Goal: Task Accomplishment & Management: Manage account settings

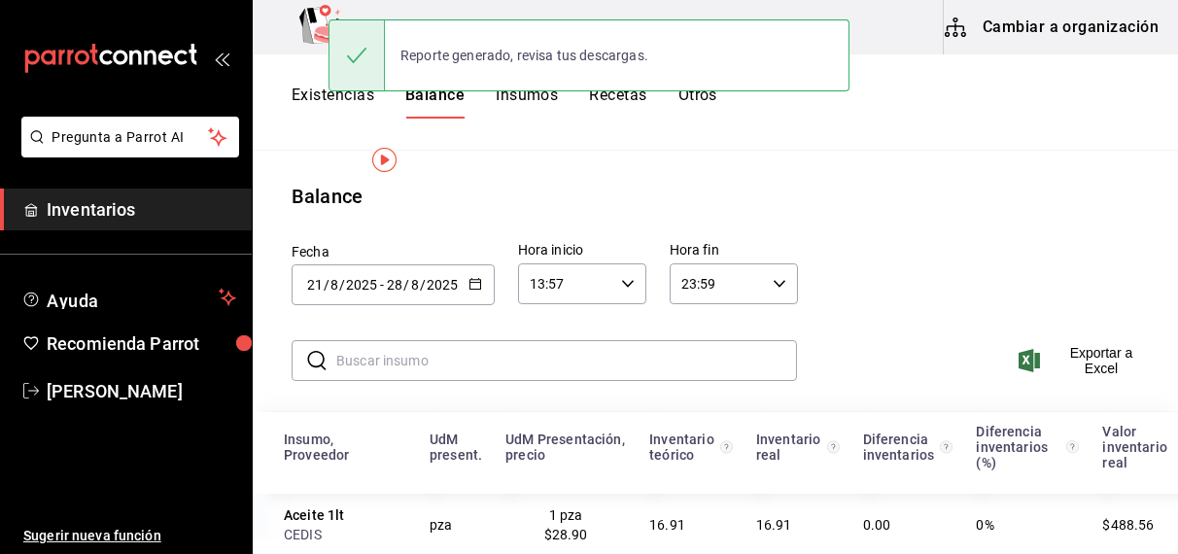
scroll to position [35, 0]
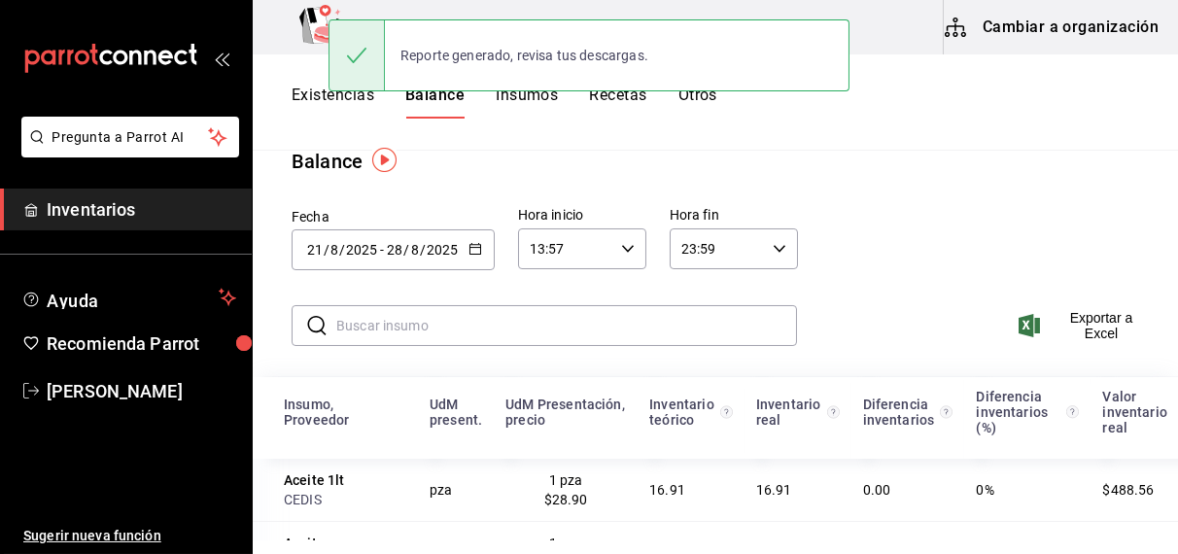
click at [304, 103] on button "Existencias" at bounding box center [333, 102] width 83 height 33
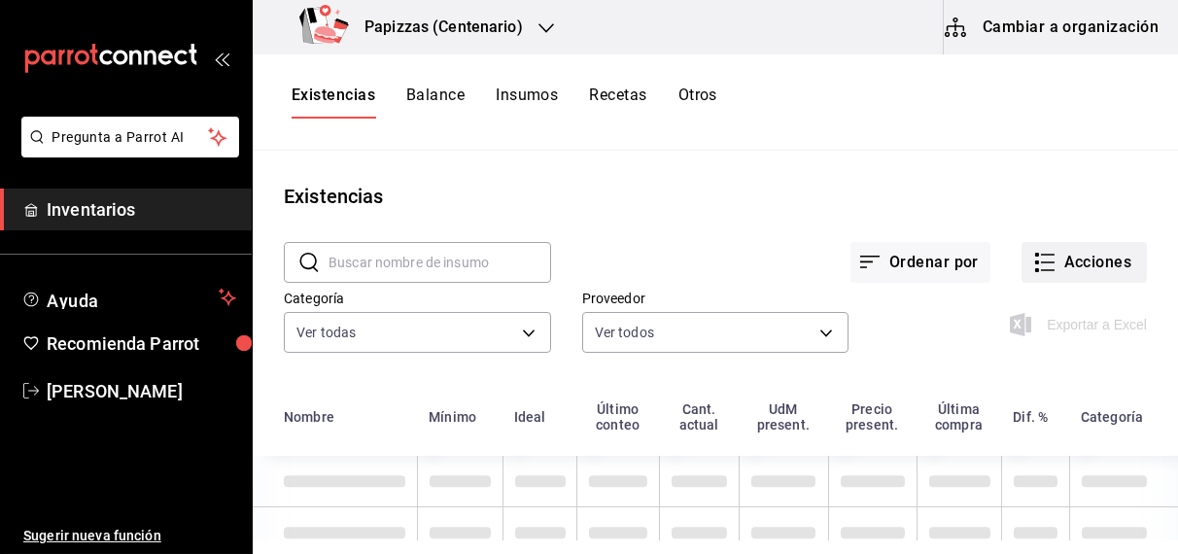
click at [1081, 258] on button "Acciones" at bounding box center [1084, 262] width 125 height 41
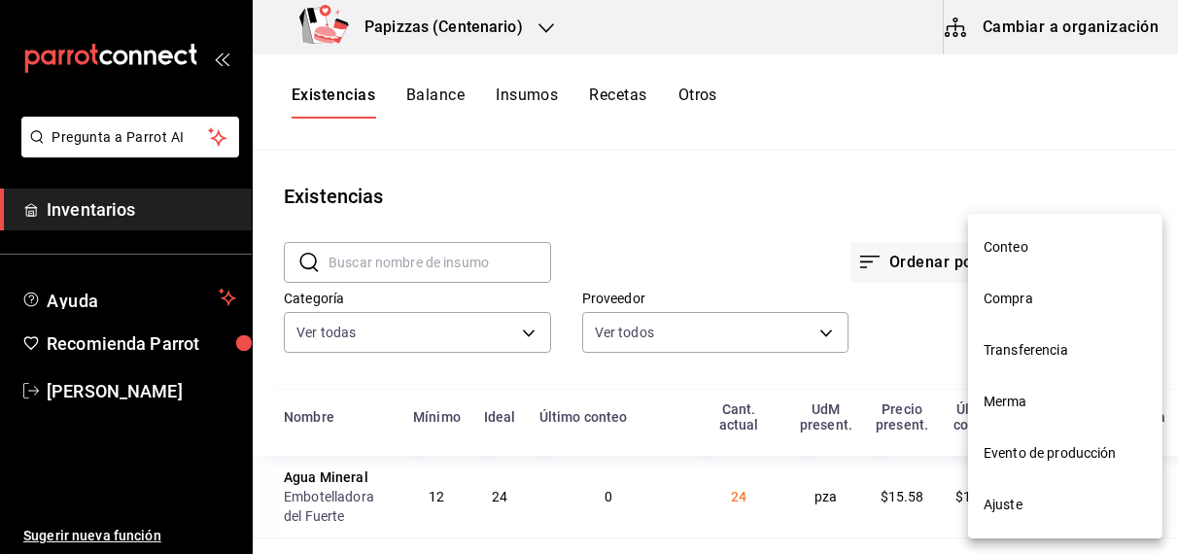
click at [1012, 400] on span "Merma" at bounding box center [1065, 402] width 163 height 20
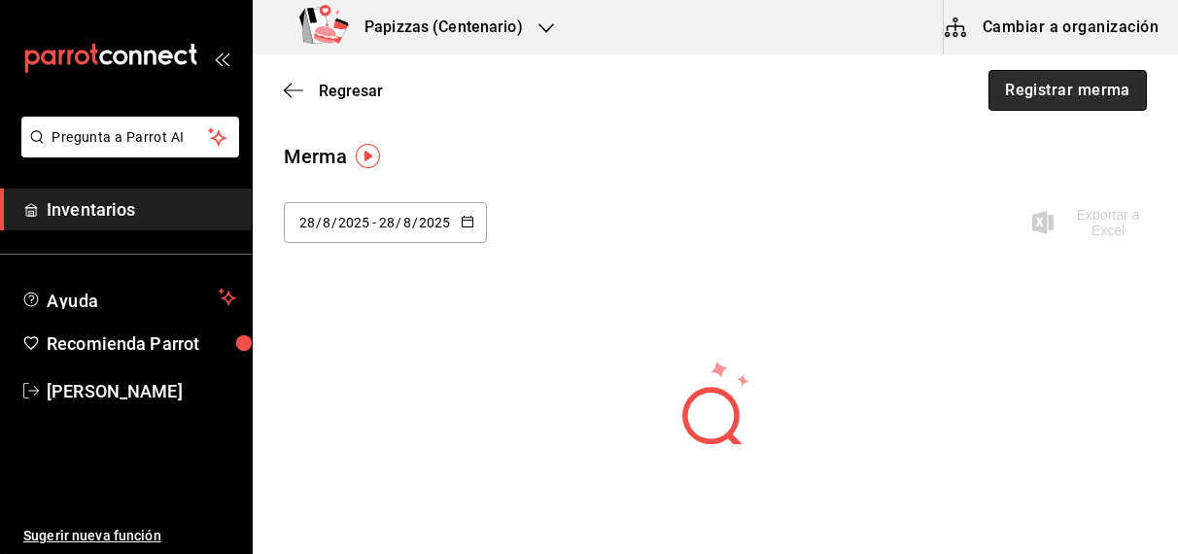
click at [1019, 98] on button "Registrar merma" at bounding box center [1068, 90] width 158 height 41
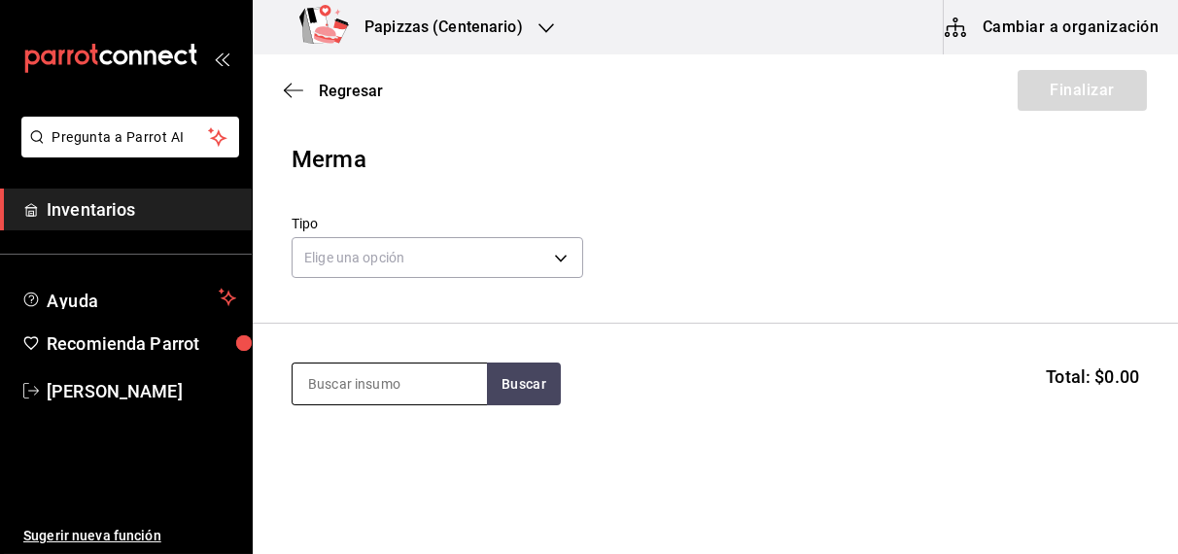
click at [452, 371] on input at bounding box center [390, 384] width 194 height 41
type input "aceite"
click at [524, 403] on button "Buscar" at bounding box center [524, 384] width 74 height 43
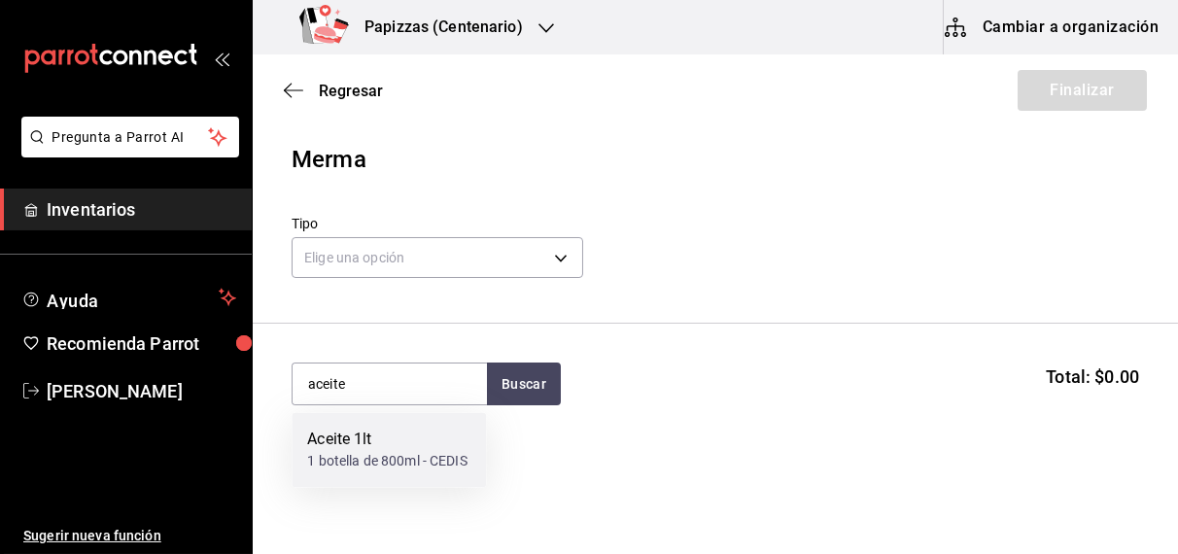
click at [357, 462] on div "1 botella de 800ml - CEDIS" at bounding box center [386, 462] width 159 height 20
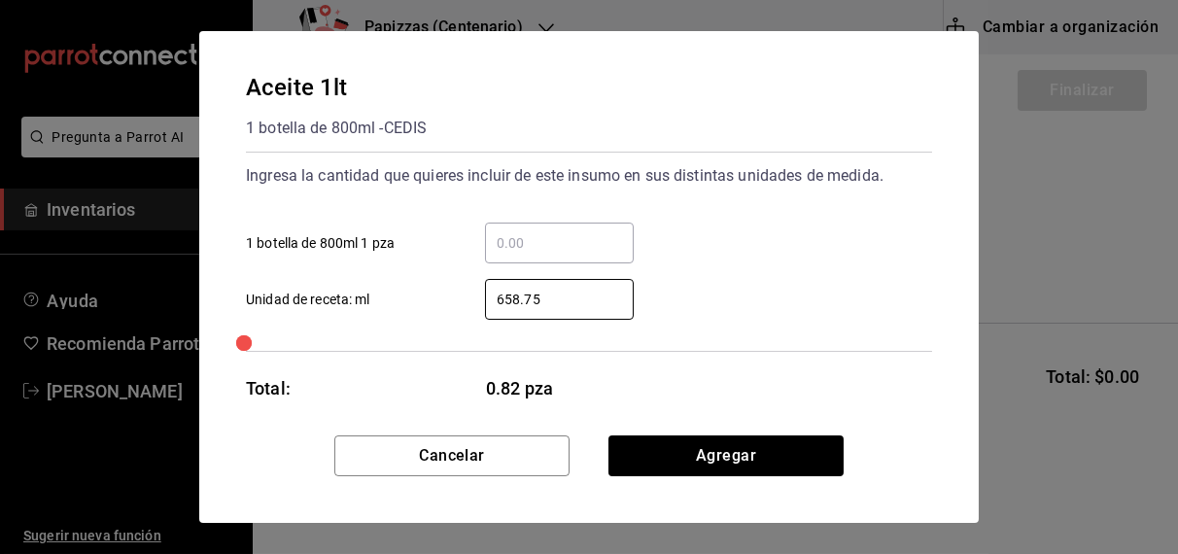
type input "658.75"
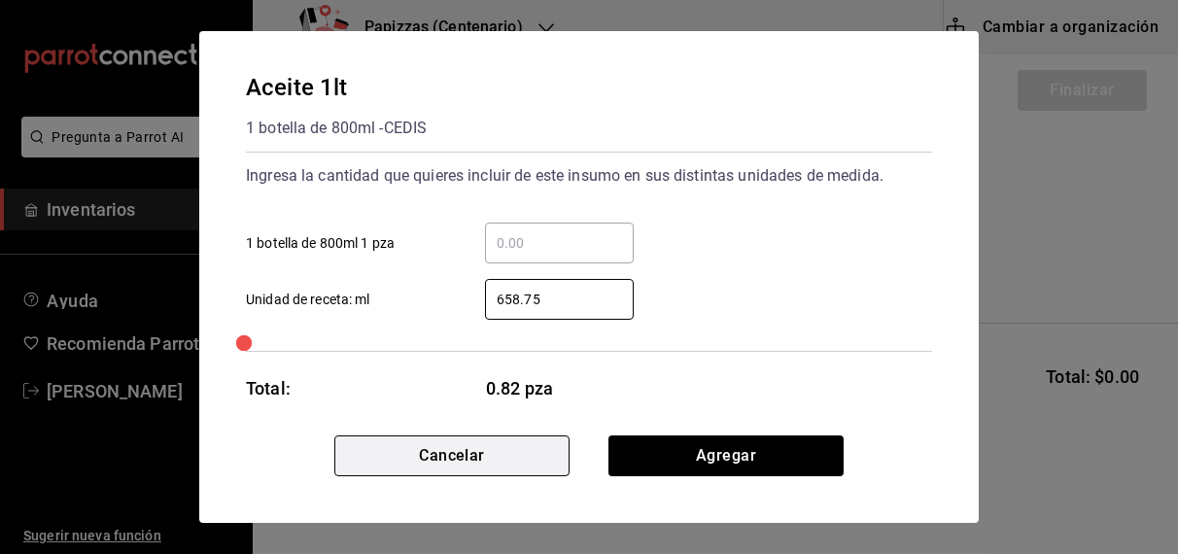
click at [453, 459] on button "Cancelar" at bounding box center [451, 456] width 235 height 41
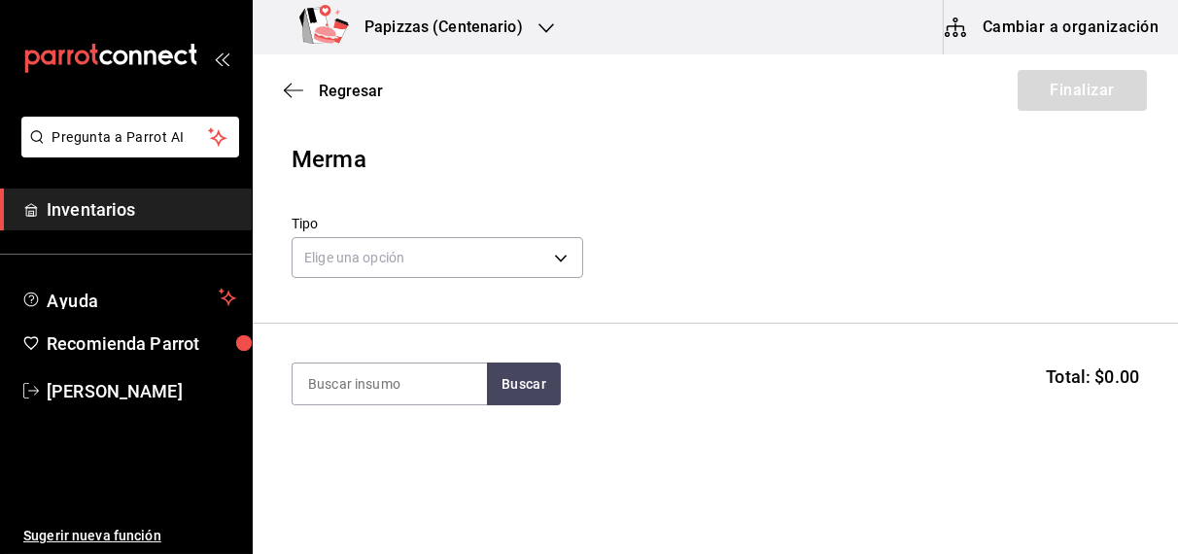
click at [540, 31] on icon "button" at bounding box center [547, 28] width 16 height 16
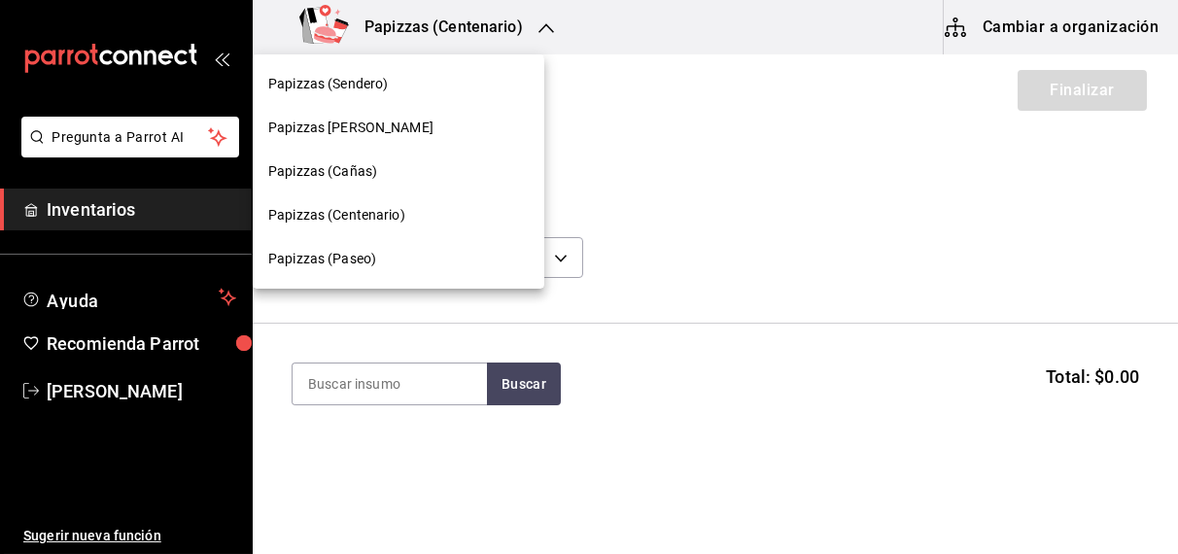
click at [776, 28] on div at bounding box center [589, 277] width 1178 height 554
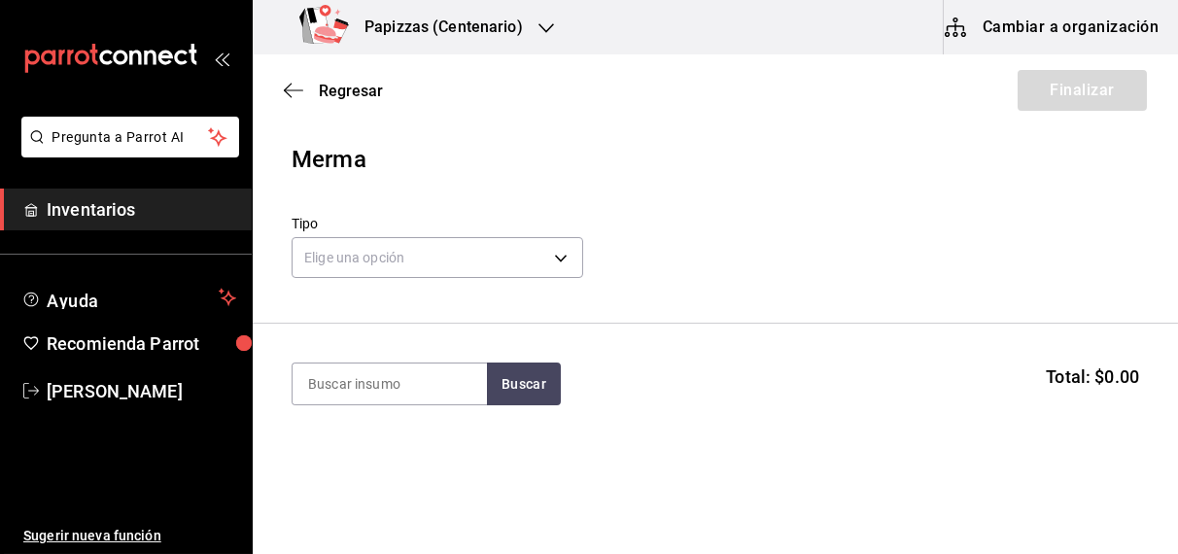
click at [373, 100] on div "Regresar Finalizar" at bounding box center [715, 90] width 925 height 72
click at [356, 93] on span "Regresar" at bounding box center [351, 91] width 64 height 18
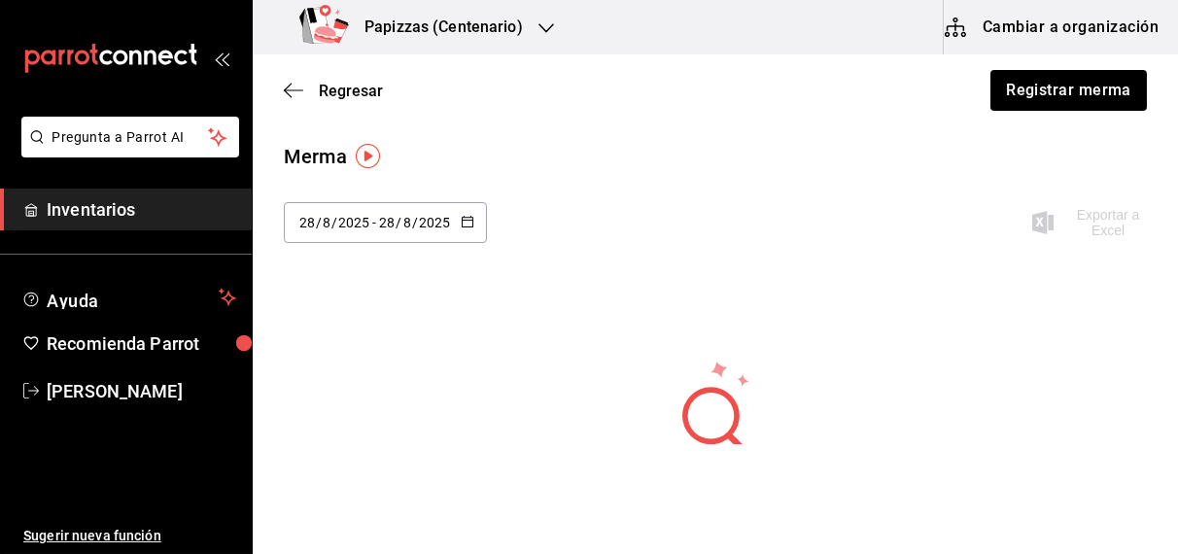
click at [471, 227] on button "button" at bounding box center [468, 223] width 14 height 17
click at [353, 95] on span "Regresar" at bounding box center [351, 91] width 64 height 18
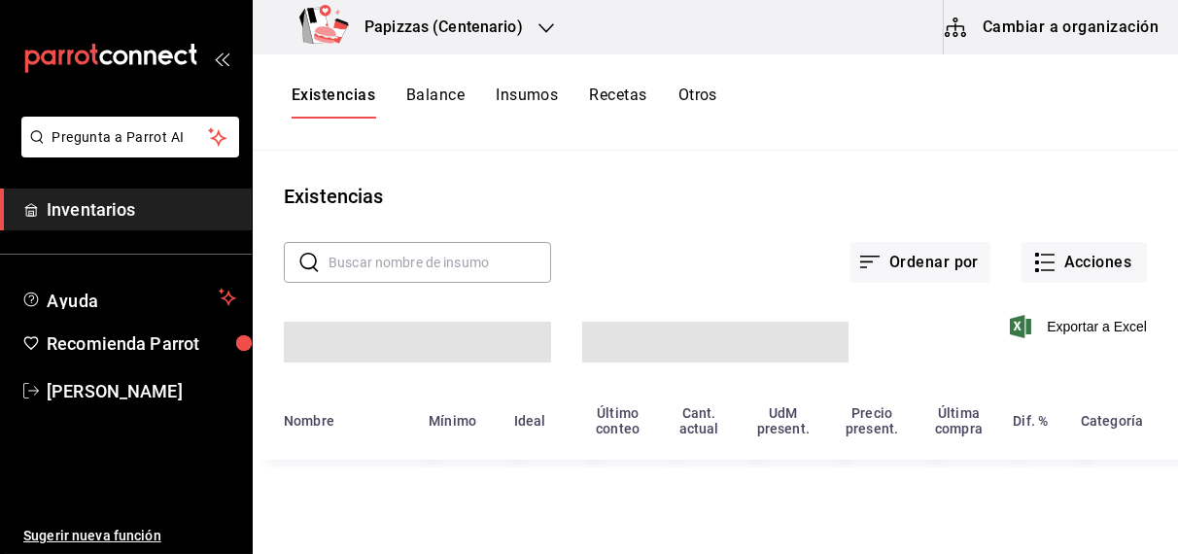
click at [354, 95] on button "Existencias" at bounding box center [334, 102] width 84 height 33
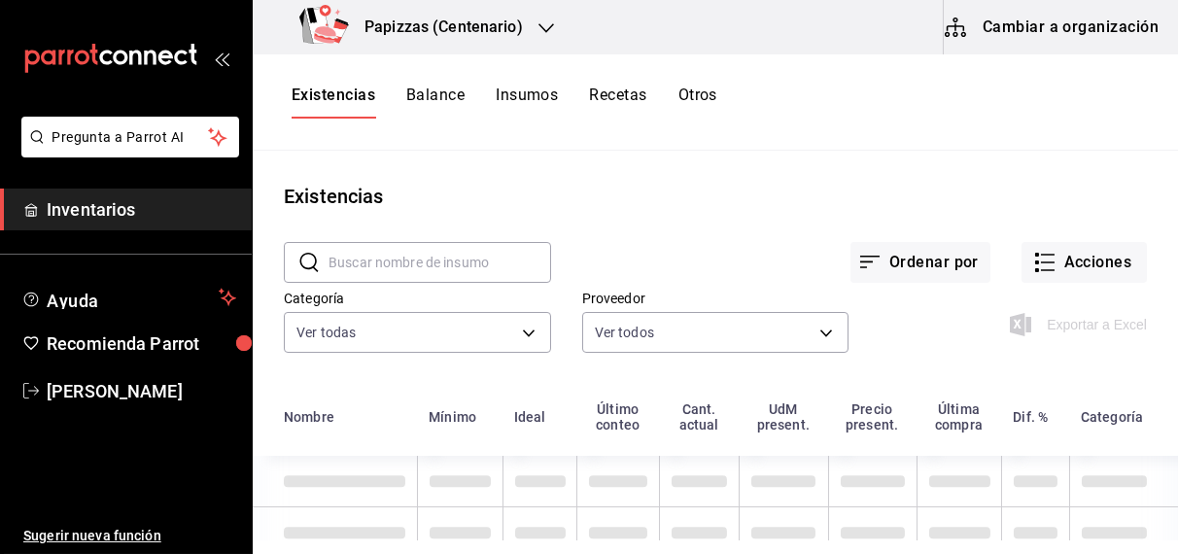
click at [699, 102] on button "Otros" at bounding box center [698, 102] width 39 height 33
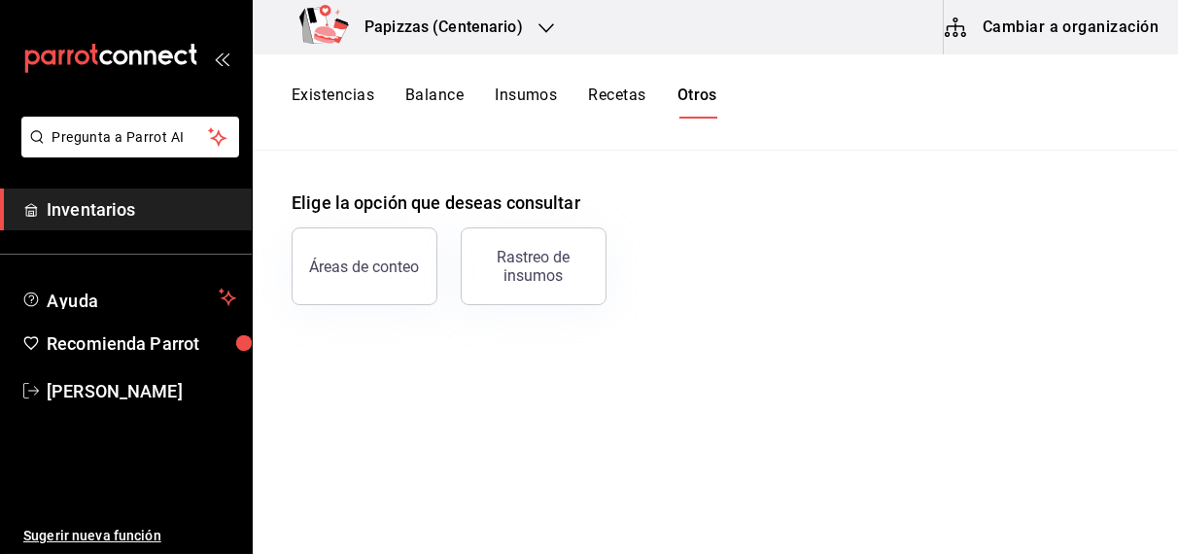
click at [702, 85] on div "Existencias Balance Insumos Recetas Otros" at bounding box center [715, 102] width 925 height 96
click at [539, 242] on button "Rastreo de insumos" at bounding box center [534, 266] width 146 height 78
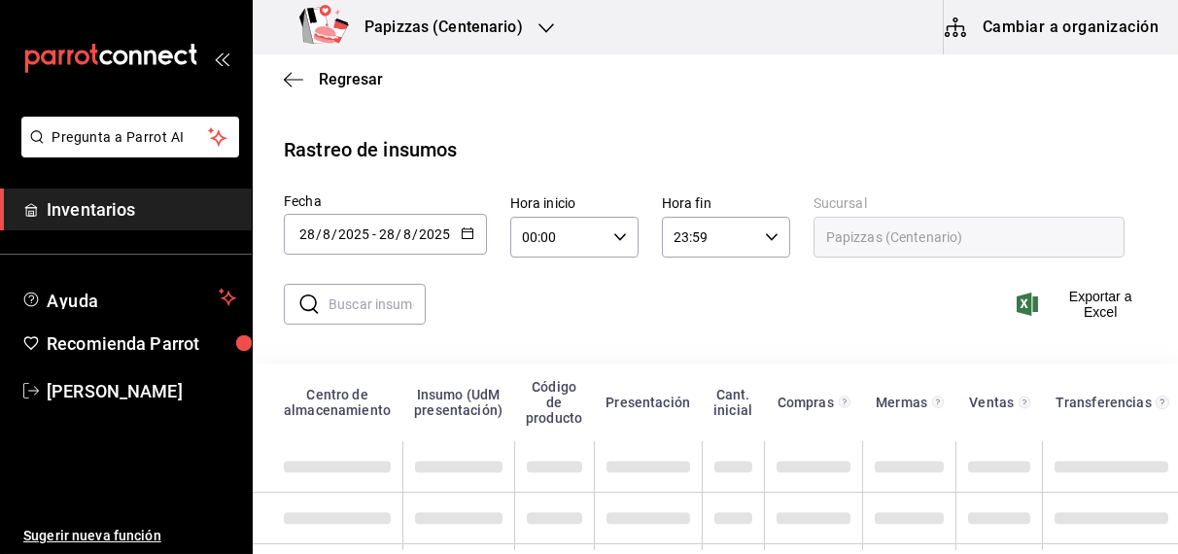
click at [469, 232] on icon "button" at bounding box center [468, 234] width 14 height 14
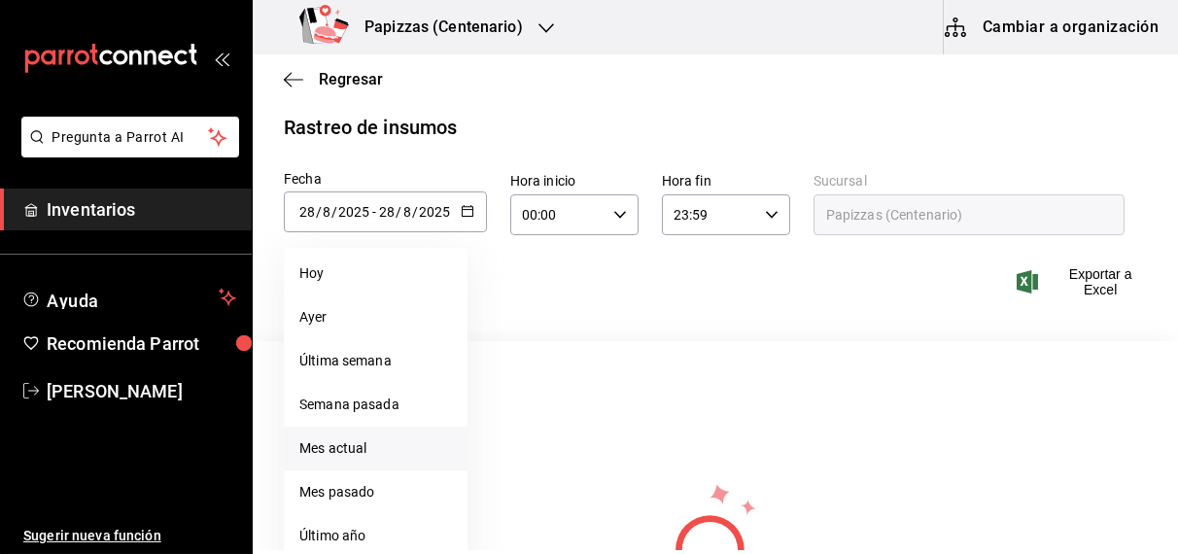
scroll to position [23, 0]
click at [341, 443] on li "Mes actual" at bounding box center [376, 448] width 184 height 44
type input "[DATE]"
type input "1"
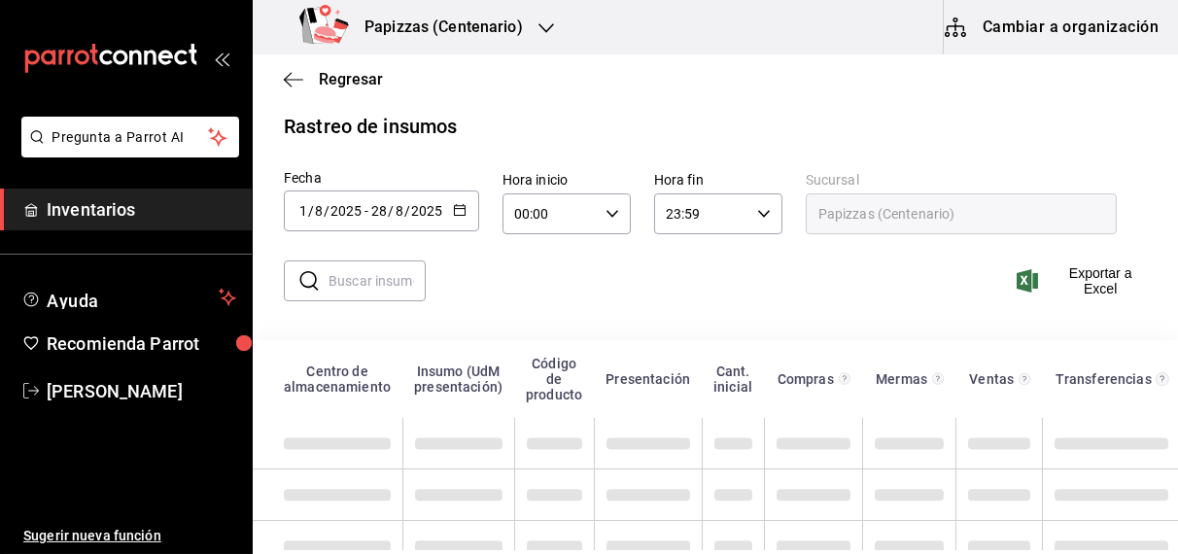
click at [393, 272] on input "text" at bounding box center [377, 280] width 97 height 39
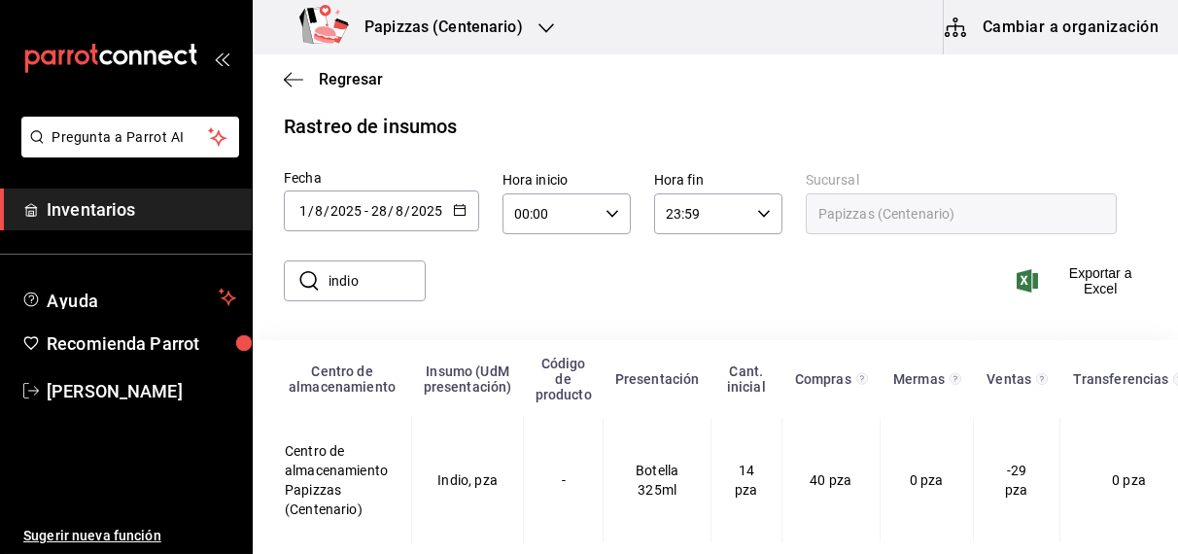
type input "indio"
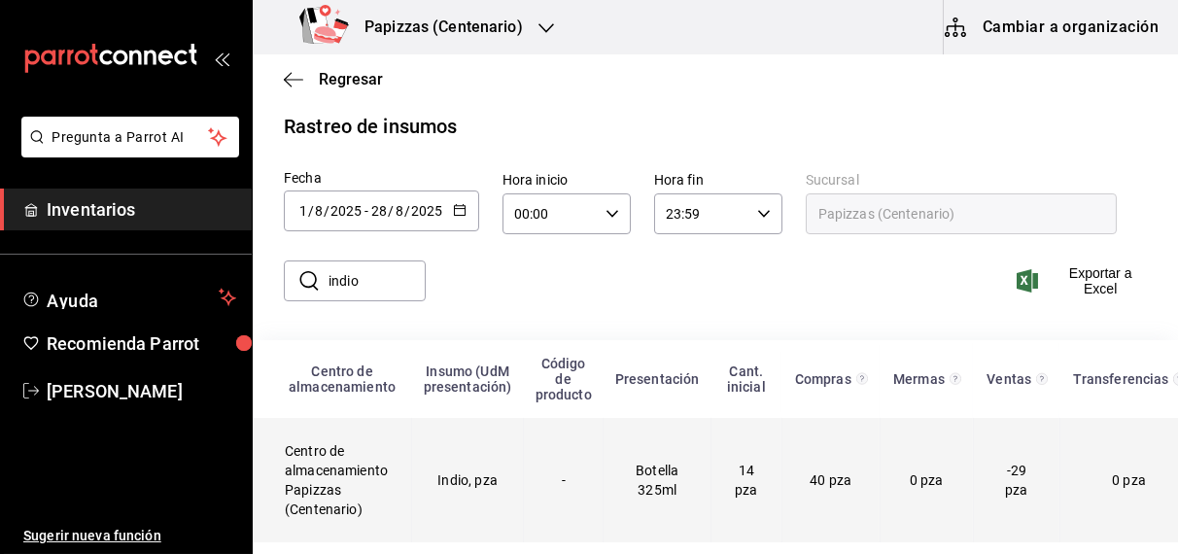
click at [471, 480] on td "Indio, pza" at bounding box center [468, 480] width 112 height 124
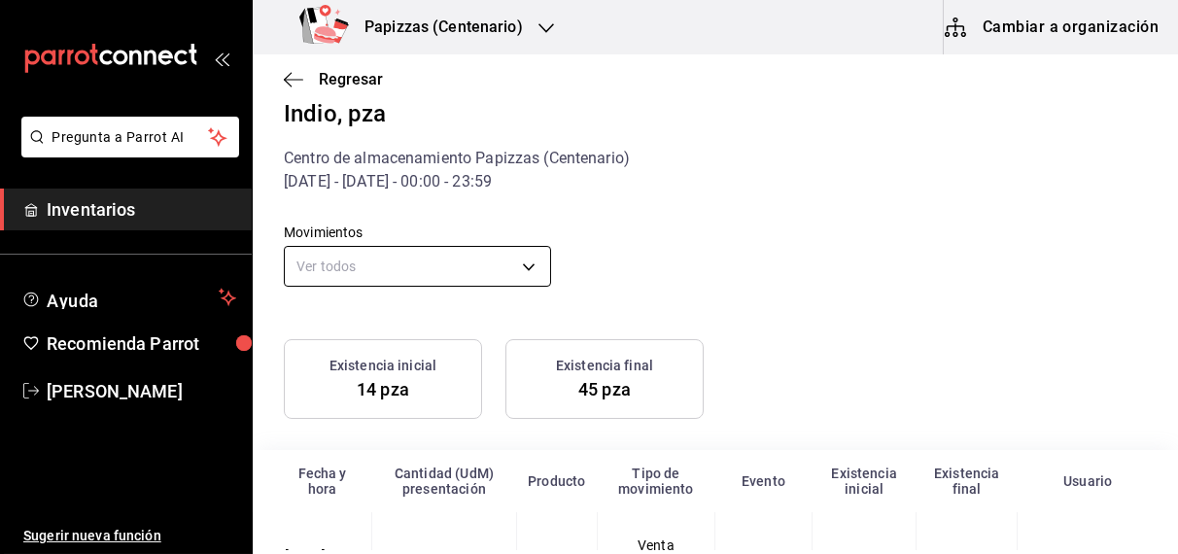
click at [518, 265] on body "Pregunta a Parrot AI Inventarios Ayuda Recomienda Parrot [PERSON_NAME] Sugerir …" at bounding box center [589, 275] width 1178 height 550
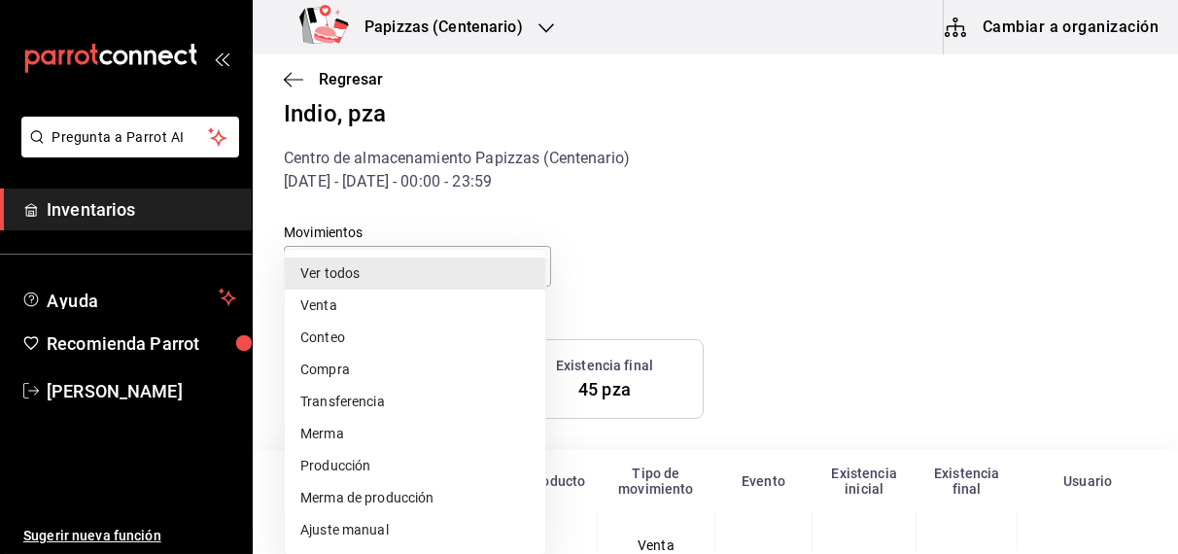
click at [366, 368] on li "Compra" at bounding box center [415, 370] width 261 height 32
type input "PURCHASE"
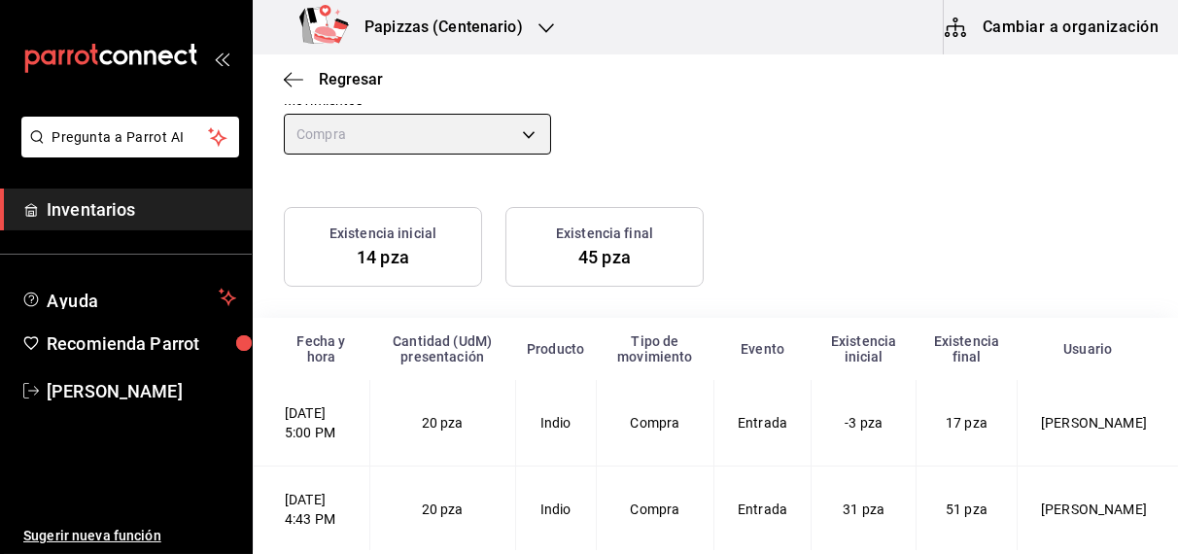
scroll to position [243, 0]
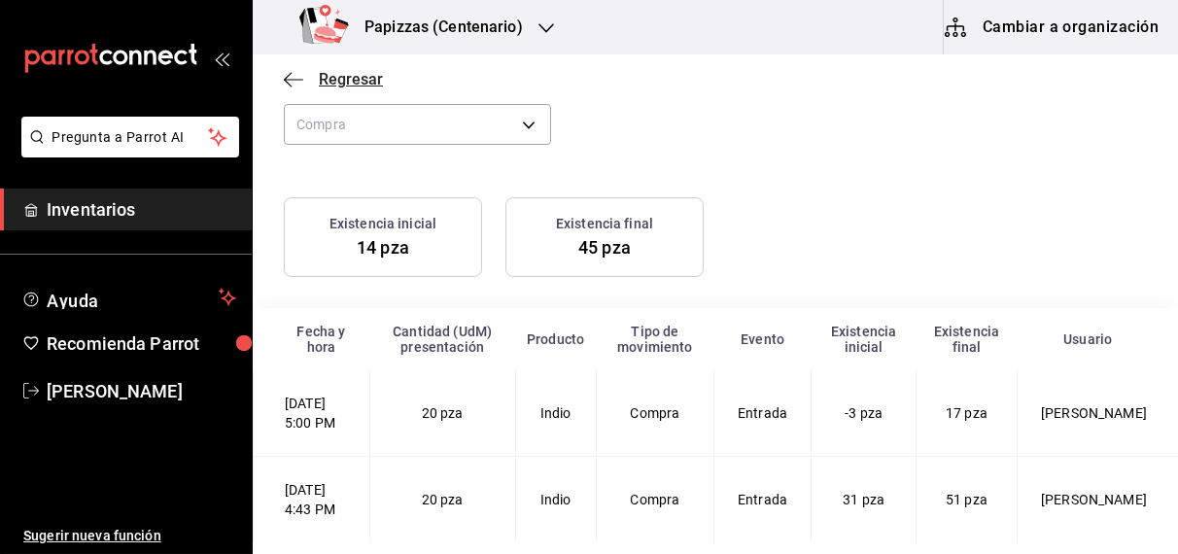
click at [372, 80] on span "Regresar" at bounding box center [351, 79] width 64 height 18
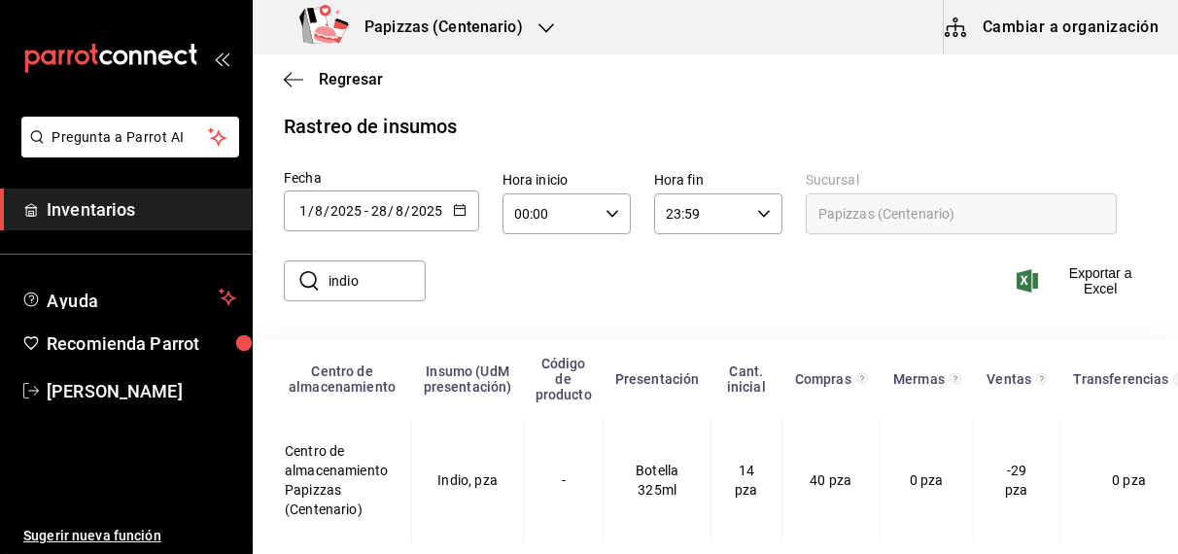
scroll to position [41, 0]
click at [365, 82] on span "Regresar" at bounding box center [351, 79] width 64 height 18
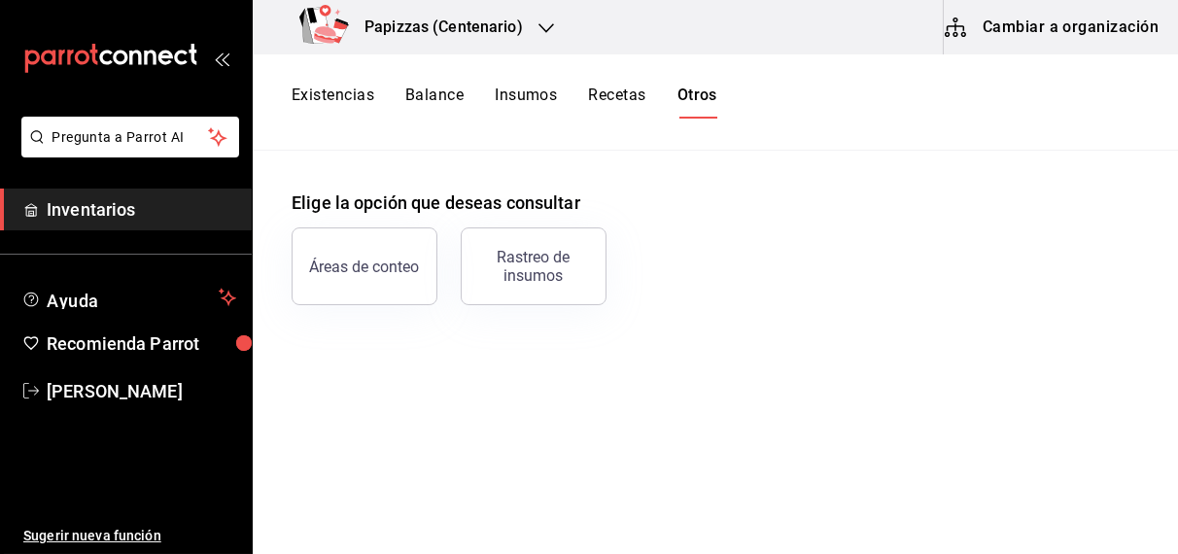
click at [449, 100] on button "Balance" at bounding box center [434, 102] width 58 height 33
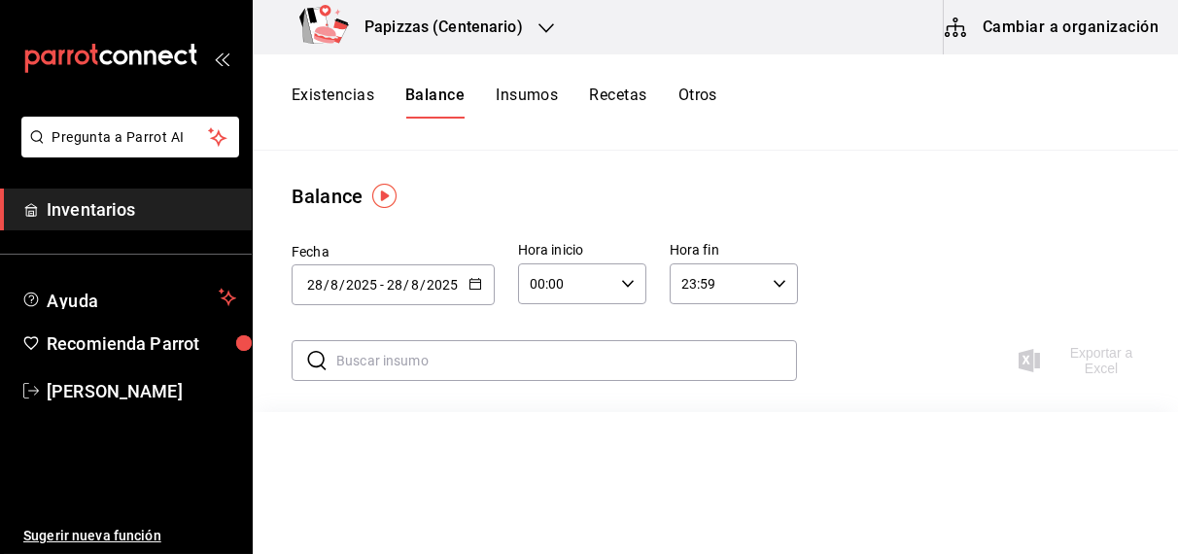
click at [344, 94] on button "Existencias" at bounding box center [333, 102] width 83 height 33
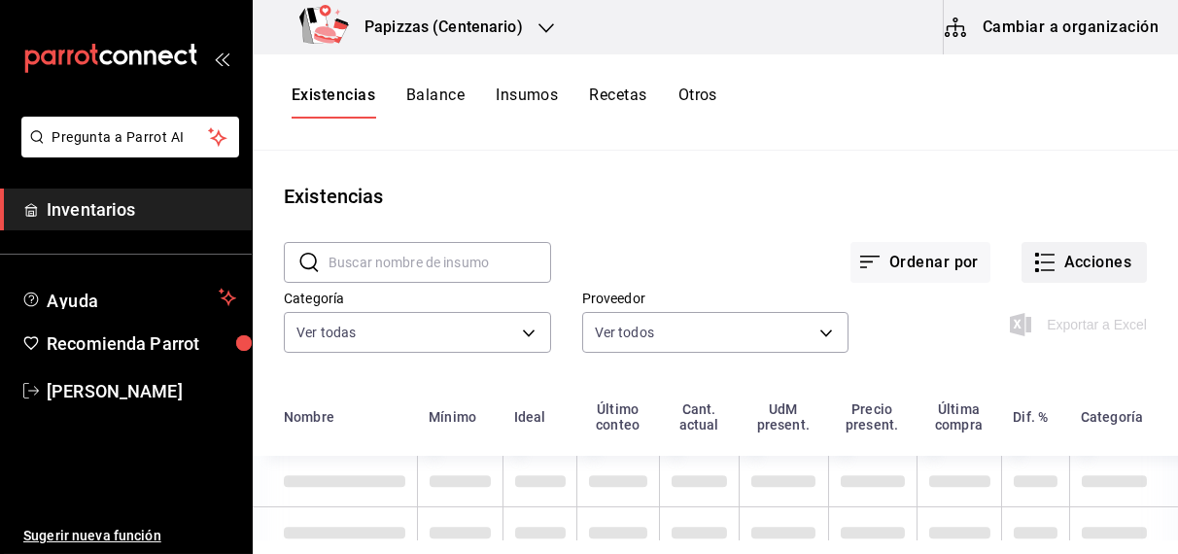
click at [1108, 255] on button "Acciones" at bounding box center [1084, 262] width 125 height 41
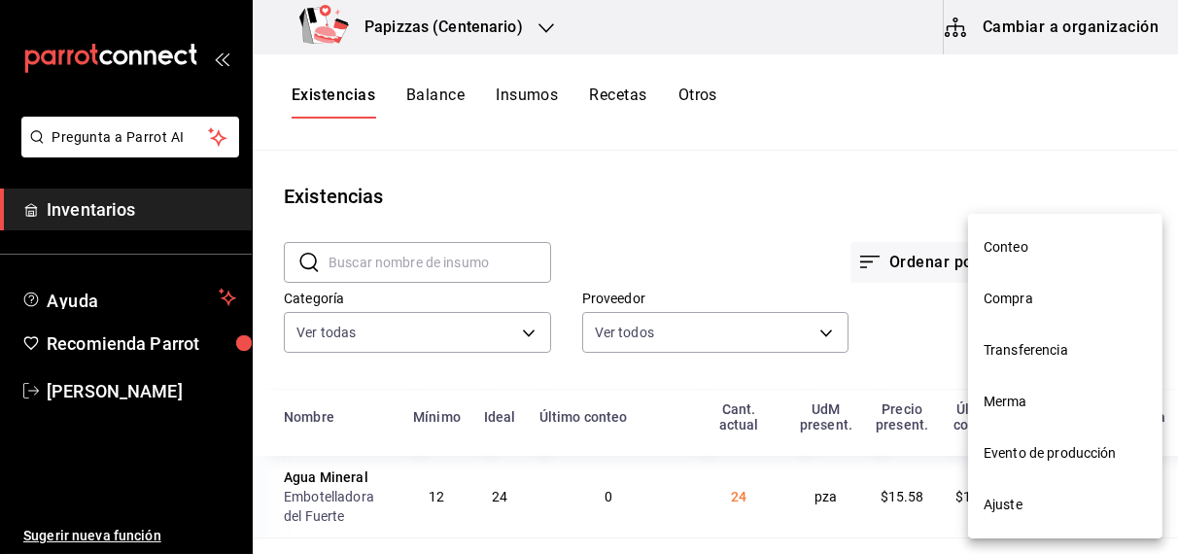
click at [1047, 296] on span "Compra" at bounding box center [1065, 299] width 163 height 20
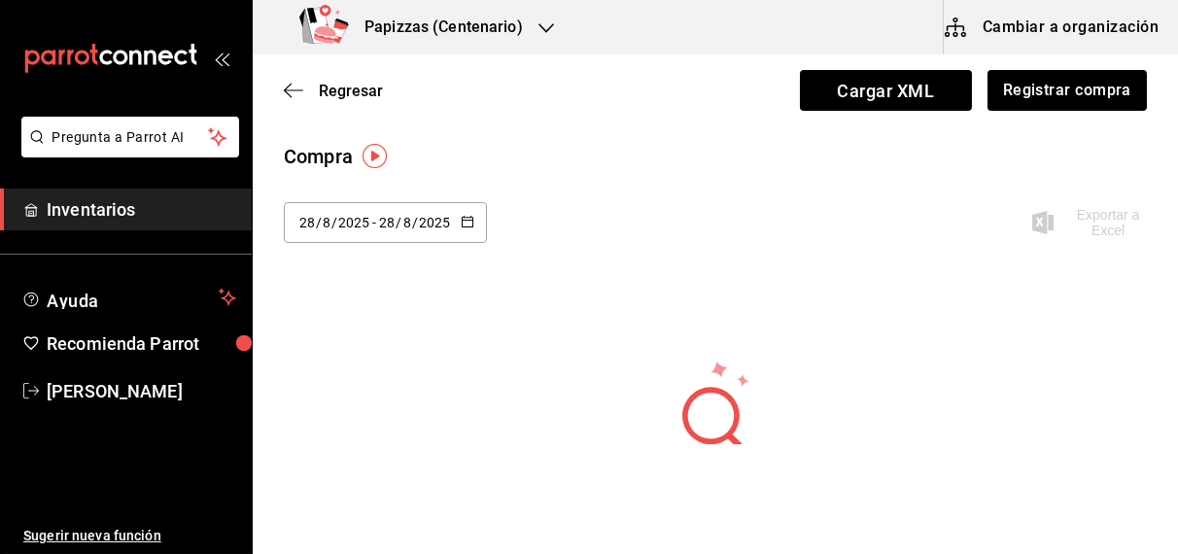
click at [466, 220] on \(Stroke\) "button" at bounding box center [467, 220] width 11 height 1
click at [385, 433] on li "Semana pasada" at bounding box center [376, 416] width 184 height 44
type input "[DATE]"
type input "17"
type input "[DATE]"
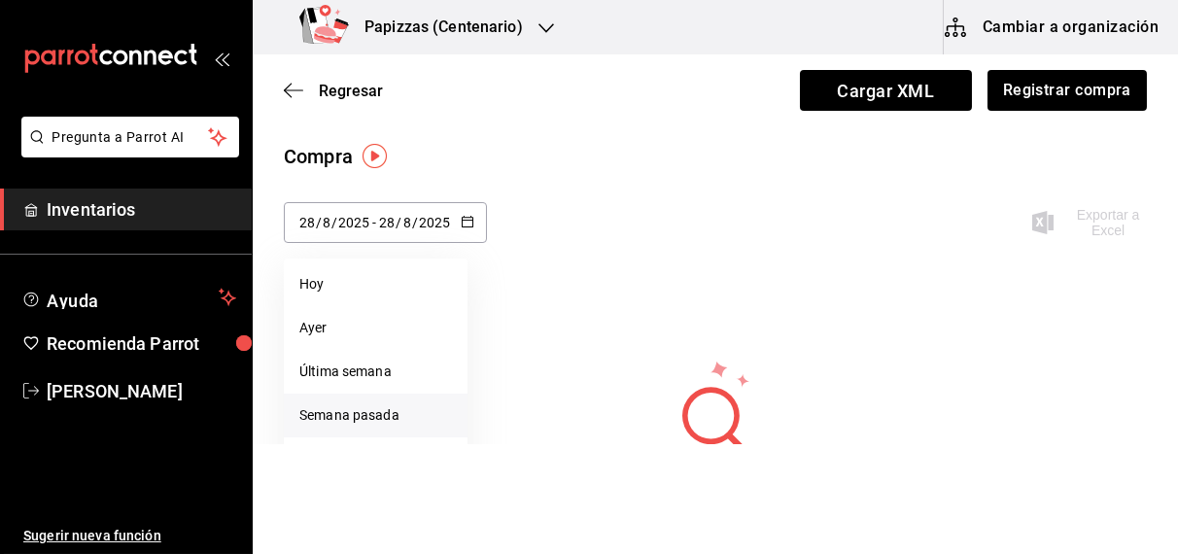
type input "23"
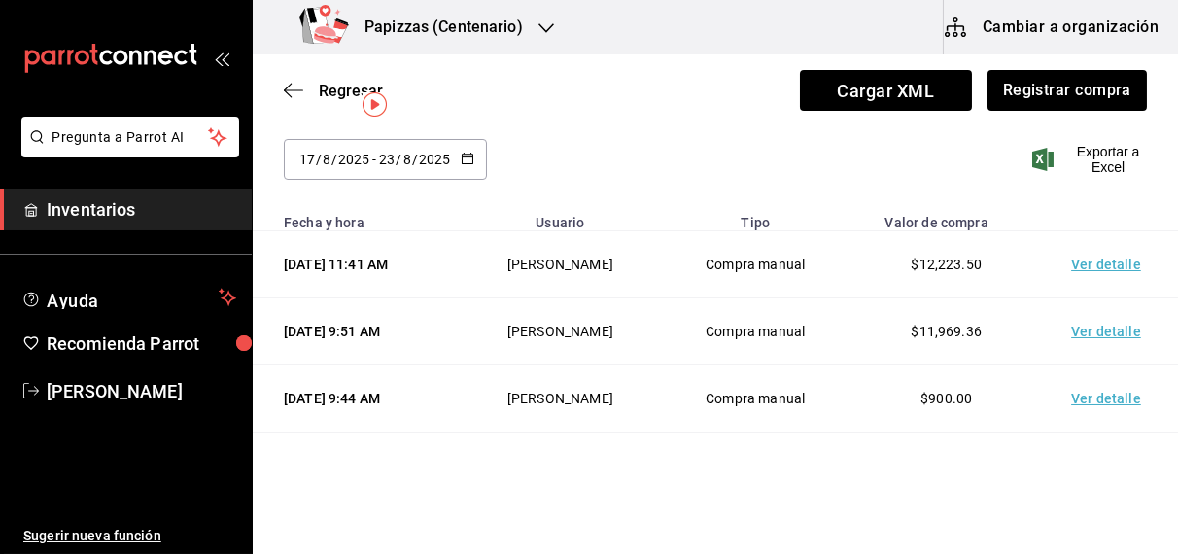
scroll to position [87, 0]
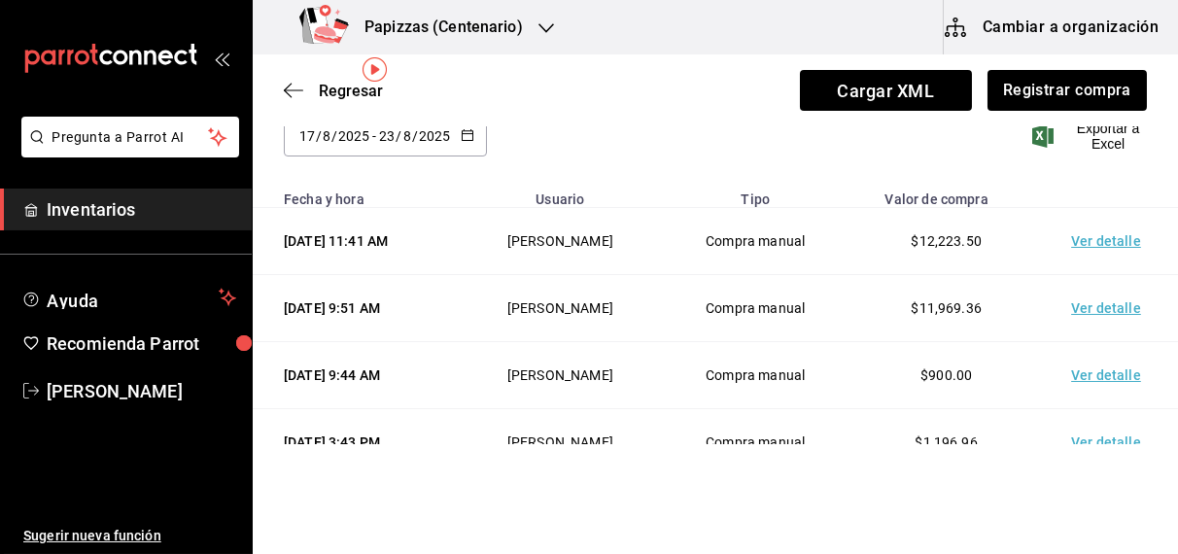
click at [1105, 342] on td "Ver detalle" at bounding box center [1110, 308] width 136 height 67
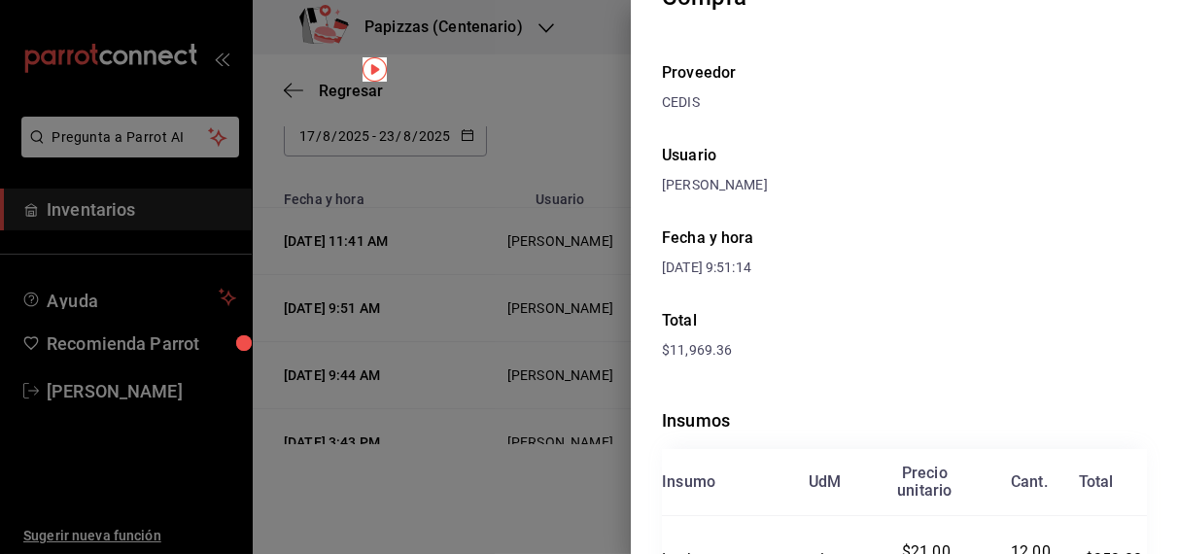
scroll to position [0, 0]
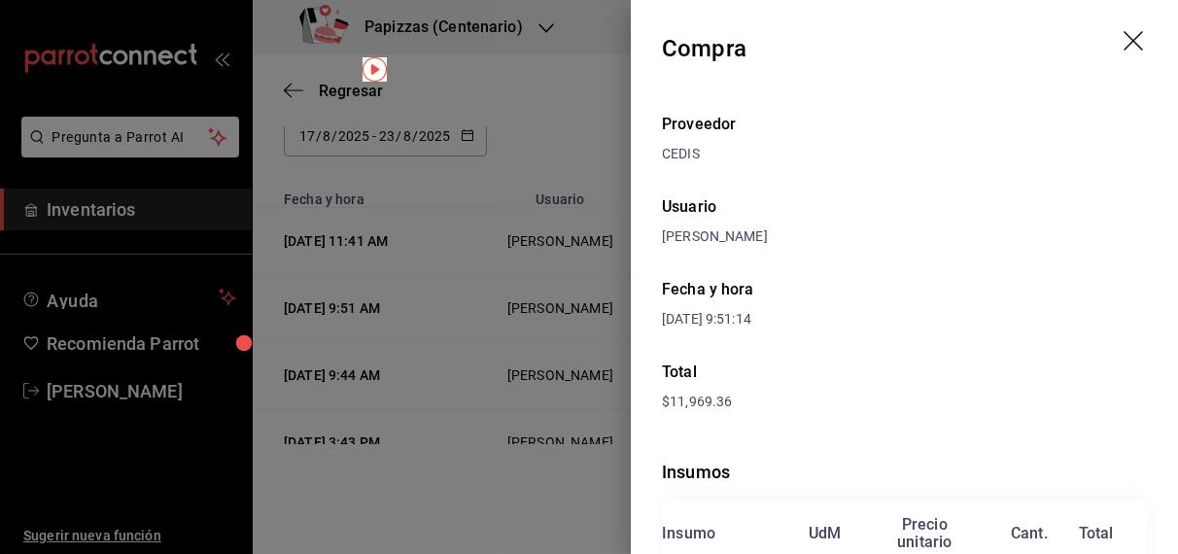
click at [1124, 32] on icon "drag" at bounding box center [1135, 42] width 23 height 23
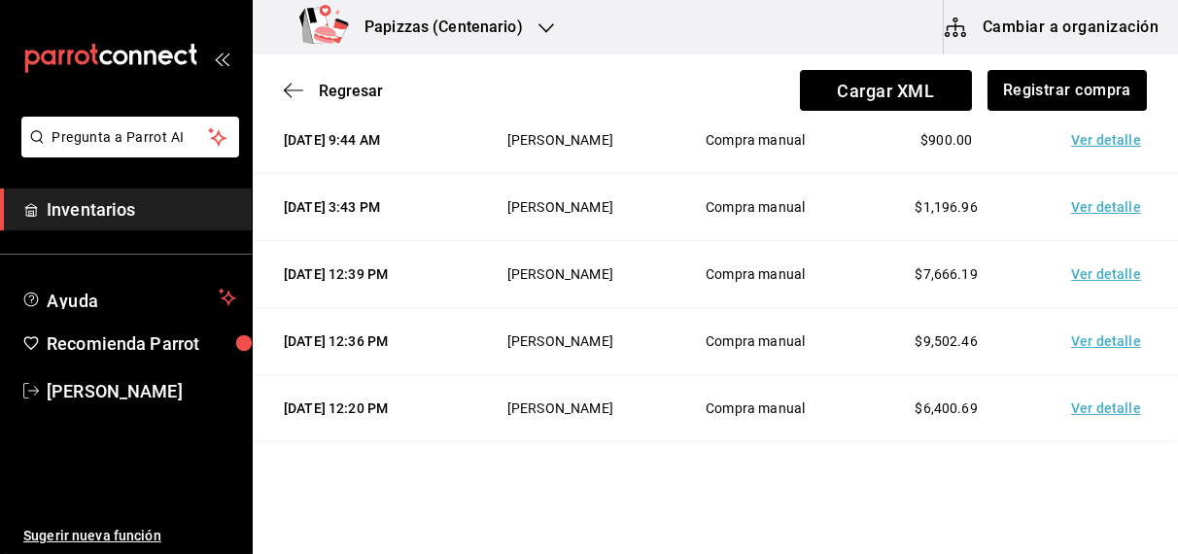
scroll to position [332, 0]
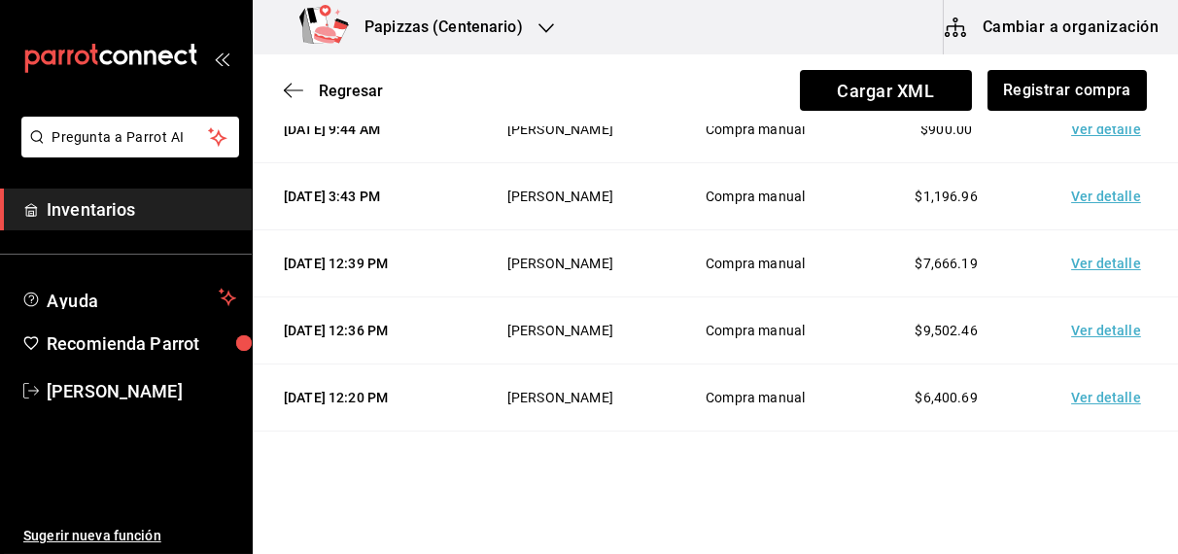
click at [1107, 230] on td "Ver detalle" at bounding box center [1110, 196] width 136 height 67
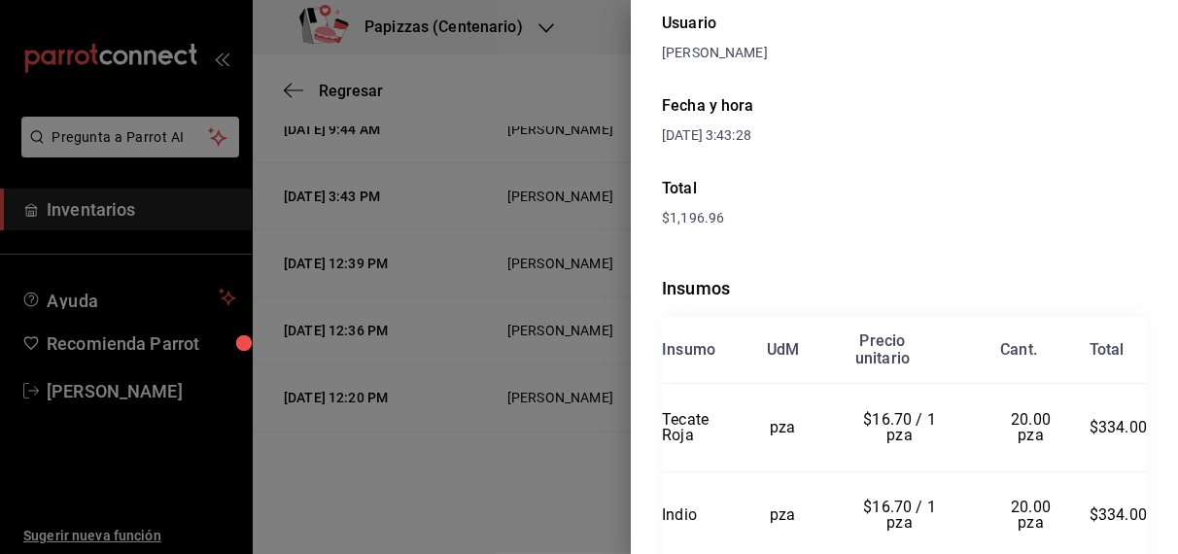
scroll to position [345, 0]
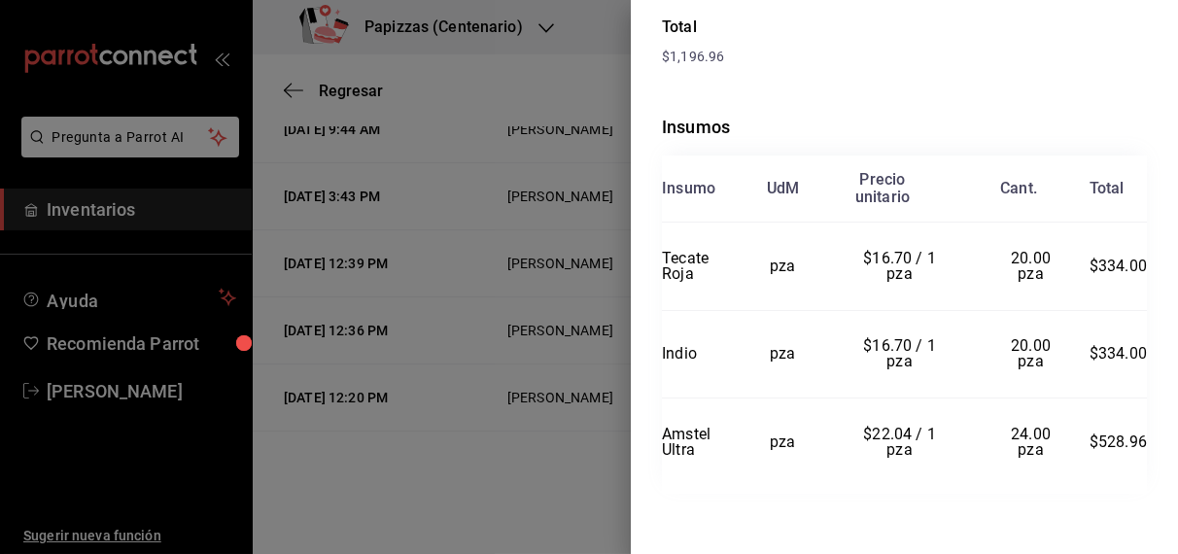
click at [350, 89] on div at bounding box center [589, 277] width 1178 height 554
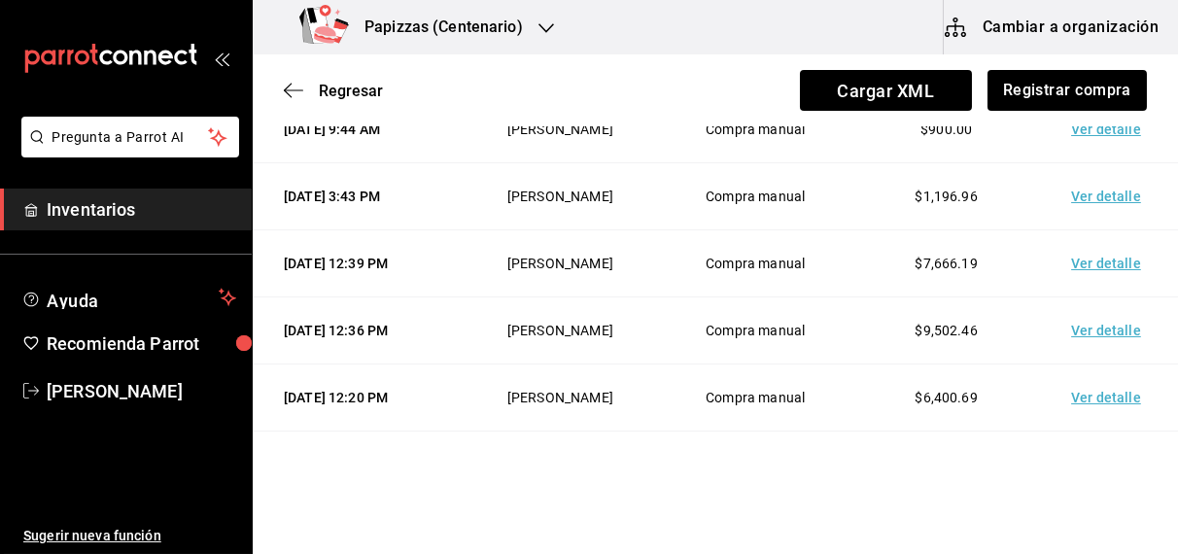
click at [358, 102] on div "Regresar Cargar XML Registrar compra" at bounding box center [715, 90] width 925 height 72
click at [358, 90] on span "Regresar" at bounding box center [351, 91] width 64 height 18
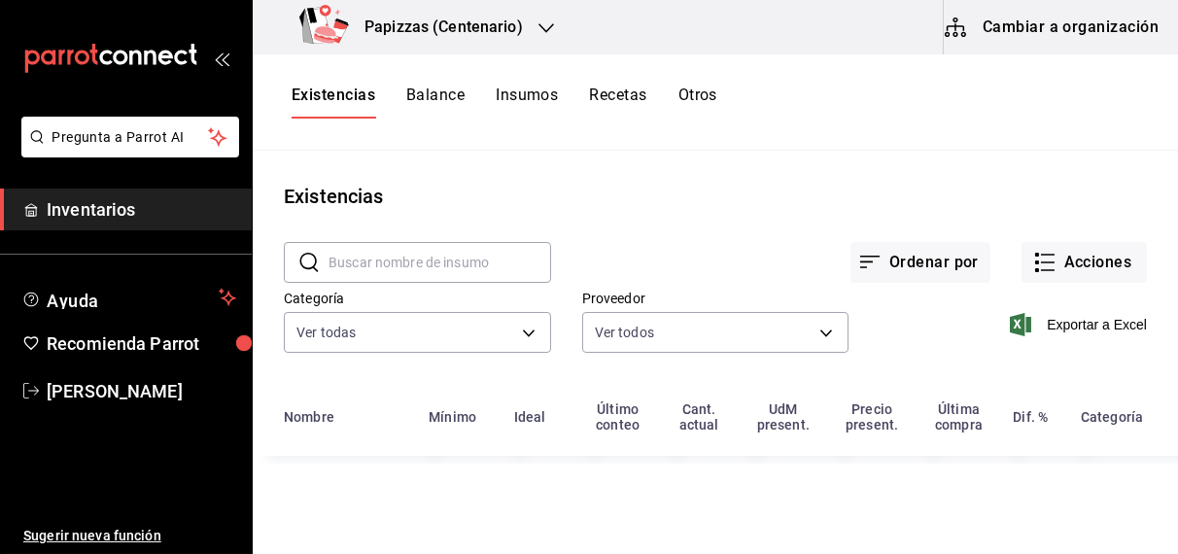
click at [358, 90] on button "Existencias" at bounding box center [334, 102] width 84 height 33
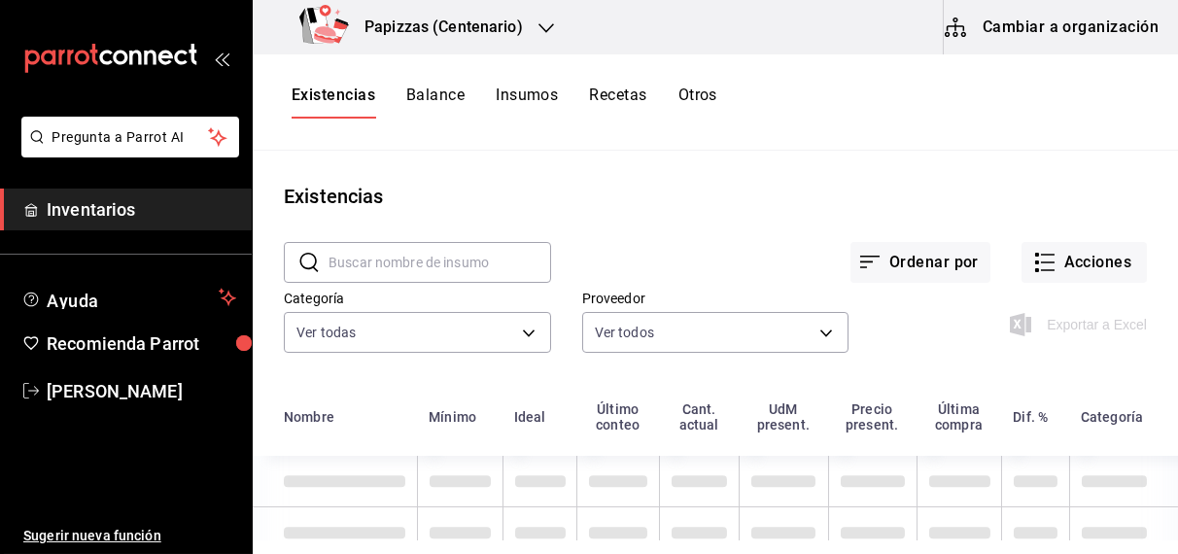
click at [698, 105] on button "Otros" at bounding box center [698, 102] width 39 height 33
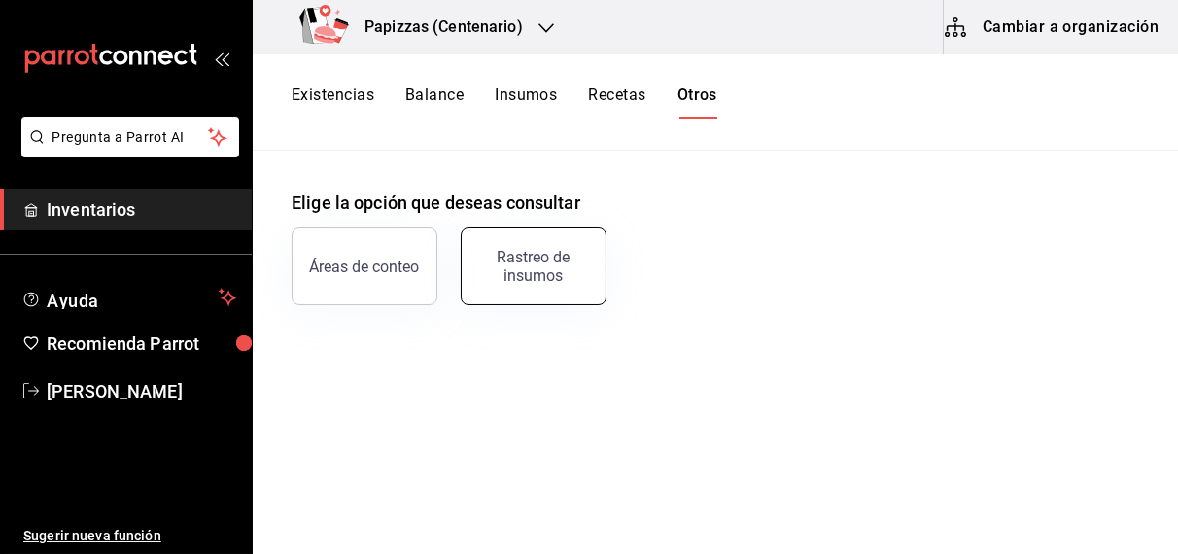
click at [570, 257] on div "Rastreo de insumos" at bounding box center [533, 266] width 121 height 37
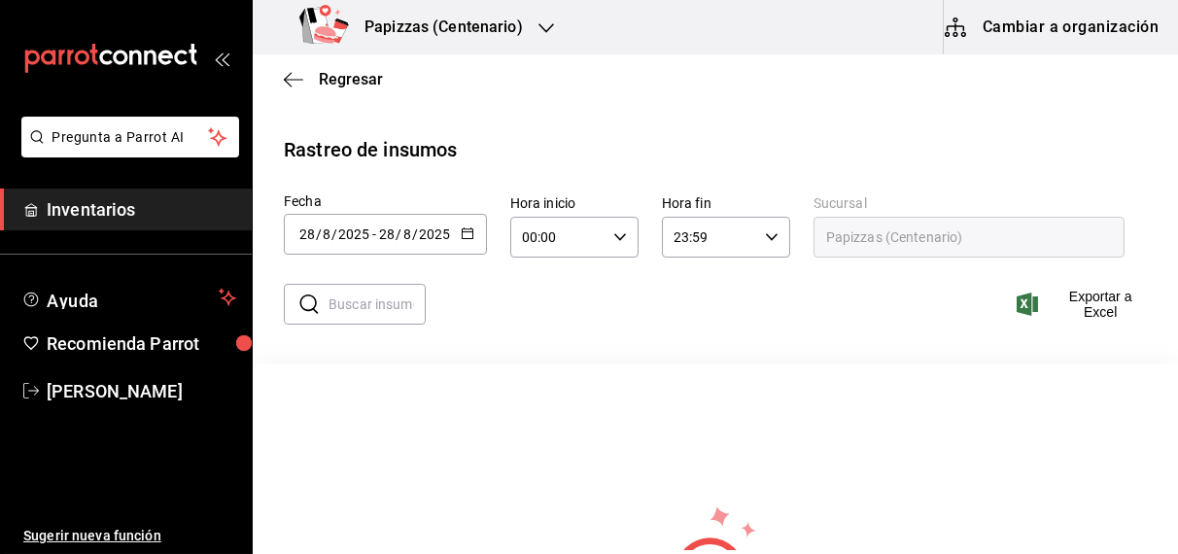
click at [472, 235] on div "[DATE] [DATE] - [DATE] [DATE]" at bounding box center [385, 234] width 203 height 41
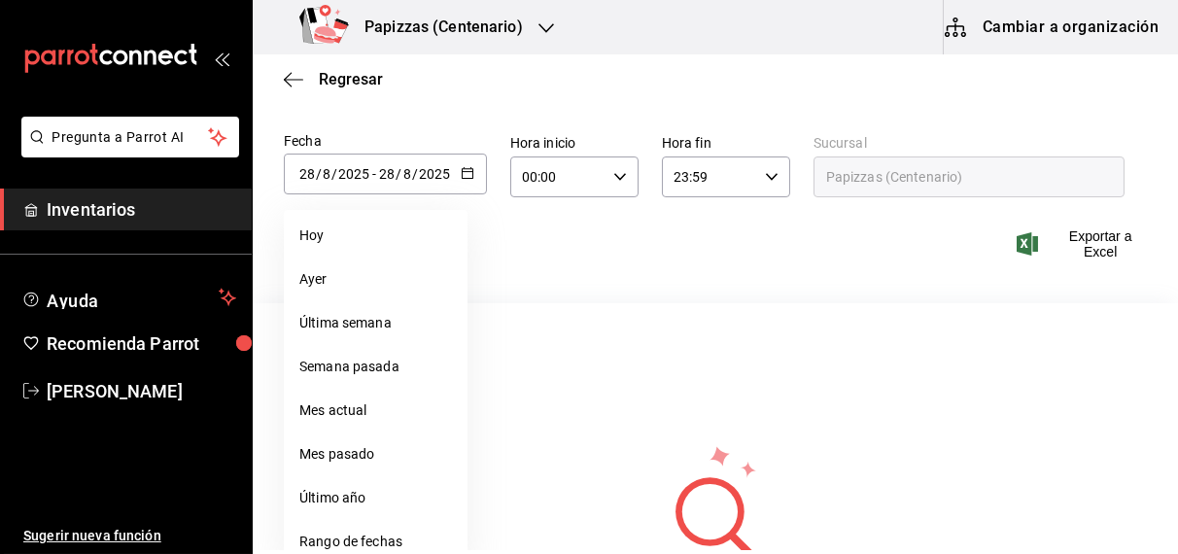
scroll to position [83, 0]
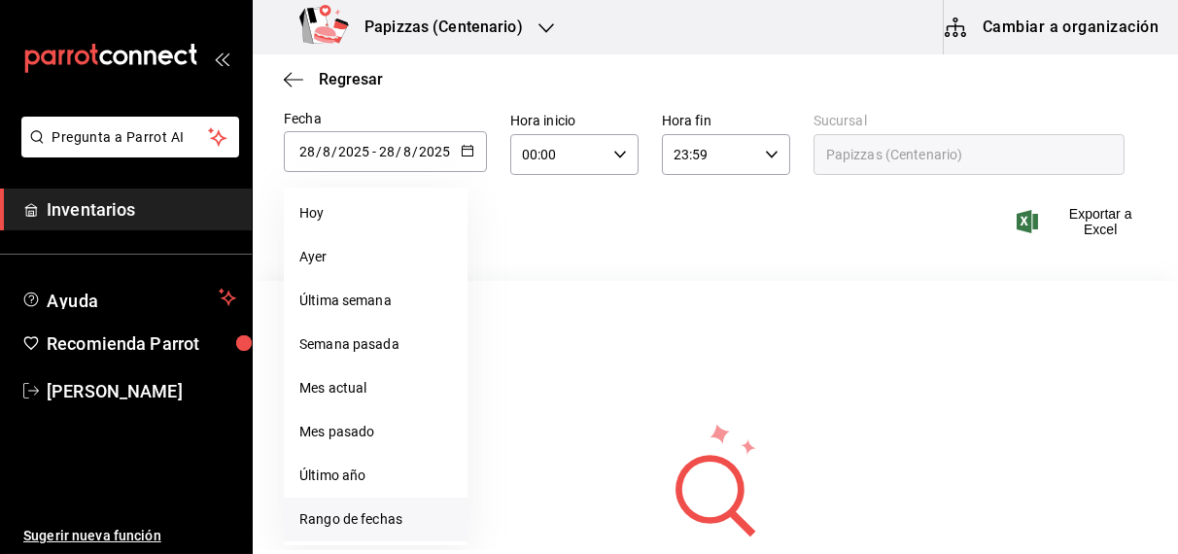
click at [394, 527] on li "Rango de fechas" at bounding box center [376, 520] width 184 height 44
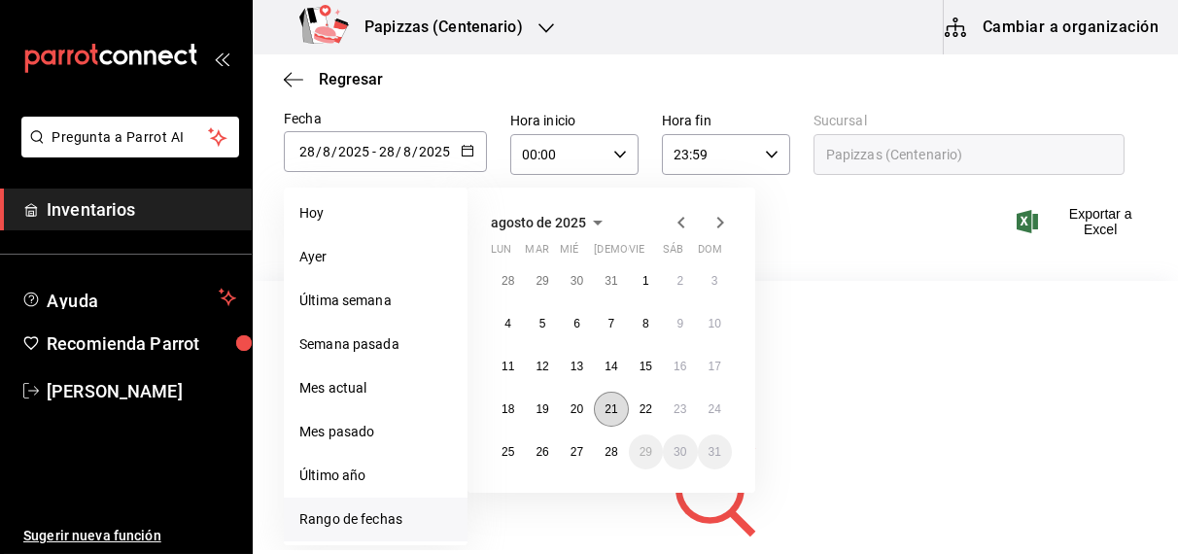
click at [616, 412] on abbr "21" at bounding box center [611, 409] width 13 height 14
type input "[DATE]"
type input "21"
type input "[DATE]"
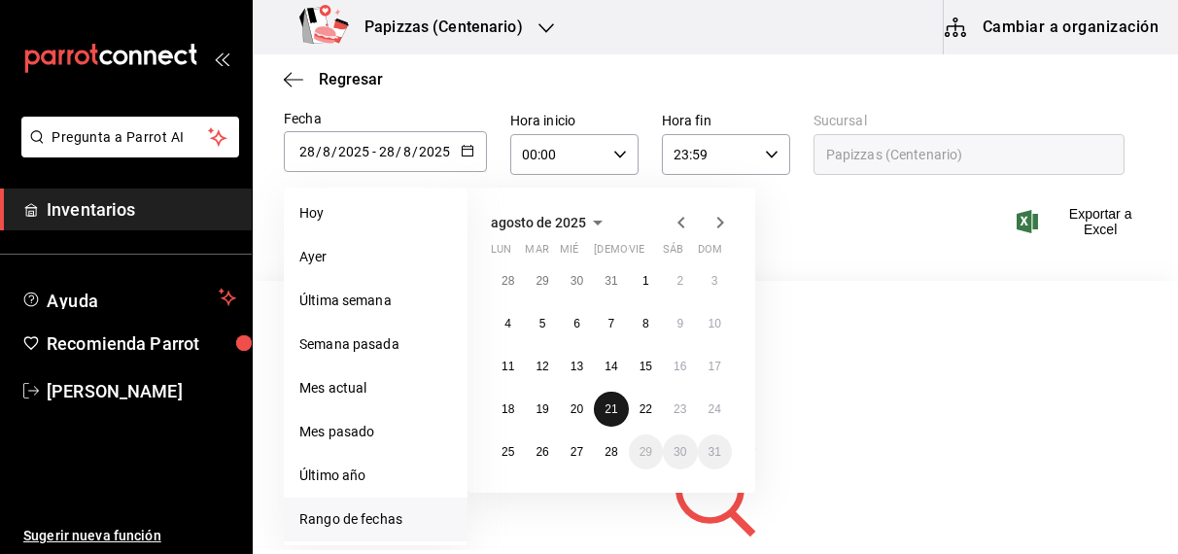
type input "21"
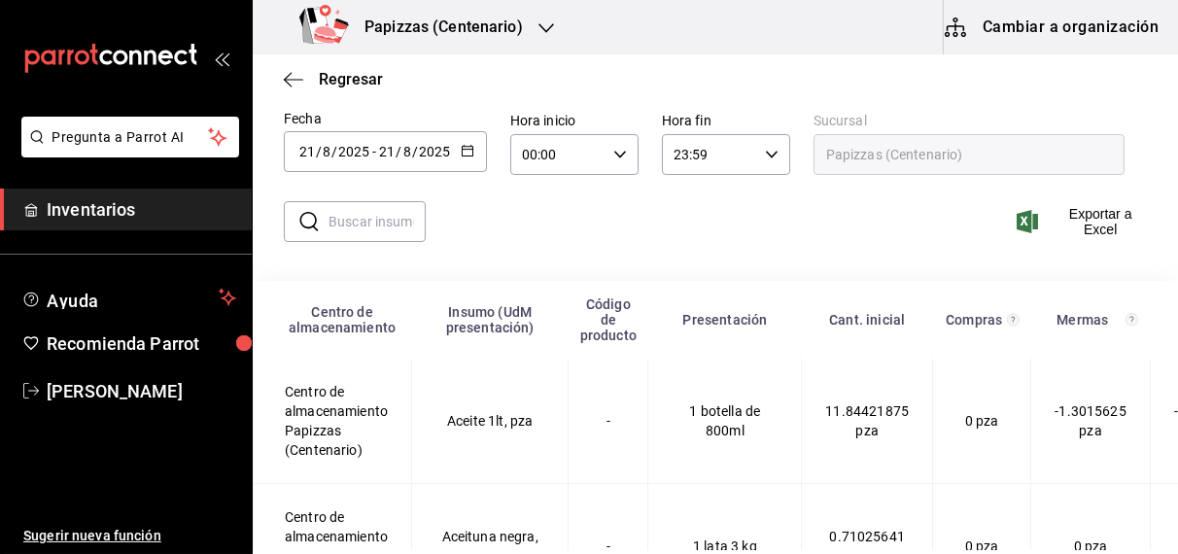
click at [354, 225] on input "text" at bounding box center [377, 221] width 97 height 39
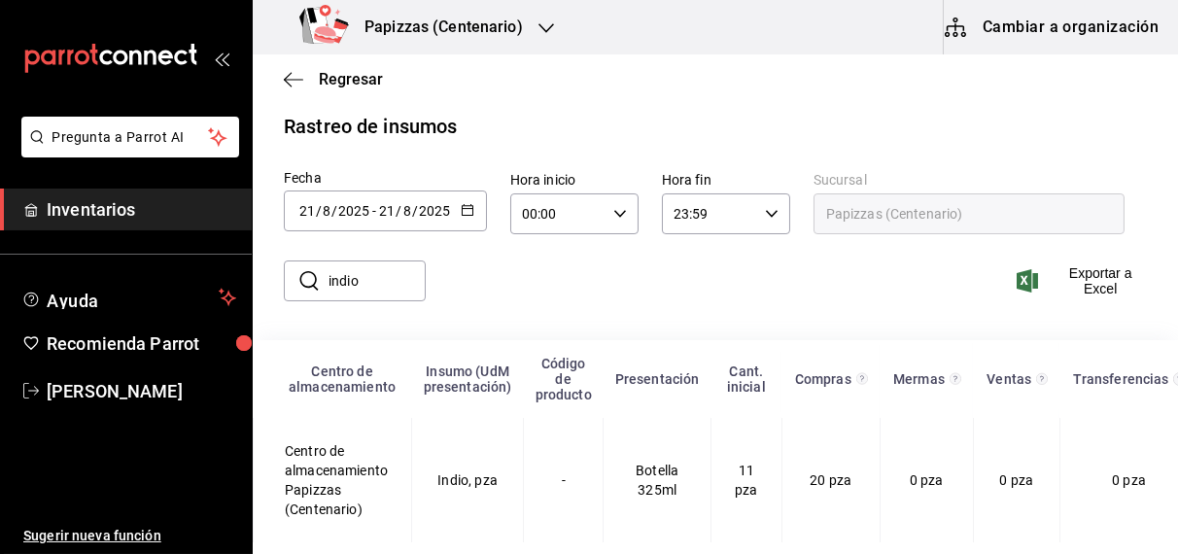
scroll to position [41, 0]
type input "indio"
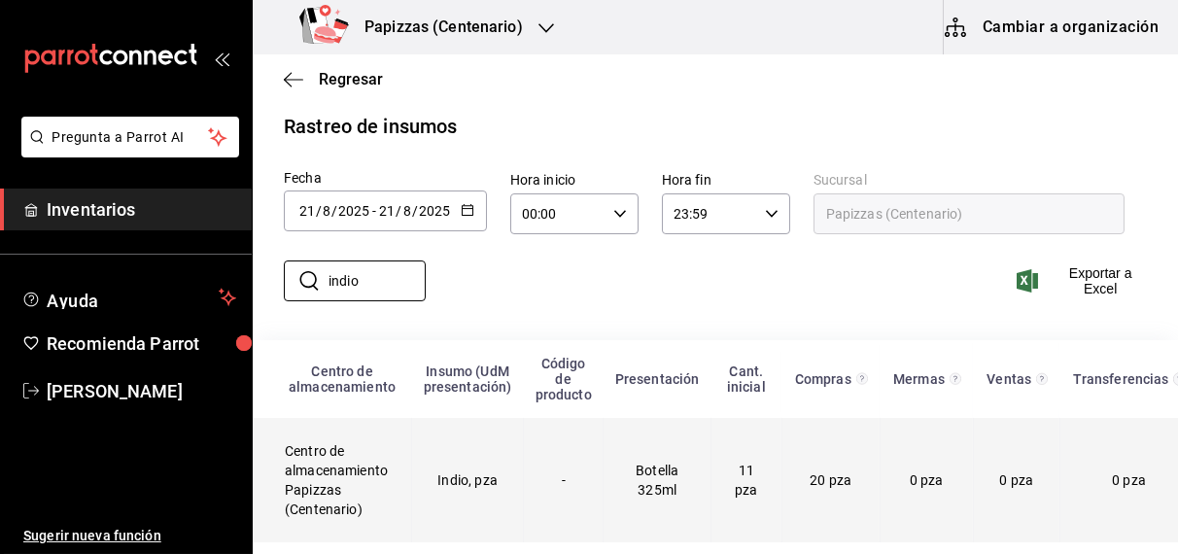
click at [760, 472] on td "11 pza" at bounding box center [747, 480] width 70 height 124
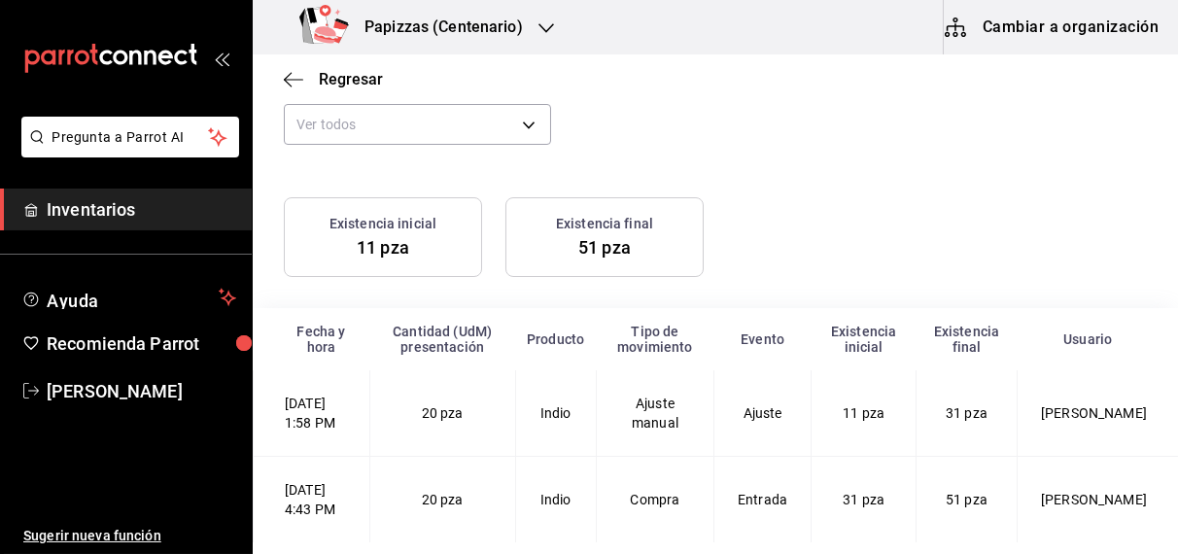
scroll to position [243, 0]
click at [350, 84] on span "Regresar" at bounding box center [351, 79] width 64 height 18
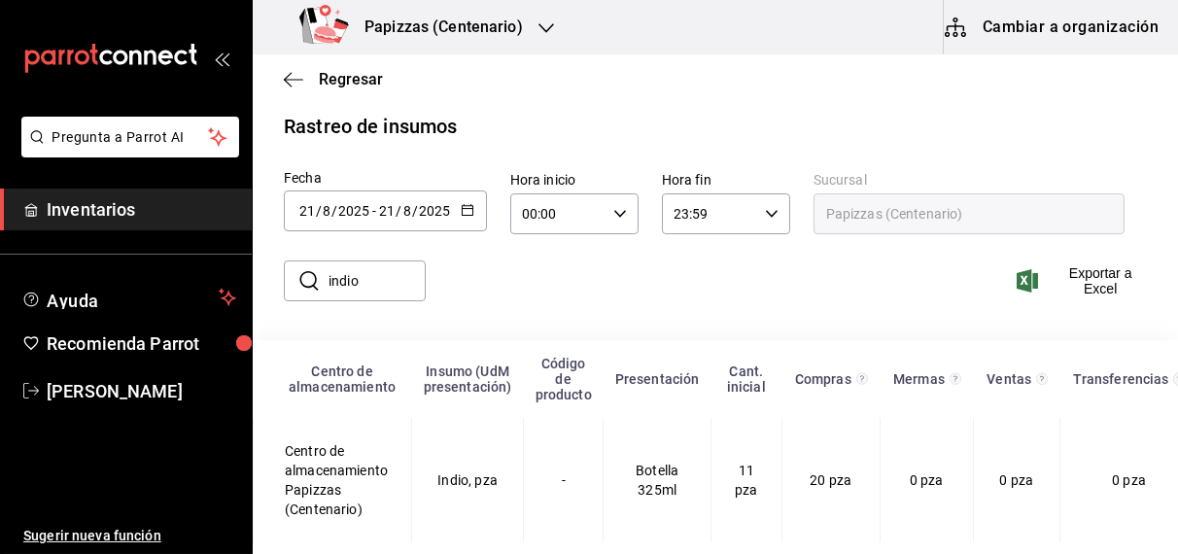
scroll to position [41, 0]
click at [402, 262] on input "indio" at bounding box center [377, 280] width 97 height 39
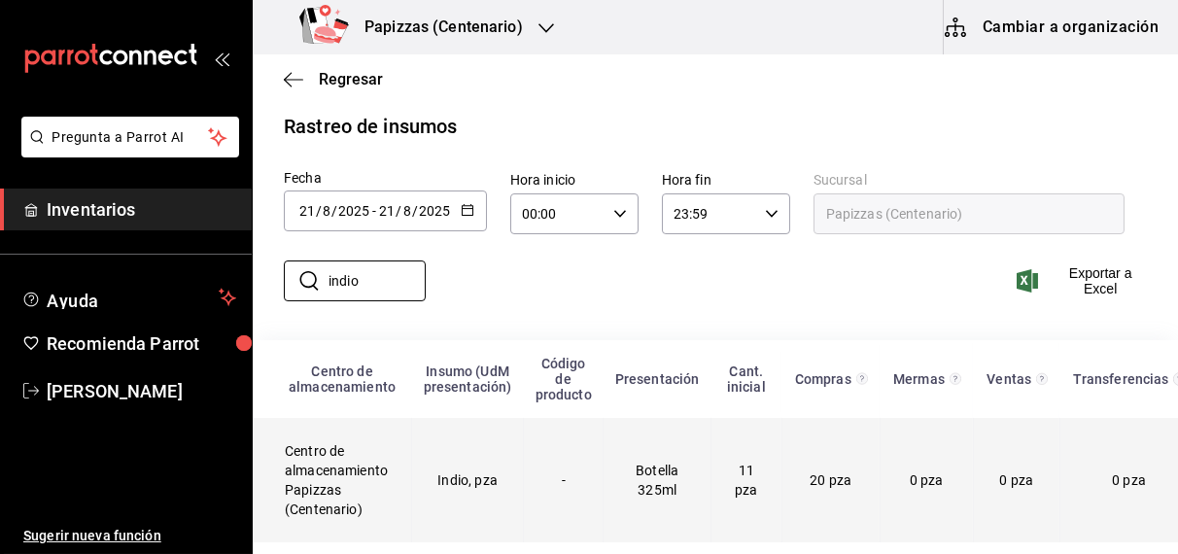
click at [486, 471] on td "Indio, pza" at bounding box center [468, 480] width 112 height 124
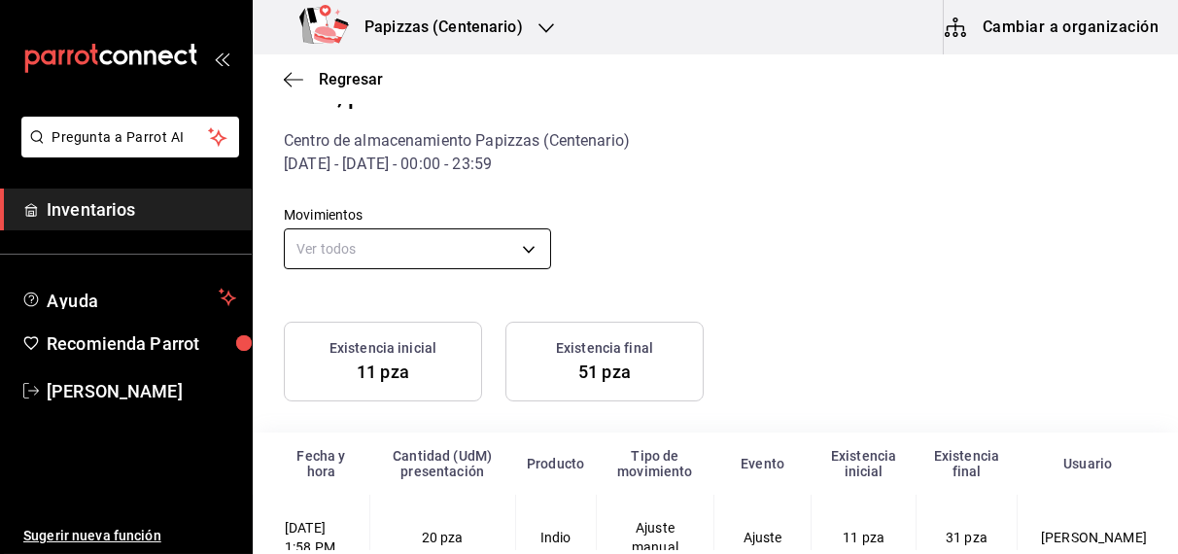
click at [430, 255] on body "Pregunta a Parrot AI Inventarios Ayuda Recomienda Parrot [PERSON_NAME] Sugerir …" at bounding box center [589, 275] width 1178 height 550
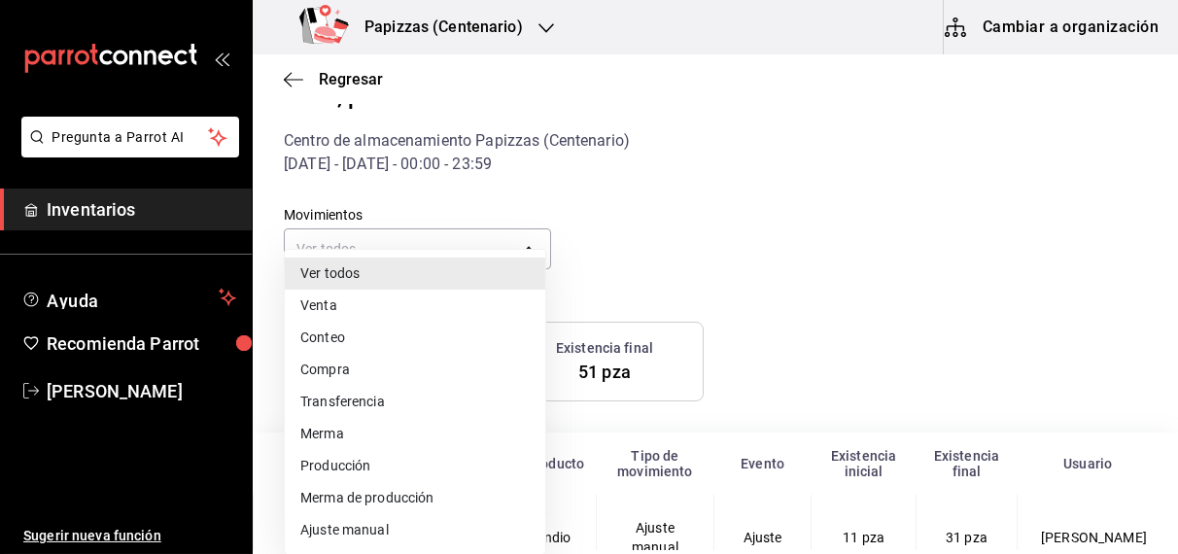
click at [359, 545] on li "Ajuste manual" at bounding box center [415, 530] width 261 height 32
type input "MANUAL_ADJUSTMENT"
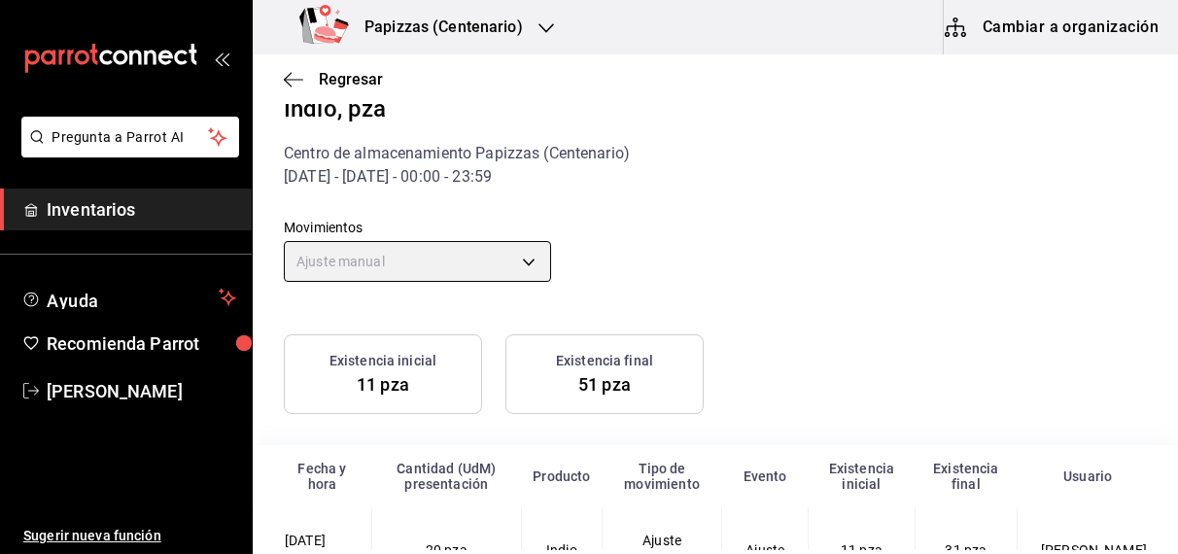
scroll to position [99, 0]
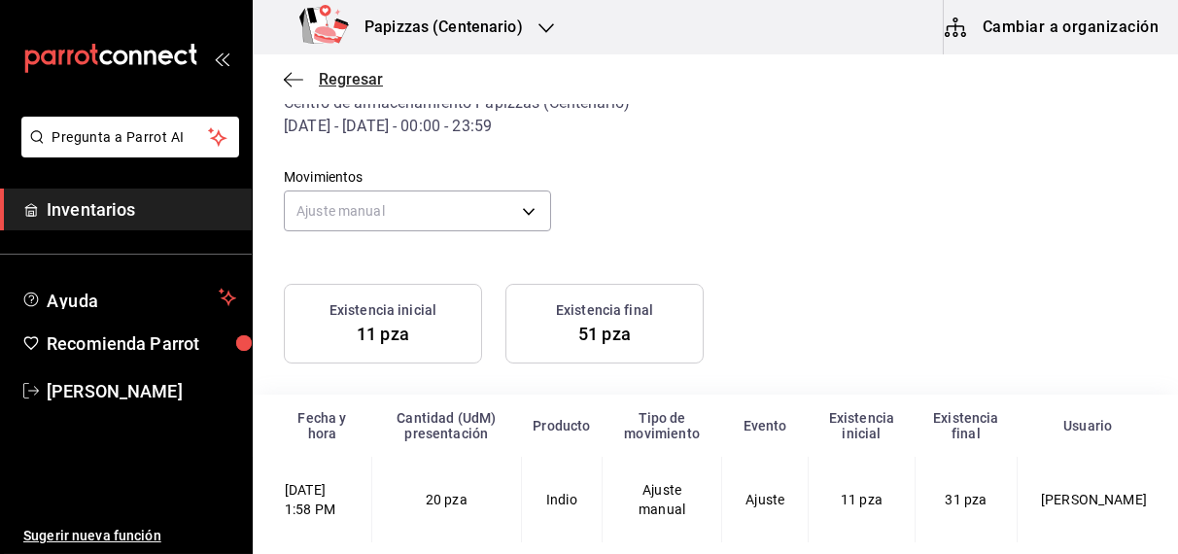
click at [323, 73] on span "Regresar" at bounding box center [351, 79] width 64 height 18
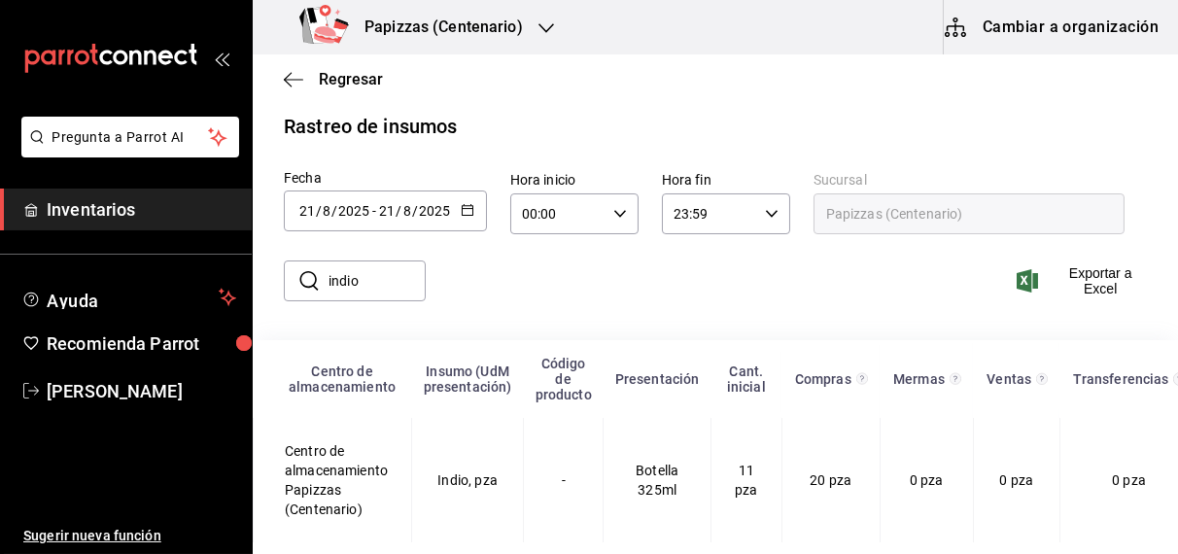
scroll to position [41, 0]
click at [337, 77] on span "Regresar" at bounding box center [351, 79] width 64 height 18
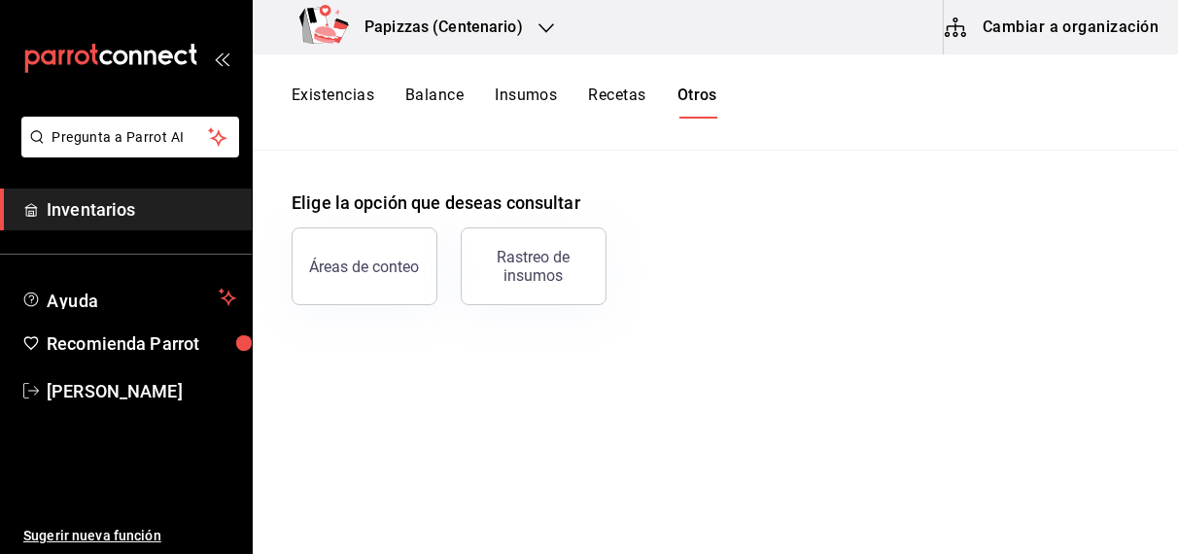
click at [345, 96] on button "Existencias" at bounding box center [333, 102] width 83 height 33
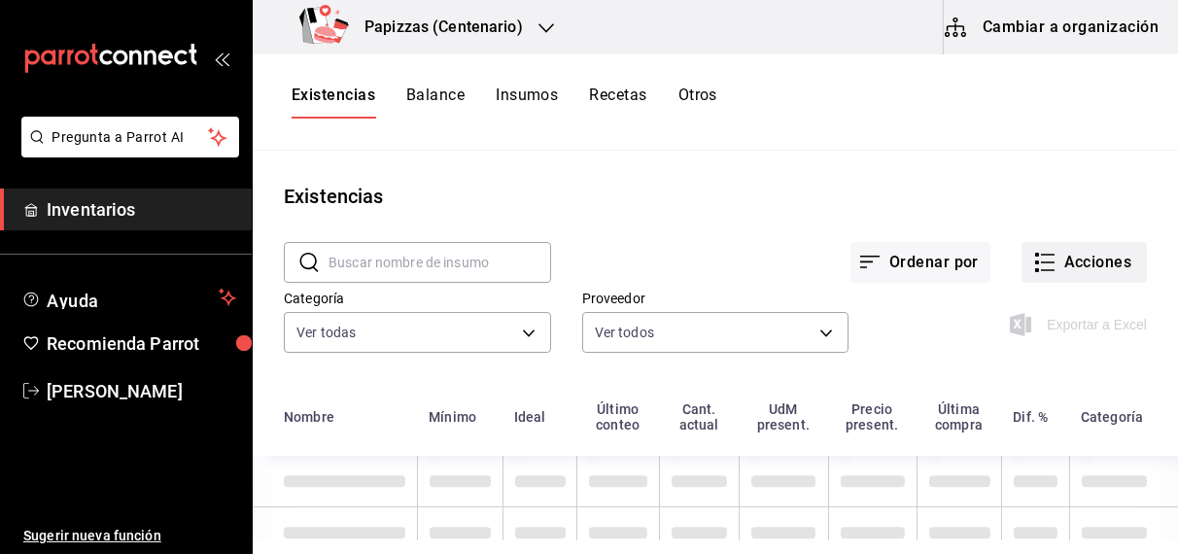
click at [1095, 245] on button "Acciones" at bounding box center [1084, 262] width 125 height 41
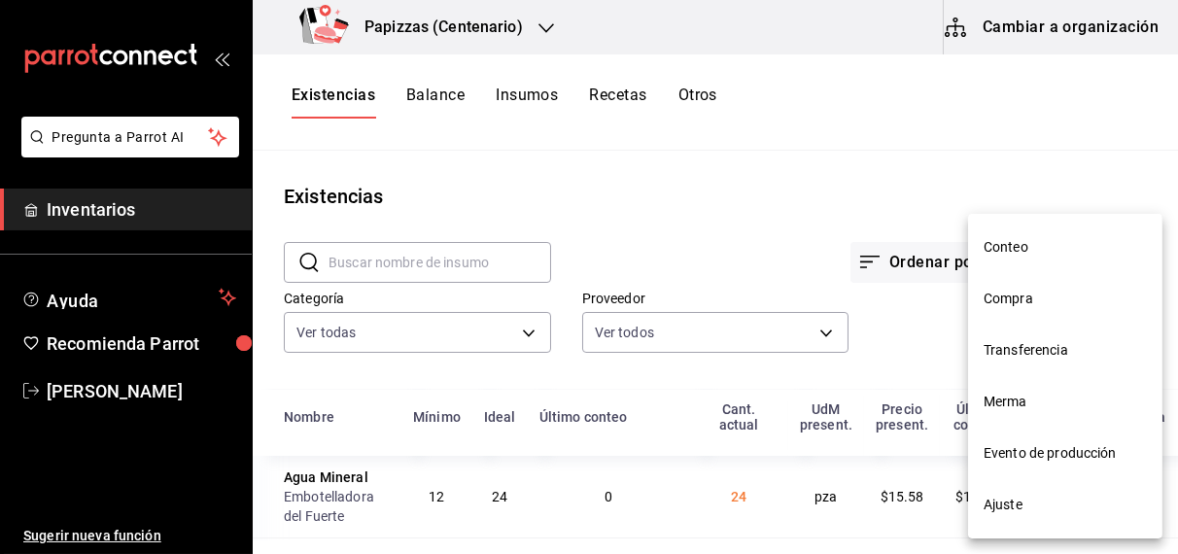
click at [1010, 399] on span "Merma" at bounding box center [1065, 402] width 163 height 20
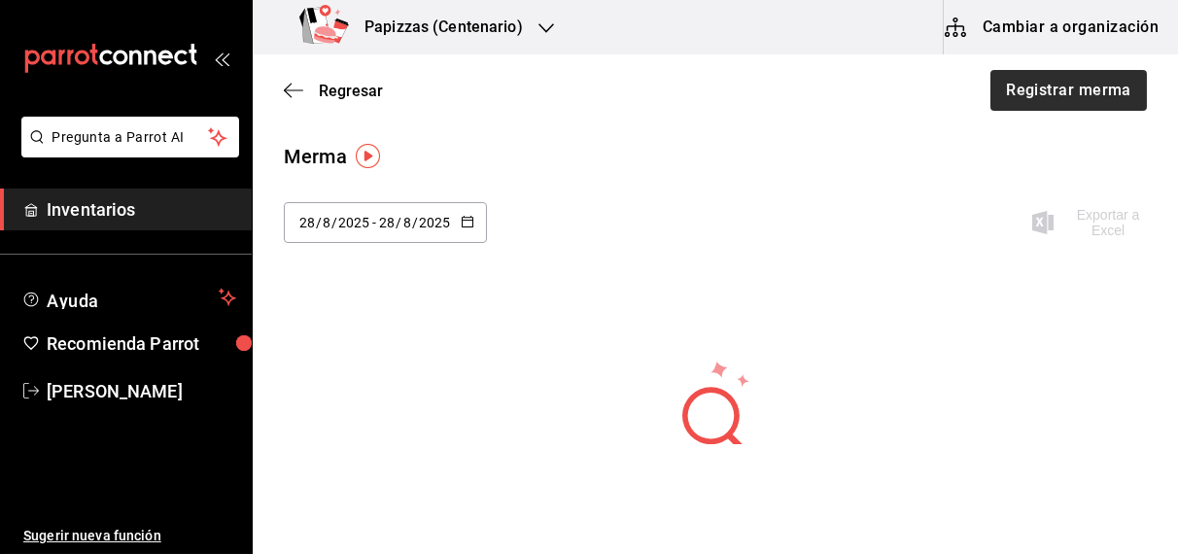
click at [1076, 87] on button "Registrar merma" at bounding box center [1069, 90] width 157 height 41
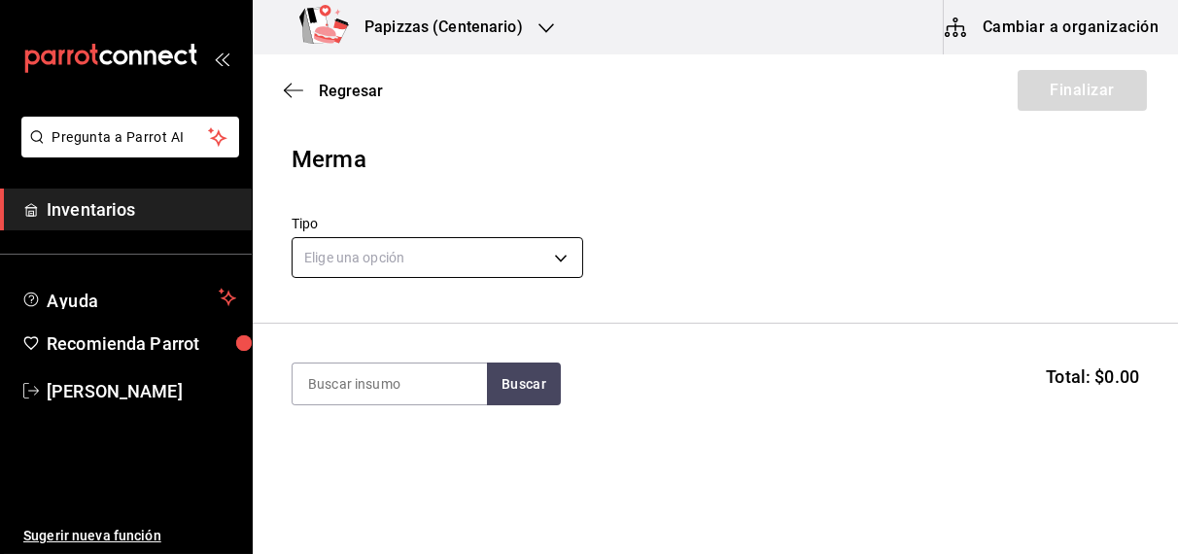
click at [515, 249] on body "Pregunta a Parrot AI Inventarios Ayuda Recomienda Parrot [PERSON_NAME] Sugerir …" at bounding box center [589, 222] width 1178 height 444
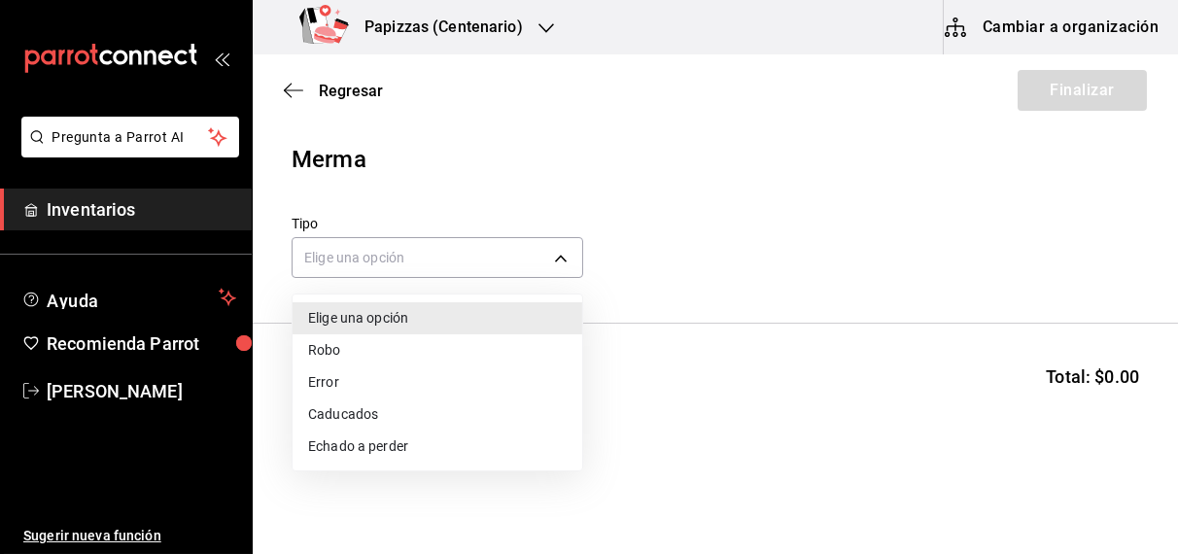
click at [336, 381] on li "Error" at bounding box center [438, 382] width 290 height 32
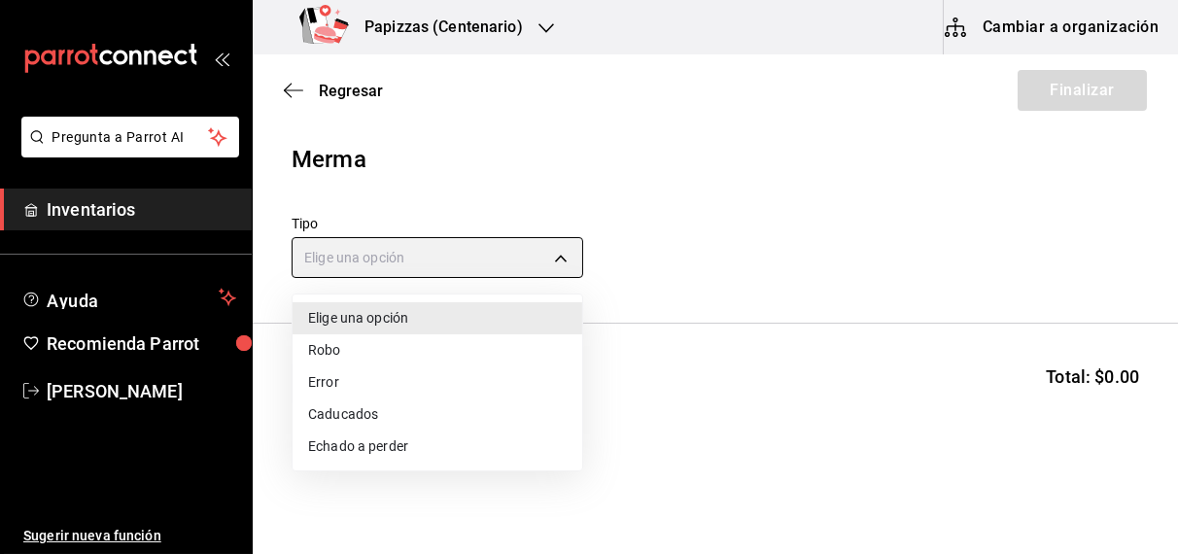
type input "ERROR"
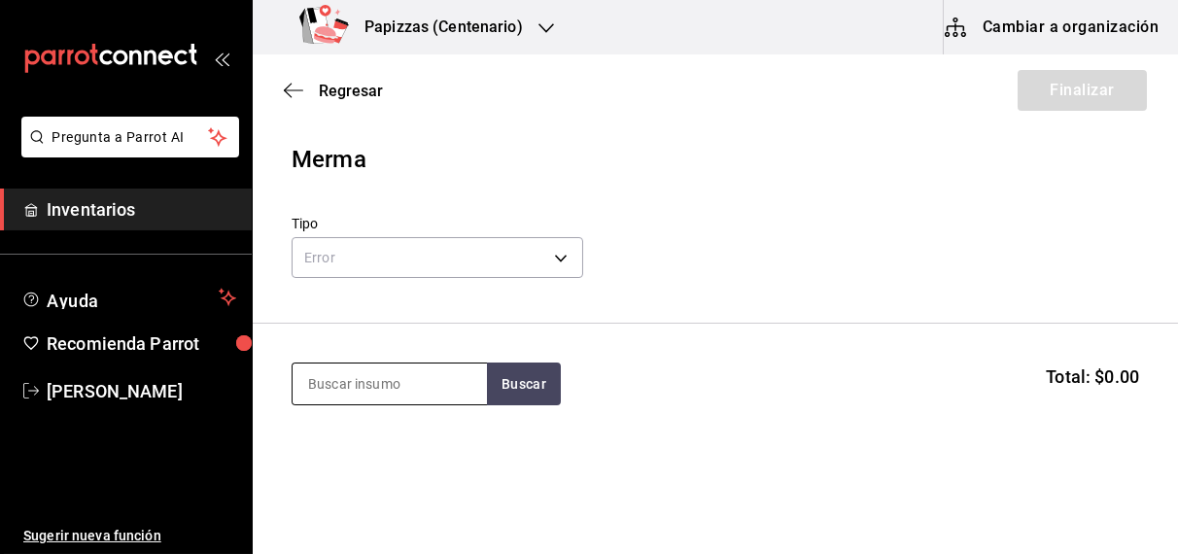
click at [390, 387] on input at bounding box center [390, 384] width 194 height 41
type input "indio"
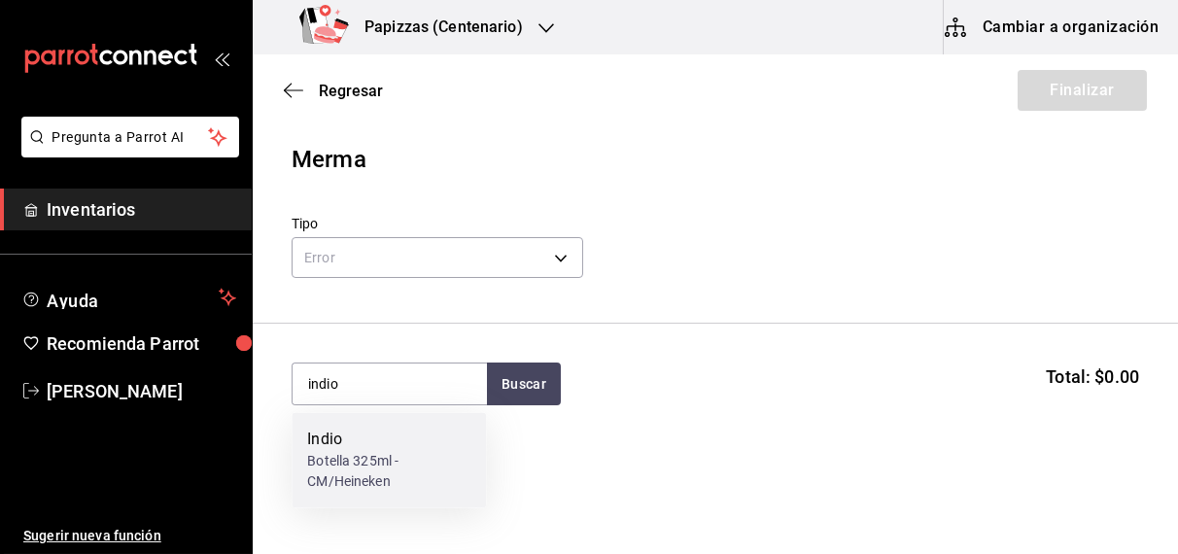
click at [347, 472] on div "Botella 325ml - CM/Heineken" at bounding box center [388, 472] width 163 height 41
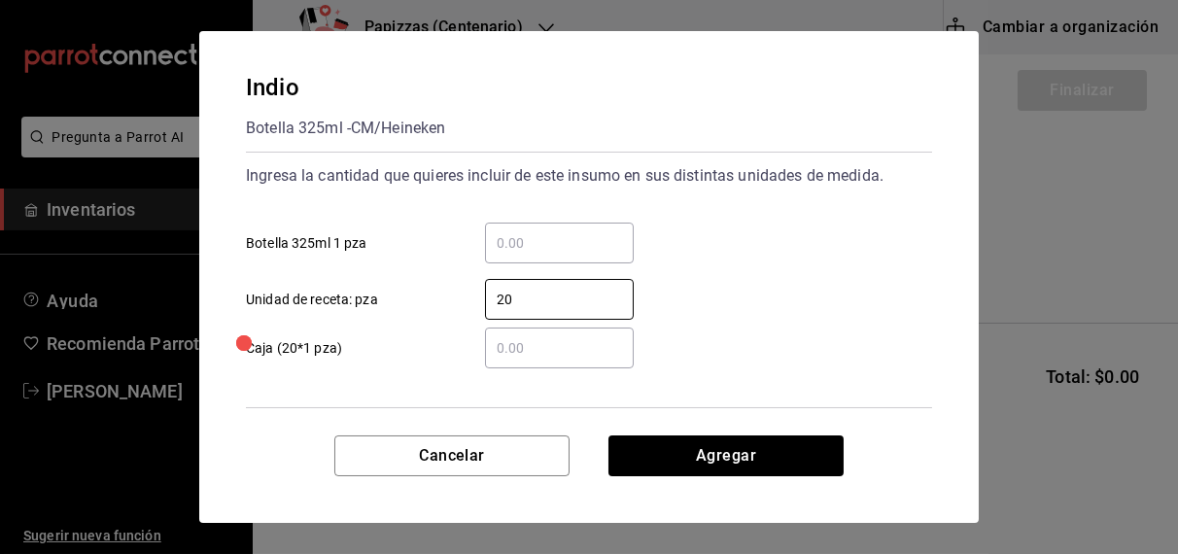
type input "20"
click at [769, 463] on button "Agregar" at bounding box center [726, 456] width 235 height 41
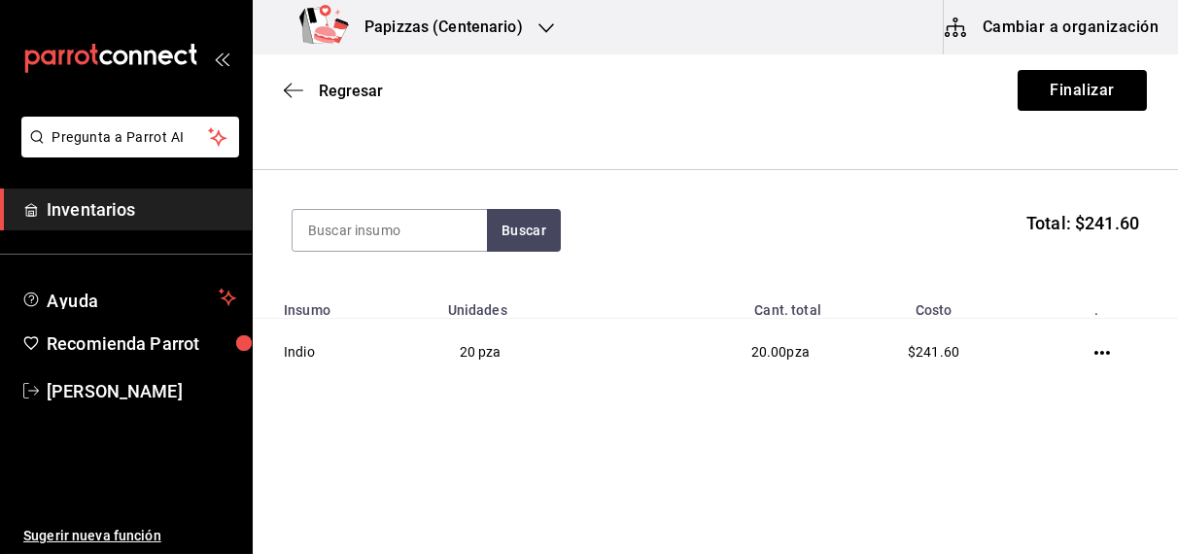
scroll to position [157, 0]
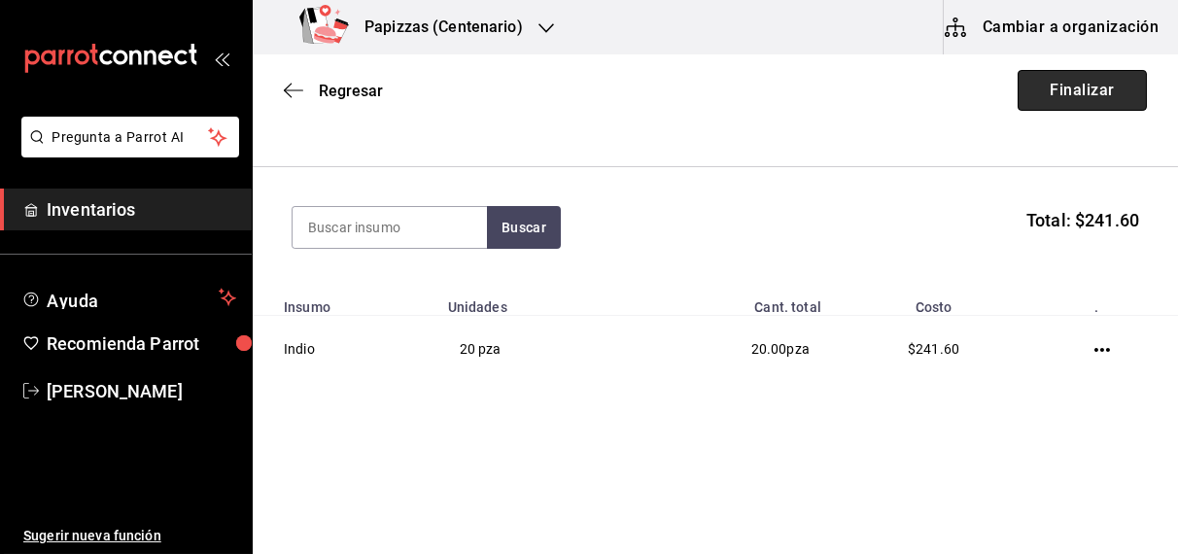
click at [1071, 92] on button "Finalizar" at bounding box center [1082, 90] width 129 height 41
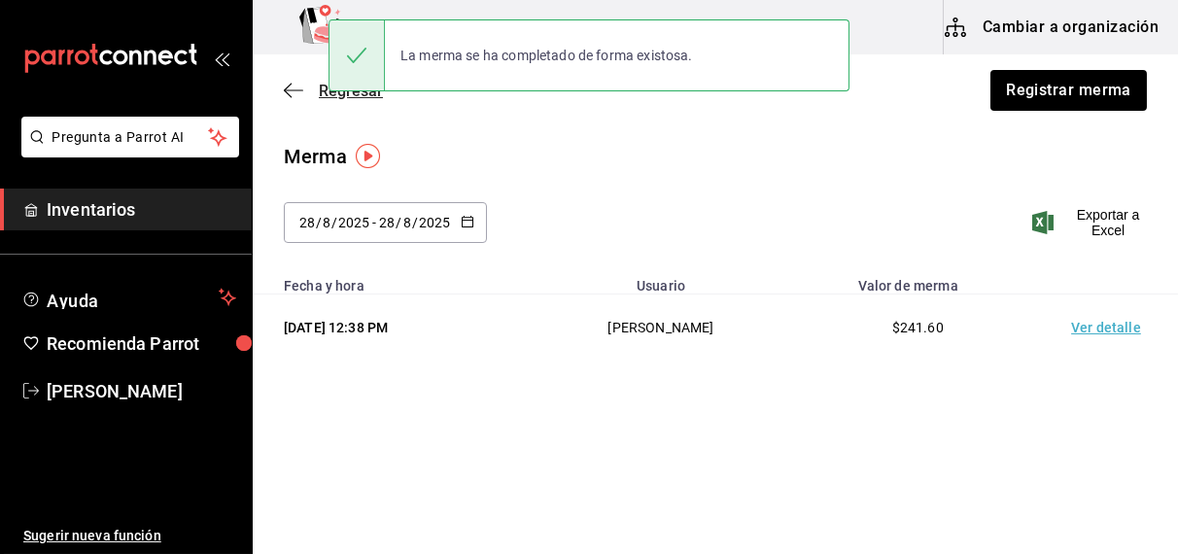
click at [317, 96] on span "Regresar" at bounding box center [333, 91] width 99 height 18
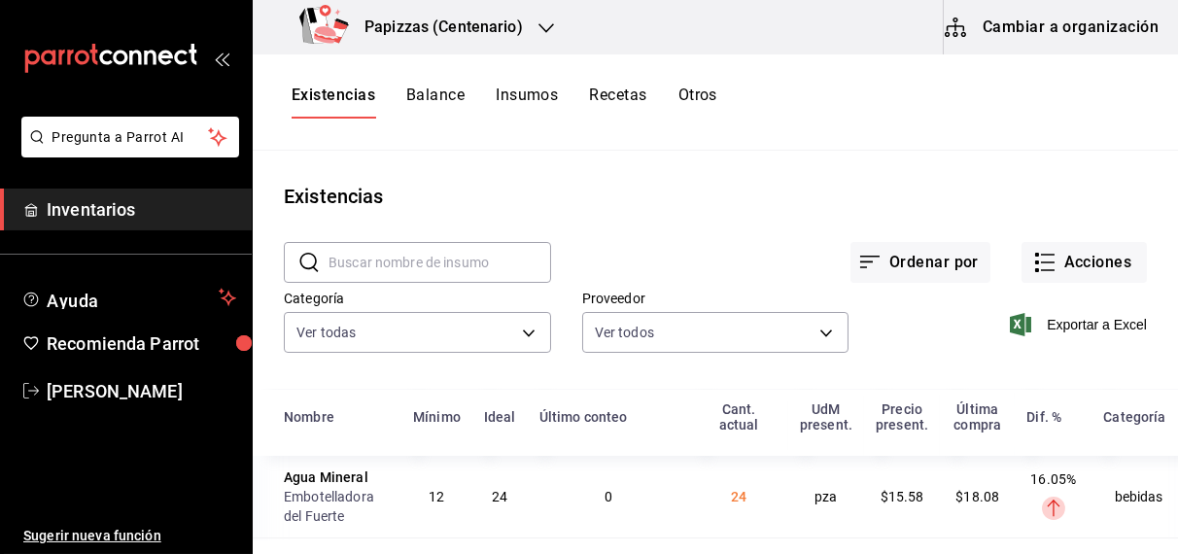
click at [705, 87] on button "Otros" at bounding box center [698, 102] width 39 height 33
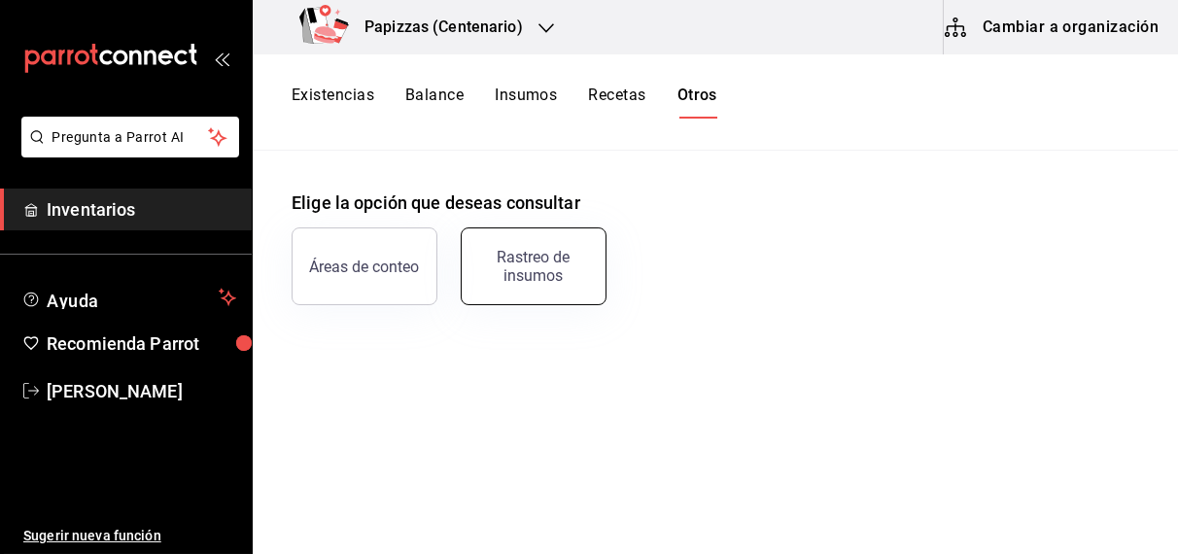
click at [560, 277] on div "Rastreo de insumos" at bounding box center [533, 266] width 121 height 37
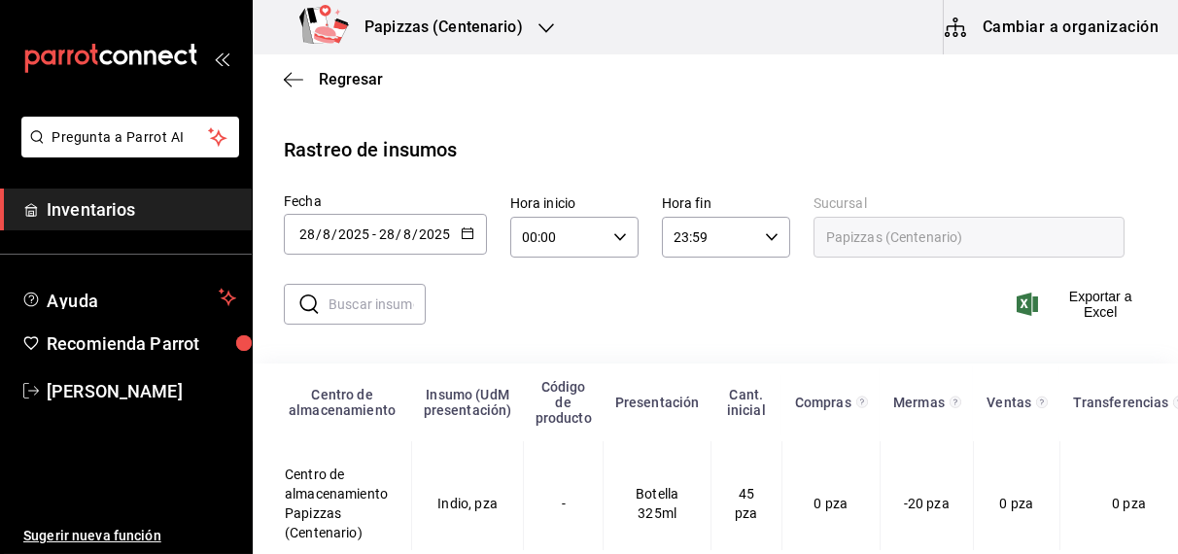
click at [462, 240] on button "button" at bounding box center [468, 235] width 14 height 17
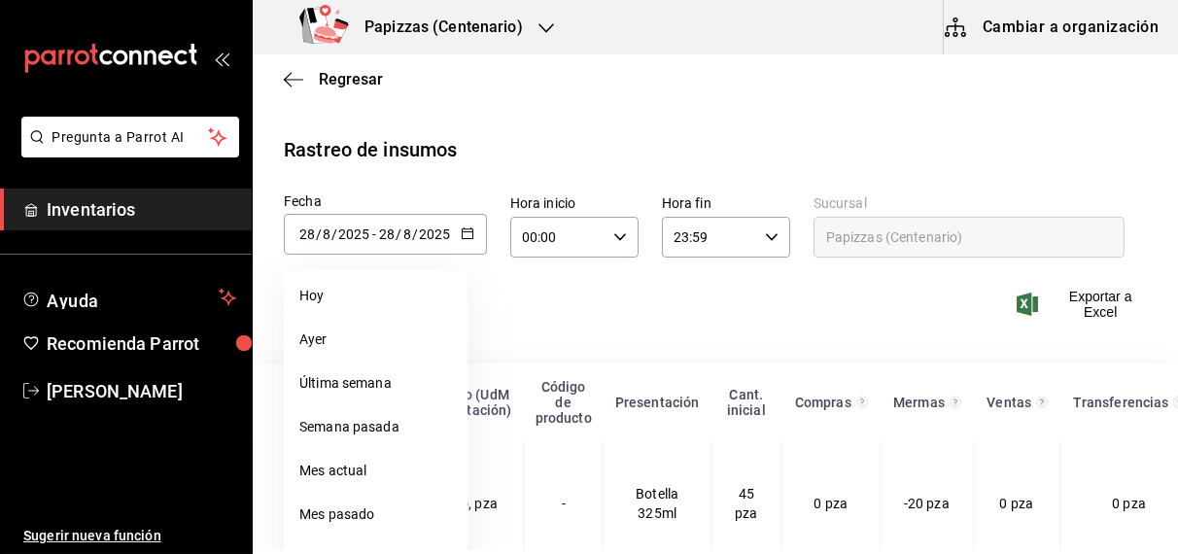
scroll to position [77, 0]
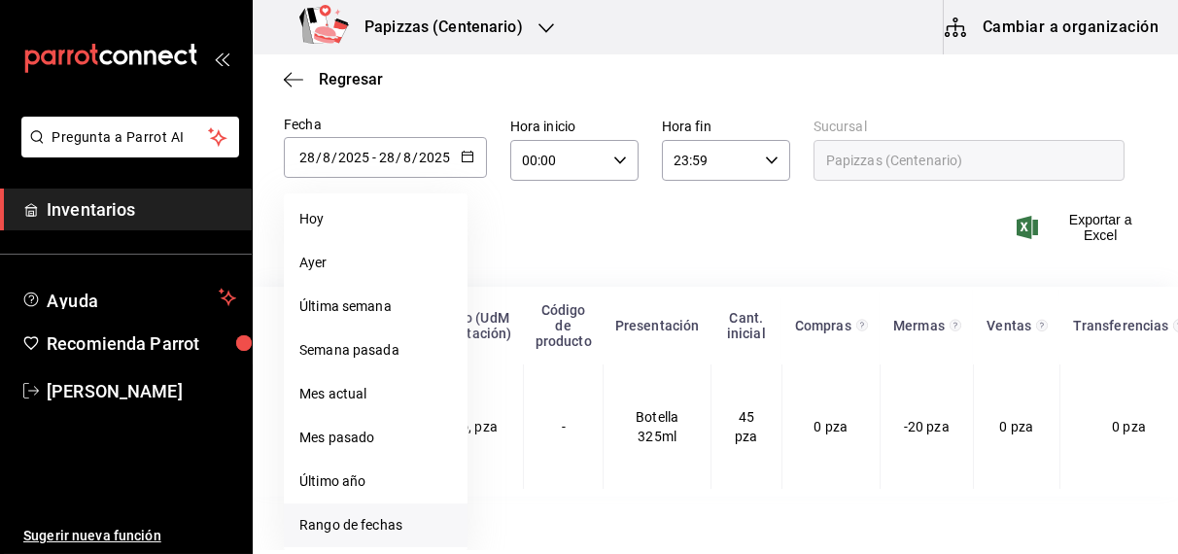
click at [371, 525] on li "Rango de fechas" at bounding box center [376, 526] width 184 height 44
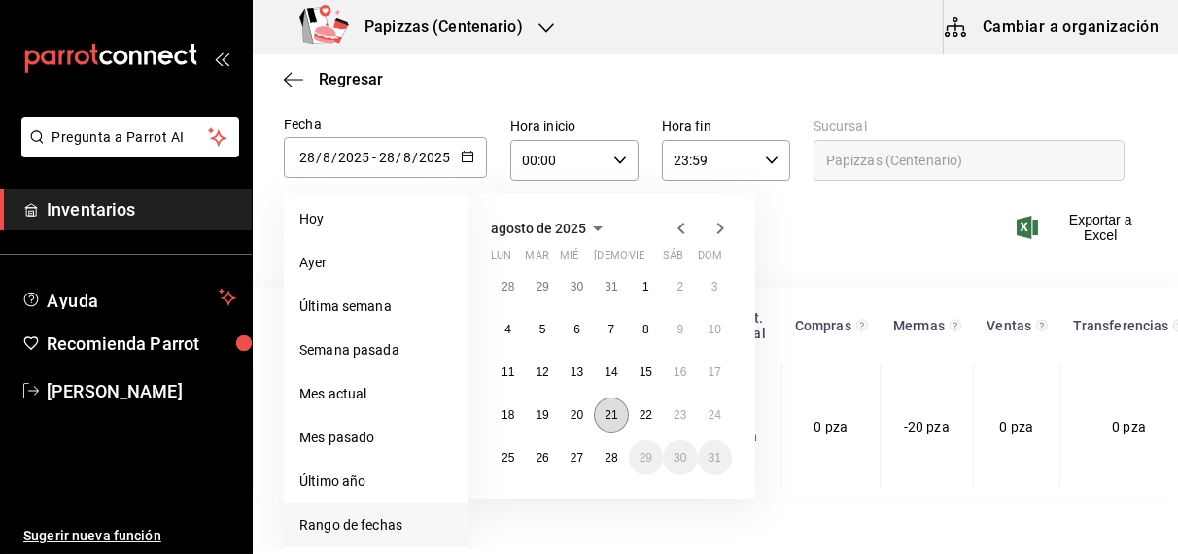
click at [611, 415] on abbr "21" at bounding box center [611, 415] width 13 height 14
click at [611, 414] on abbr "21" at bounding box center [611, 415] width 13 height 14
type input "[DATE]"
type input "21"
type input "[DATE]"
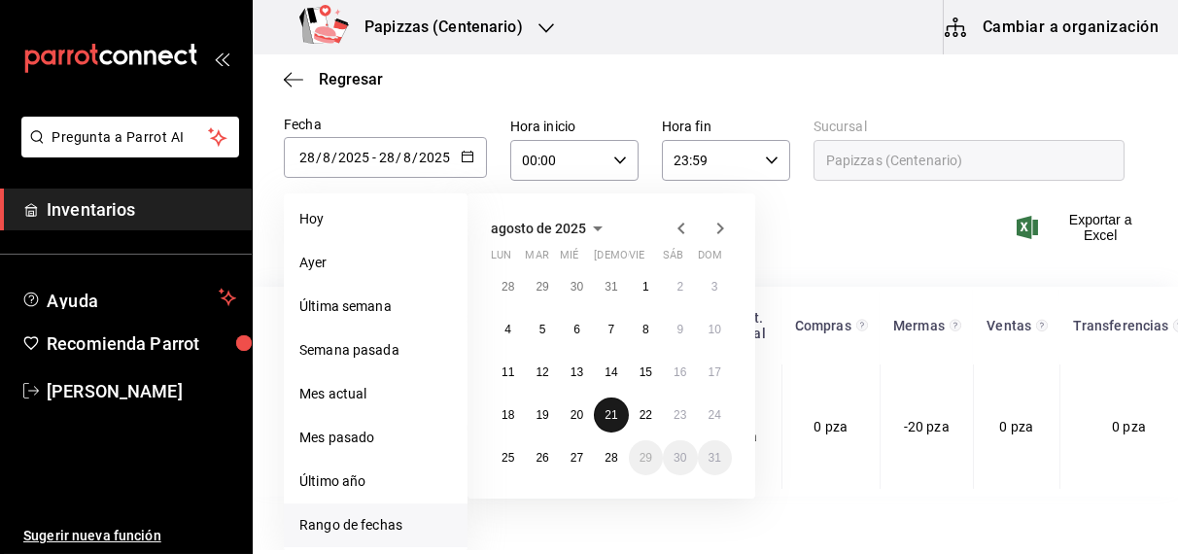
type input "21"
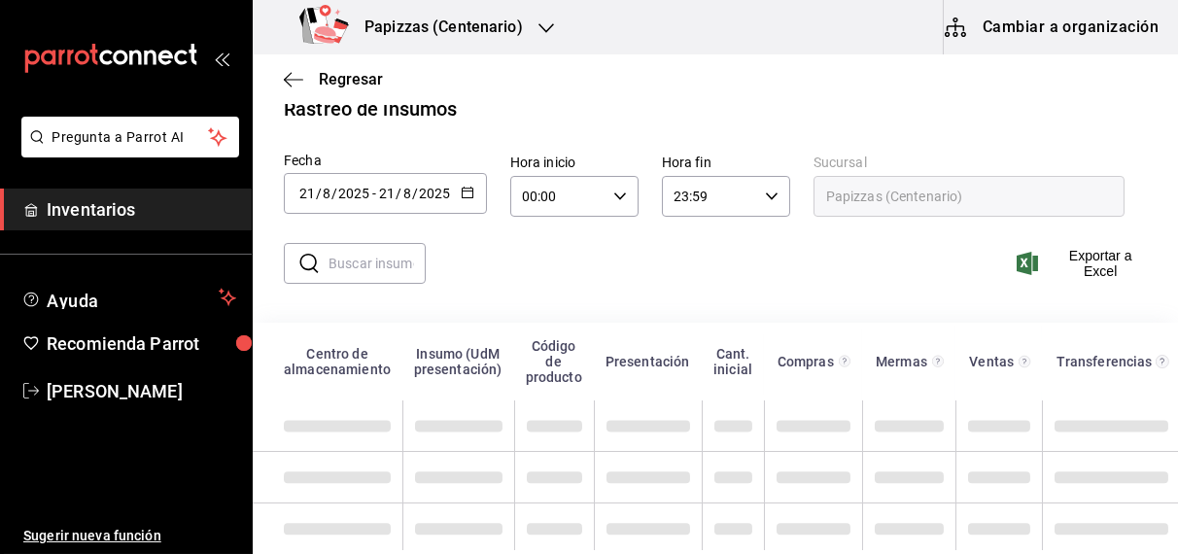
click at [369, 265] on input "text" at bounding box center [377, 263] width 97 height 39
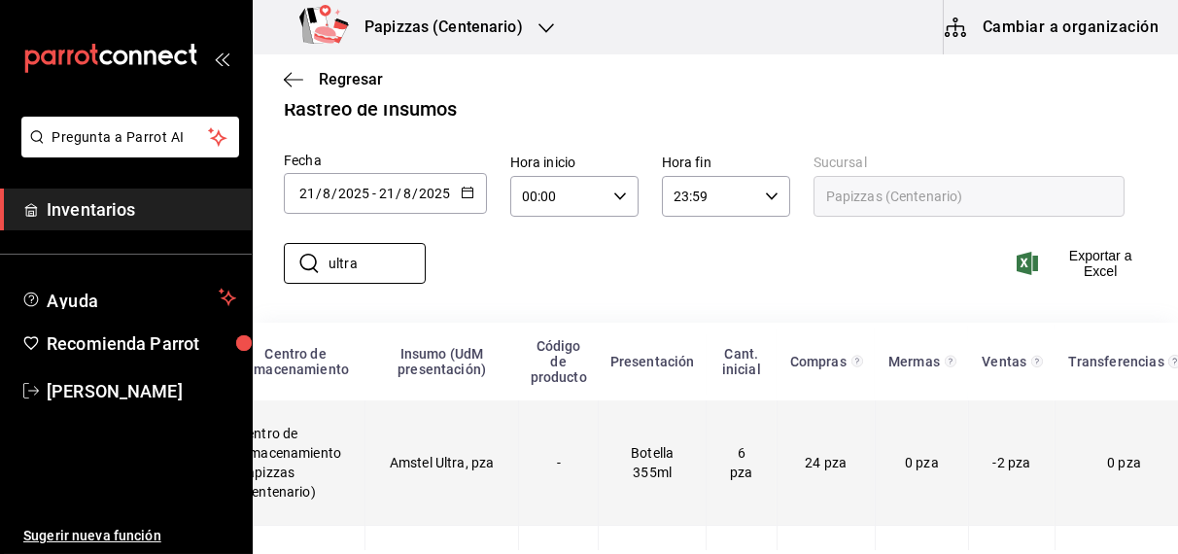
scroll to position [0, 0]
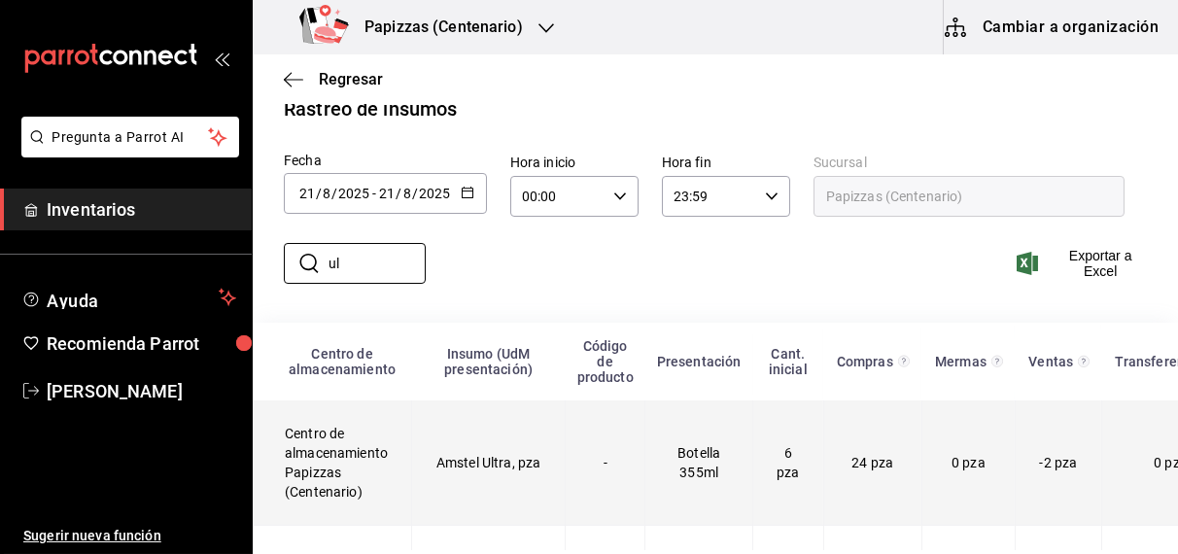
type input "u"
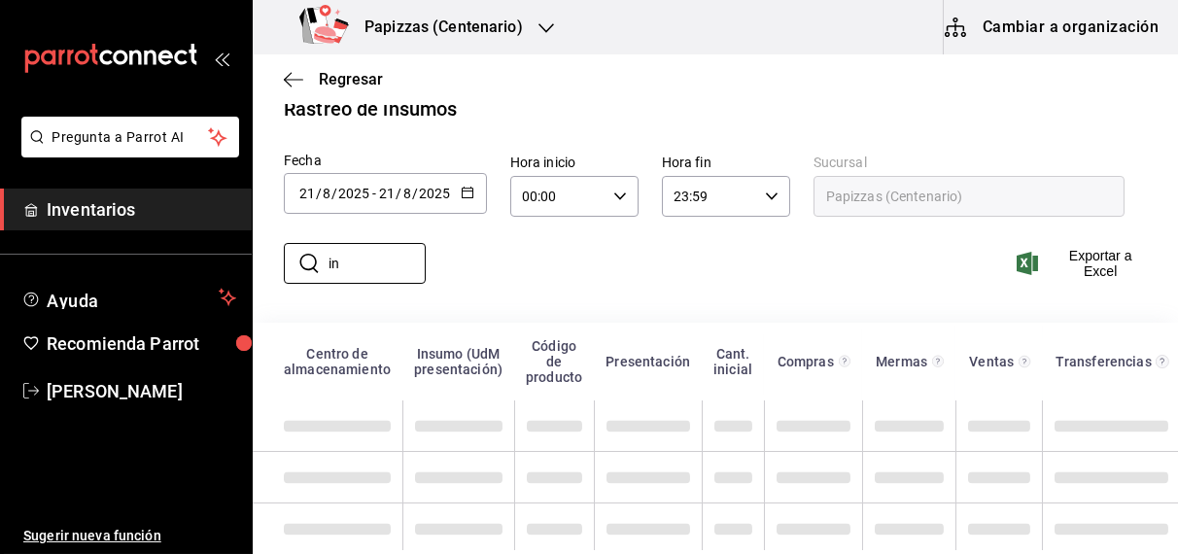
type input "i"
type input "u"
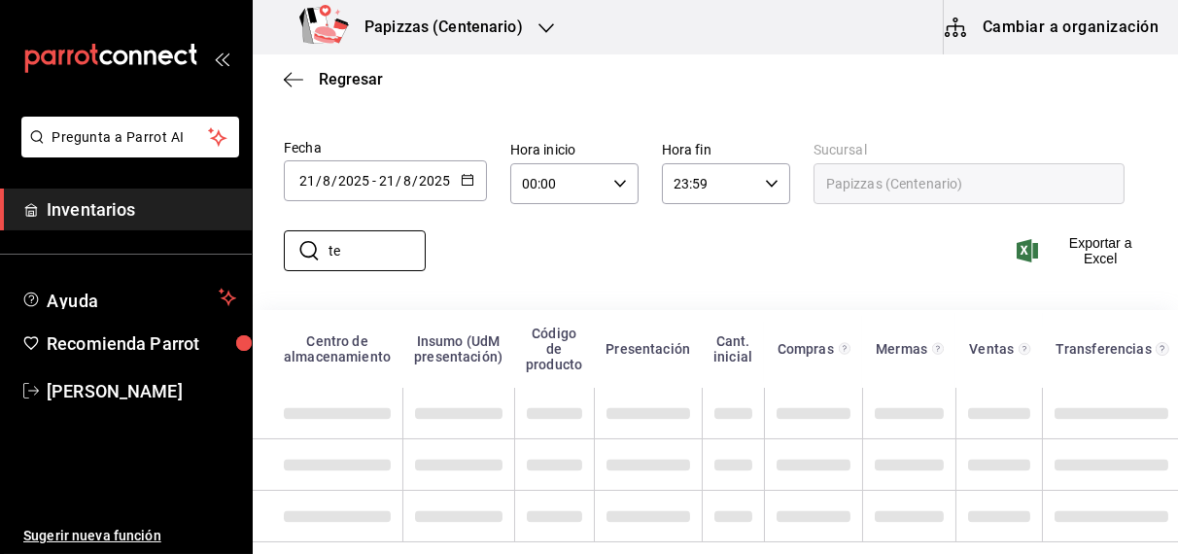
type input "t"
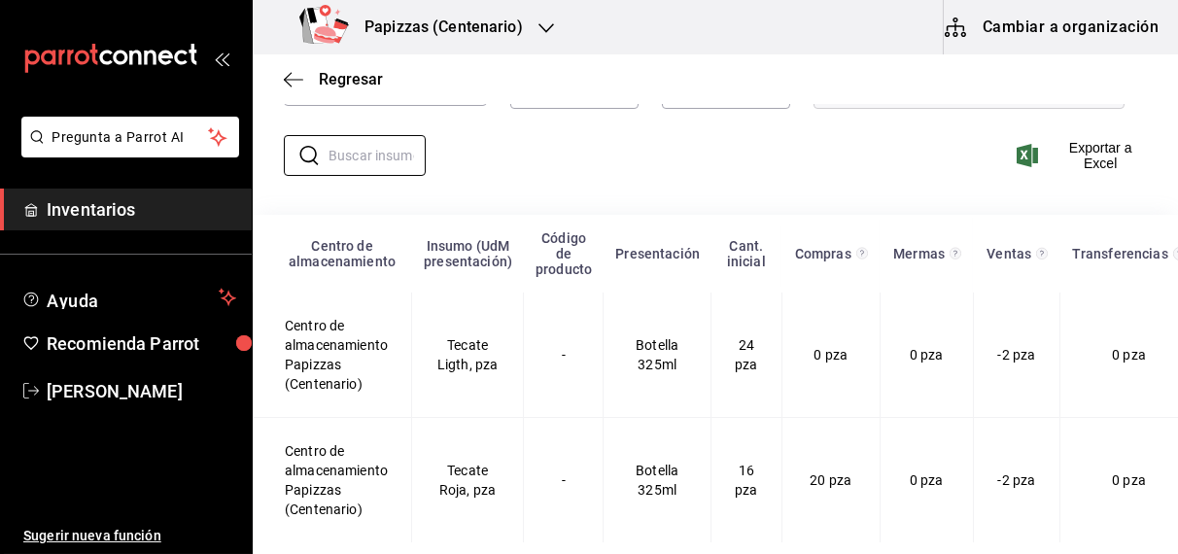
scroll to position [70, 0]
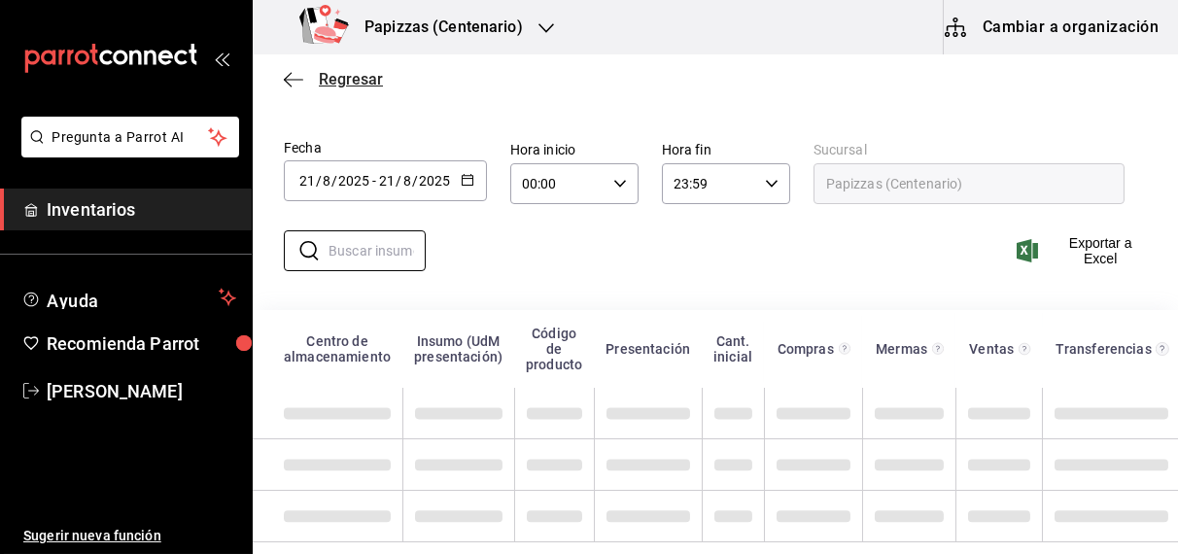
click at [372, 74] on span "Regresar" at bounding box center [351, 79] width 64 height 18
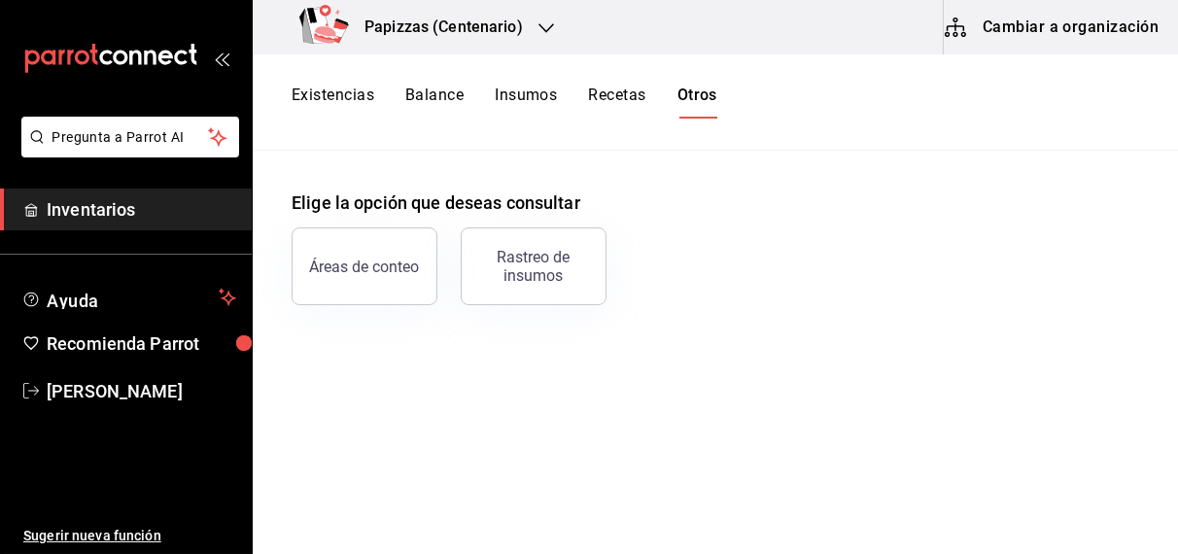
click at [337, 102] on button "Existencias" at bounding box center [333, 102] width 83 height 33
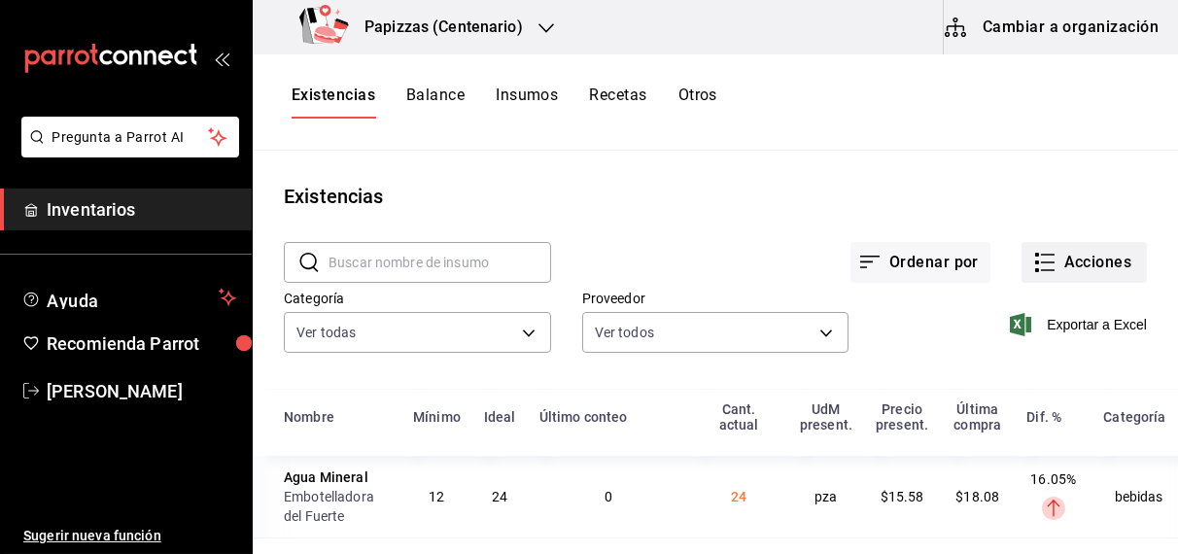
click at [1069, 265] on button "Acciones" at bounding box center [1084, 262] width 125 height 41
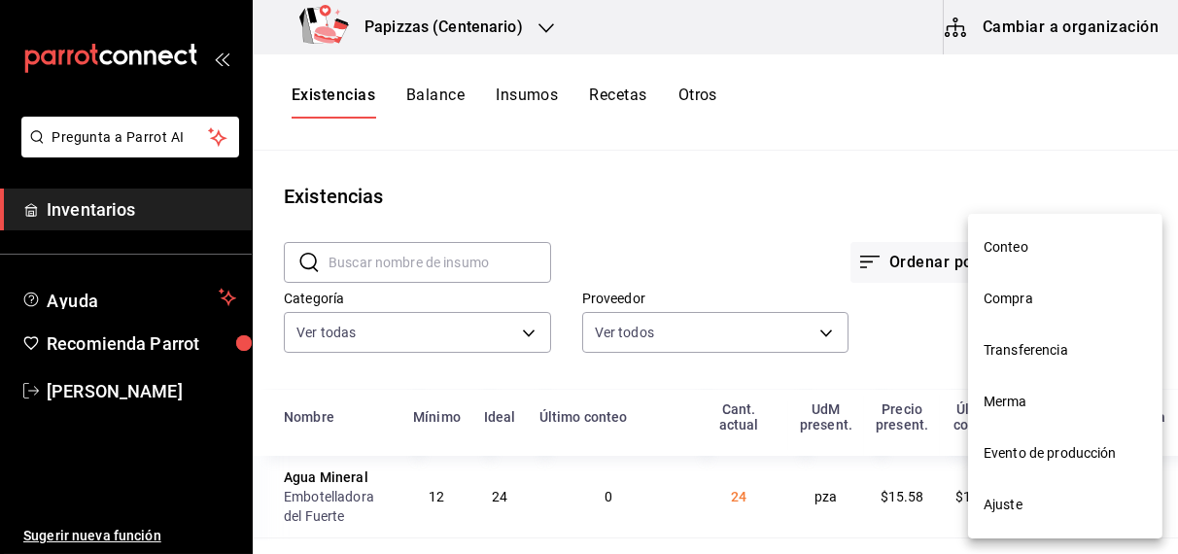
click at [1031, 512] on span "Ajuste" at bounding box center [1065, 505] width 163 height 20
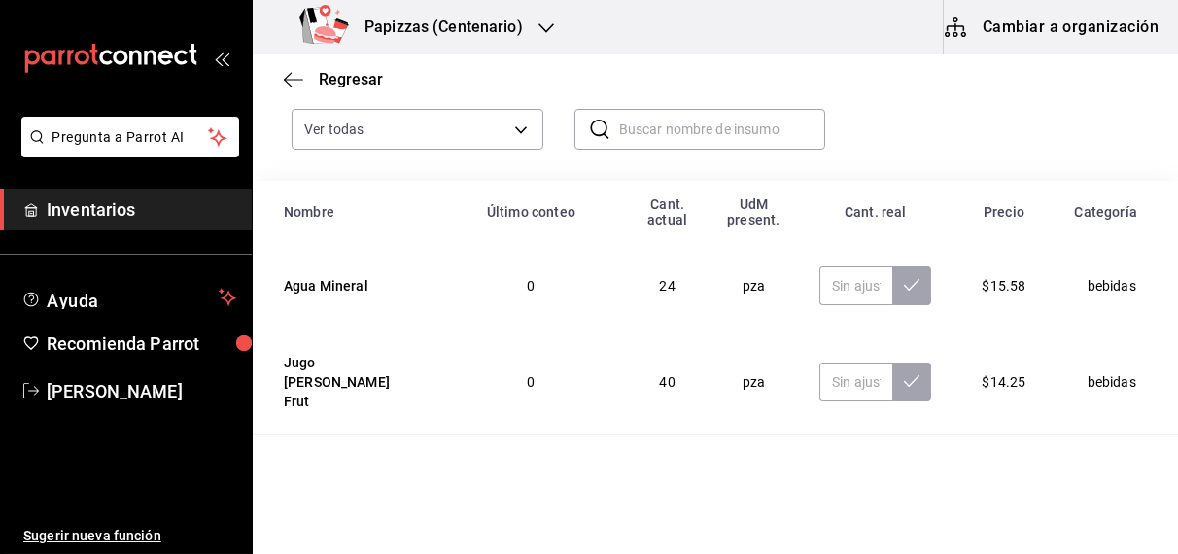
scroll to position [157, 0]
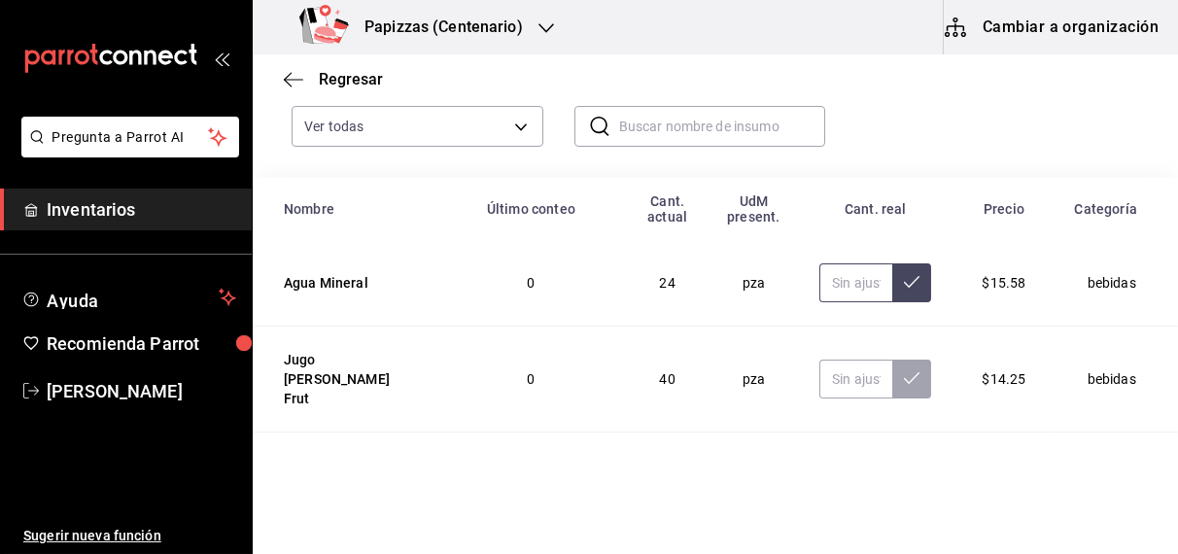
click at [826, 282] on input "text" at bounding box center [855, 282] width 73 height 39
type input "24.00"
click at [819, 372] on input "text" at bounding box center [855, 379] width 73 height 39
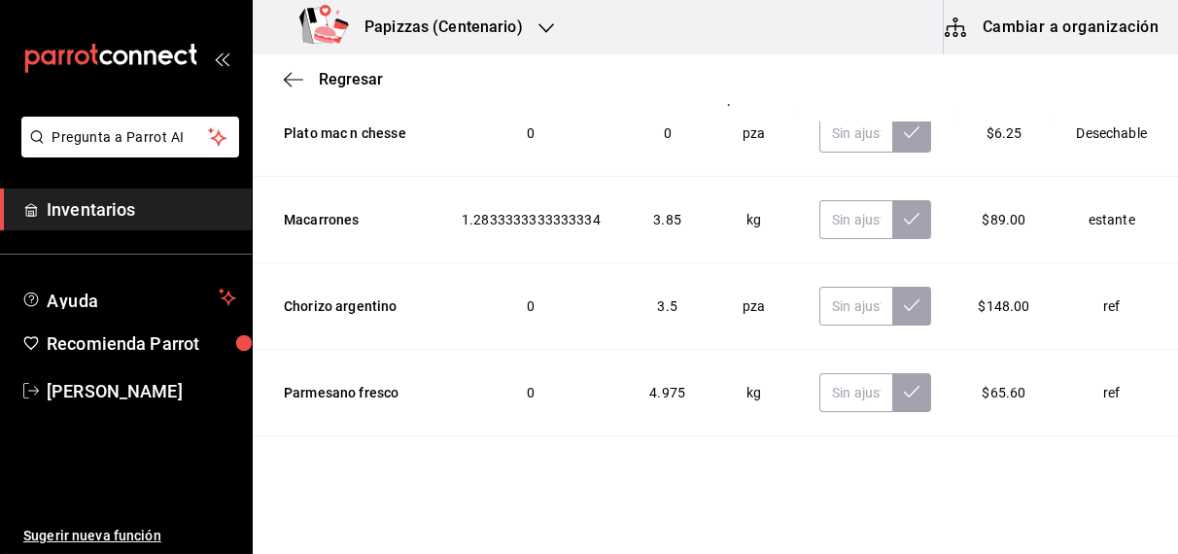
scroll to position [321, 0]
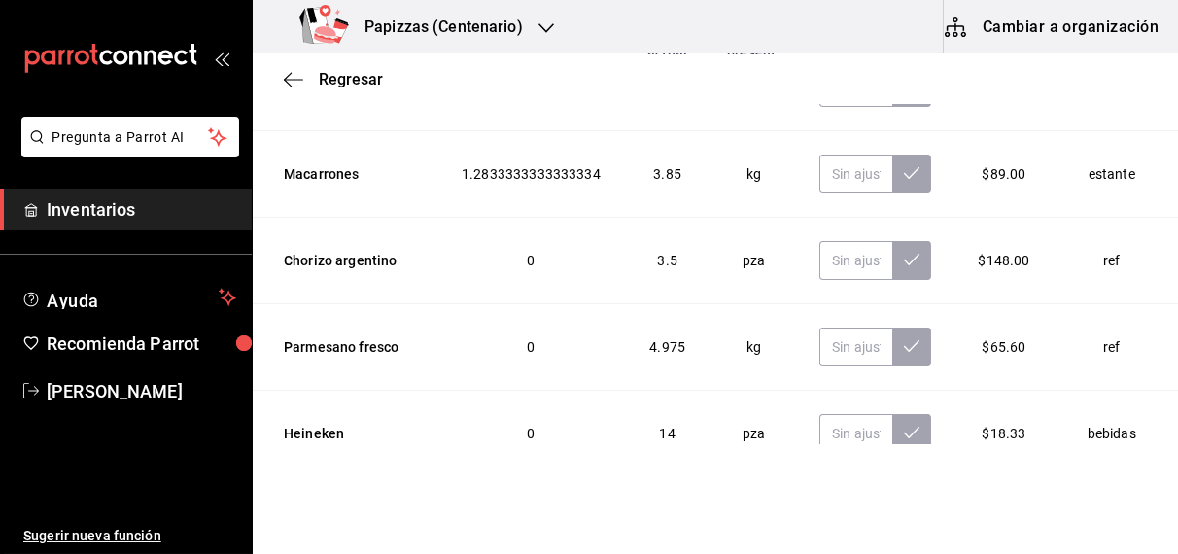
type input "41.00"
click at [819, 155] on input "text" at bounding box center [855, 174] width 73 height 39
type input "6.45"
click at [819, 241] on input "text" at bounding box center [855, 260] width 73 height 39
type input "3.50"
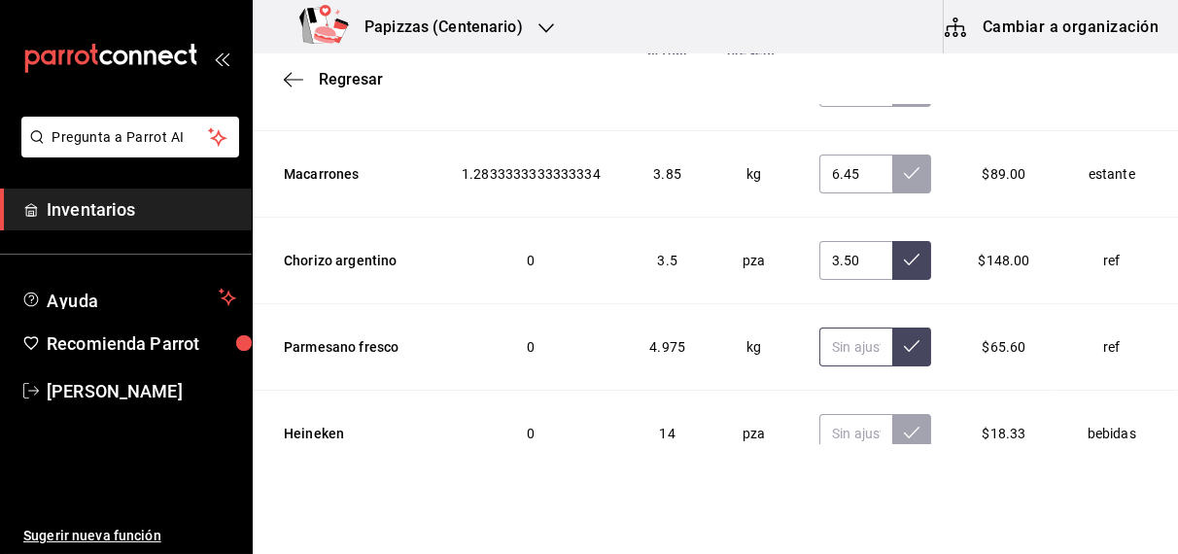
click at [819, 328] on input "text" at bounding box center [855, 347] width 73 height 39
type input "3.45"
click at [826, 414] on input "text" at bounding box center [855, 433] width 73 height 39
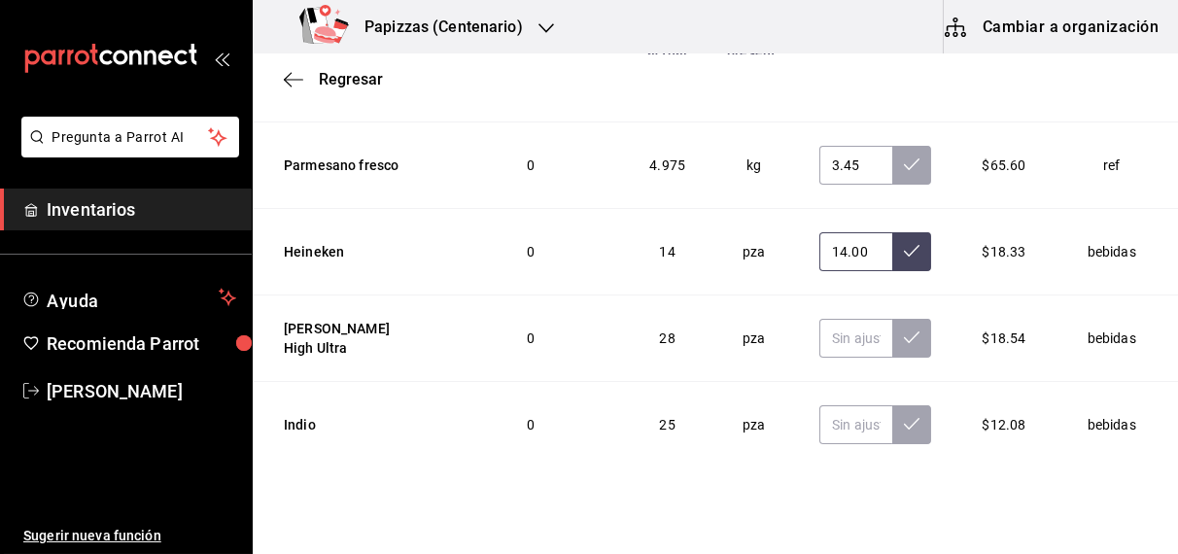
scroll to position [513, 0]
type input "14.00"
click at [822, 317] on input "text" at bounding box center [855, 336] width 73 height 39
type input "28.00"
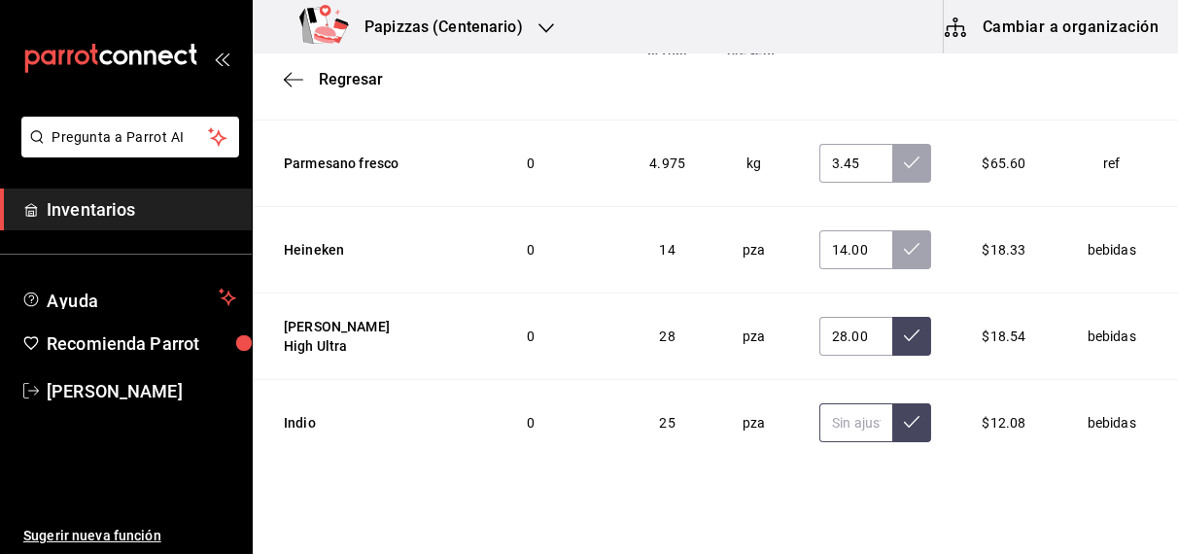
click at [828, 403] on input "text" at bounding box center [855, 422] width 73 height 39
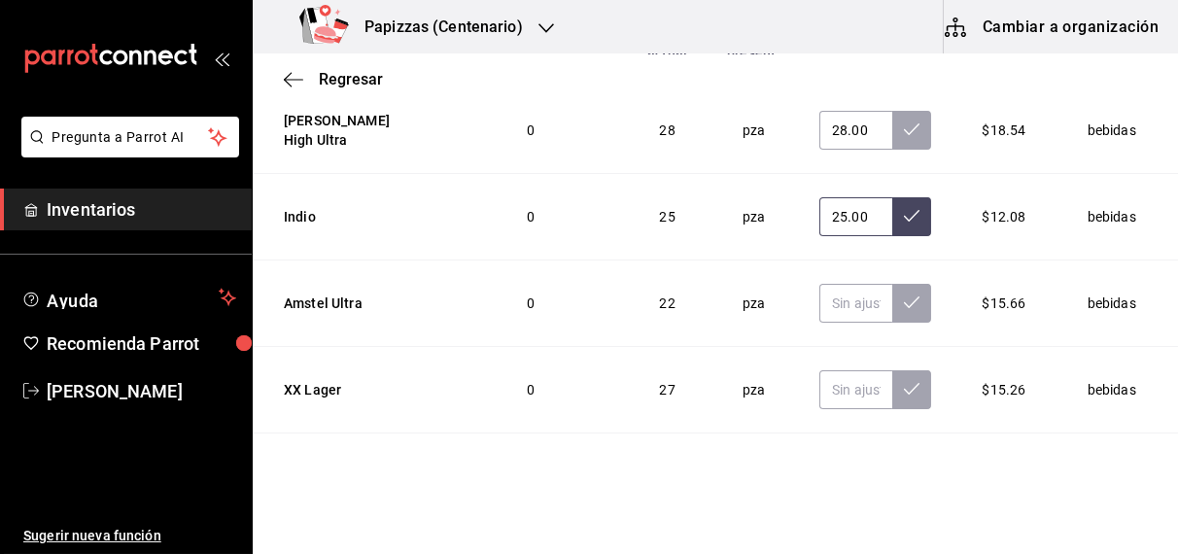
scroll to position [728, 0]
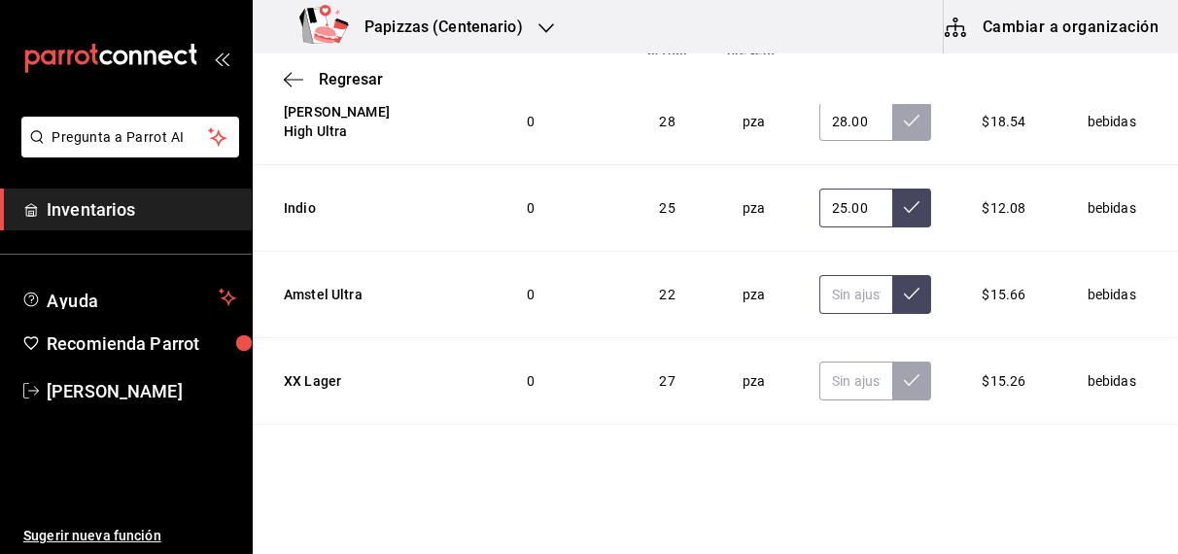
type input "25.00"
click at [829, 275] on input "text" at bounding box center [855, 294] width 73 height 39
type input "22.00"
click at [819, 362] on input "text" at bounding box center [855, 381] width 73 height 39
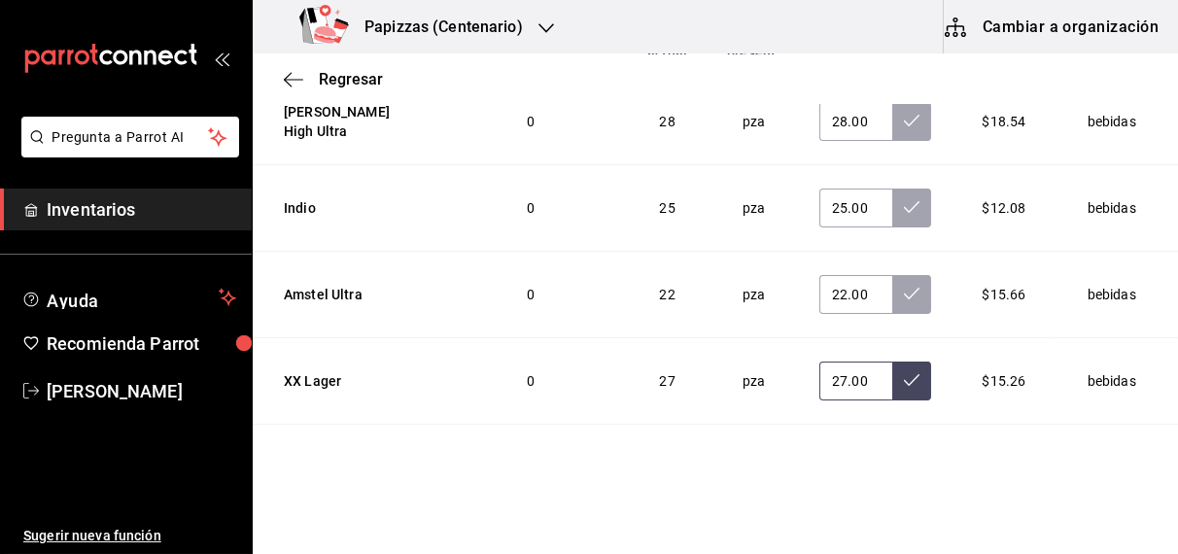
type input "27.00"
click at [824, 448] on input "text" at bounding box center [855, 467] width 73 height 39
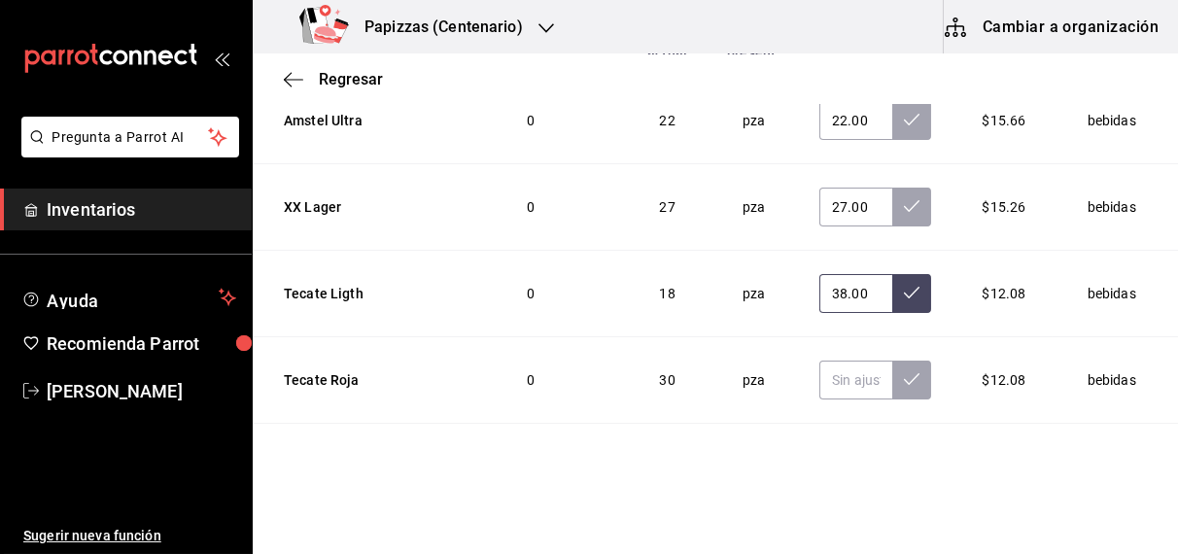
scroll to position [914, 0]
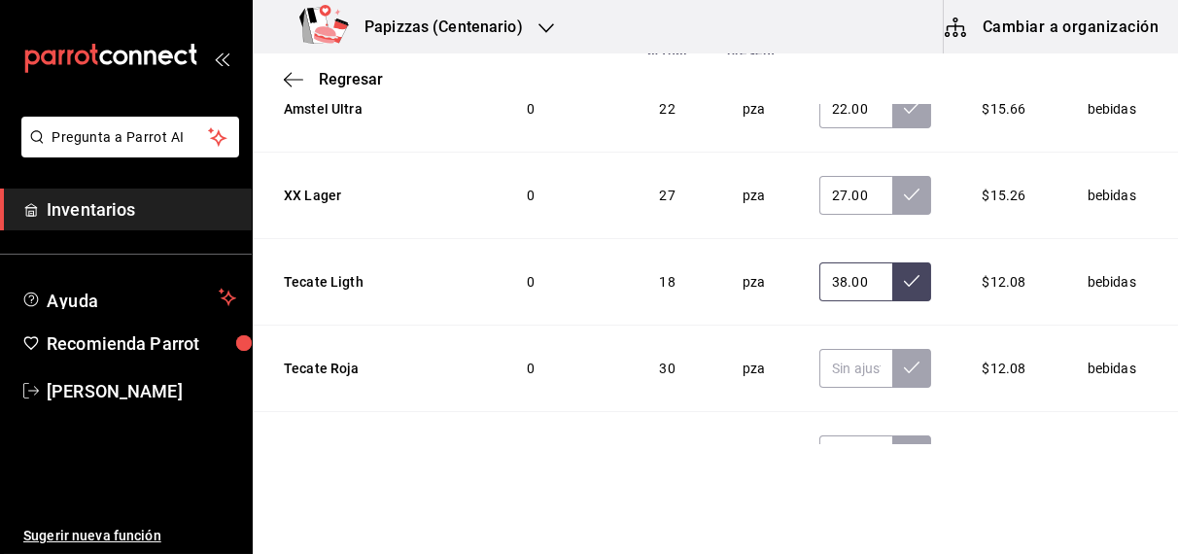
type input "38.00"
click at [821, 349] on input "text" at bounding box center [855, 368] width 73 height 39
type input "10.00"
click at [821, 436] on input "text" at bounding box center [855, 455] width 73 height 39
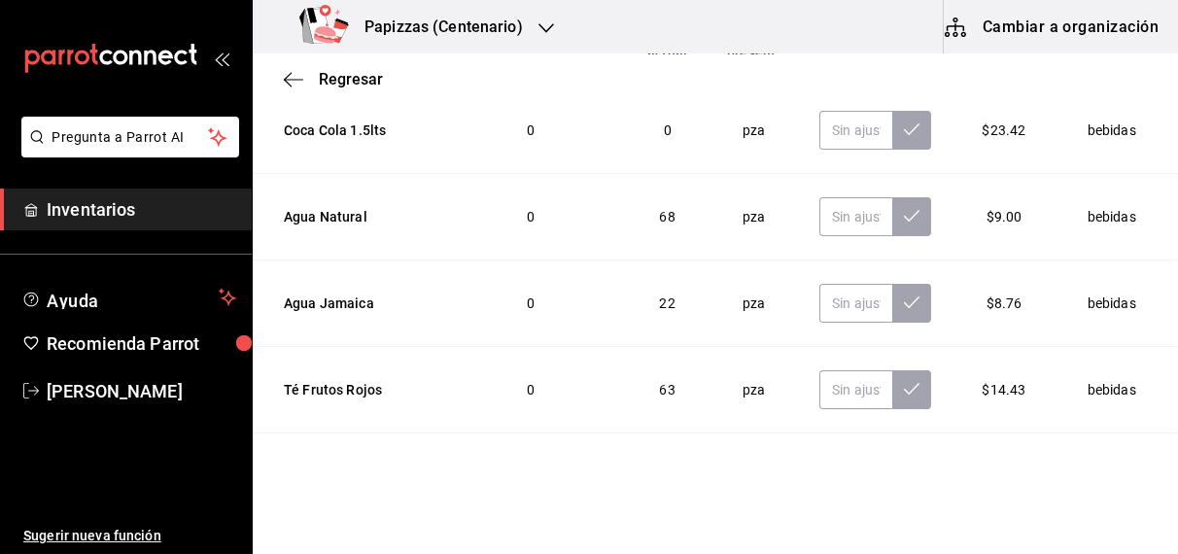
scroll to position [2457, 0]
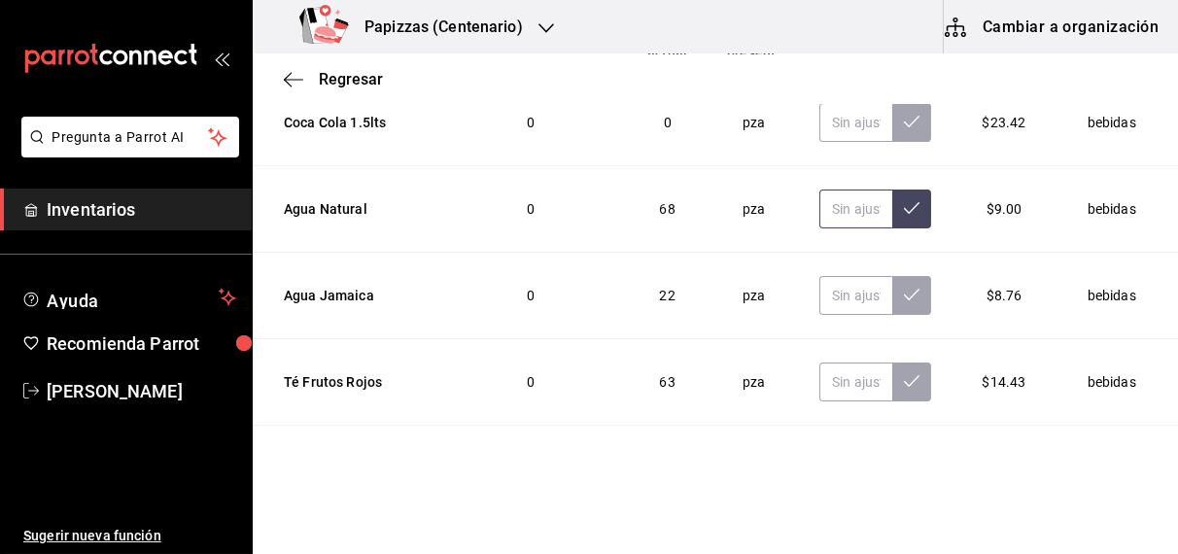
click at [831, 190] on input "text" at bounding box center [855, 209] width 73 height 39
type input "67.00"
click at [840, 276] on input "text" at bounding box center [855, 295] width 73 height 39
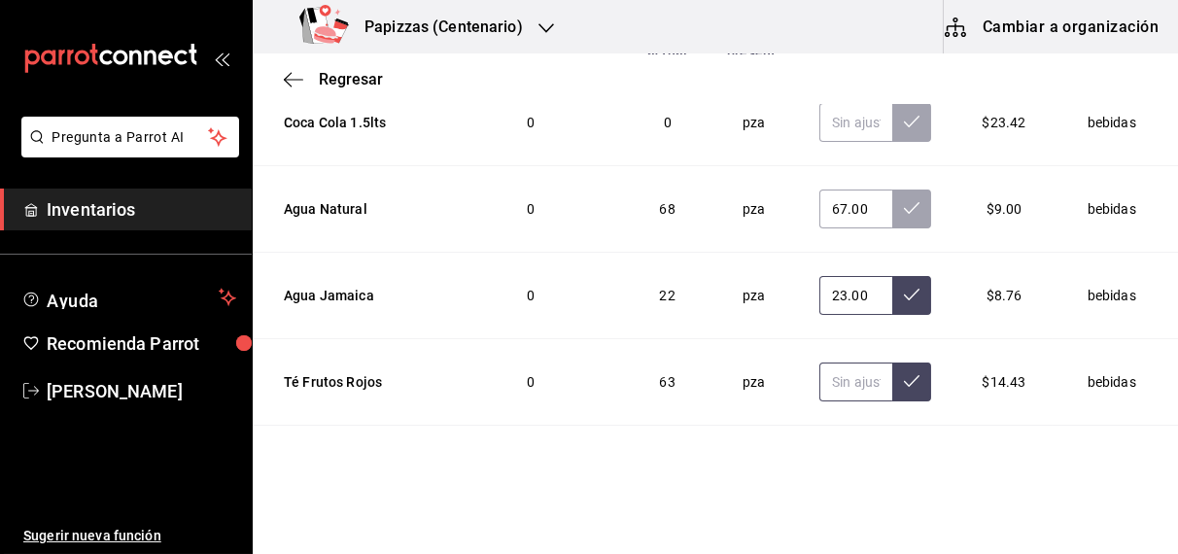
type input "23.00"
click at [831, 363] on input "text" at bounding box center [855, 382] width 73 height 39
type input "63.00"
click at [838, 449] on input "text" at bounding box center [855, 468] width 73 height 39
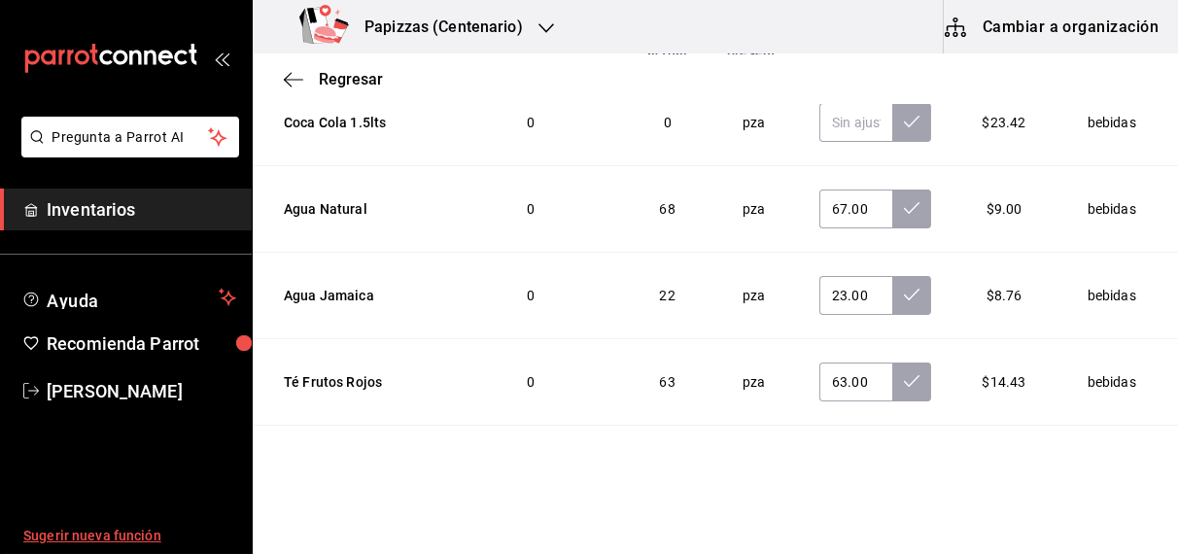
type input "52.00"
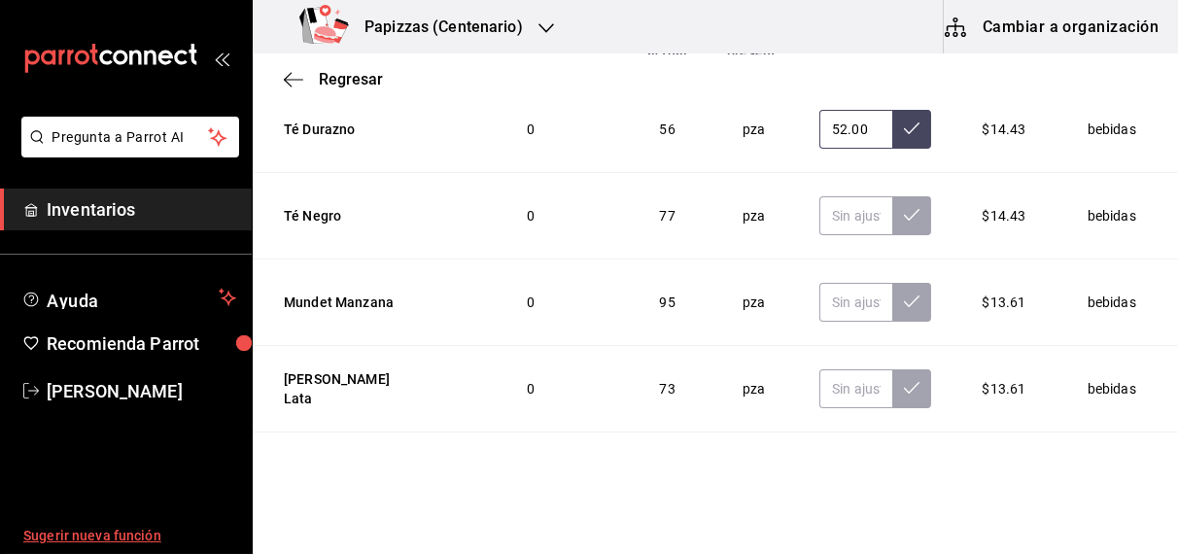
scroll to position [2804, 0]
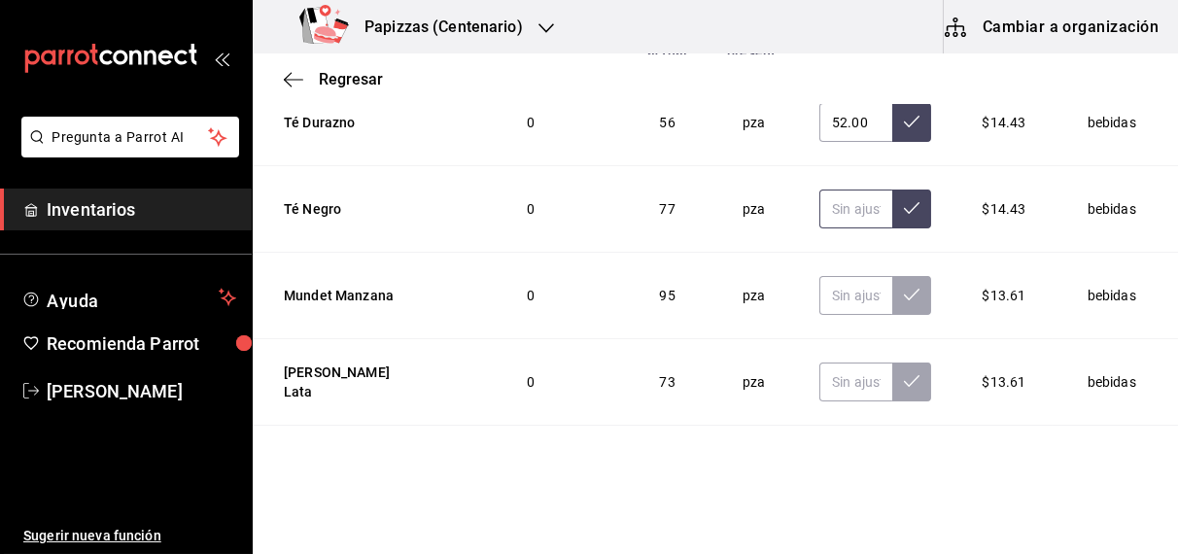
click at [819, 190] on input "text" at bounding box center [855, 209] width 73 height 39
type input "77.00"
click at [831, 276] on input "text" at bounding box center [855, 295] width 73 height 39
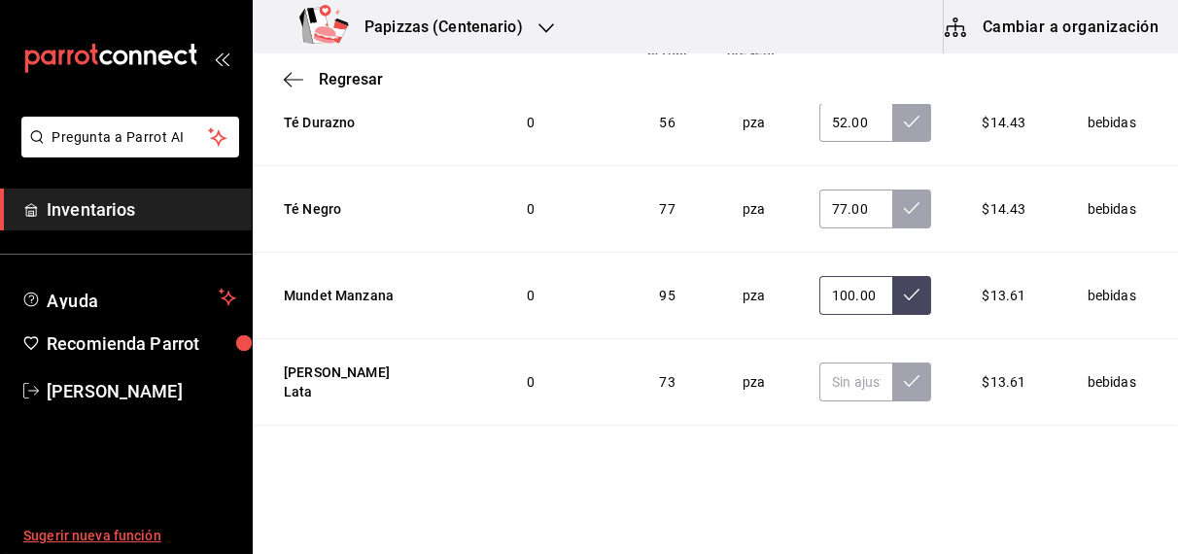
type input "100.00"
click at [827, 363] on input "text" at bounding box center [855, 382] width 73 height 39
type input "75.00"
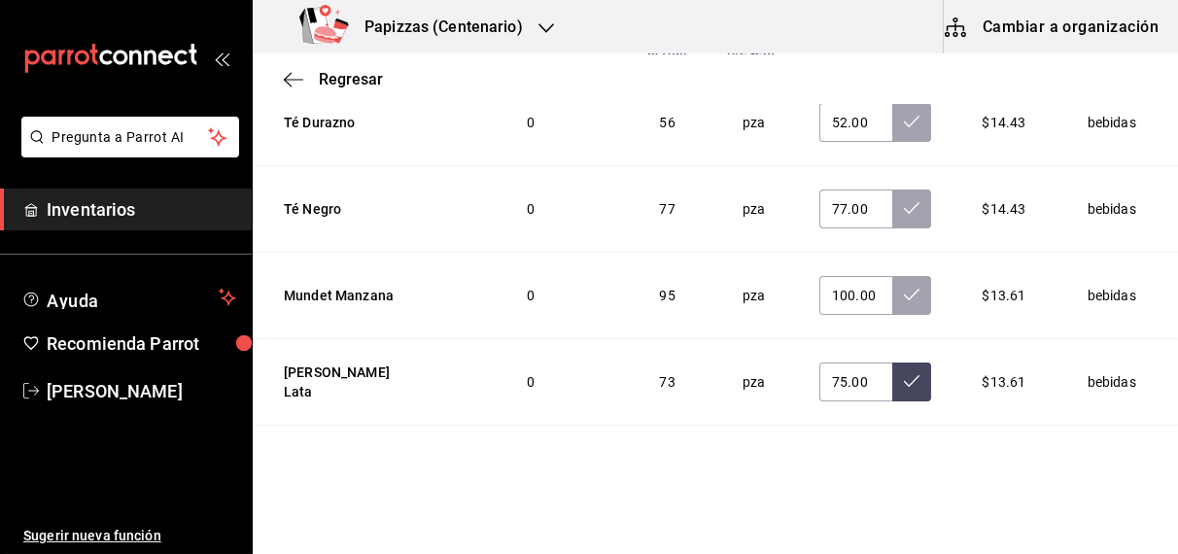
click at [836, 449] on input "text" at bounding box center [855, 468] width 73 height 39
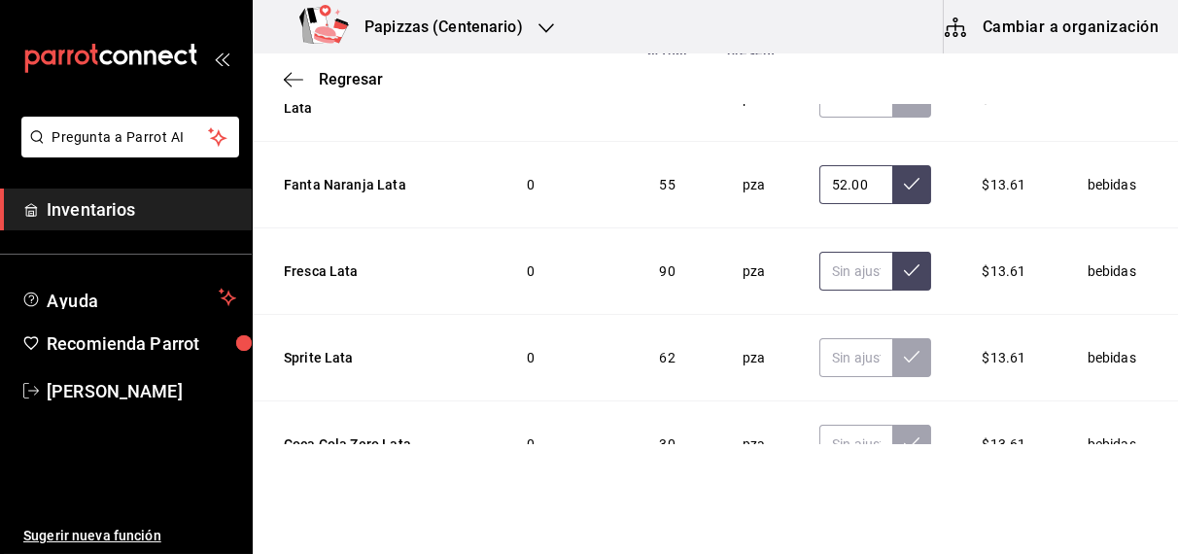
type input "52.00"
click at [829, 252] on input "text" at bounding box center [855, 271] width 73 height 39
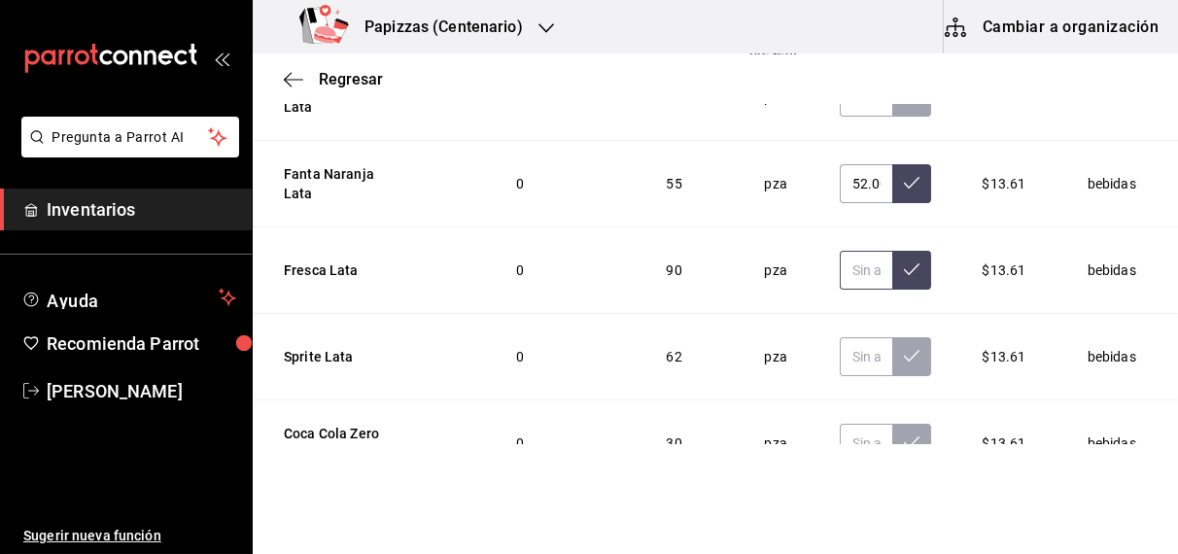
scroll to position [321, 0]
type input "88.00"
click at [848, 337] on input "text" at bounding box center [866, 356] width 52 height 39
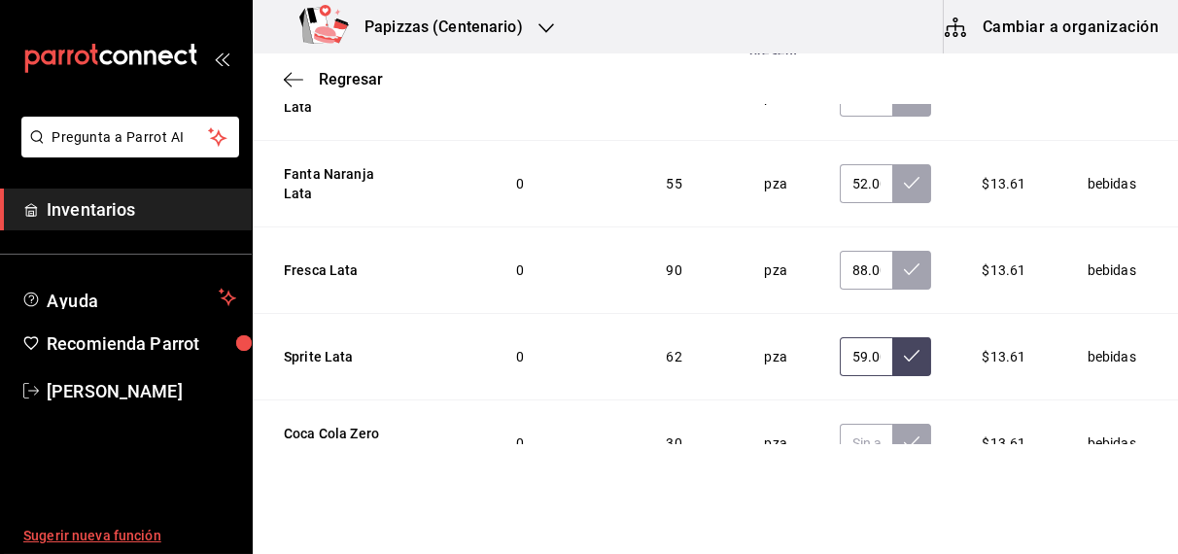
type input "59.00"
click at [840, 424] on input "text" at bounding box center [866, 443] width 52 height 39
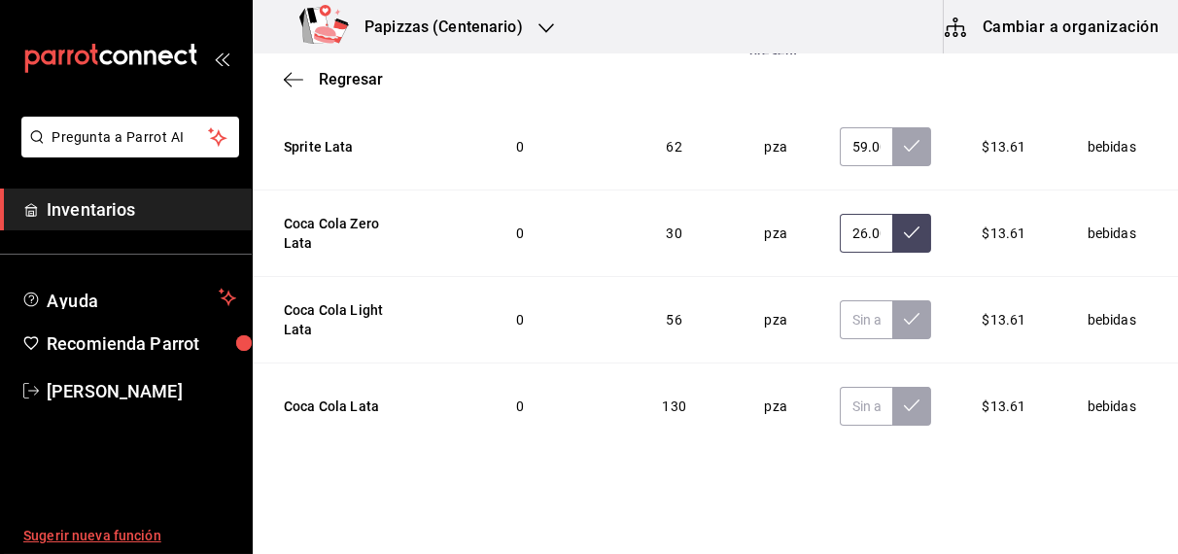
scroll to position [3299, 0]
type input "26.00"
click at [840, 299] on input "text" at bounding box center [866, 318] width 52 height 39
type input "50.00"
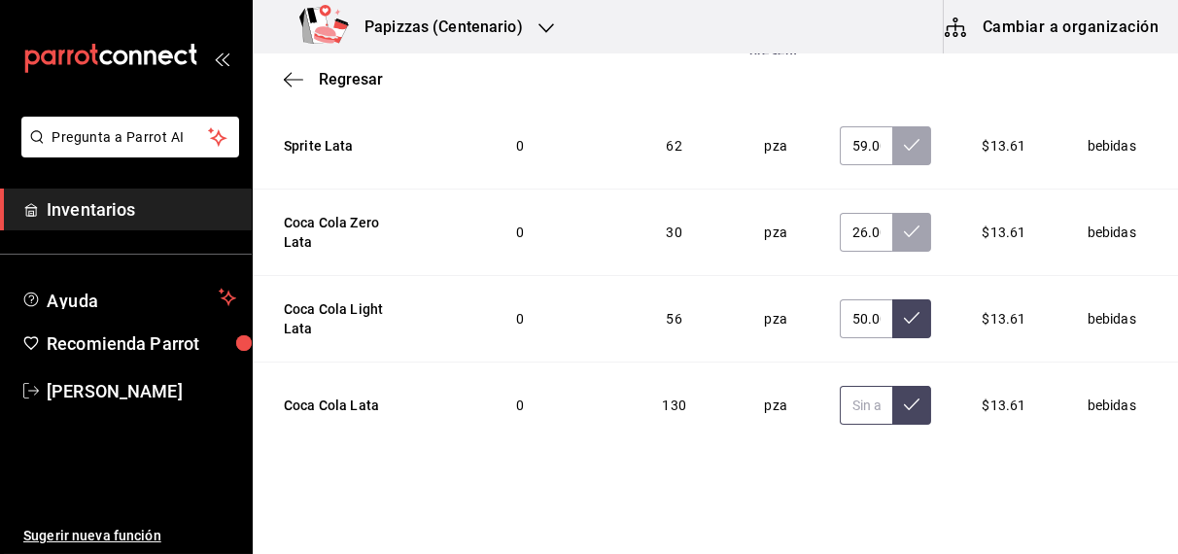
click at [840, 386] on input "text" at bounding box center [866, 405] width 52 height 39
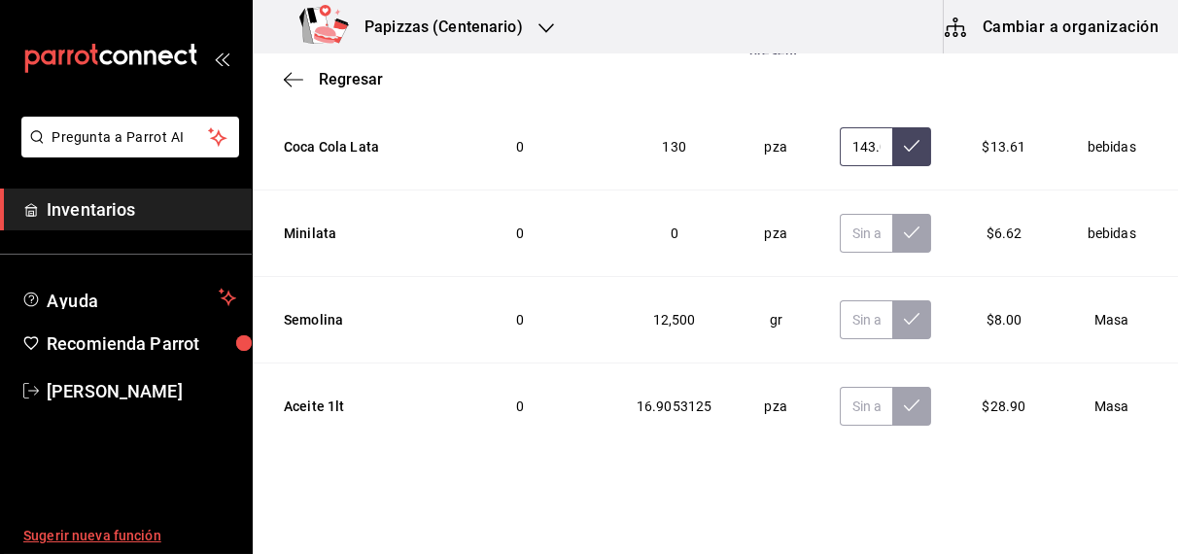
scroll to position [3575, 0]
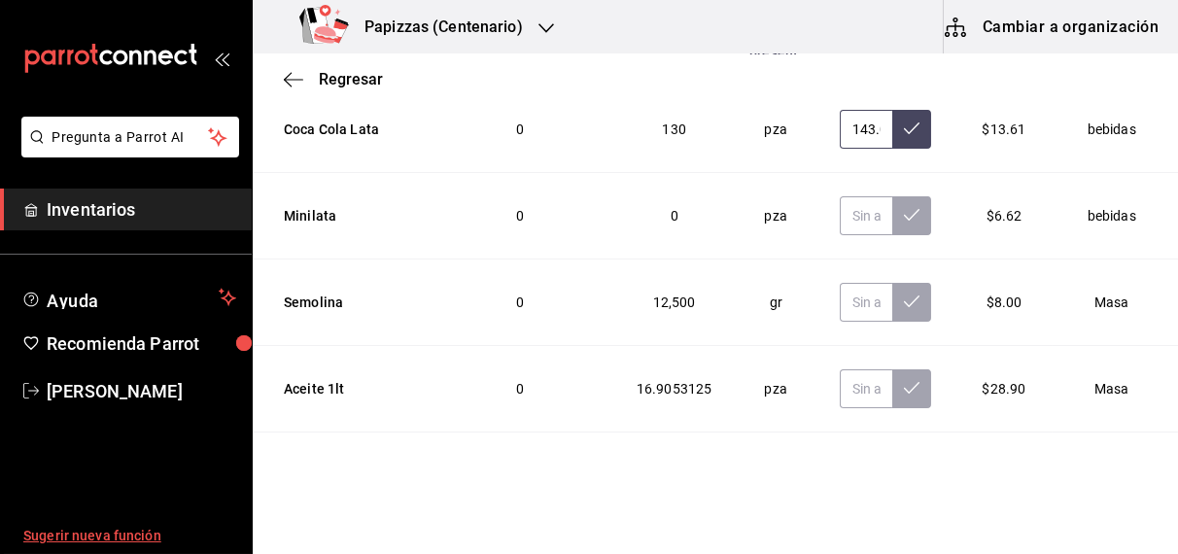
type input "143.00"
click at [840, 283] on input "text" at bounding box center [866, 302] width 52 height 39
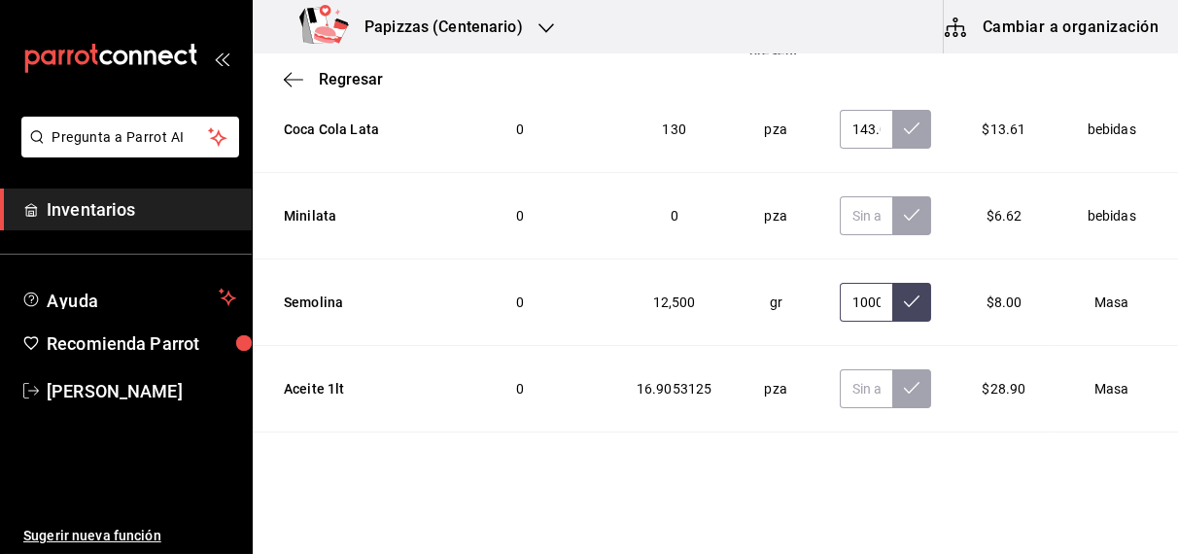
scroll to position [0, 4]
type input "10000.00"
click at [840, 369] on input "text" at bounding box center [866, 388] width 52 height 39
type input "18.82"
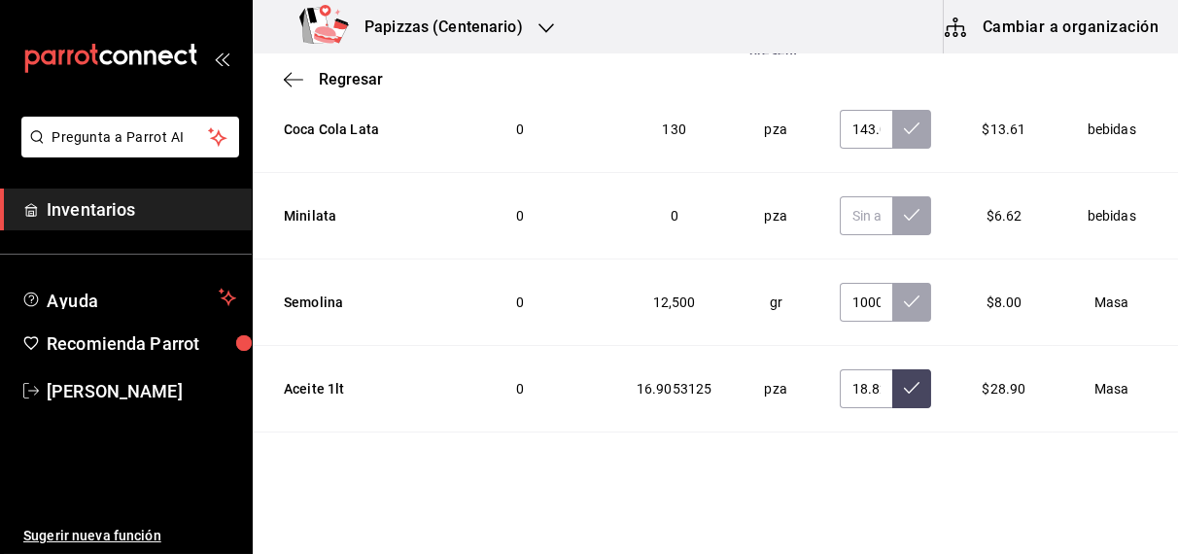
click at [840, 456] on input "text" at bounding box center [866, 475] width 52 height 39
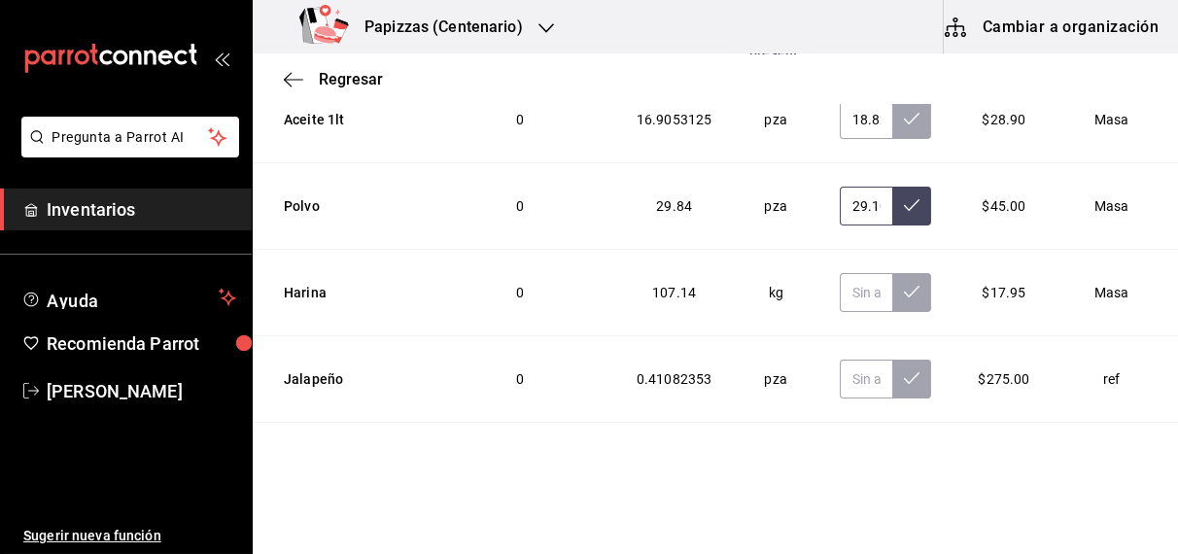
scroll to position [3855, 0]
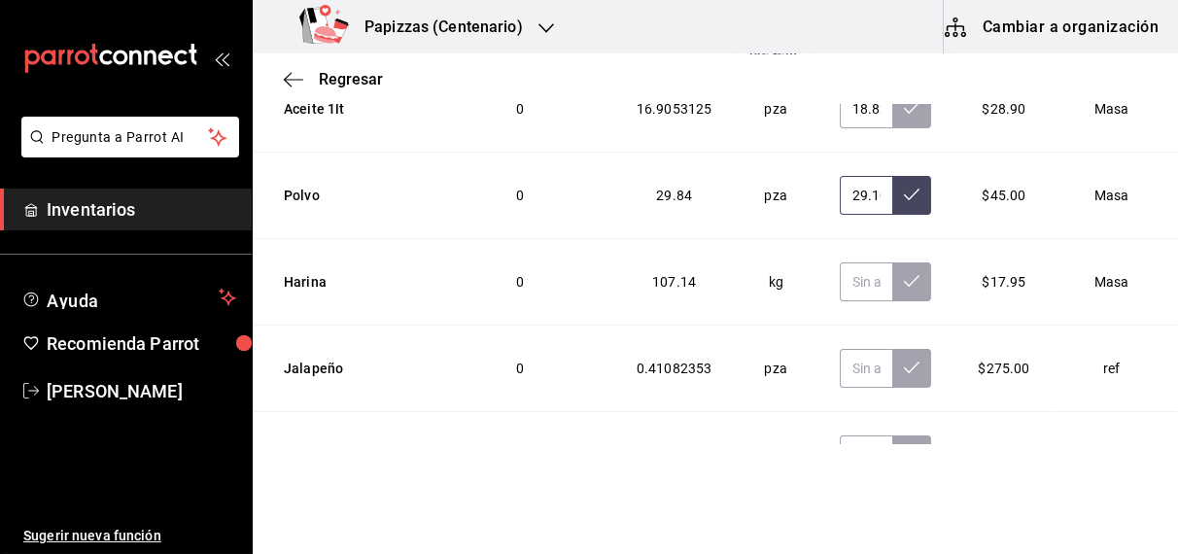
type input "29.10"
click at [845, 262] on input "text" at bounding box center [866, 281] width 52 height 39
type input "104.15"
click at [840, 349] on input "text" at bounding box center [866, 368] width 52 height 39
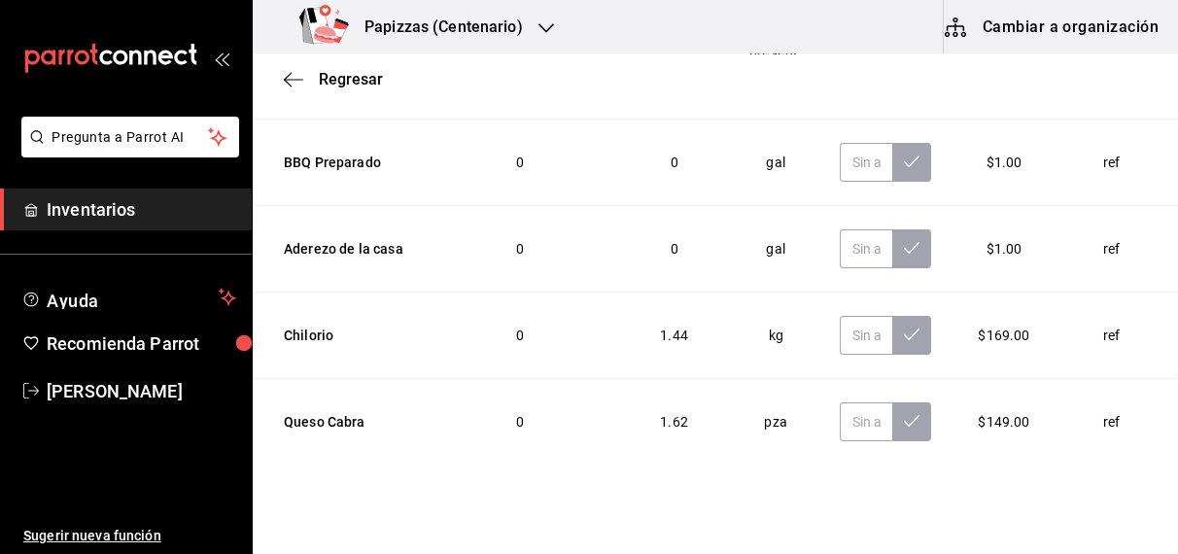
scroll to position [4505, 0]
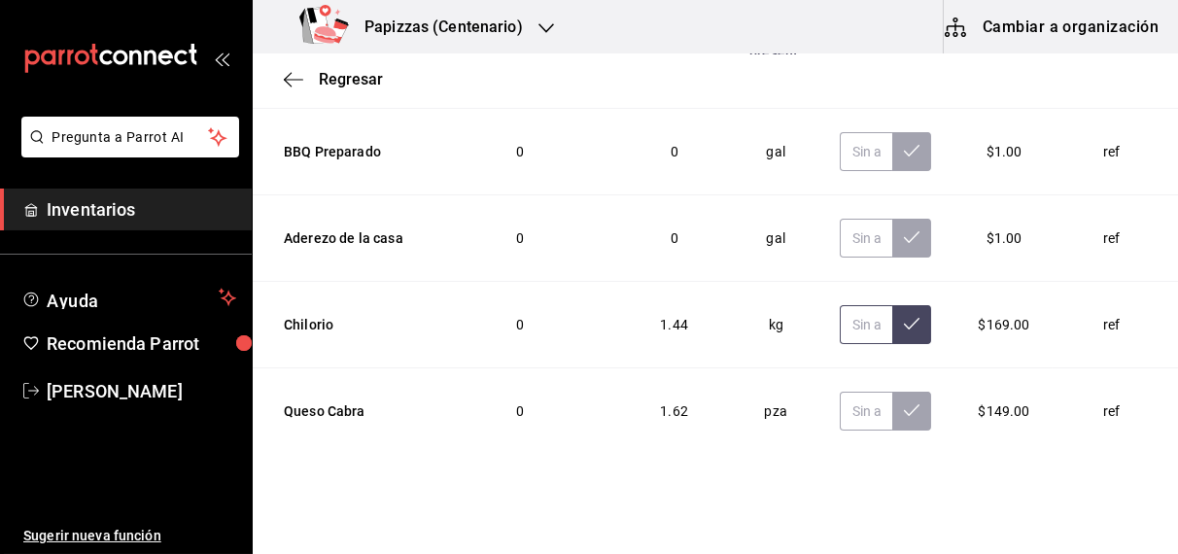
click at [849, 305] on input "text" at bounding box center [866, 324] width 52 height 39
type input "0.20"
type input "1.95"
click at [840, 392] on input "text" at bounding box center [866, 411] width 52 height 39
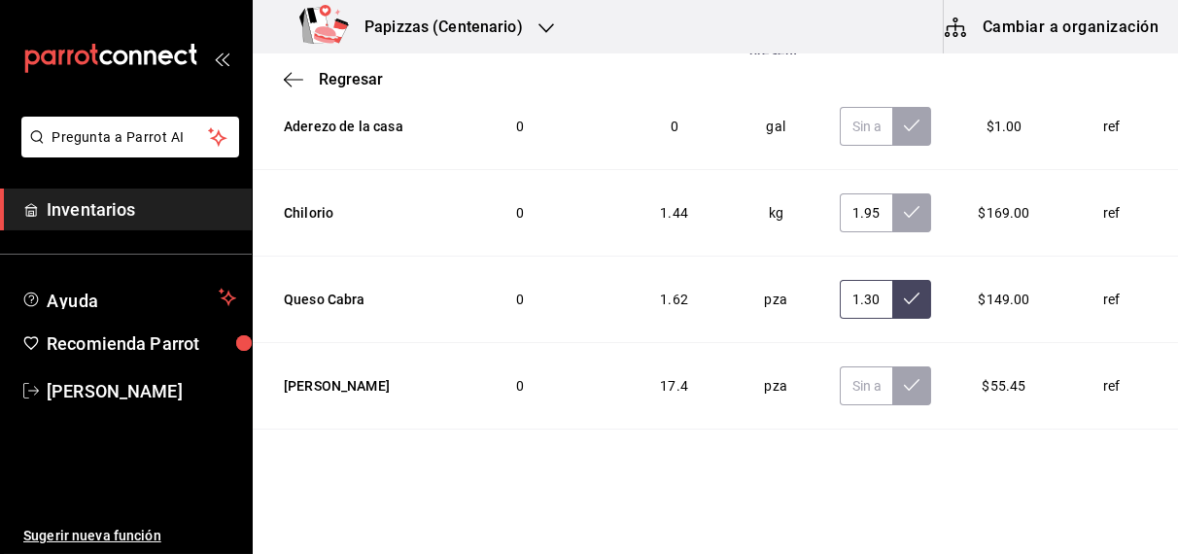
scroll to position [4699, 0]
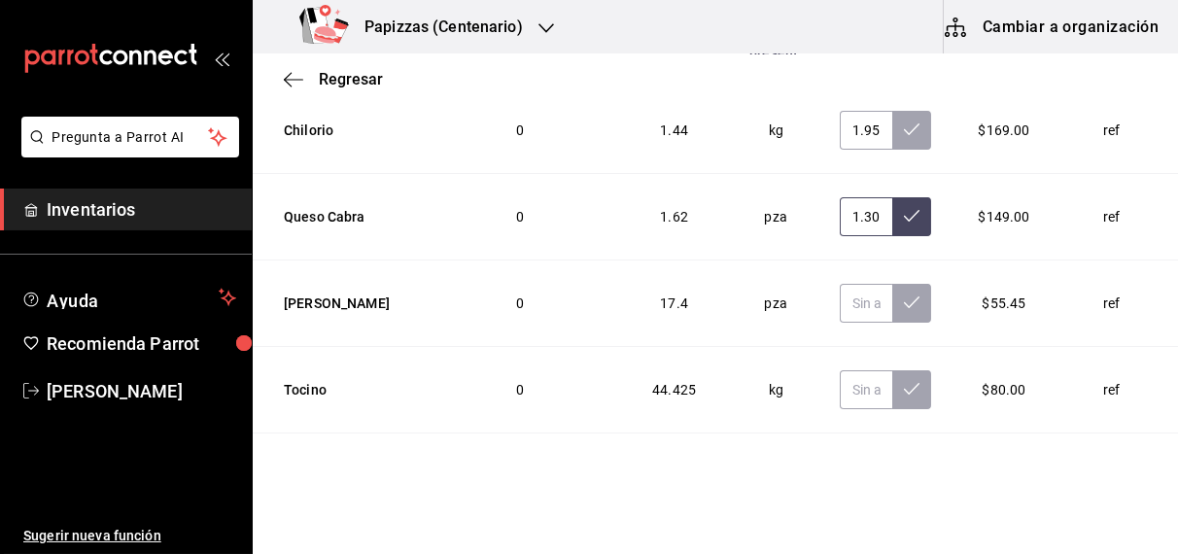
type input "1.30"
click at [840, 284] on input "text" at bounding box center [866, 303] width 52 height 39
type input "4.04"
click at [840, 370] on input "text" at bounding box center [866, 389] width 52 height 39
type input "32.12"
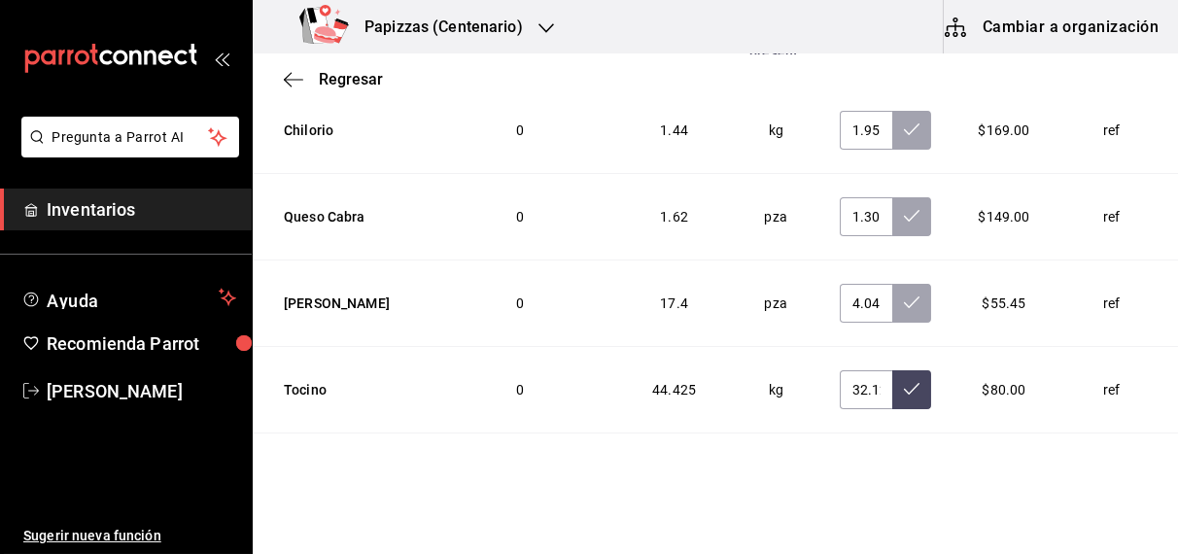
click at [842, 457] on input "text" at bounding box center [866, 476] width 52 height 39
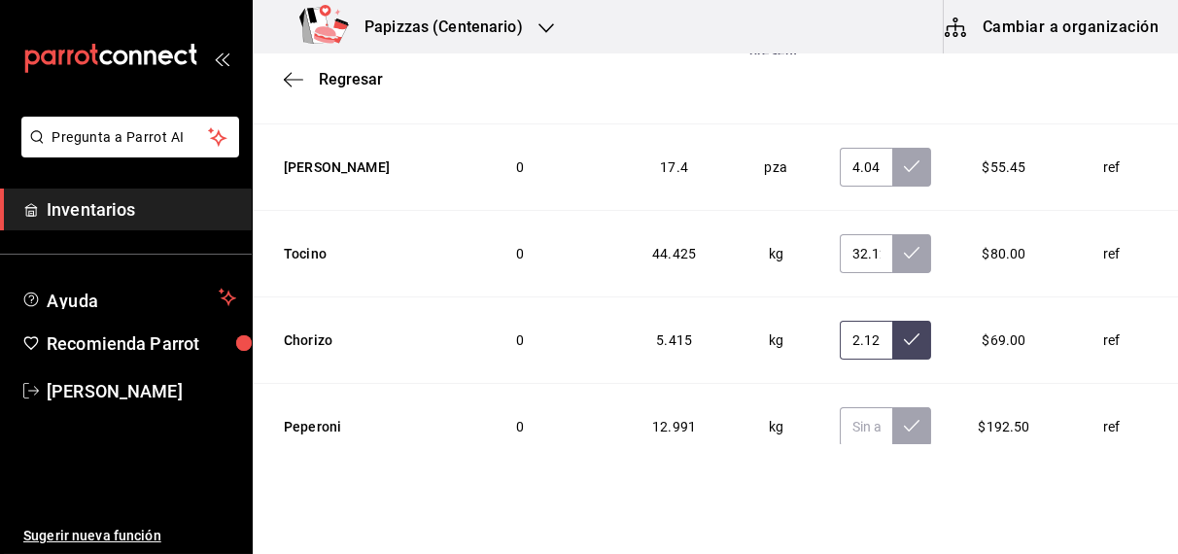
scroll to position [4838, 0]
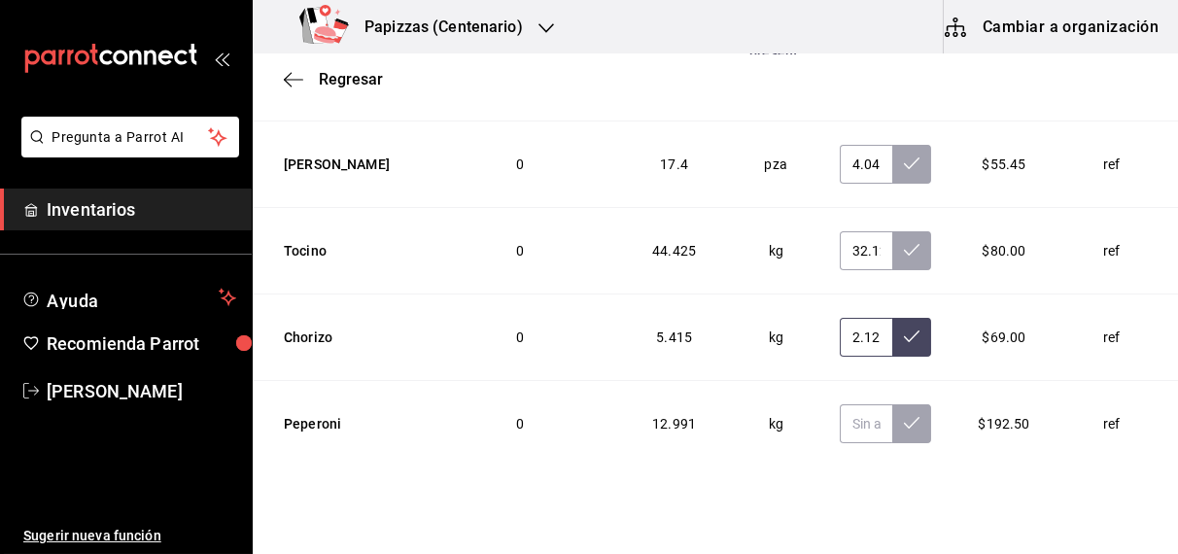
type input "2.12"
click at [840, 404] on input "text" at bounding box center [866, 423] width 52 height 39
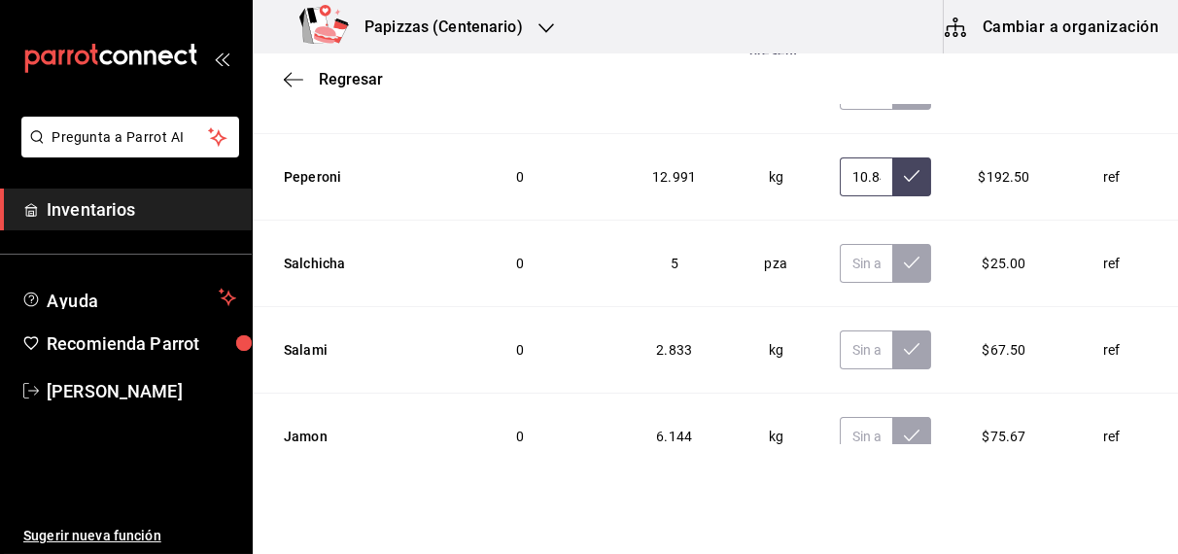
scroll to position [5120, 0]
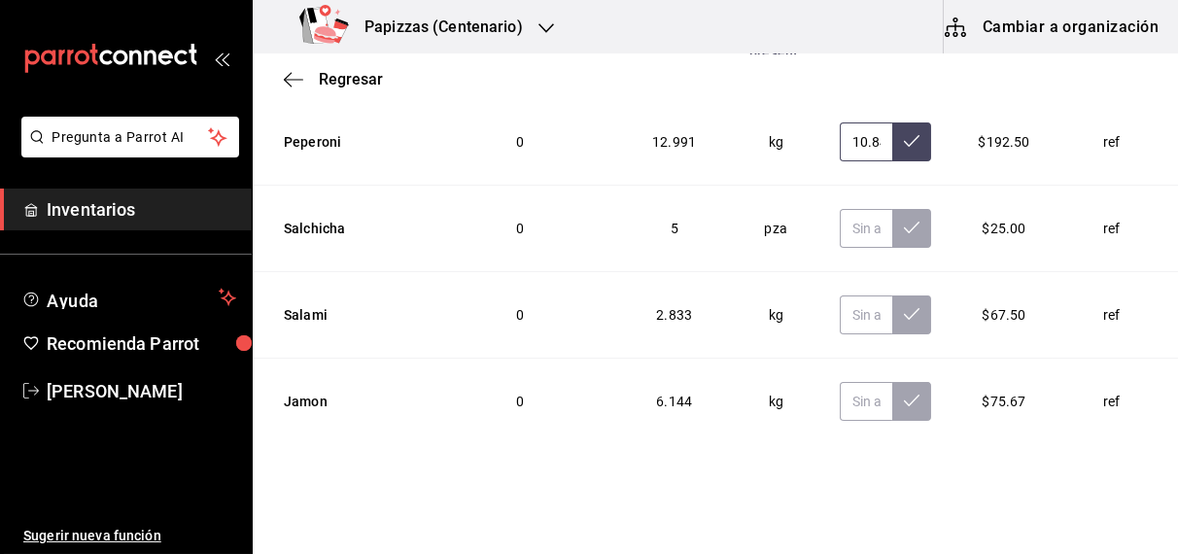
type input "10.84"
click at [844, 209] on input "text" at bounding box center [866, 228] width 52 height 39
type input "2.00"
click at [840, 296] on input "text" at bounding box center [866, 315] width 52 height 39
type input "2.81"
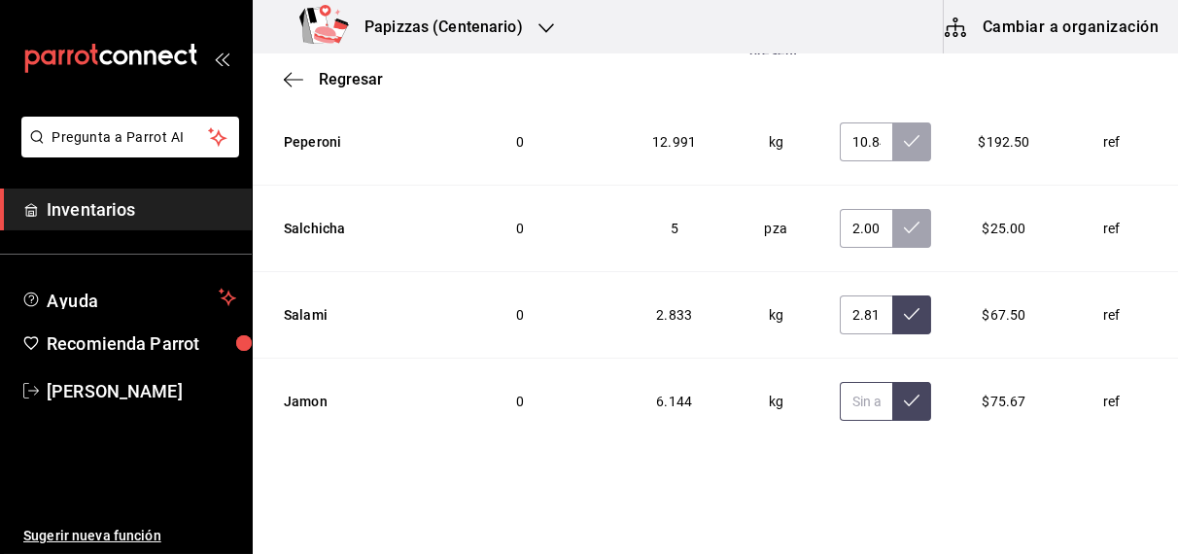
click at [841, 382] on input "text" at bounding box center [866, 401] width 52 height 39
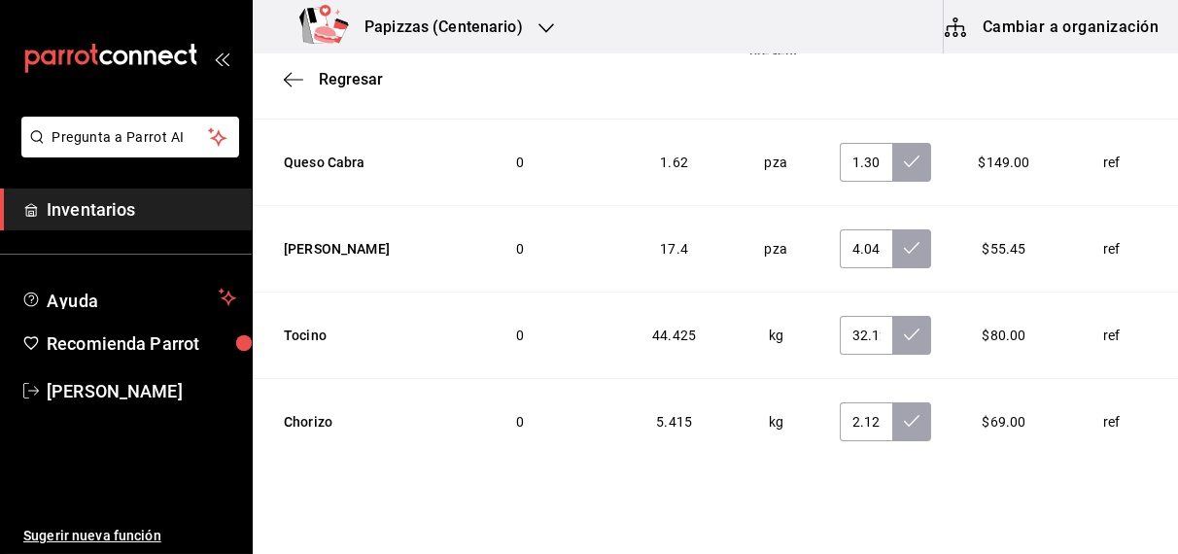
scroll to position [4749, 0]
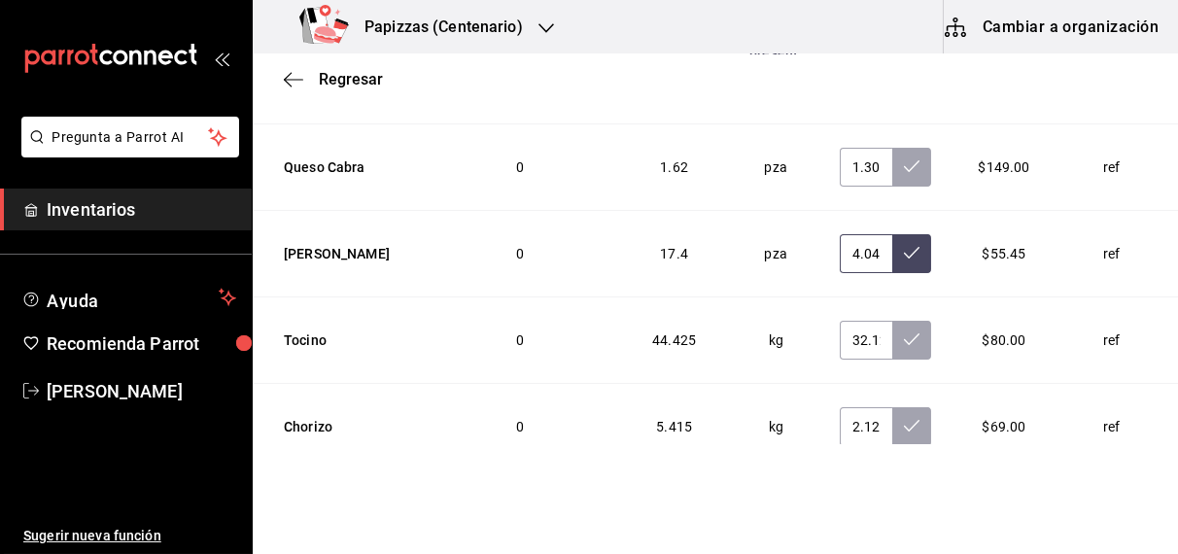
click at [843, 234] on input "4.04" at bounding box center [866, 253] width 52 height 39
type input "4.00"
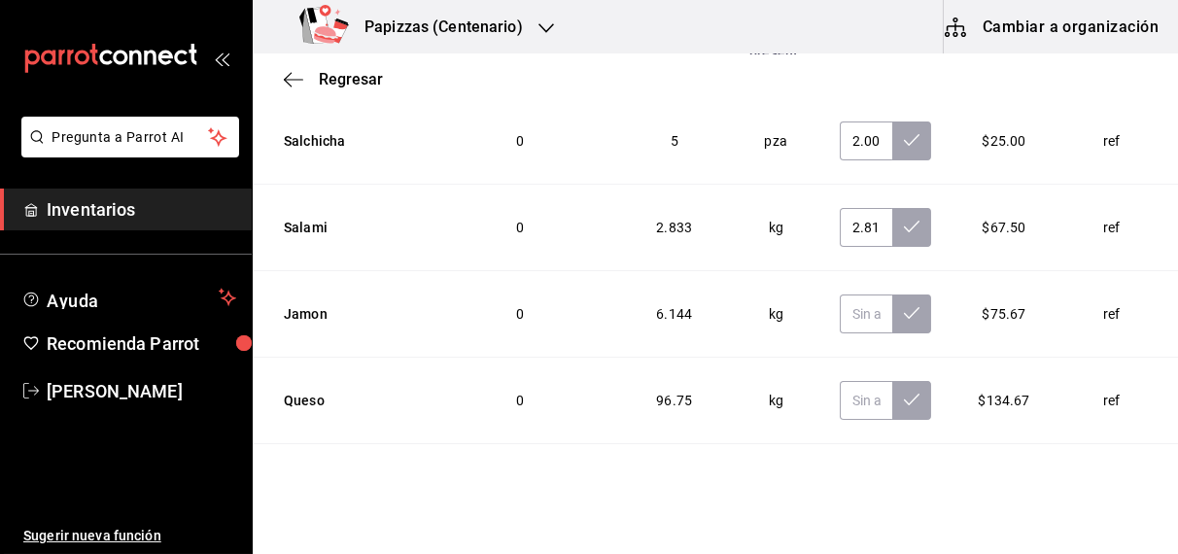
scroll to position [5209, 0]
type input "17.20"
click at [840, 294] on input "text" at bounding box center [866, 313] width 52 height 39
type input "4.04"
click at [840, 380] on input "text" at bounding box center [866, 399] width 52 height 39
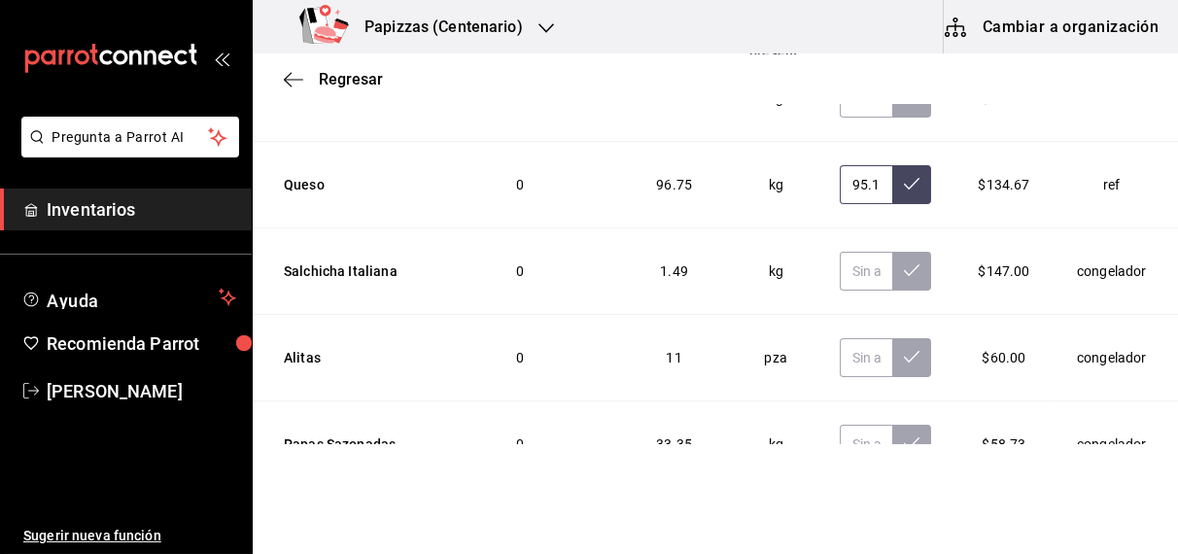
scroll to position [5434, 0]
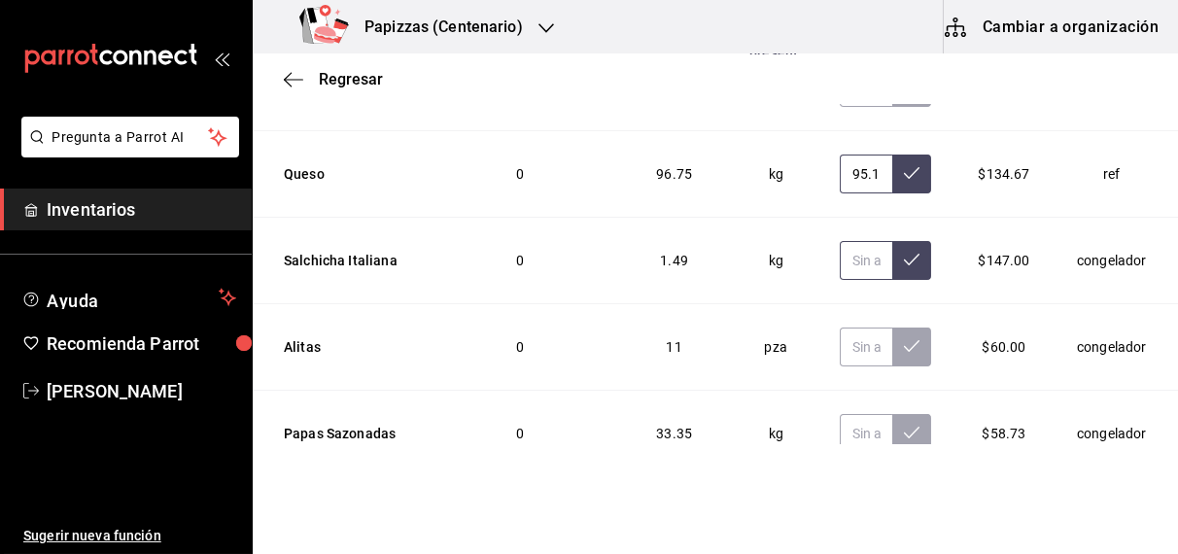
type input "95.11"
click at [841, 241] on input "text" at bounding box center [866, 260] width 52 height 39
type input "2.15"
click at [840, 328] on input "text" at bounding box center [866, 347] width 52 height 39
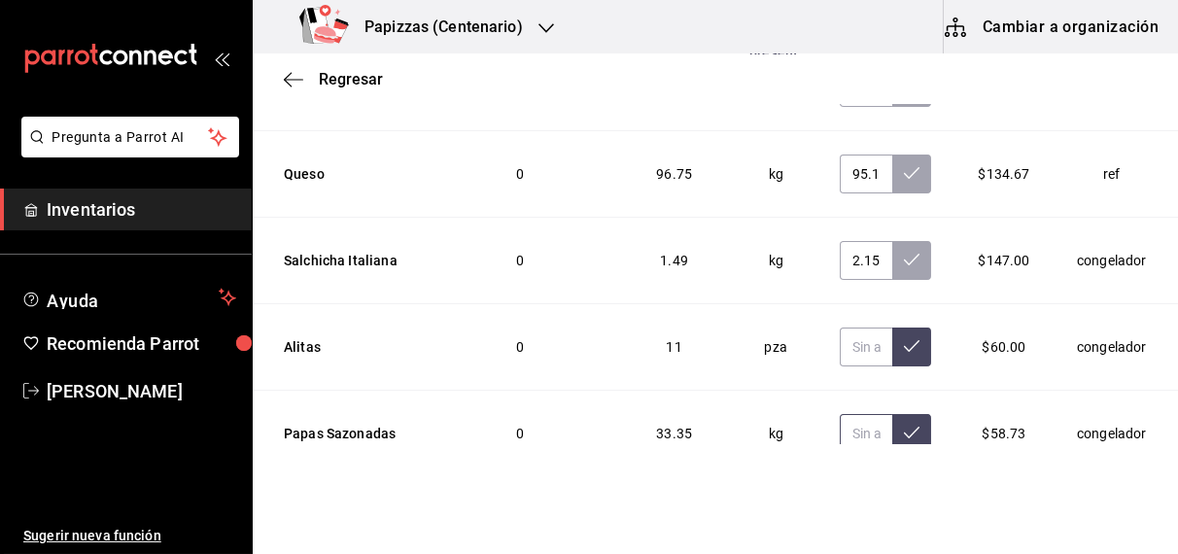
click at [840, 414] on input "text" at bounding box center [866, 433] width 52 height 39
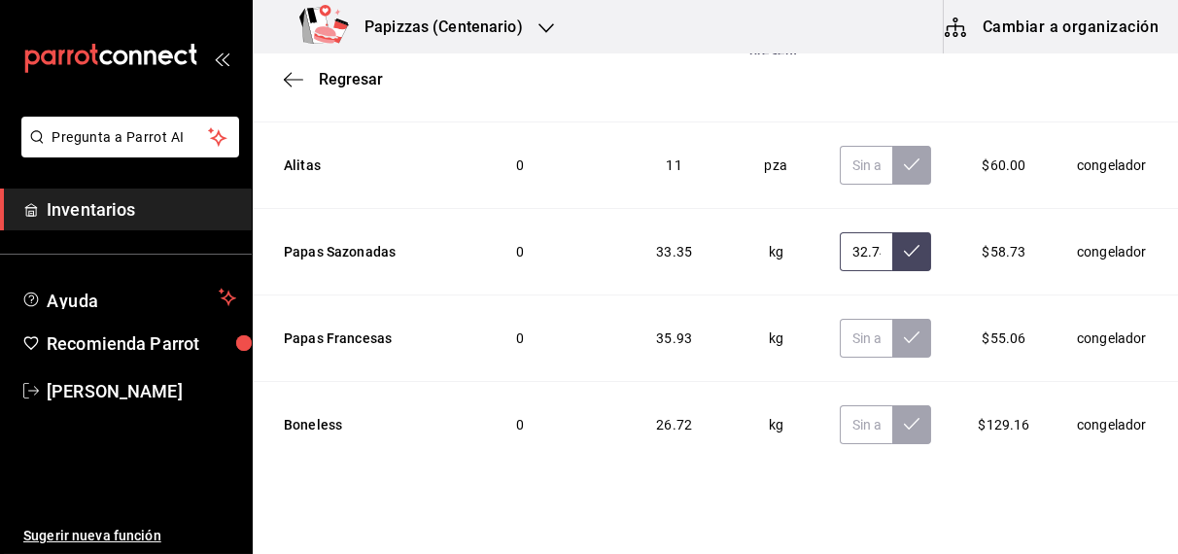
scroll to position [5616, 0]
type input "32.74"
click at [840, 319] on input "text" at bounding box center [866, 338] width 52 height 39
type input "34.96"
click at [840, 405] on input "text" at bounding box center [866, 424] width 52 height 39
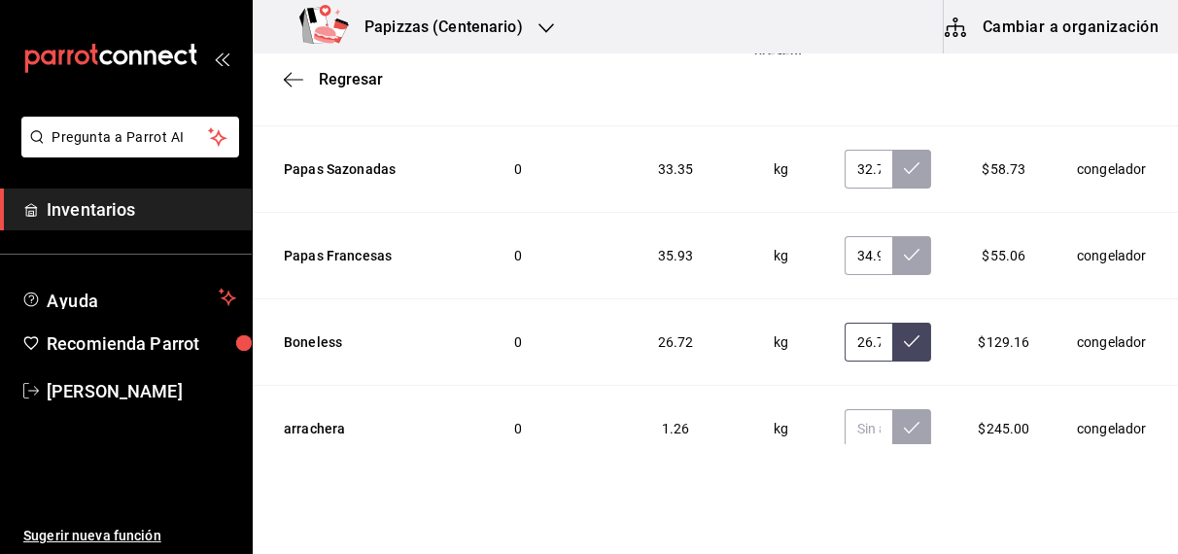
scroll to position [5712, 0]
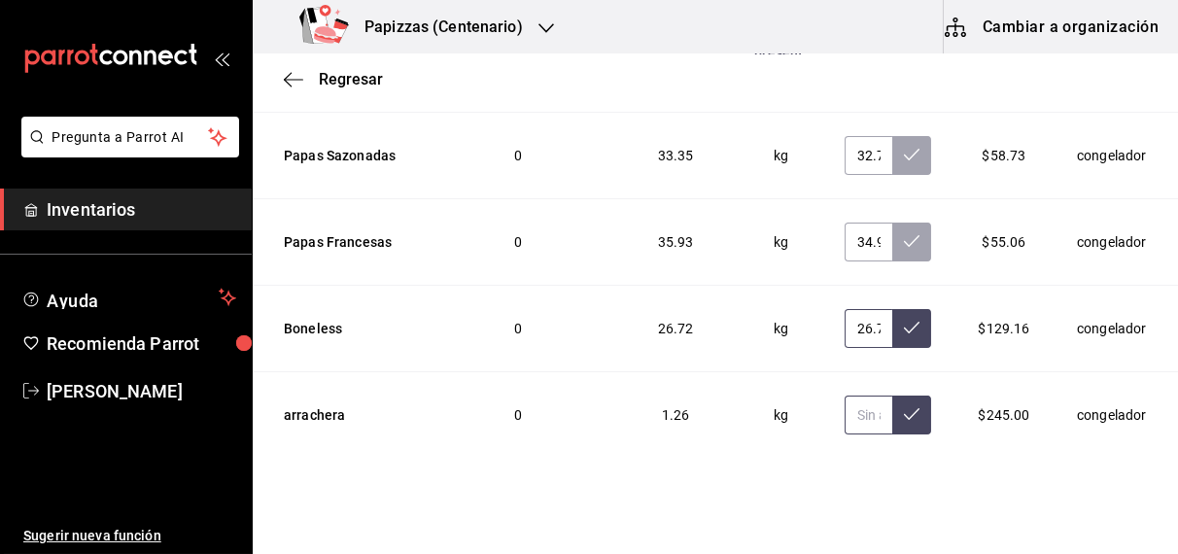
type input "26.72"
click at [845, 396] on input "text" at bounding box center [869, 415] width 49 height 39
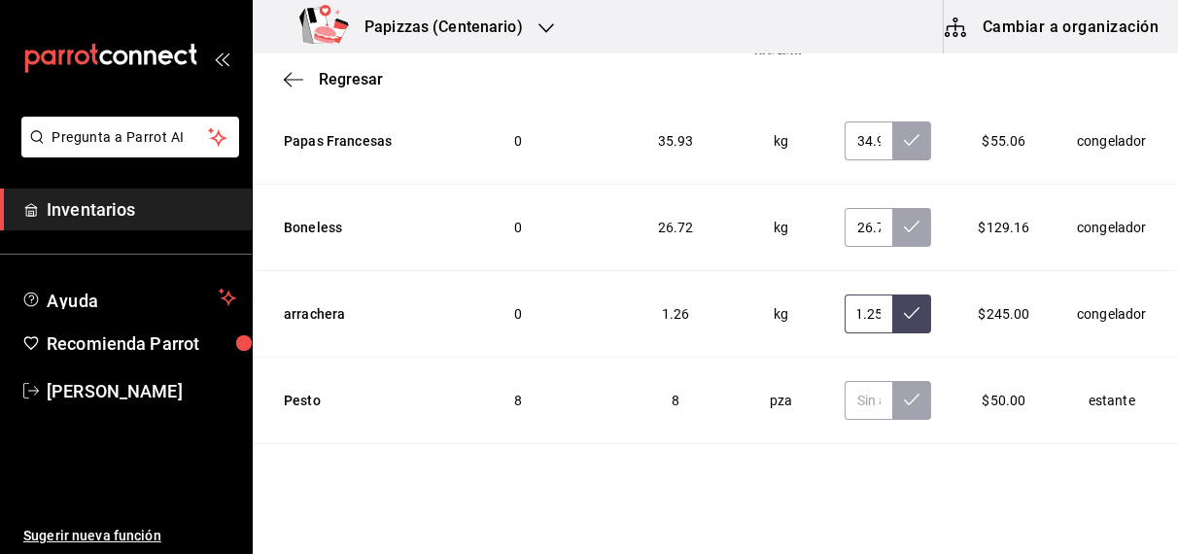
scroll to position [5896, 0]
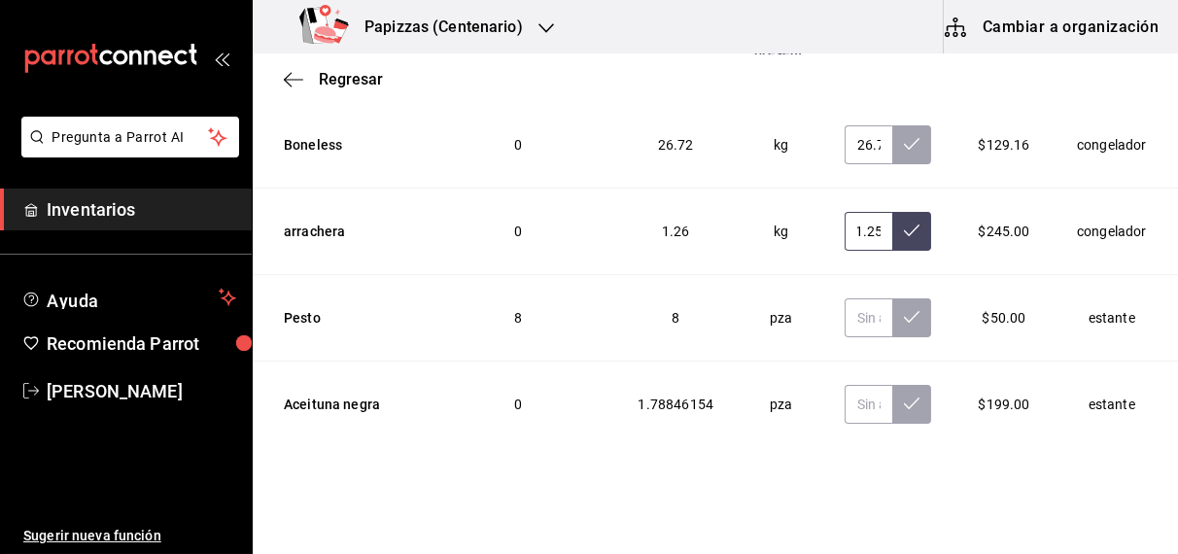
type input "1.25"
click at [892, 298] on button at bounding box center [911, 317] width 39 height 39
click at [845, 298] on input "text" at bounding box center [869, 317] width 49 height 39
type input "6.00"
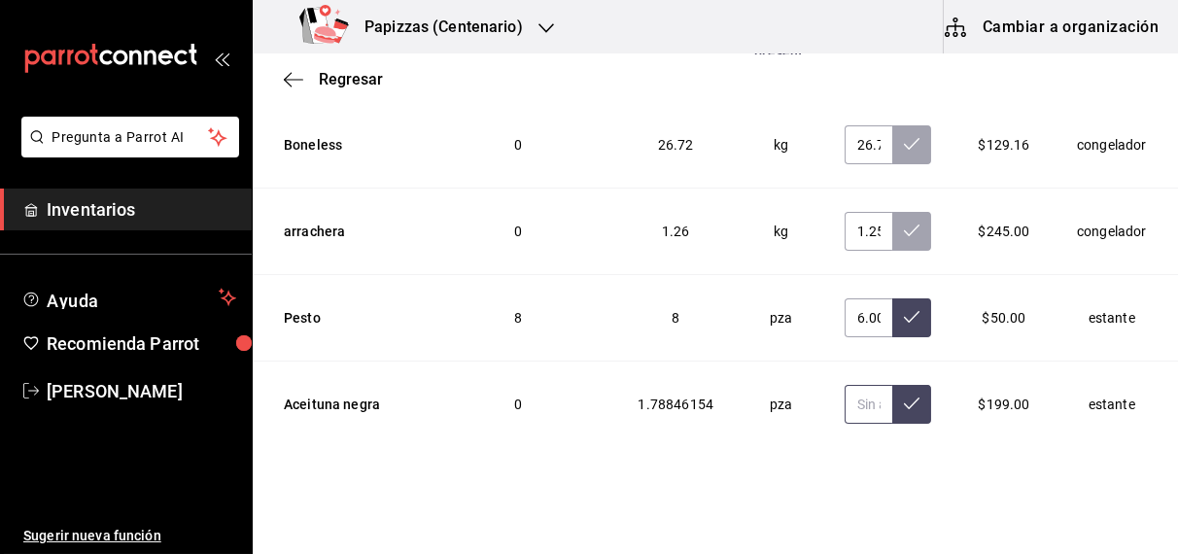
click at [845, 385] on input "text" at bounding box center [869, 404] width 49 height 39
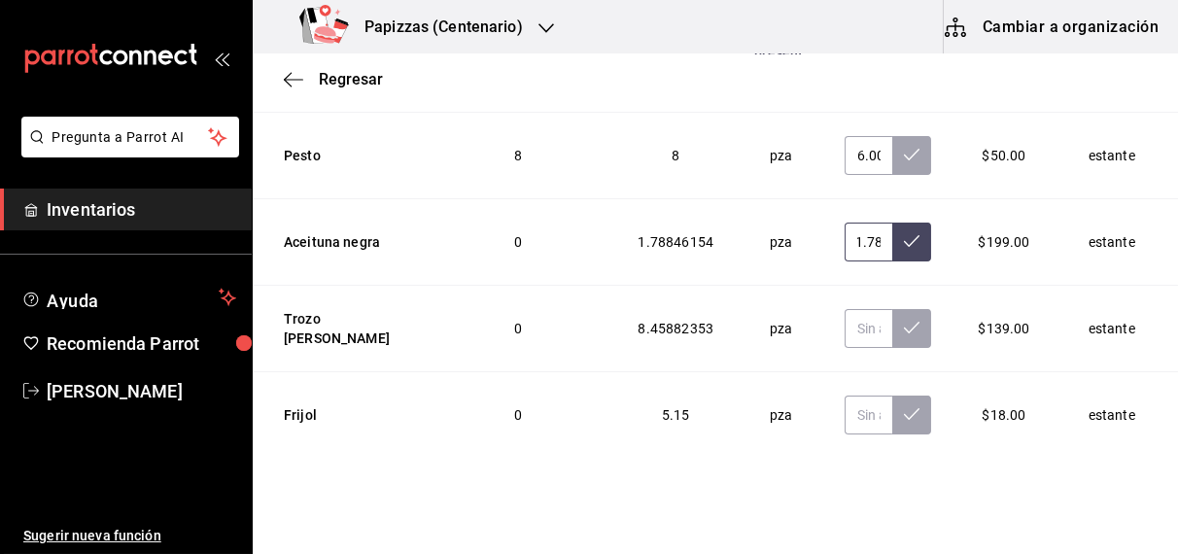
scroll to position [6066, 0]
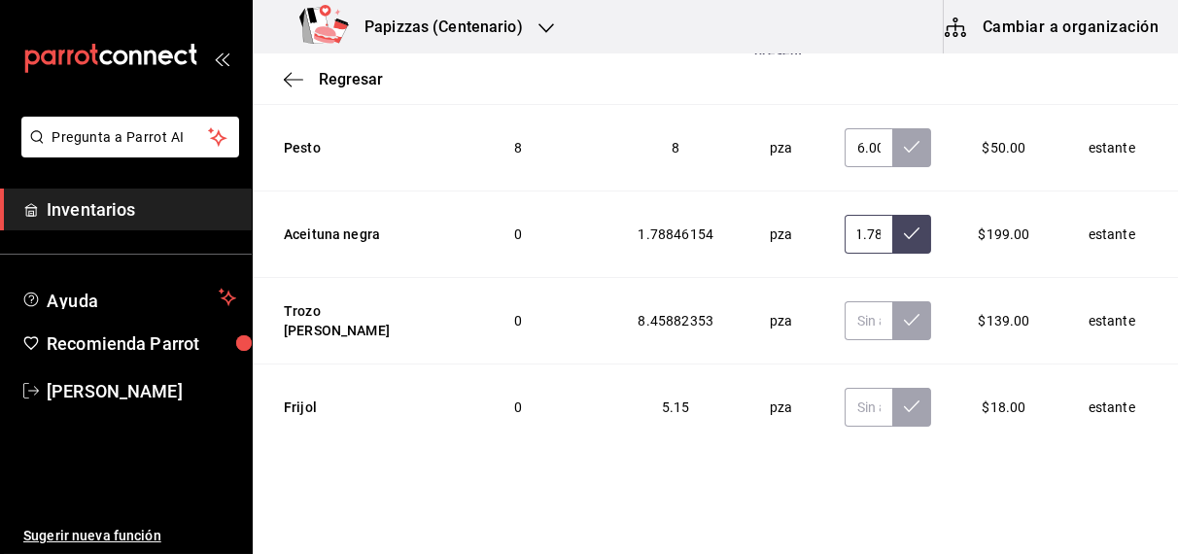
type input "1.78"
click at [845, 301] on input "text" at bounding box center [869, 320] width 49 height 39
type input "6.98"
click at [845, 388] on input "text" at bounding box center [869, 407] width 49 height 39
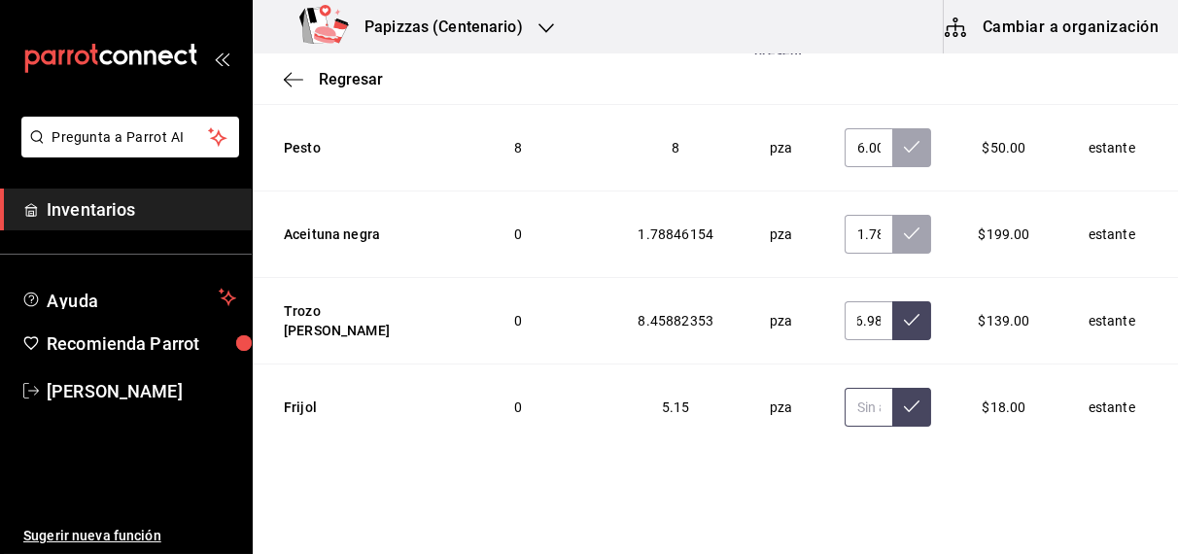
scroll to position [0, 0]
type input "5.00"
click at [846, 474] on input "text" at bounding box center [869, 493] width 49 height 39
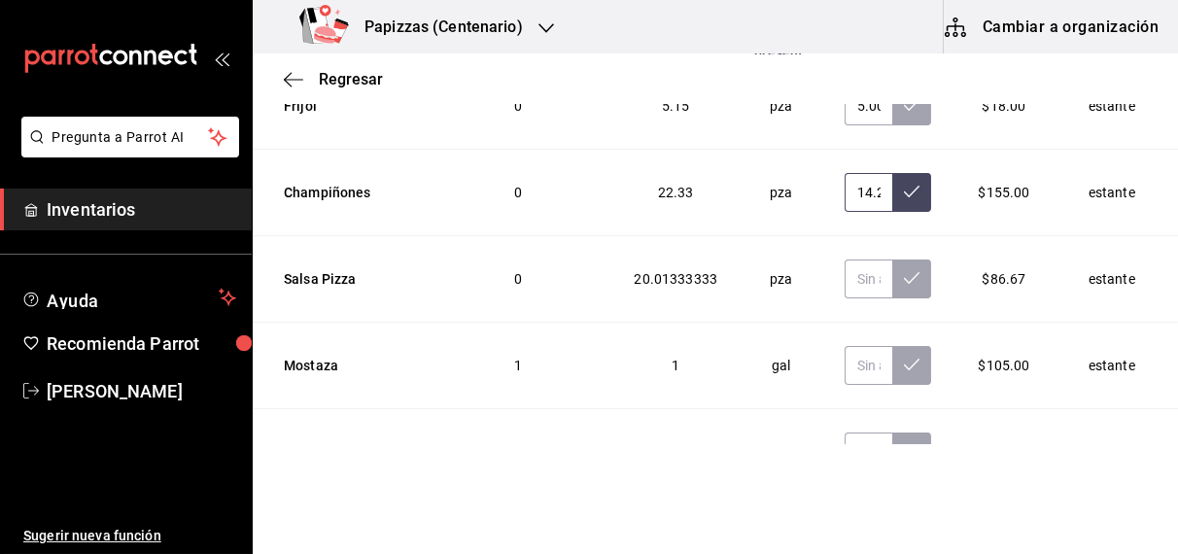
scroll to position [6373, 0]
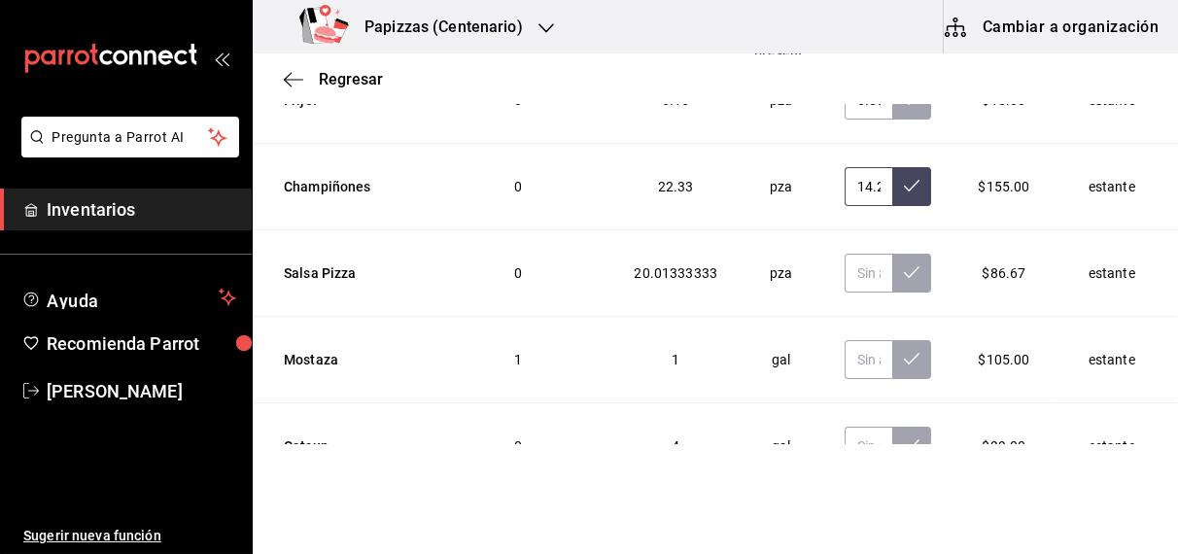
type input "14.20"
click at [845, 254] on input "text" at bounding box center [869, 273] width 49 height 39
type input "17.13"
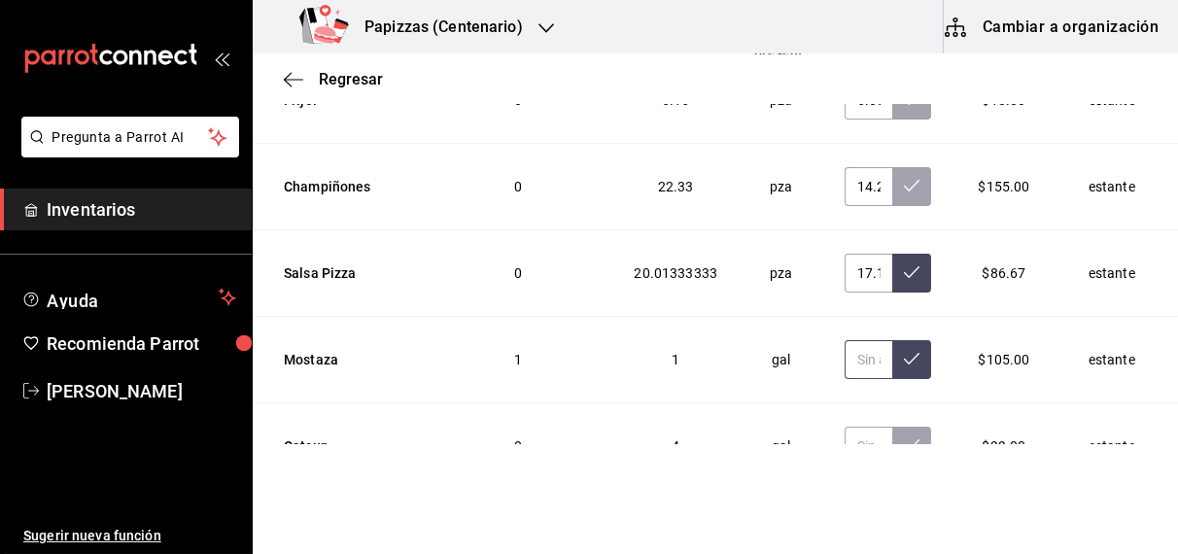
click at [845, 340] on input "text" at bounding box center [869, 359] width 49 height 39
type input "1.00"
type input "2.00"
click at [845, 427] on input "text" at bounding box center [869, 446] width 49 height 39
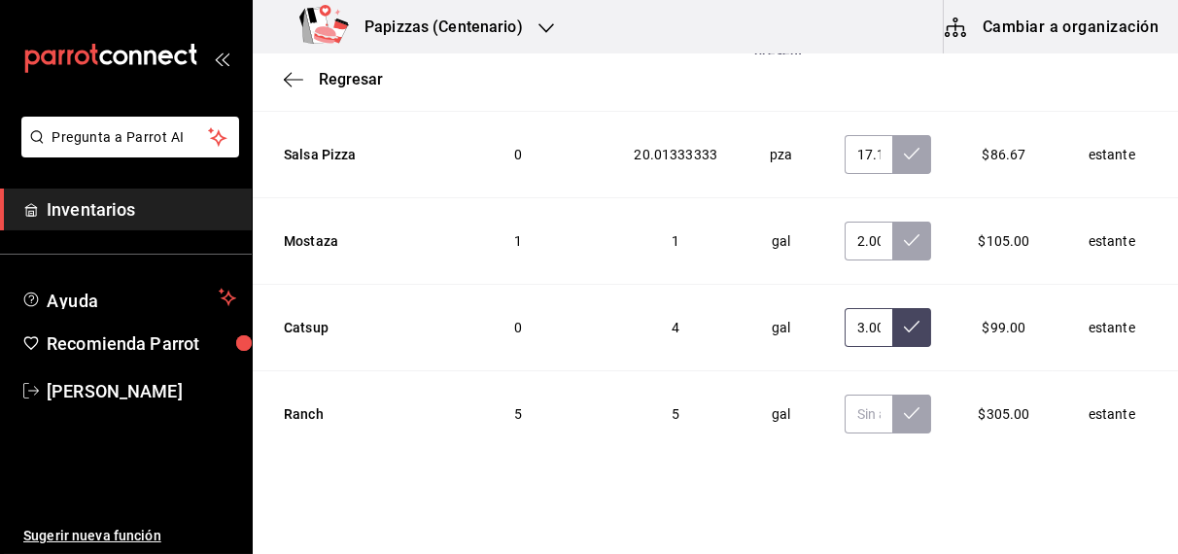
scroll to position [6533, 0]
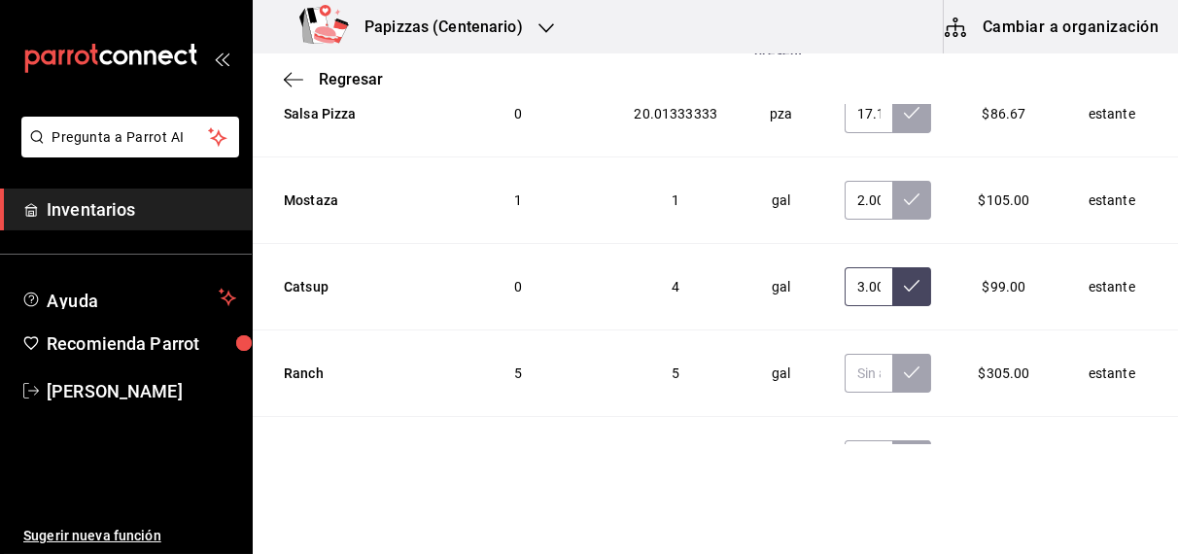
type input "3.00"
click at [845, 354] on input "text" at bounding box center [869, 373] width 49 height 39
type input "2.00"
click at [845, 440] on input "text" at bounding box center [869, 459] width 49 height 39
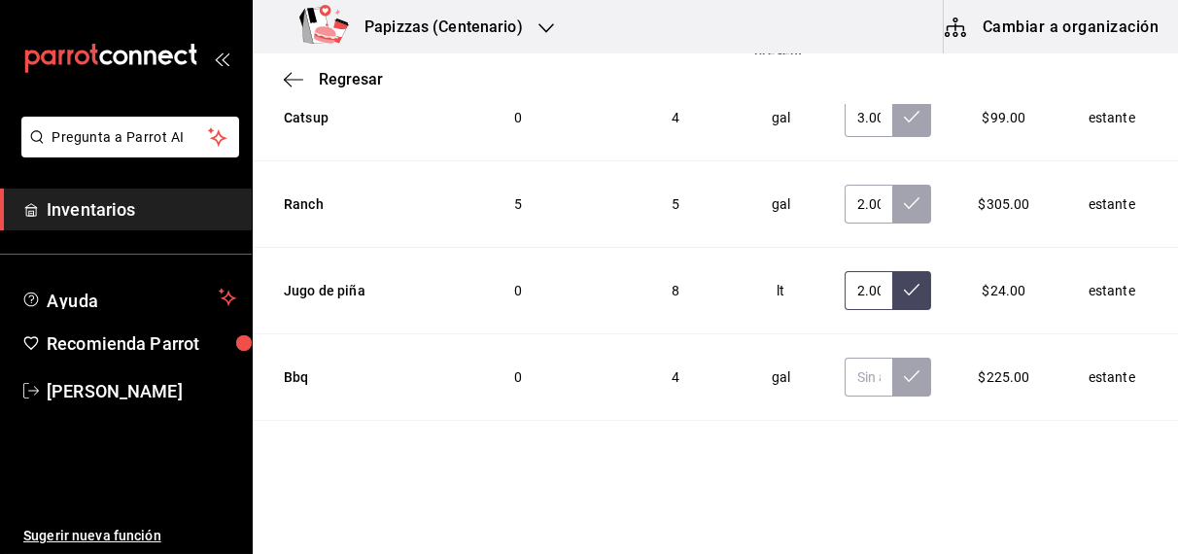
scroll to position [6705, 0]
type input "2.00"
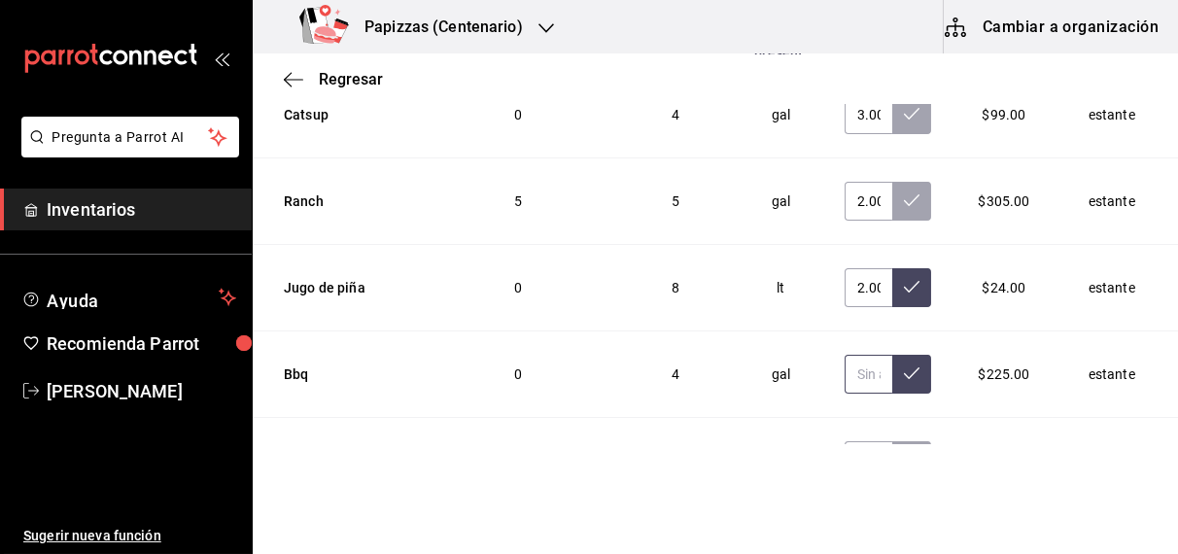
click at [845, 355] on input "text" at bounding box center [869, 374] width 49 height 39
type input "1.00"
click at [845, 441] on input "text" at bounding box center [869, 460] width 49 height 39
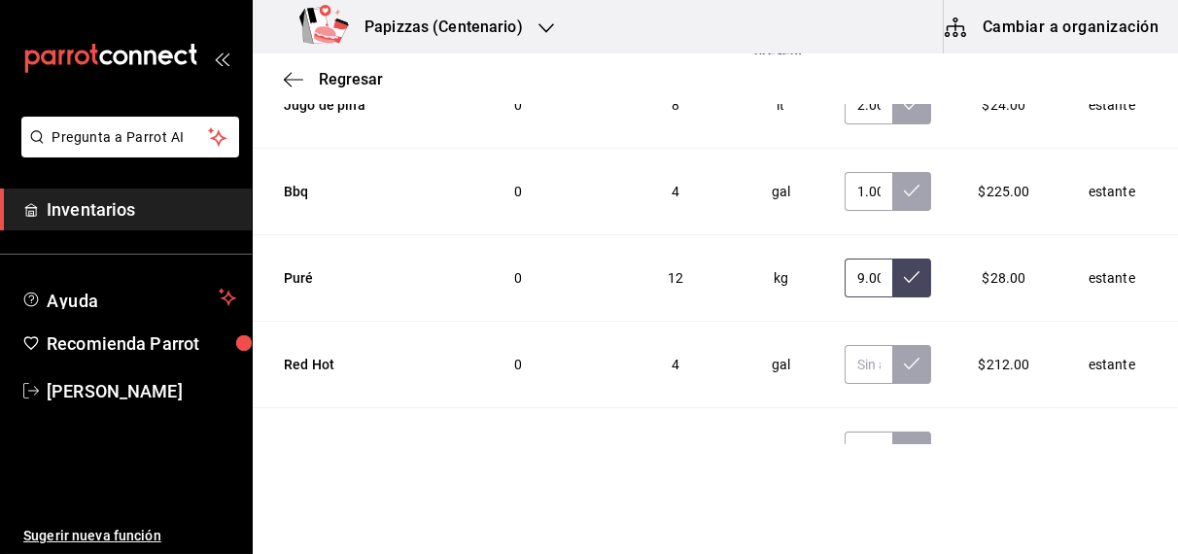
scroll to position [6887, 0]
type input "9.00"
click at [845, 345] on input "text" at bounding box center [869, 364] width 49 height 39
type input "3.00"
click at [845, 432] on input "text" at bounding box center [869, 451] width 49 height 39
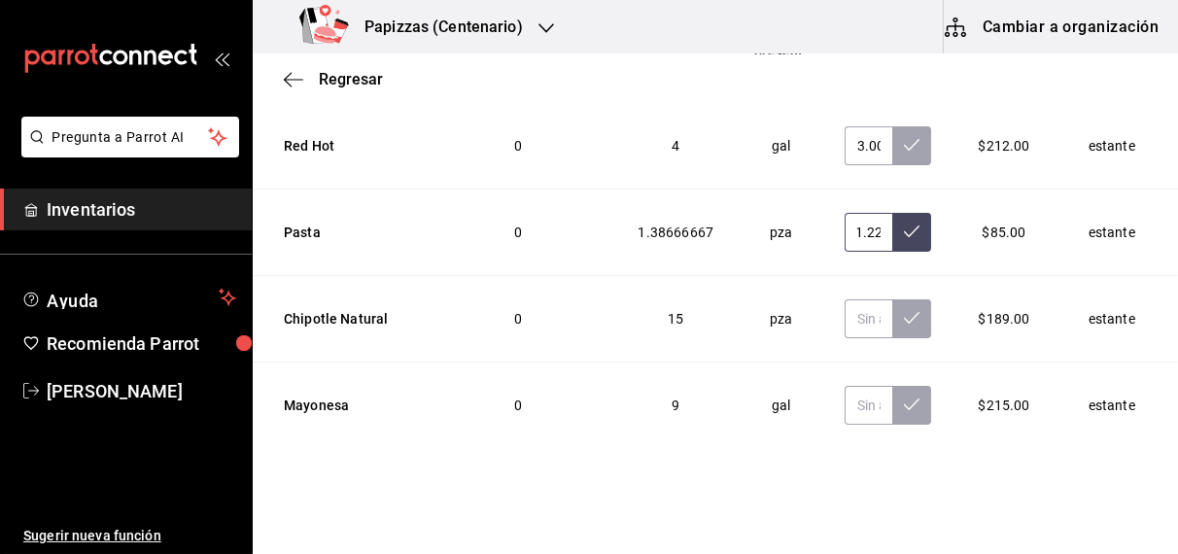
scroll to position [7110, 0]
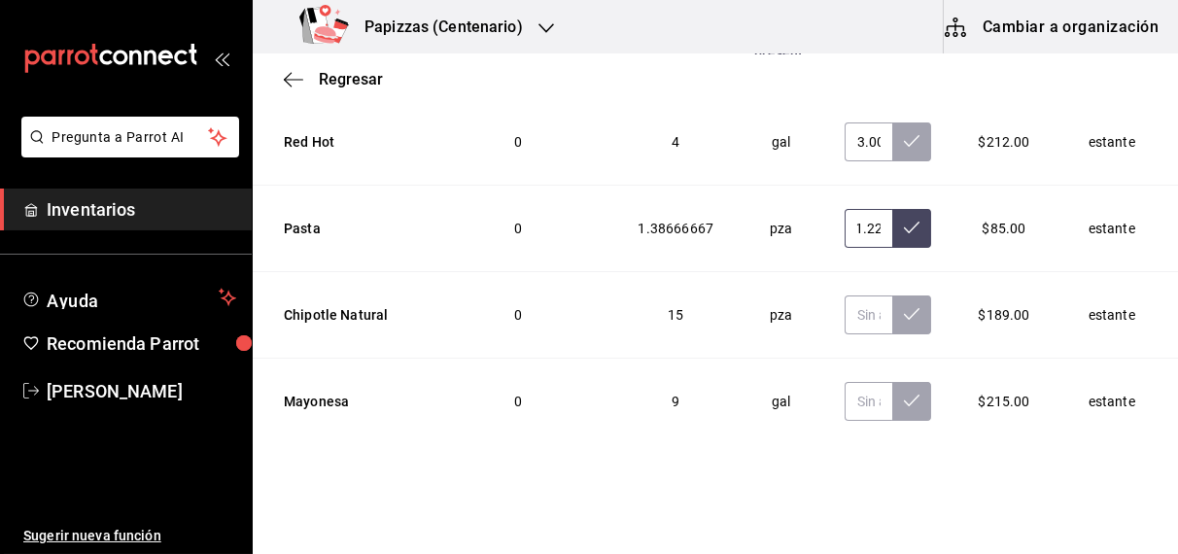
type input "1.22"
click at [845, 296] on input "text" at bounding box center [869, 315] width 49 height 39
type input "12.00"
click at [845, 382] on input "text" at bounding box center [869, 401] width 49 height 39
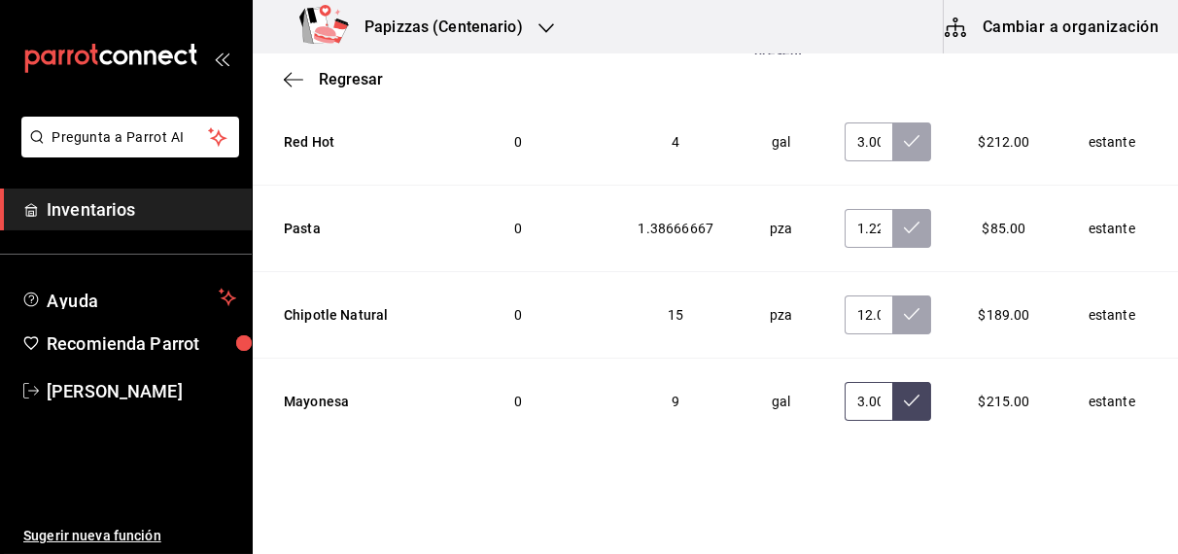
type input "3.00"
click at [845, 469] on input "text" at bounding box center [869, 488] width 49 height 39
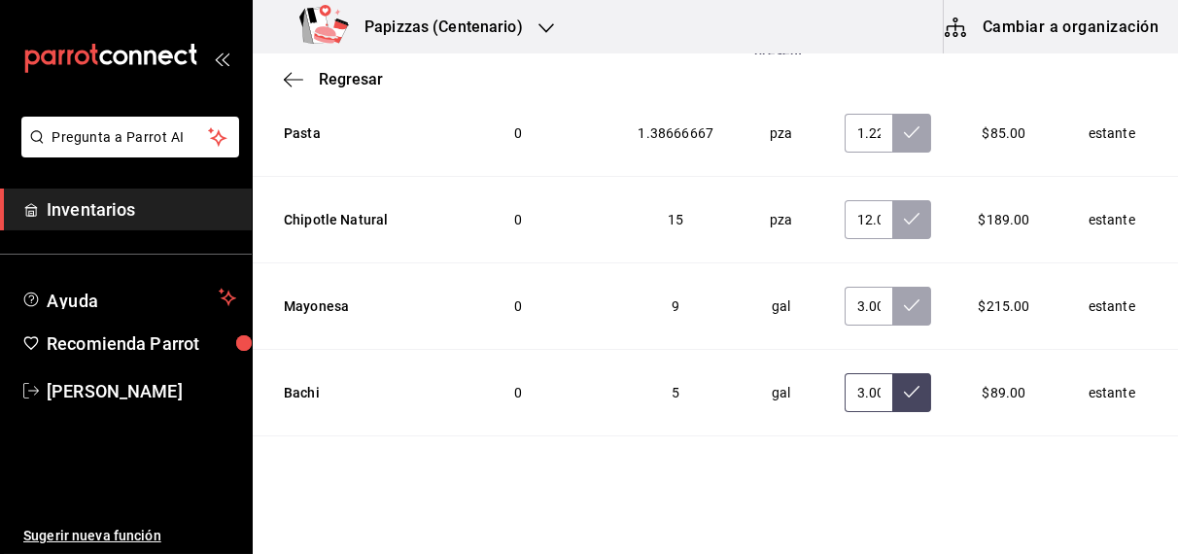
scroll to position [7222, 0]
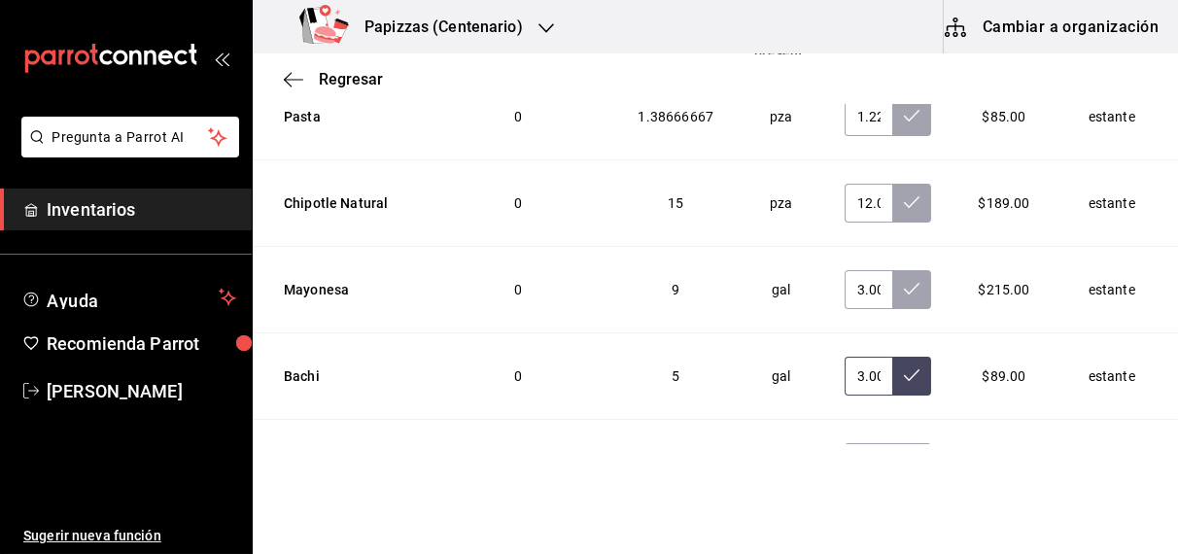
type input "3.00"
click at [845, 443] on input "text" at bounding box center [869, 462] width 49 height 39
type input "12.00"
click at [904, 454] on icon at bounding box center [912, 462] width 16 height 16
click at [904, 367] on icon at bounding box center [912, 375] width 16 height 16
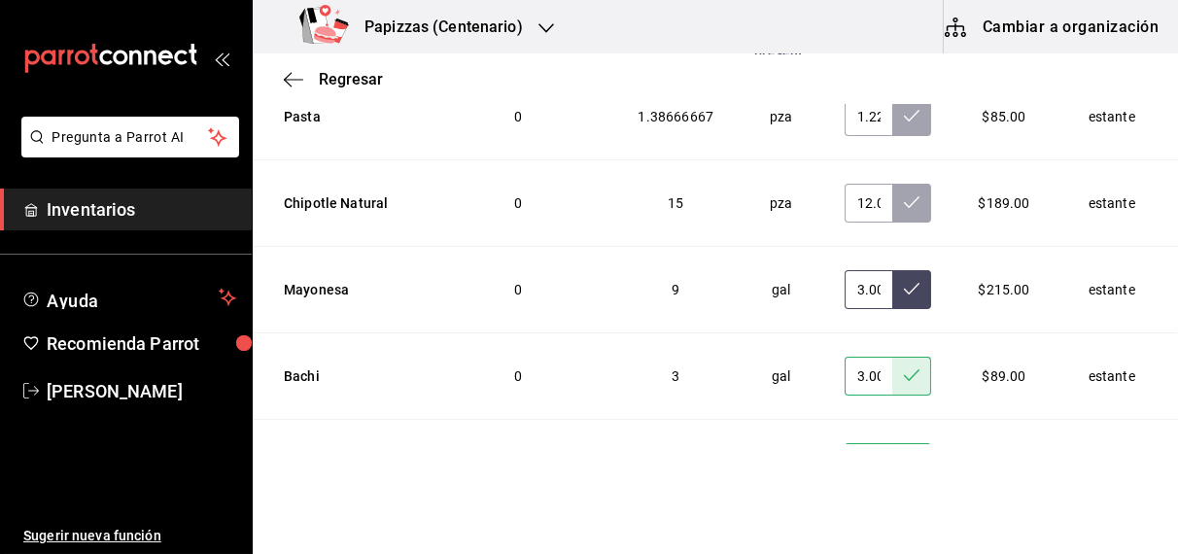
click at [892, 270] on button at bounding box center [911, 289] width 39 height 39
click at [892, 184] on button at bounding box center [911, 203] width 39 height 39
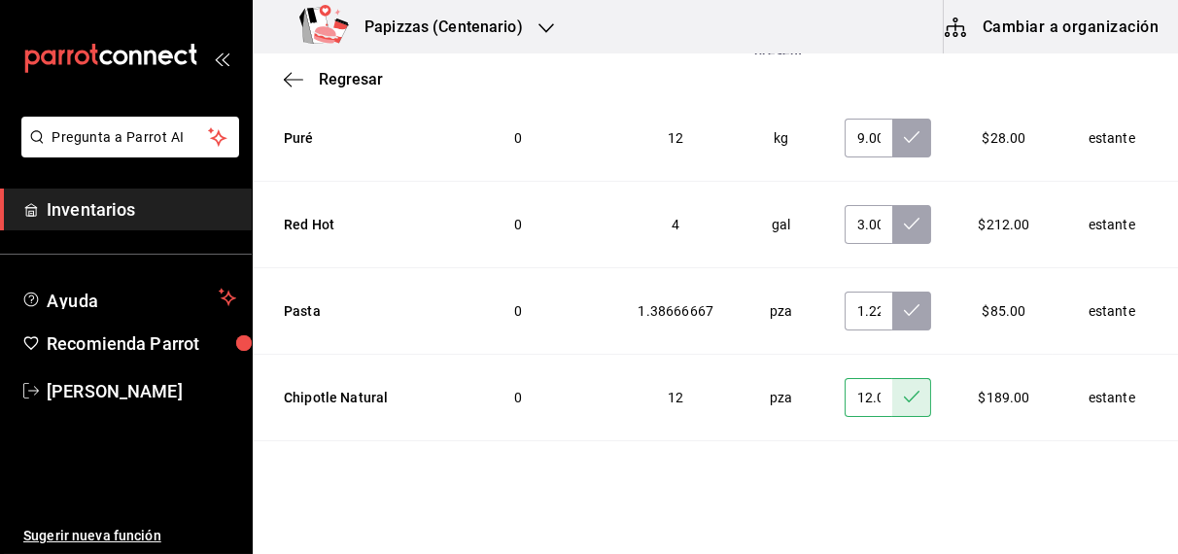
scroll to position [7011, 0]
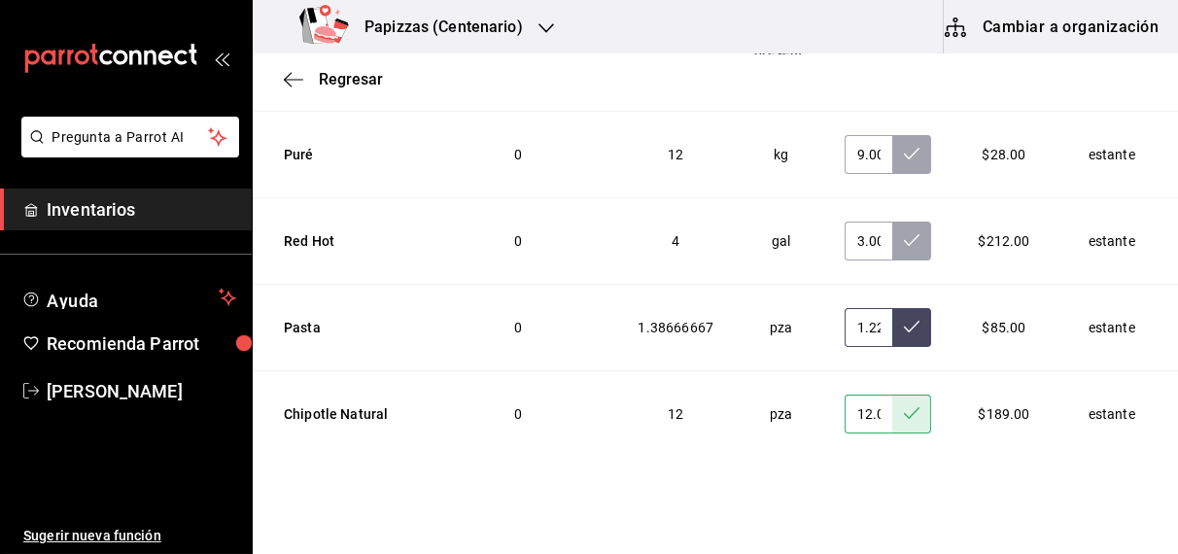
click at [904, 319] on icon at bounding box center [912, 327] width 16 height 16
click at [892, 222] on button at bounding box center [911, 241] width 39 height 39
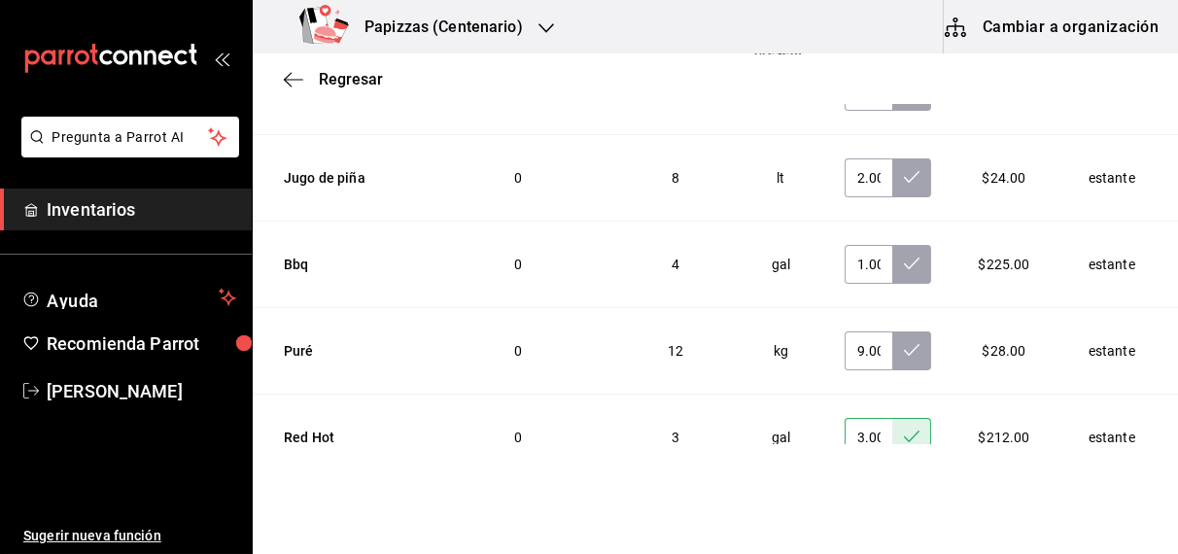
scroll to position [6808, 0]
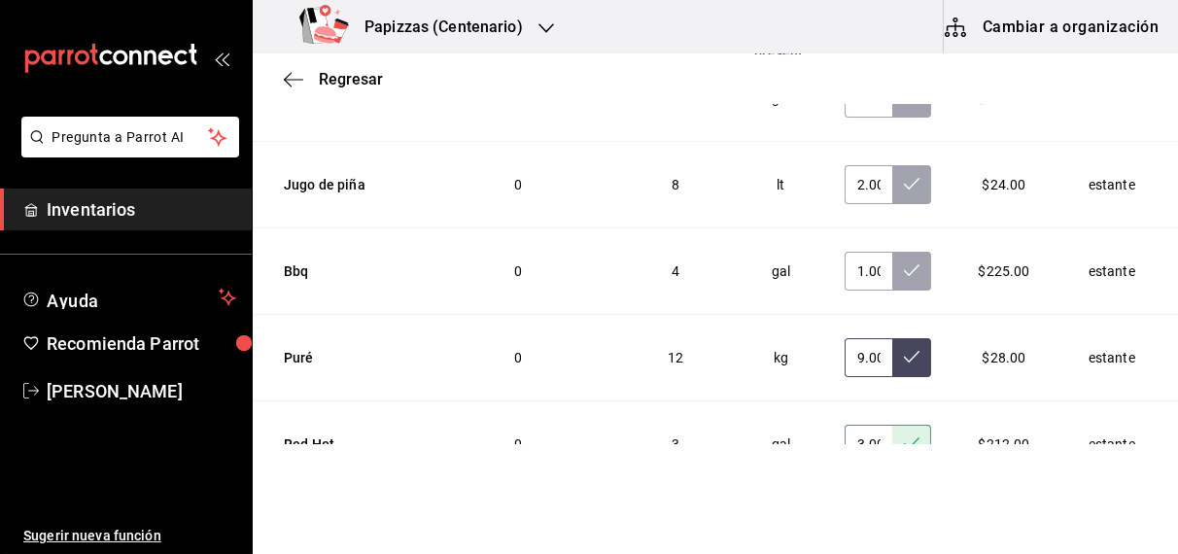
click at [904, 349] on icon at bounding box center [912, 357] width 16 height 16
click at [904, 264] on icon at bounding box center [912, 270] width 16 height 12
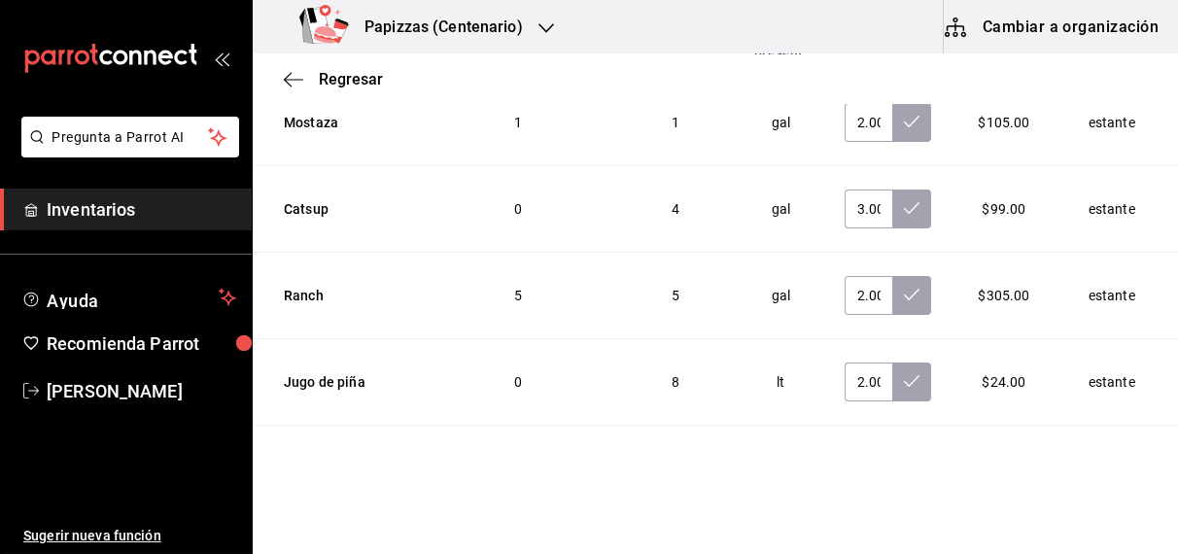
scroll to position [6605, 0]
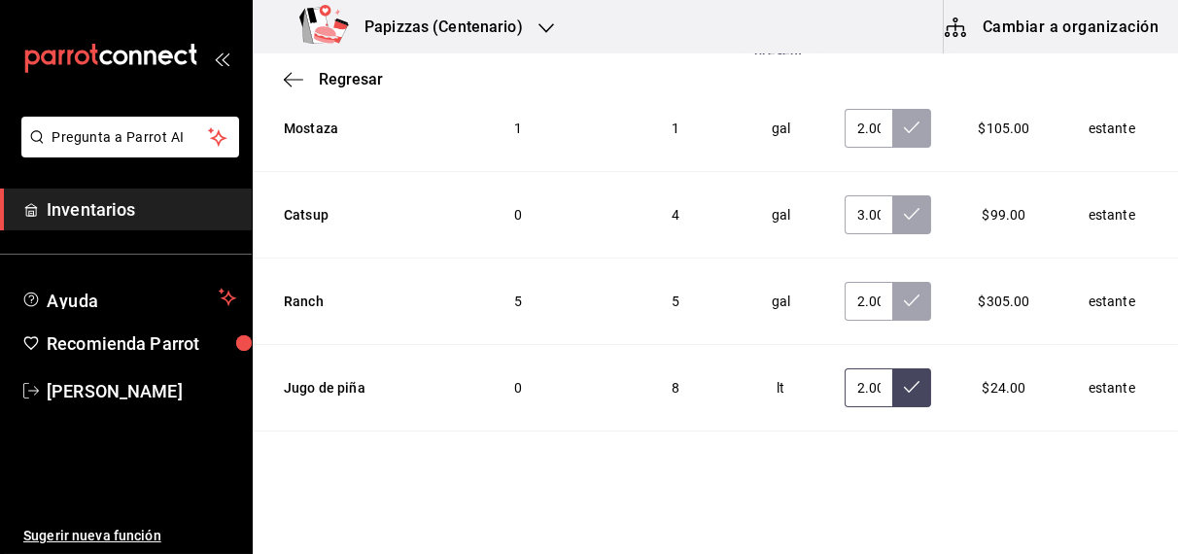
click at [892, 368] on button at bounding box center [911, 387] width 39 height 39
click at [904, 295] on icon at bounding box center [912, 301] width 16 height 12
click at [892, 195] on button at bounding box center [911, 214] width 39 height 39
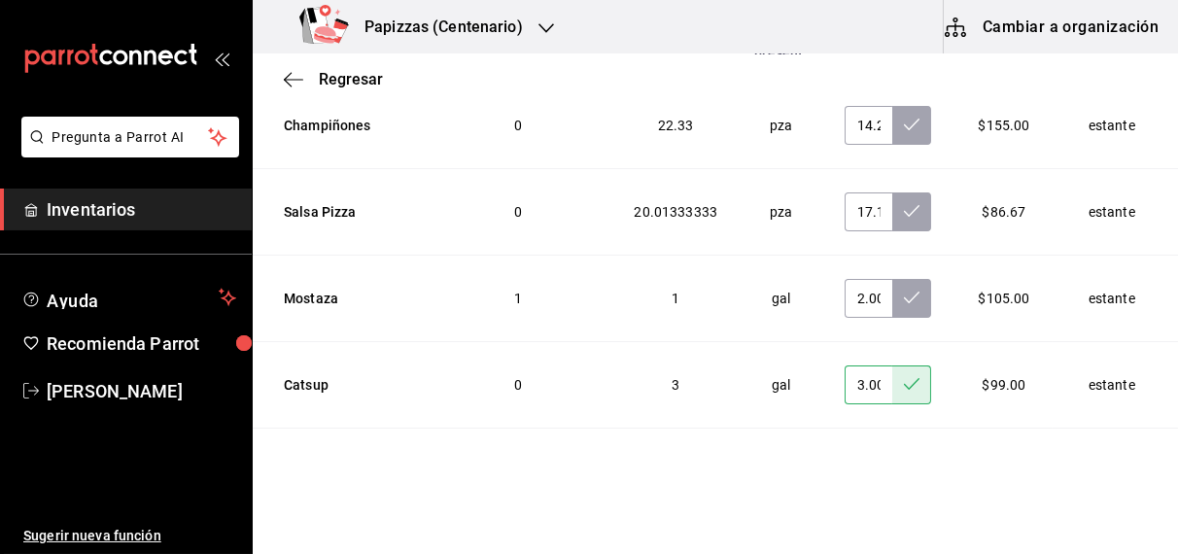
scroll to position [6412, 0]
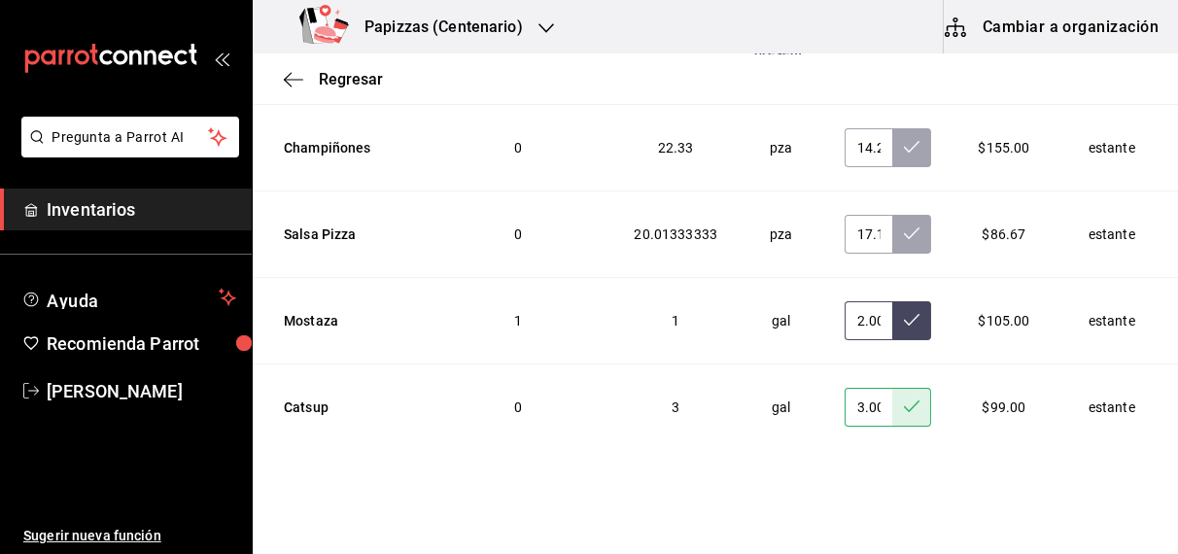
click at [892, 301] on button at bounding box center [911, 320] width 39 height 39
click at [904, 226] on icon at bounding box center [912, 234] width 16 height 16
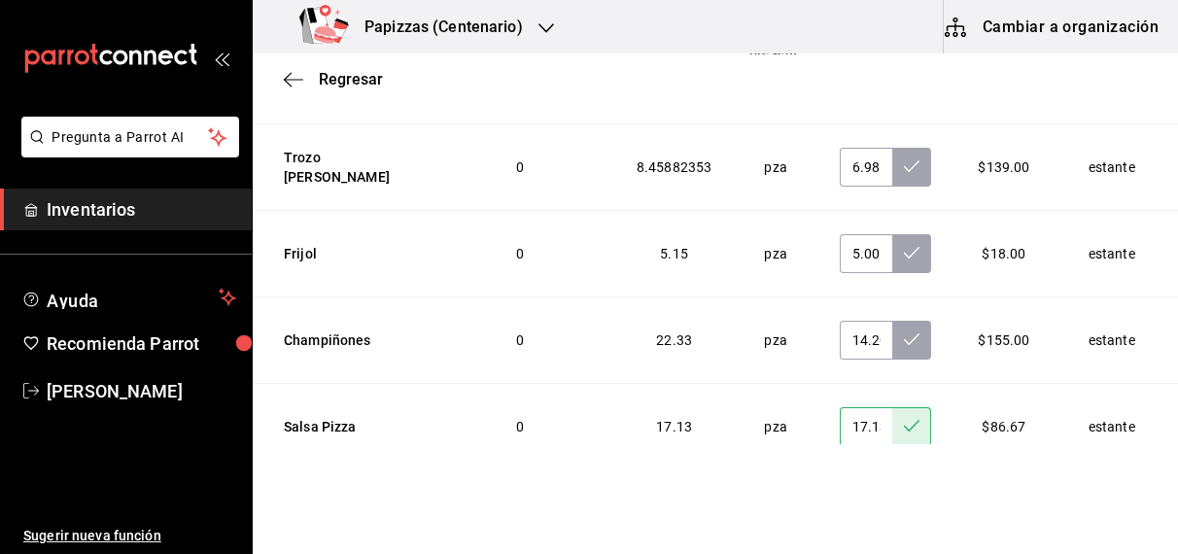
scroll to position [6218, 0]
click at [904, 333] on icon at bounding box center [912, 341] width 16 height 16
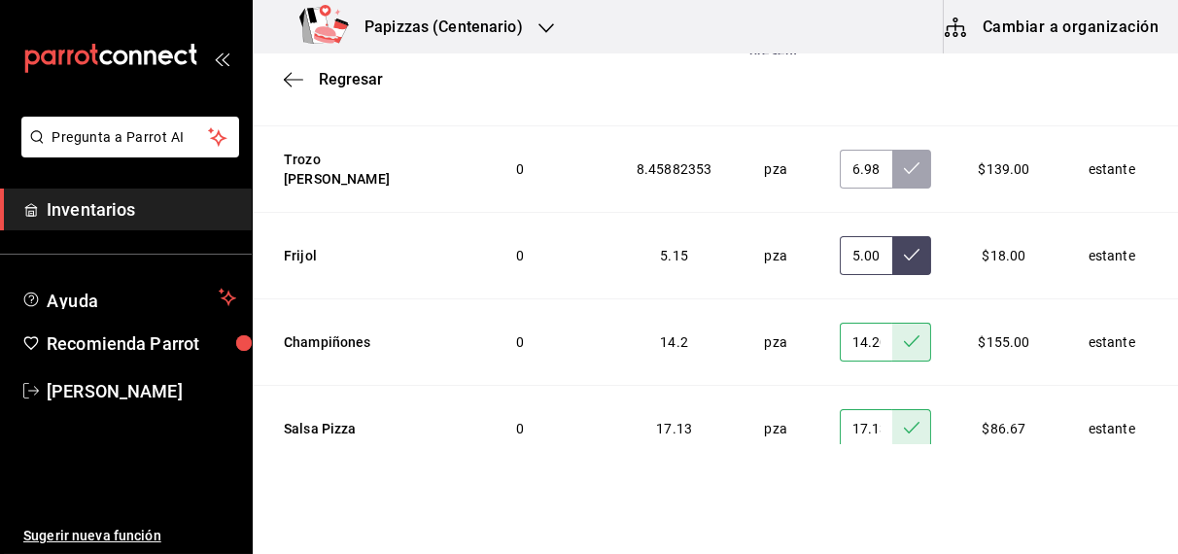
click at [904, 247] on icon at bounding box center [912, 255] width 16 height 16
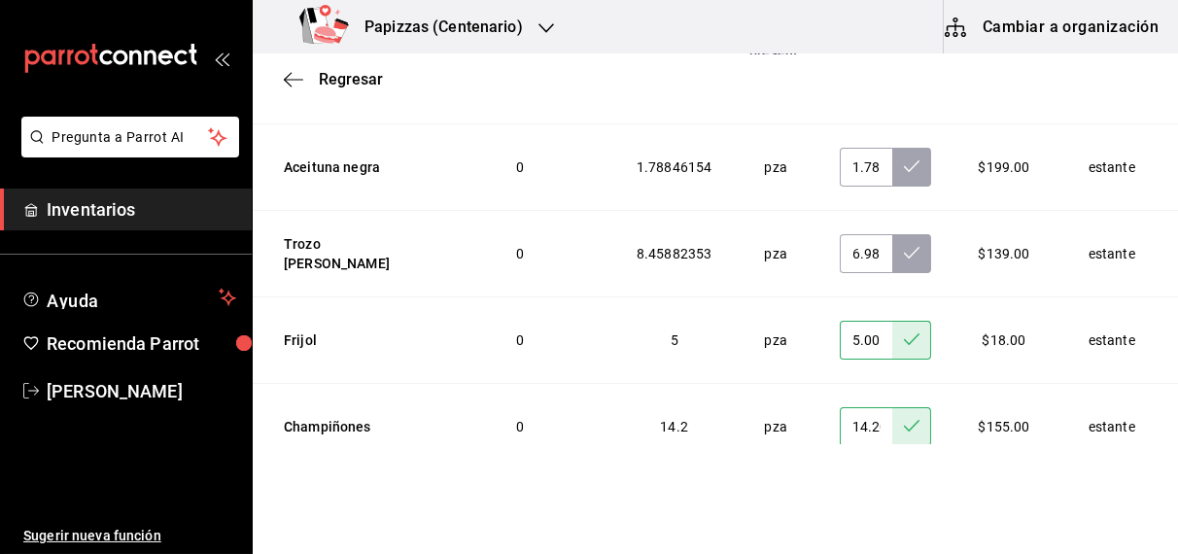
scroll to position [6048, 0]
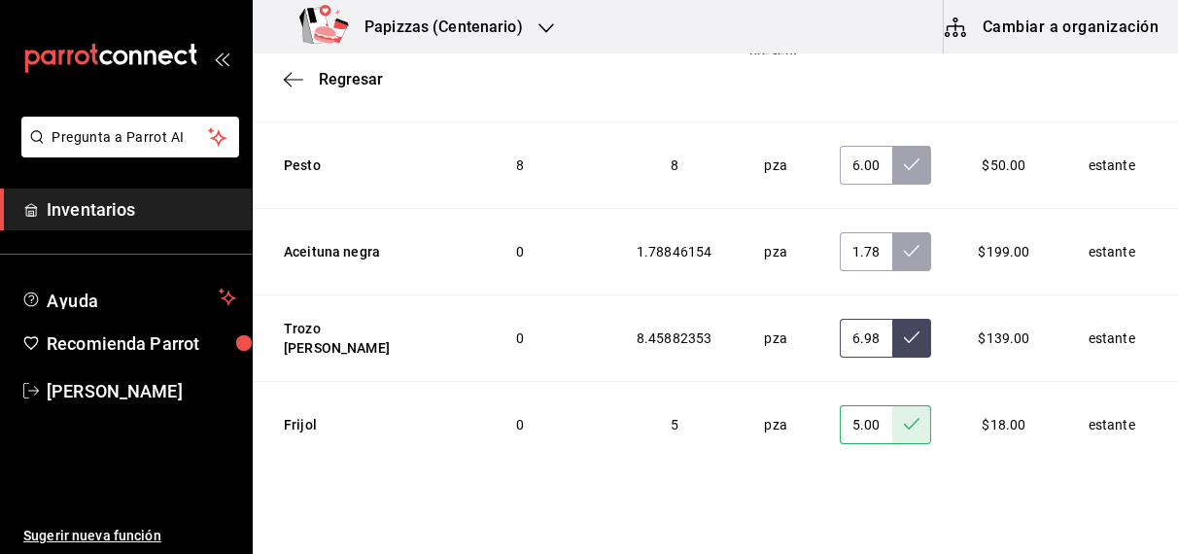
click at [904, 330] on icon at bounding box center [912, 338] width 16 height 16
click at [904, 243] on icon at bounding box center [912, 251] width 16 height 16
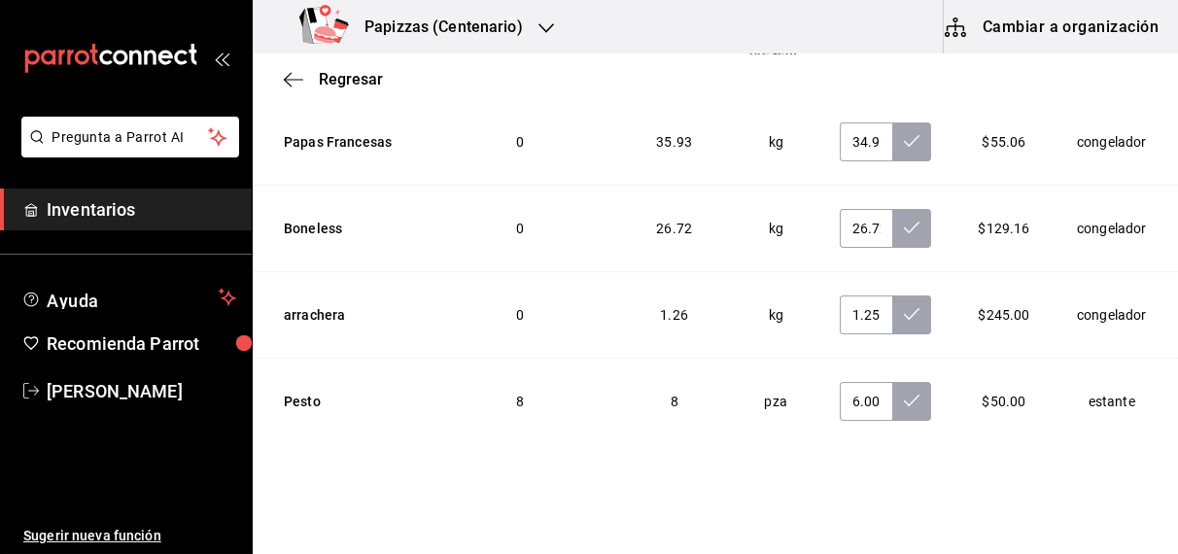
scroll to position [5808, 0]
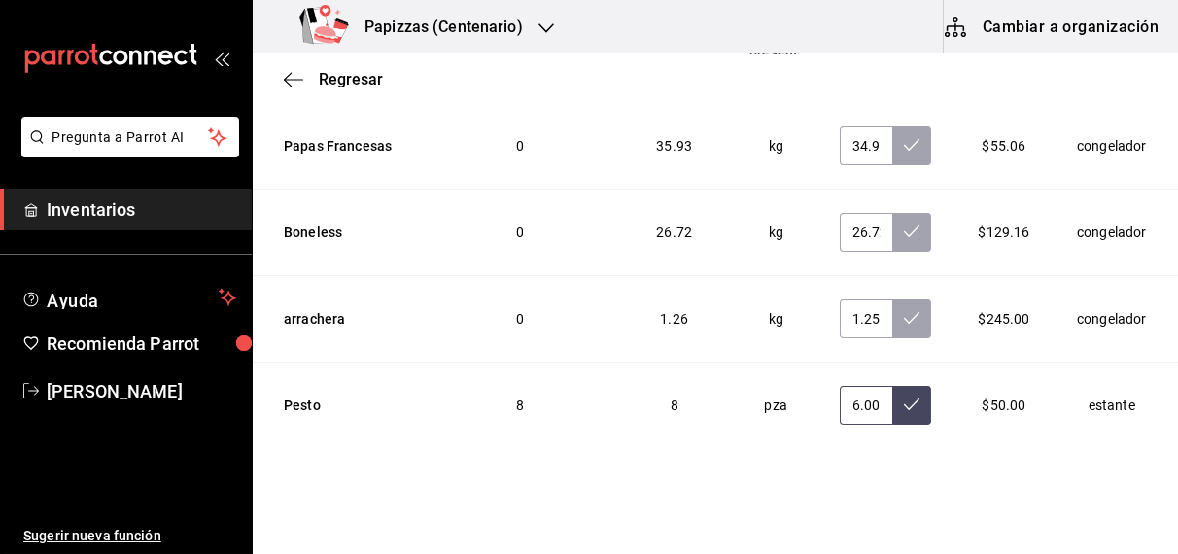
click at [904, 397] on icon at bounding box center [912, 405] width 16 height 16
click at [904, 310] on icon at bounding box center [912, 318] width 16 height 16
click at [904, 224] on icon at bounding box center [912, 232] width 16 height 16
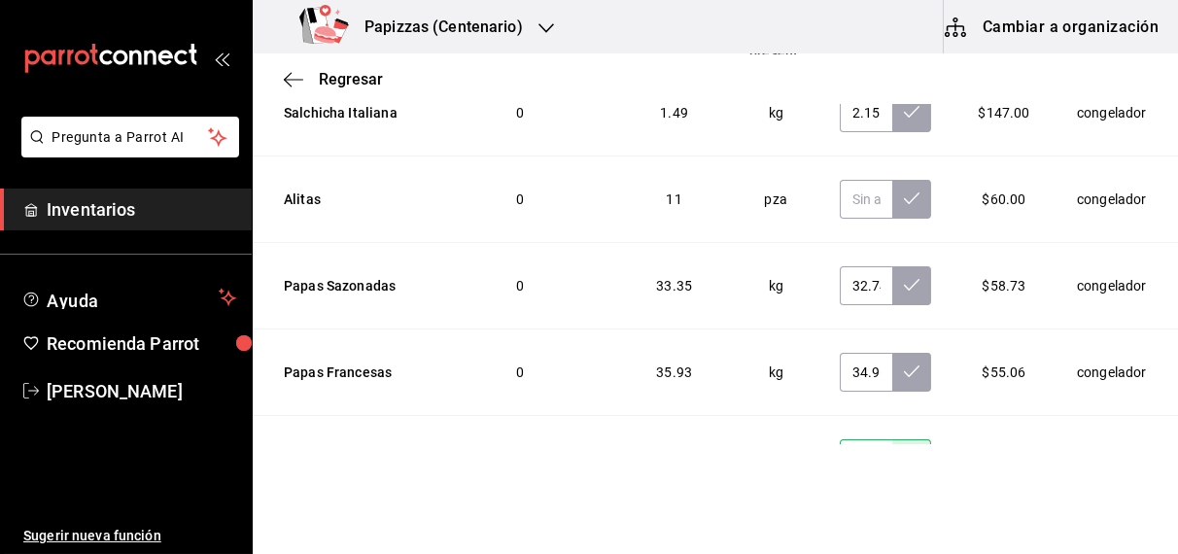
scroll to position [5580, 0]
click at [892, 355] on button at bounding box center [911, 374] width 39 height 39
click at [904, 279] on icon at bounding box center [912, 287] width 16 height 16
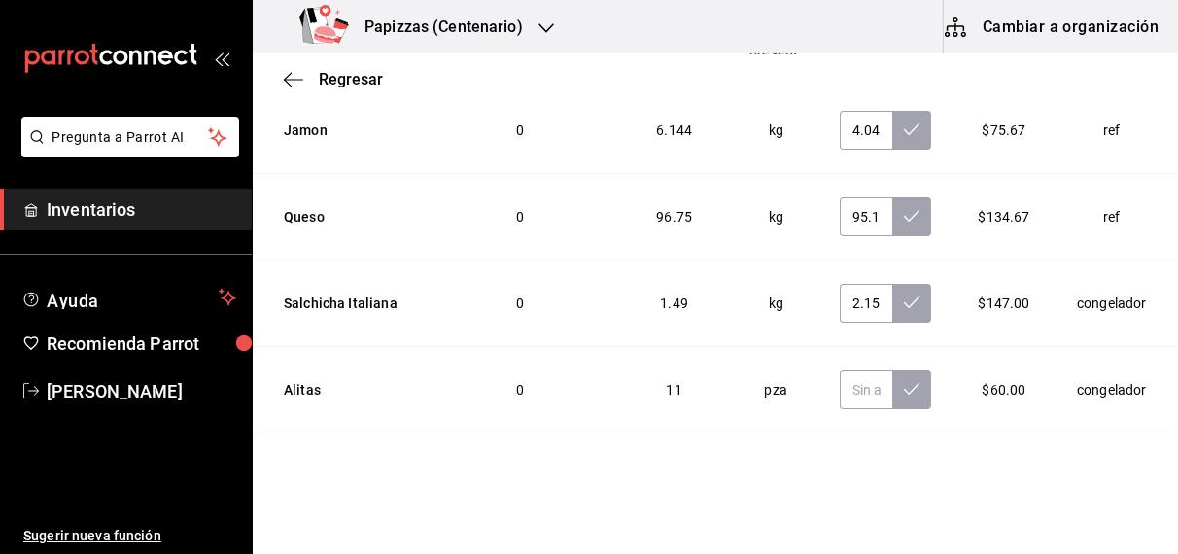
scroll to position [5389, 0]
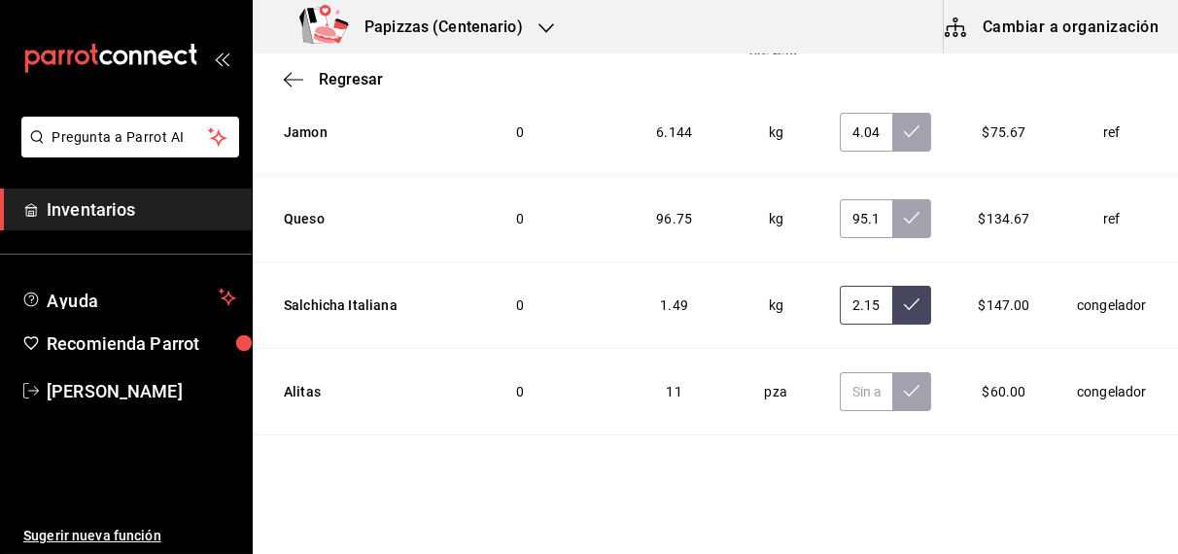
click at [904, 296] on icon at bounding box center [912, 304] width 16 height 16
click at [840, 372] on input "text" at bounding box center [866, 391] width 52 height 39
type input "8.00"
click at [892, 372] on button at bounding box center [911, 391] width 39 height 39
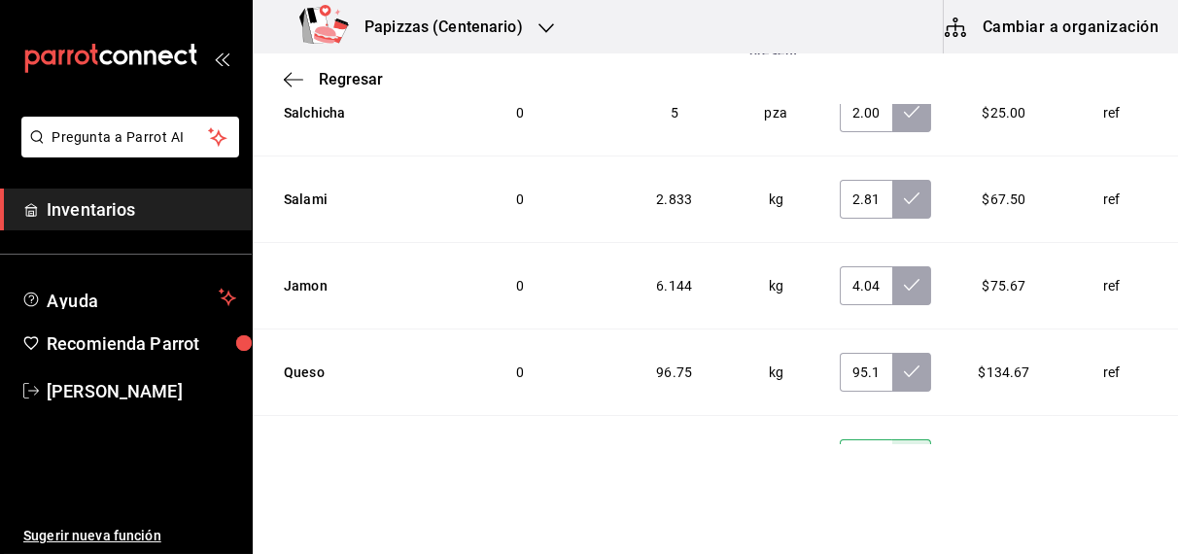
scroll to position [5227, 0]
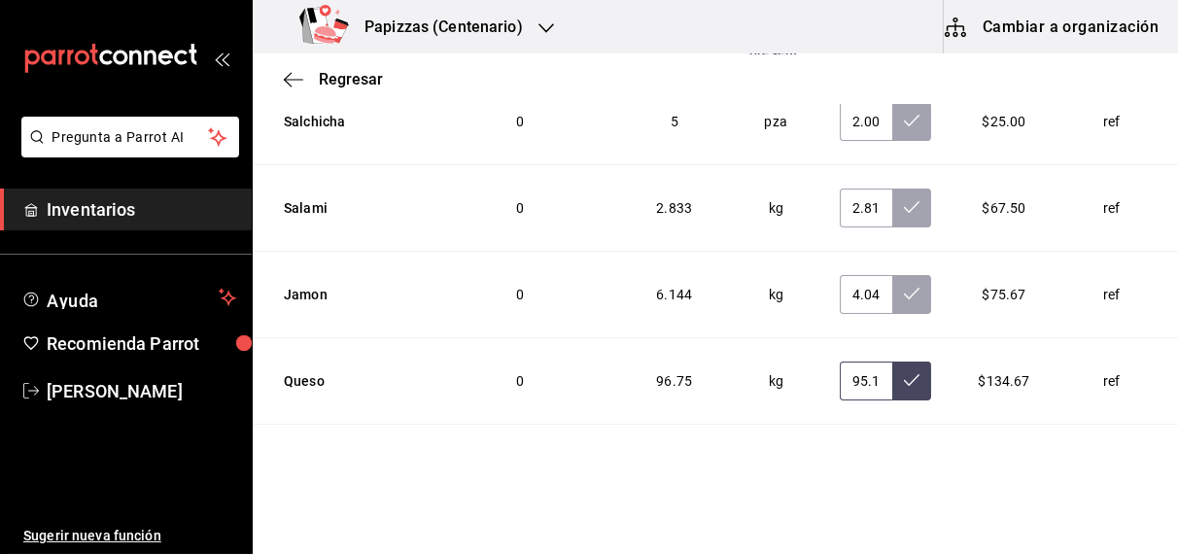
click at [904, 372] on icon at bounding box center [912, 380] width 16 height 16
click at [904, 286] on icon at bounding box center [912, 294] width 16 height 16
click at [892, 189] on button at bounding box center [911, 208] width 39 height 39
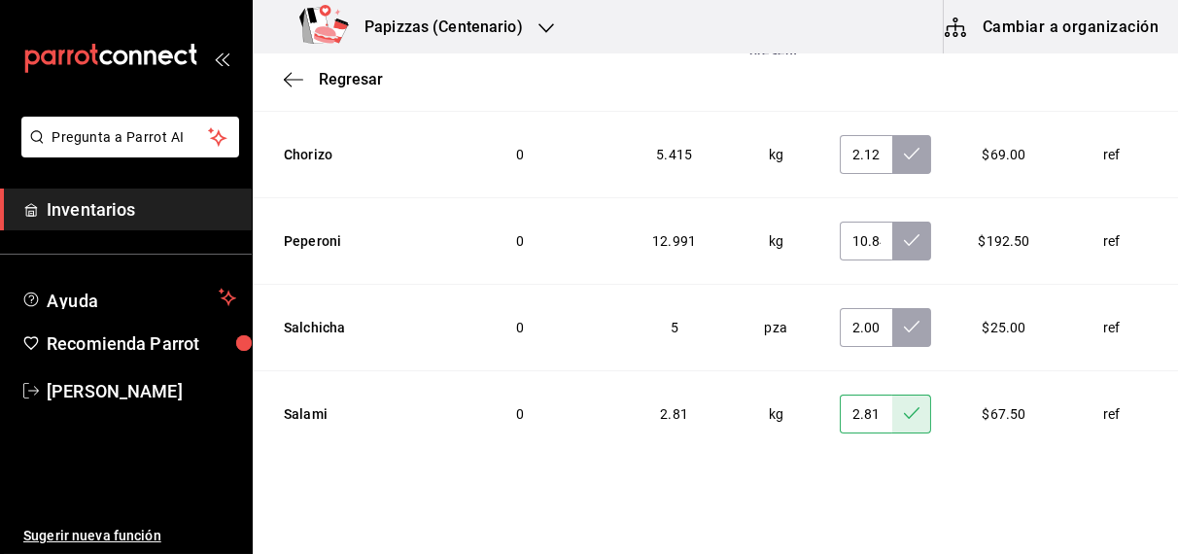
scroll to position [5018, 0]
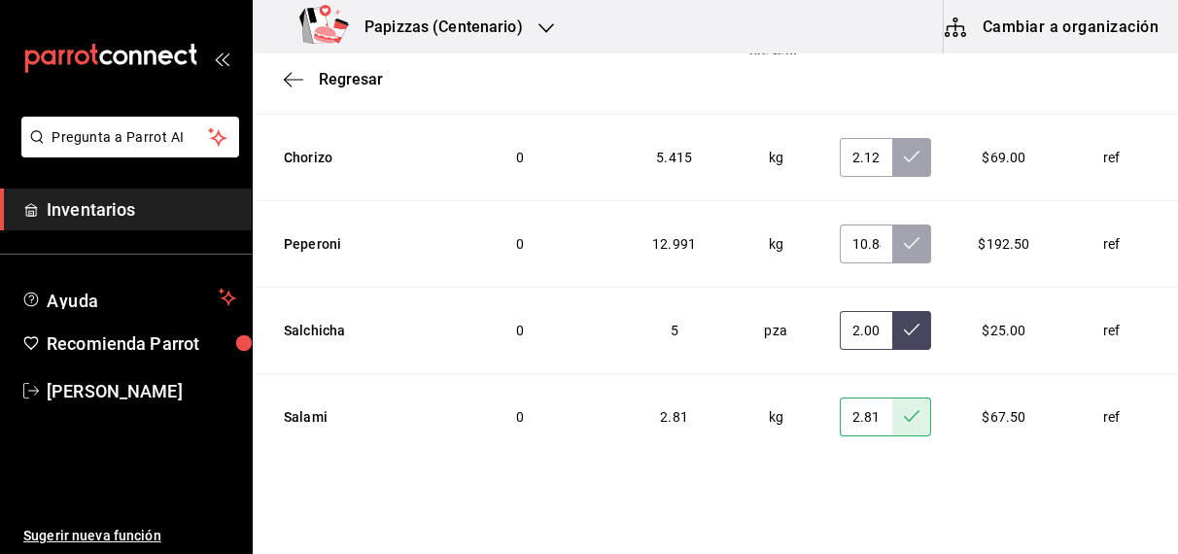
click at [904, 322] on icon at bounding box center [912, 330] width 16 height 16
click at [904, 235] on icon at bounding box center [912, 243] width 16 height 16
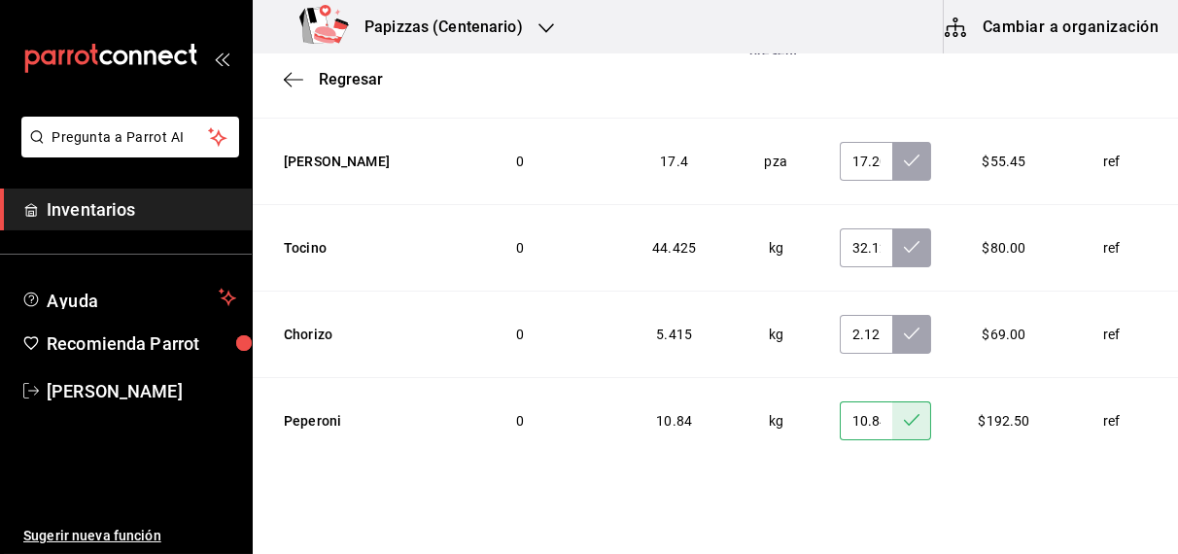
scroll to position [4808, 0]
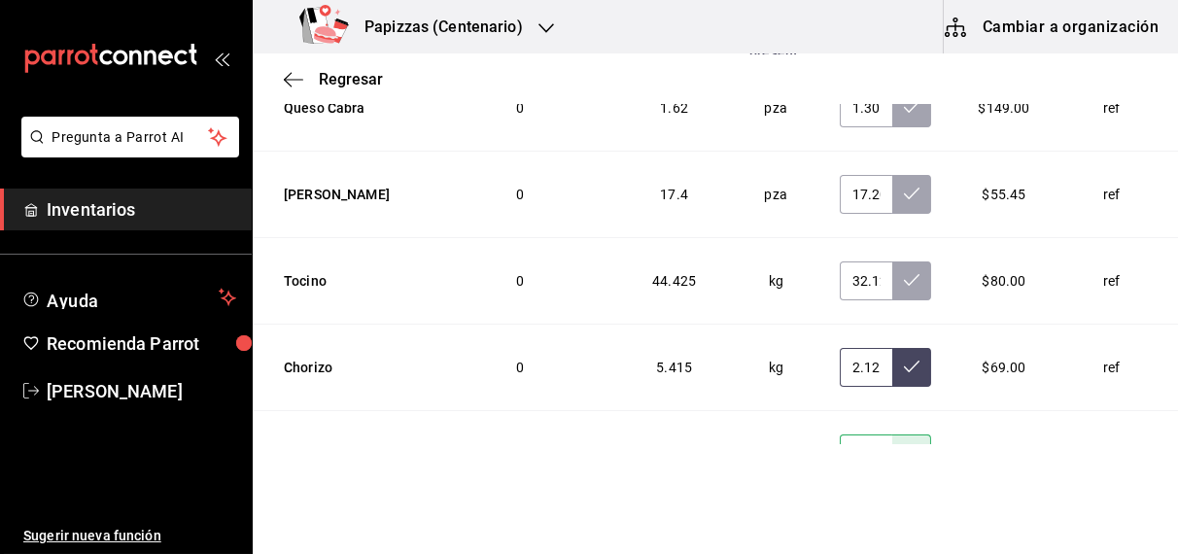
click at [904, 359] on icon at bounding box center [912, 367] width 16 height 16
click at [892, 261] on button at bounding box center [911, 280] width 39 height 39
click at [892, 175] on button at bounding box center [911, 194] width 39 height 39
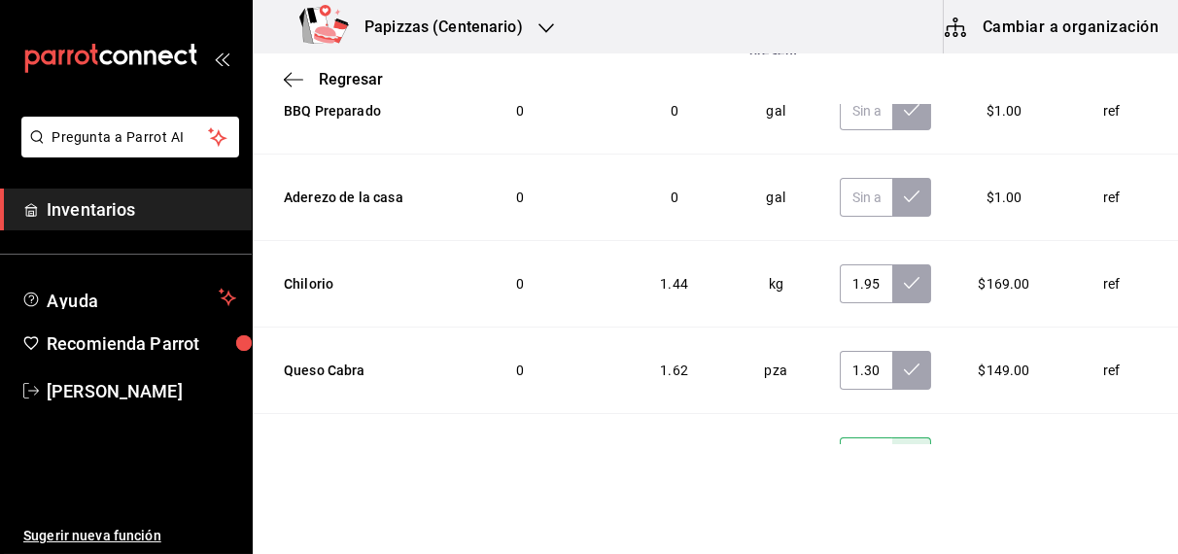
scroll to position [4535, 0]
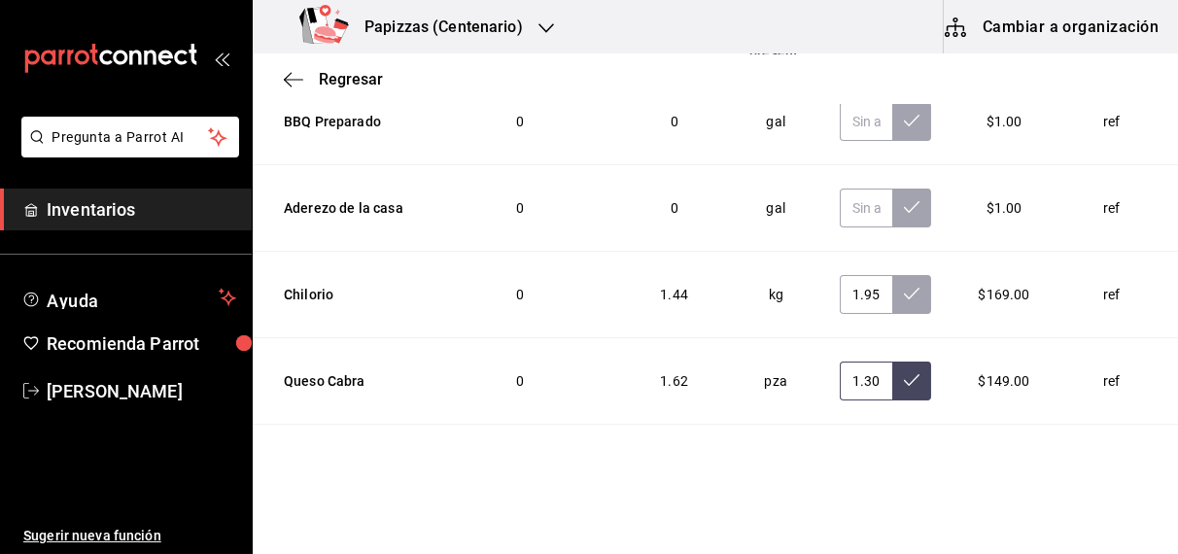
click at [892, 362] on button at bounding box center [911, 381] width 39 height 39
click at [892, 275] on button at bounding box center [911, 294] width 39 height 39
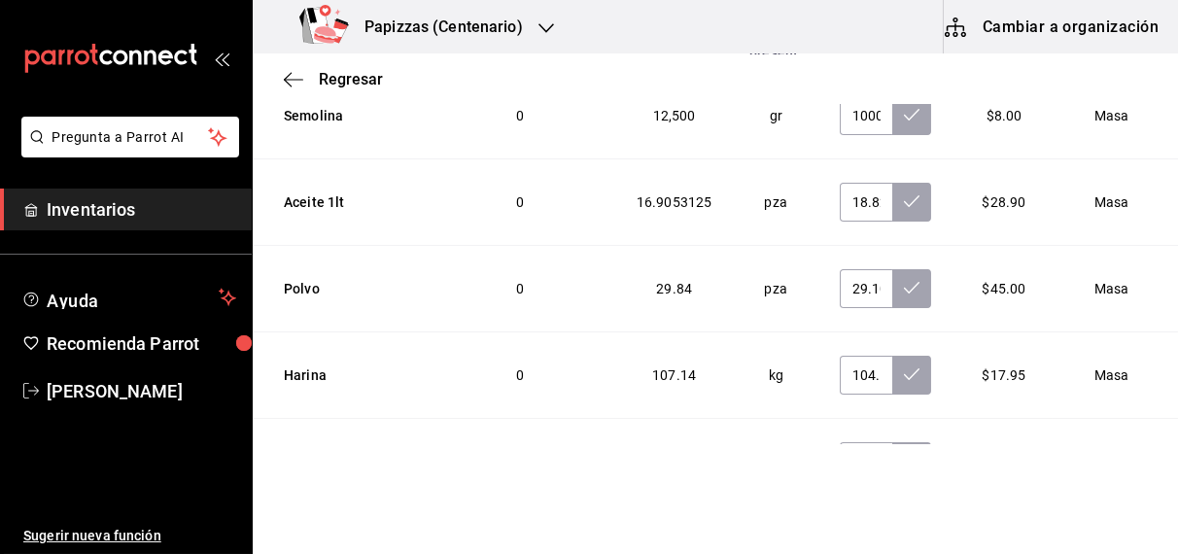
scroll to position [3757, 0]
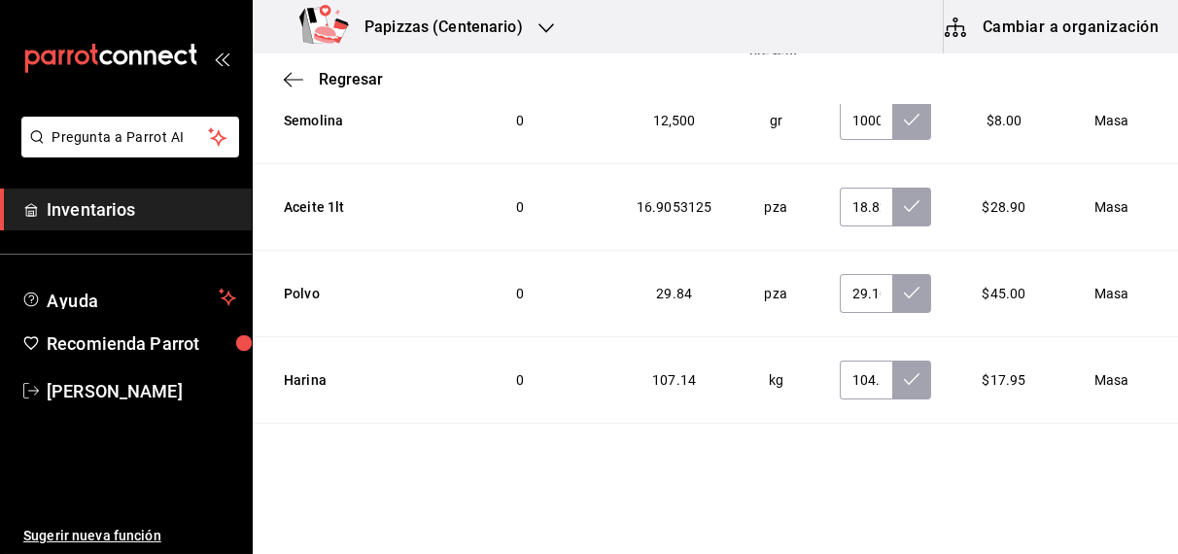
click at [904, 458] on icon at bounding box center [912, 466] width 16 height 16
click at [904, 371] on icon at bounding box center [912, 379] width 16 height 16
click at [904, 285] on icon at bounding box center [912, 293] width 16 height 16
click at [904, 200] on icon at bounding box center [912, 206] width 16 height 12
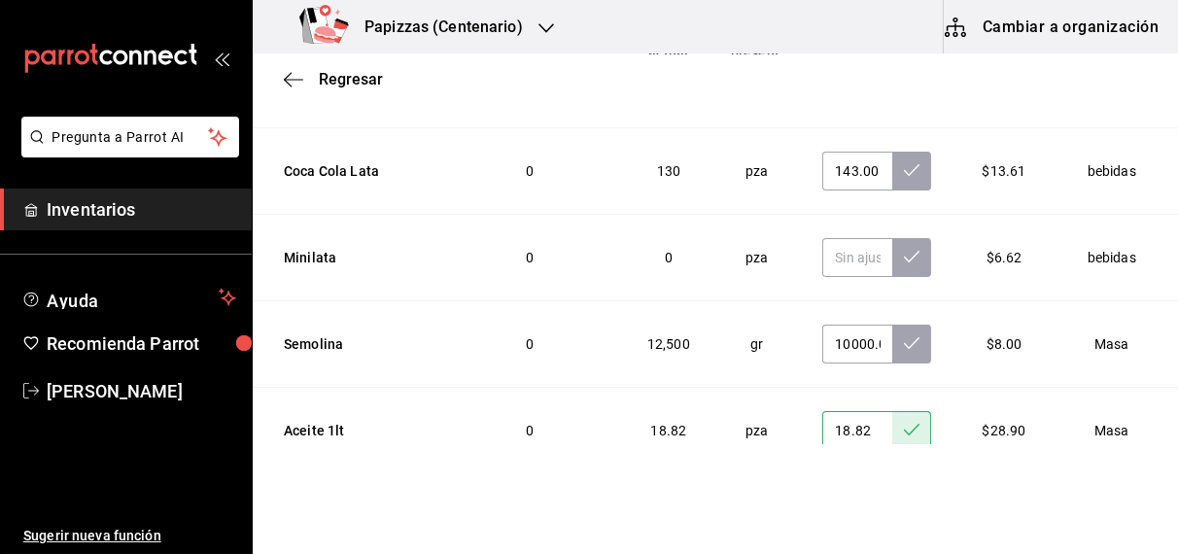
scroll to position [3516, 0]
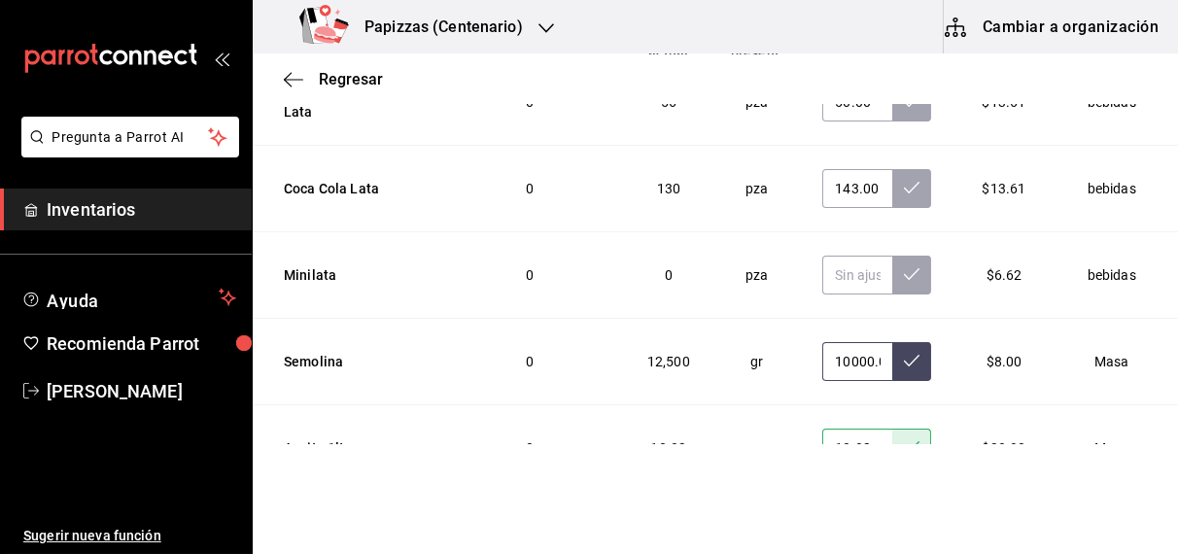
click at [904, 353] on icon at bounding box center [912, 361] width 16 height 16
click at [904, 180] on icon at bounding box center [912, 188] width 16 height 16
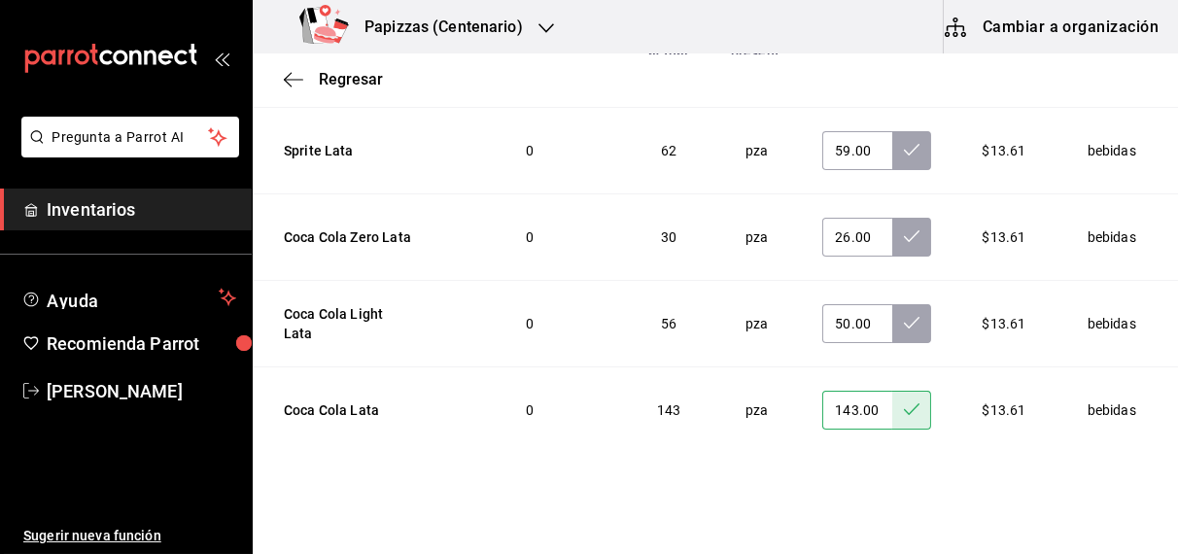
scroll to position [3280, 0]
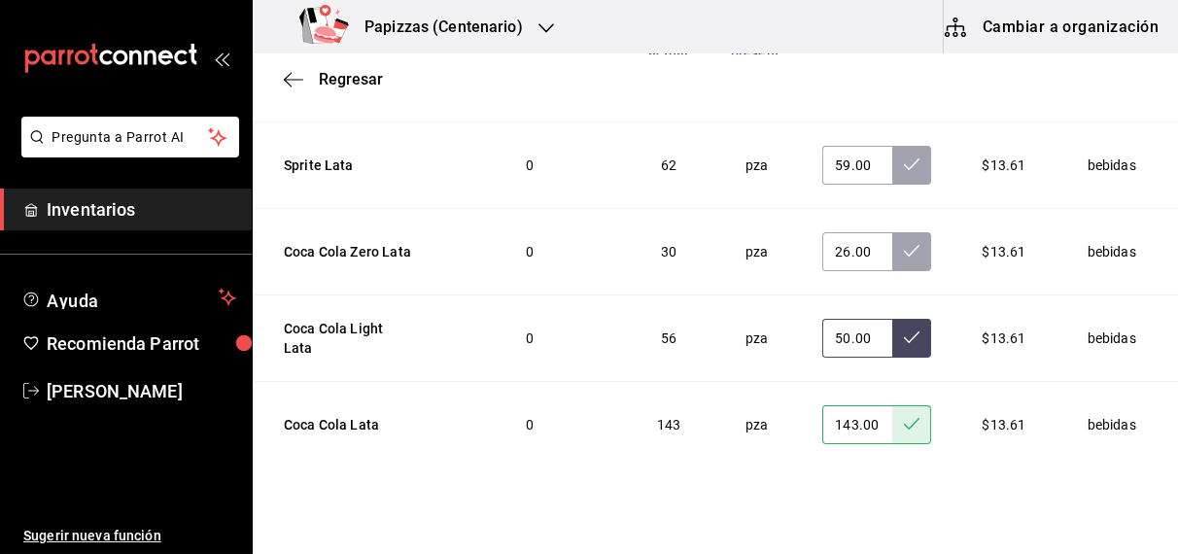
click at [892, 319] on button at bounding box center [911, 338] width 39 height 39
click at [904, 243] on icon at bounding box center [912, 251] width 16 height 16
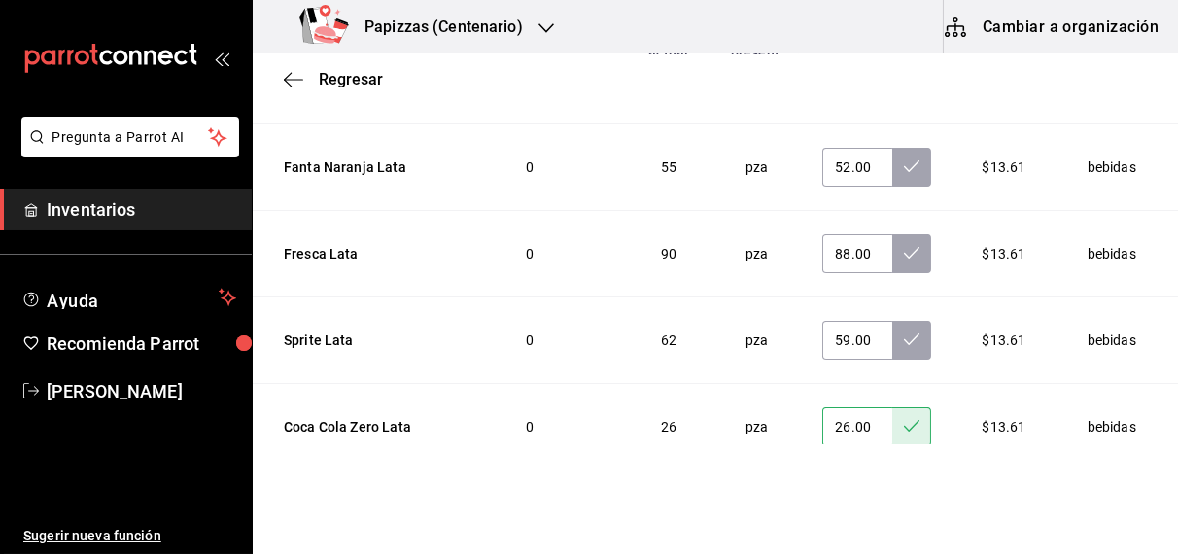
scroll to position [3100, 0]
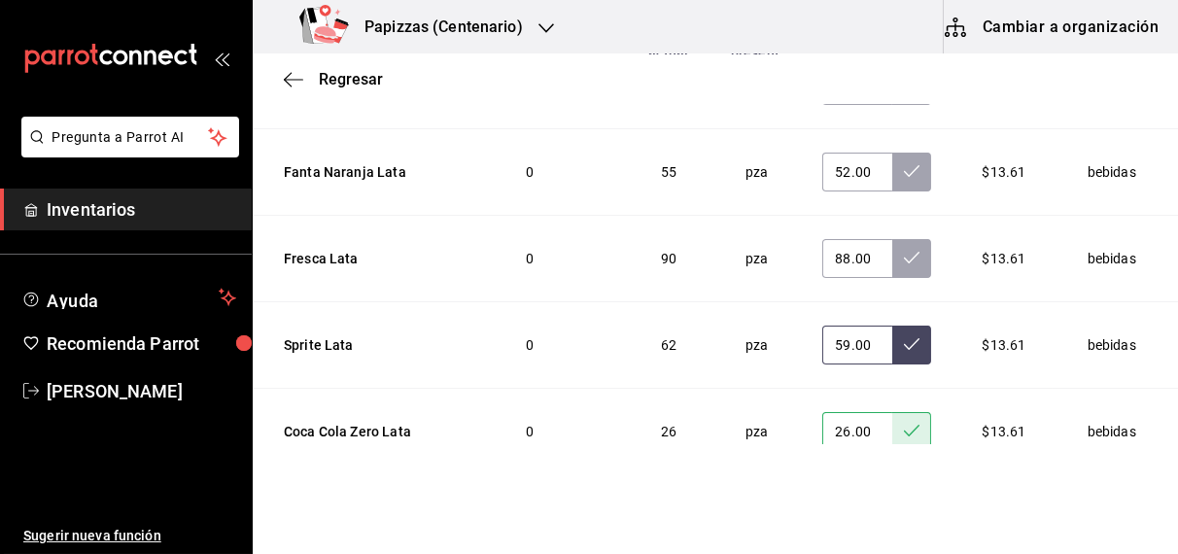
click at [904, 338] on icon at bounding box center [912, 344] width 16 height 12
click at [904, 250] on icon at bounding box center [912, 258] width 16 height 16
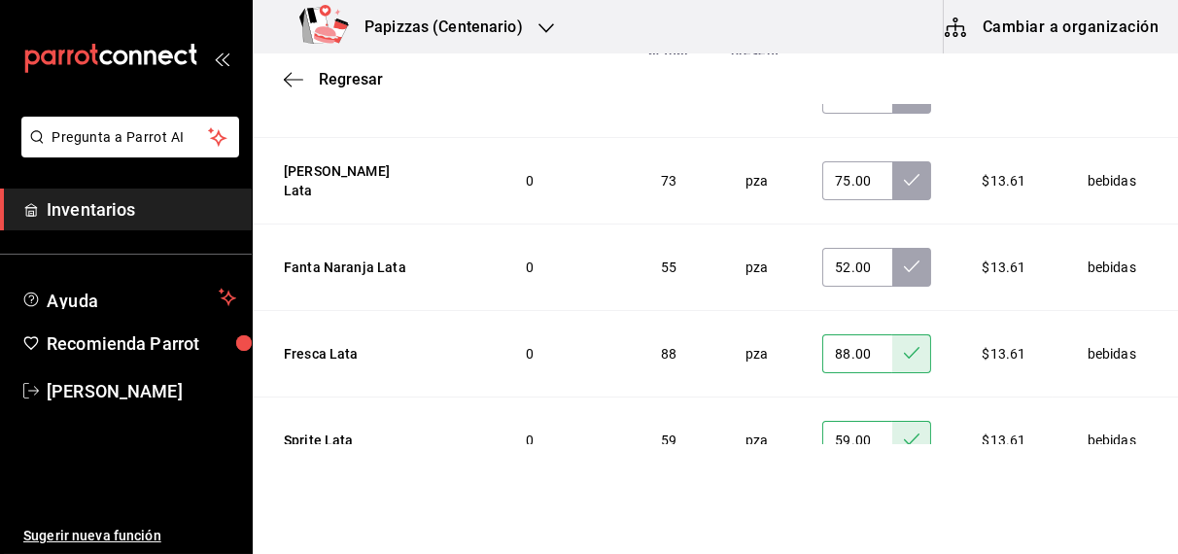
scroll to position [2932, 0]
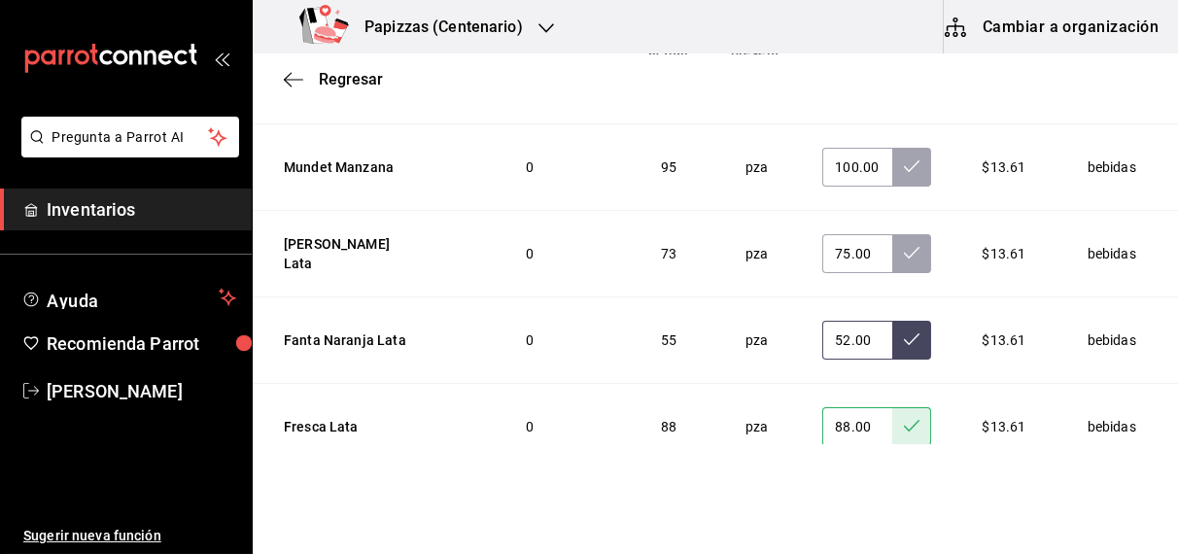
click at [904, 333] on icon at bounding box center [912, 339] width 16 height 12
click at [904, 245] on icon at bounding box center [912, 253] width 16 height 16
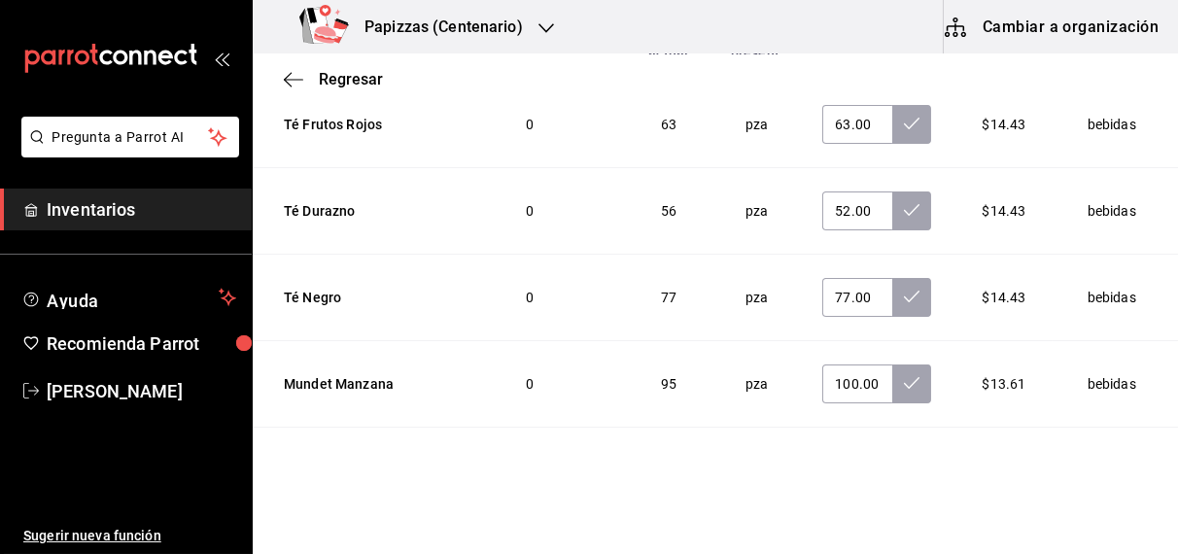
scroll to position [2704, 0]
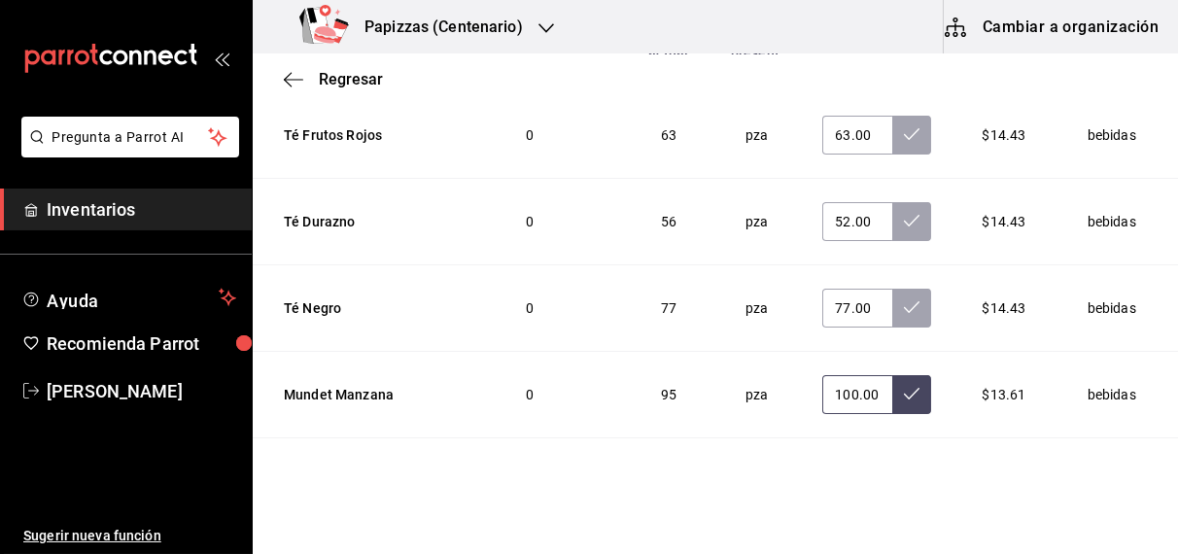
click at [892, 375] on button at bounding box center [911, 394] width 39 height 39
click at [904, 299] on icon at bounding box center [912, 307] width 16 height 16
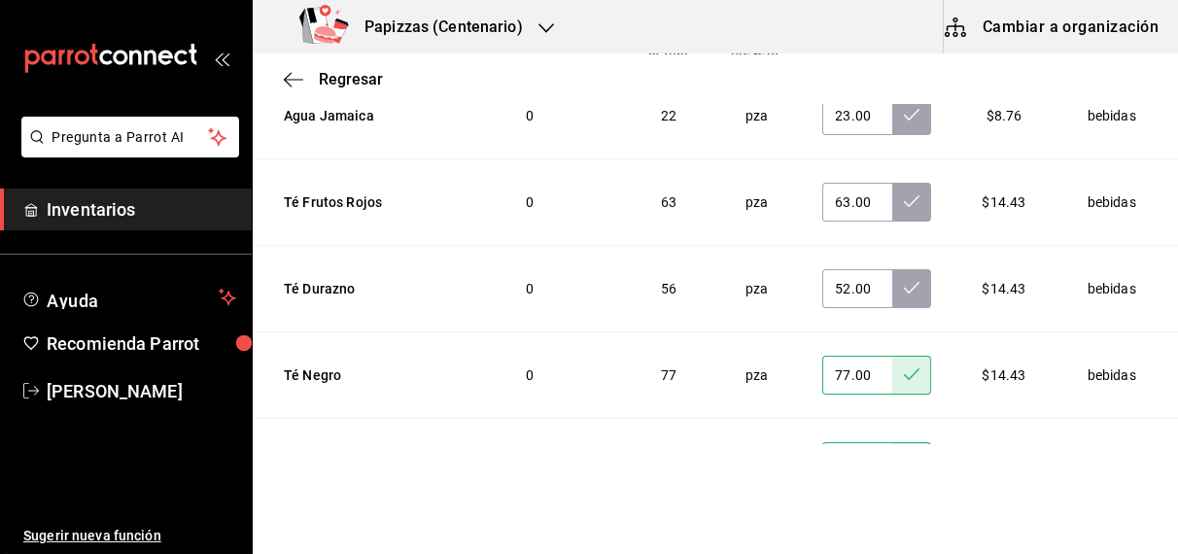
scroll to position [2575, 0]
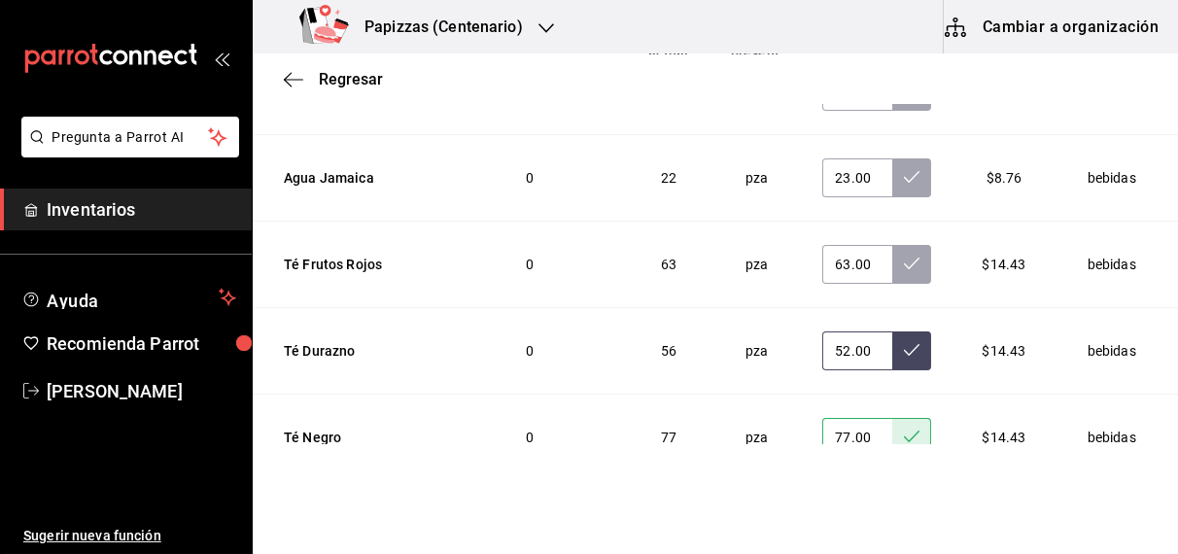
click at [904, 342] on icon at bounding box center [912, 350] width 16 height 16
click at [904, 256] on icon at bounding box center [912, 264] width 16 height 16
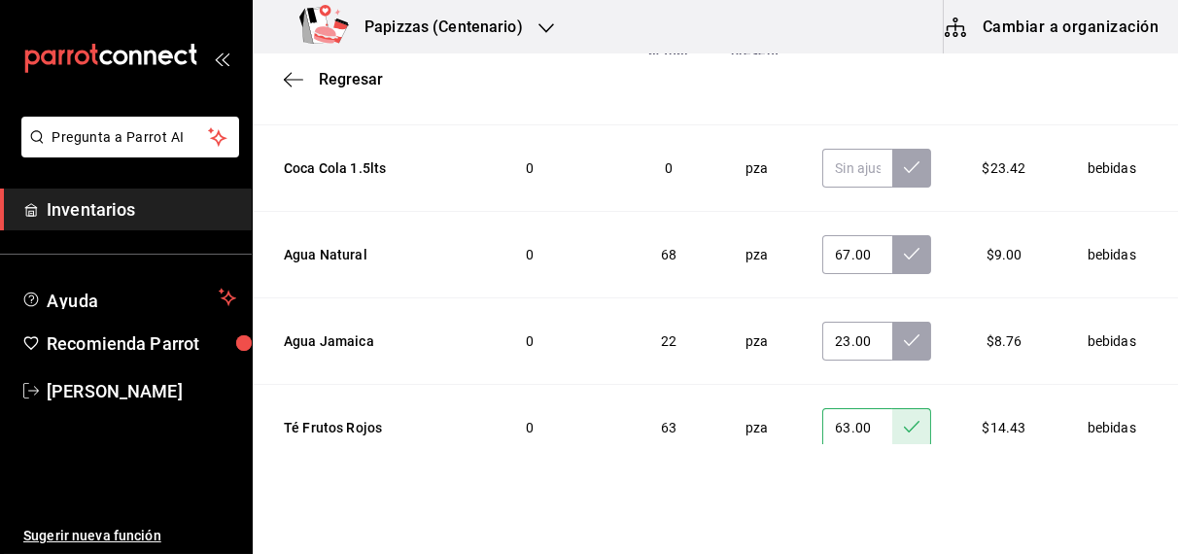
scroll to position [2408, 0]
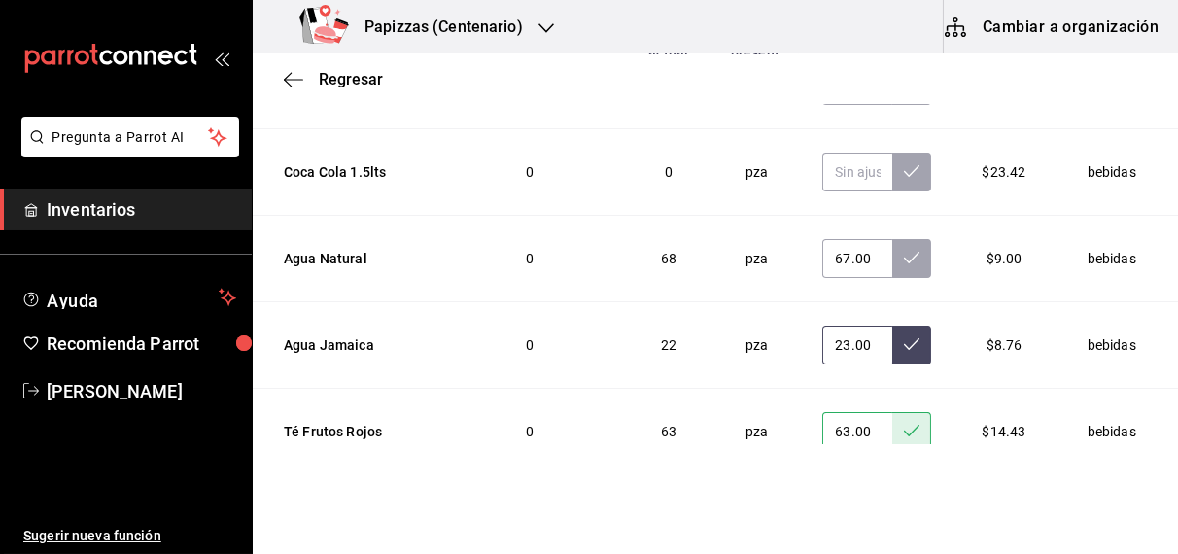
click at [904, 336] on icon at bounding box center [912, 344] width 16 height 16
click at [904, 250] on icon at bounding box center [912, 258] width 16 height 16
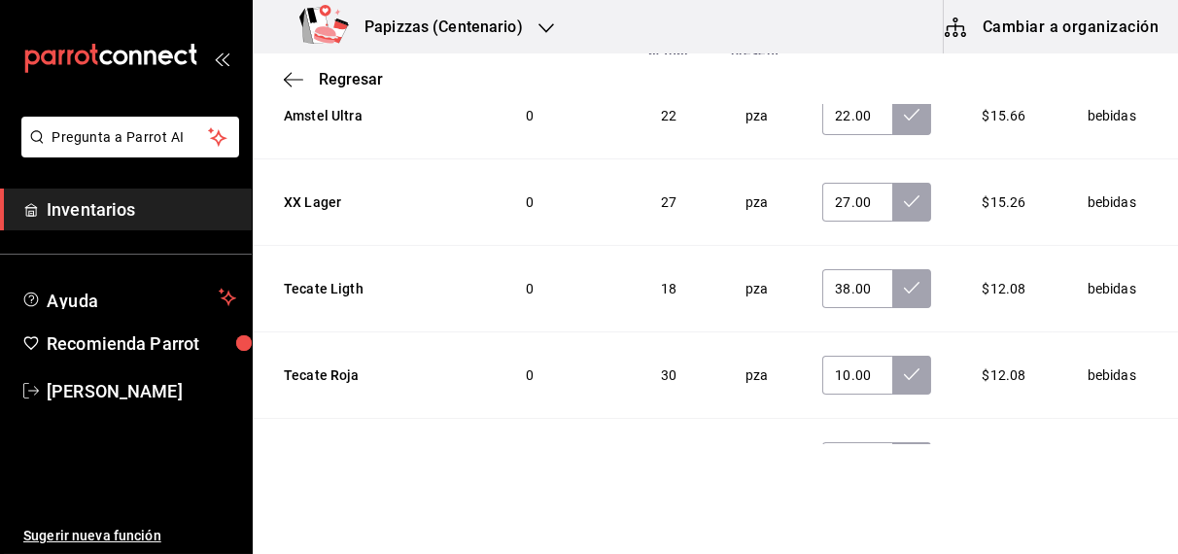
scroll to position [906, 0]
click at [904, 369] on icon at bounding box center [912, 375] width 16 height 12
click at [904, 281] on icon at bounding box center [912, 289] width 16 height 16
click at [892, 184] on button at bounding box center [911, 203] width 39 height 39
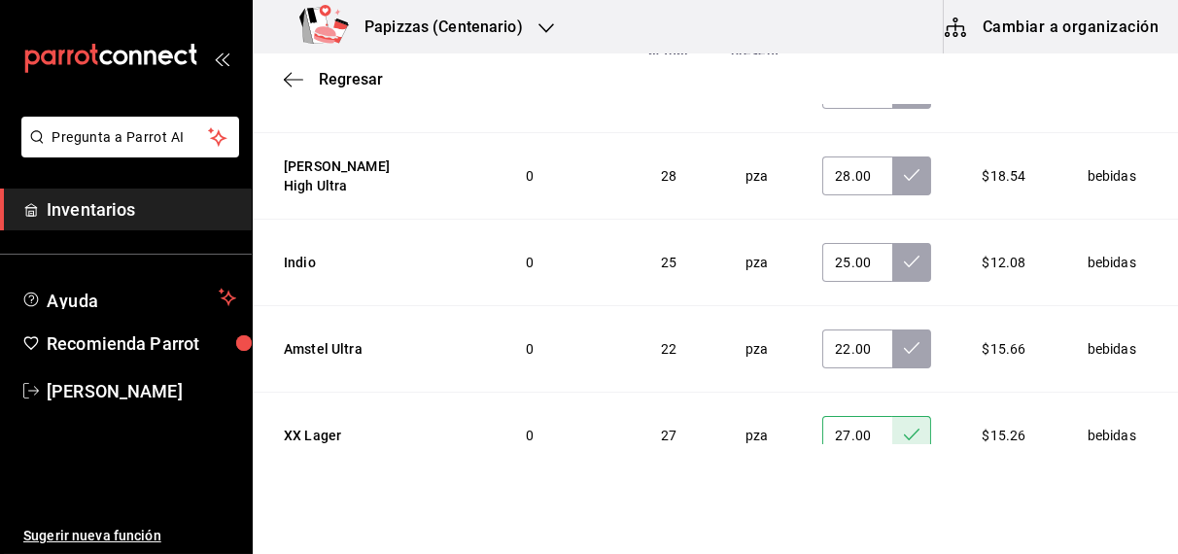
scroll to position [656, 0]
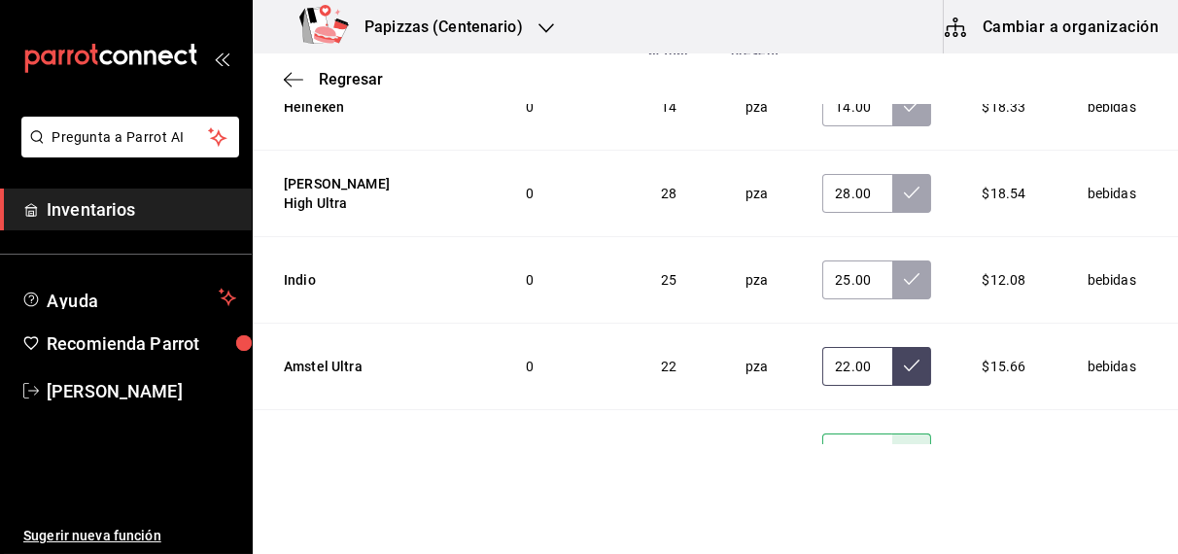
click at [904, 358] on icon at bounding box center [912, 366] width 16 height 16
click at [904, 271] on icon at bounding box center [912, 279] width 16 height 16
click at [904, 185] on icon at bounding box center [912, 193] width 16 height 16
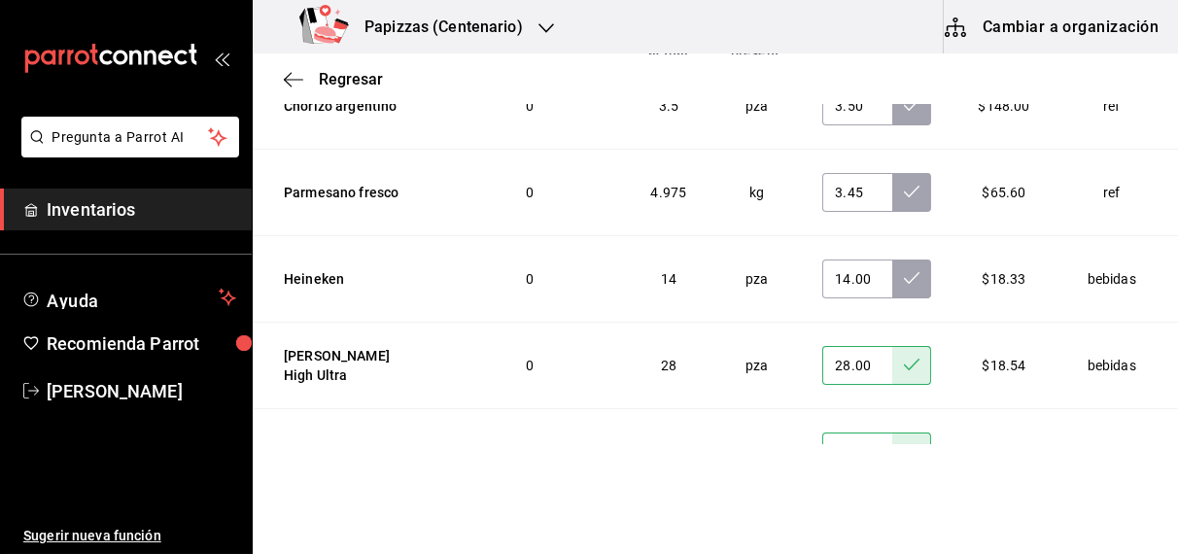
scroll to position [471, 0]
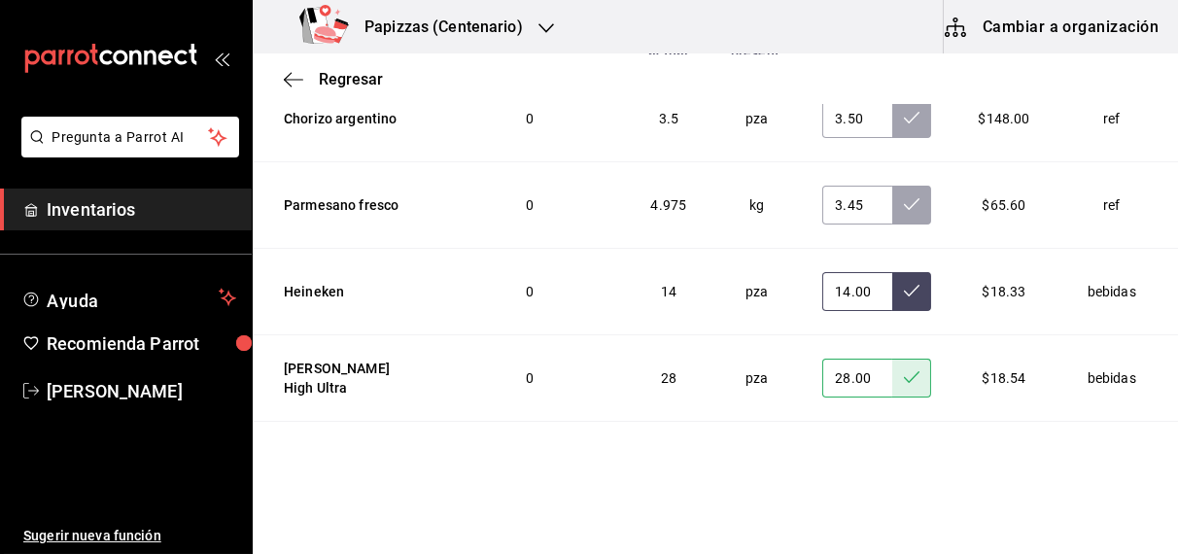
click at [892, 272] on button at bounding box center [911, 291] width 39 height 39
click at [904, 198] on icon at bounding box center [912, 204] width 16 height 12
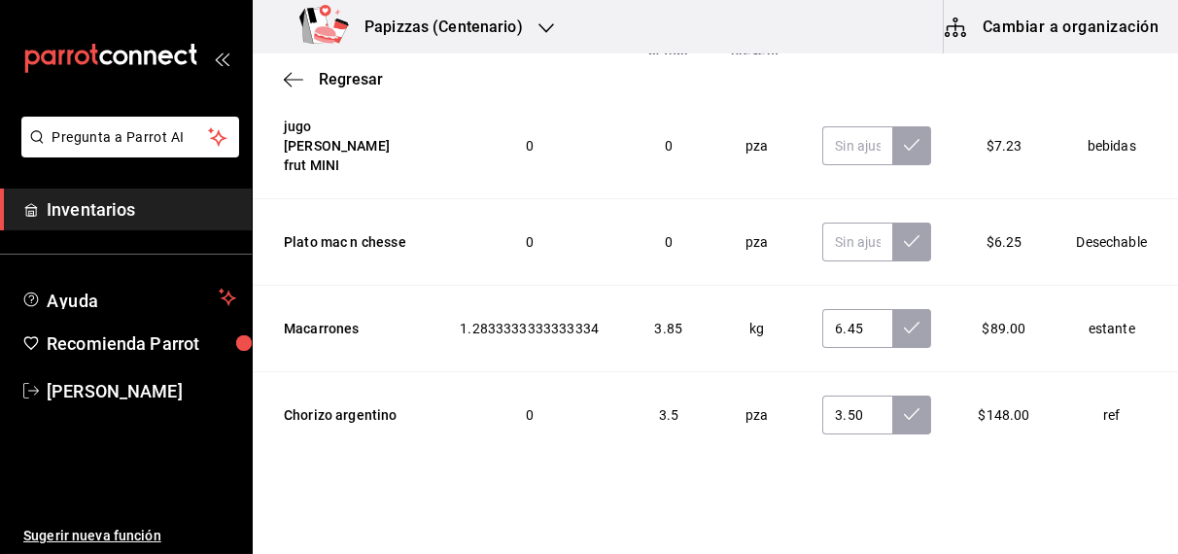
scroll to position [181, 0]
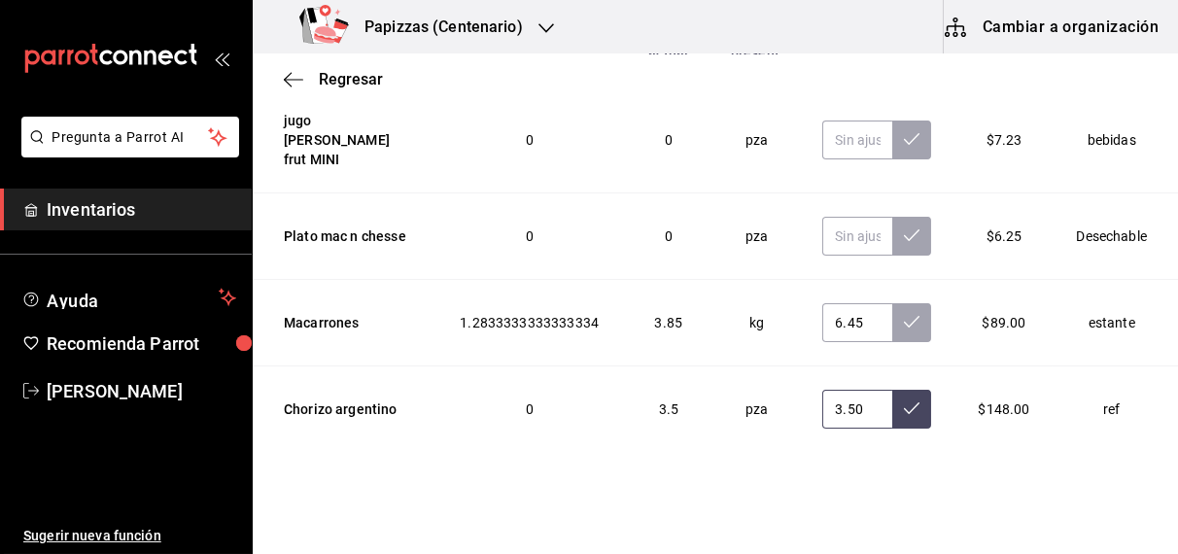
click at [904, 401] on icon at bounding box center [912, 409] width 16 height 16
click at [904, 314] on icon at bounding box center [912, 322] width 16 height 16
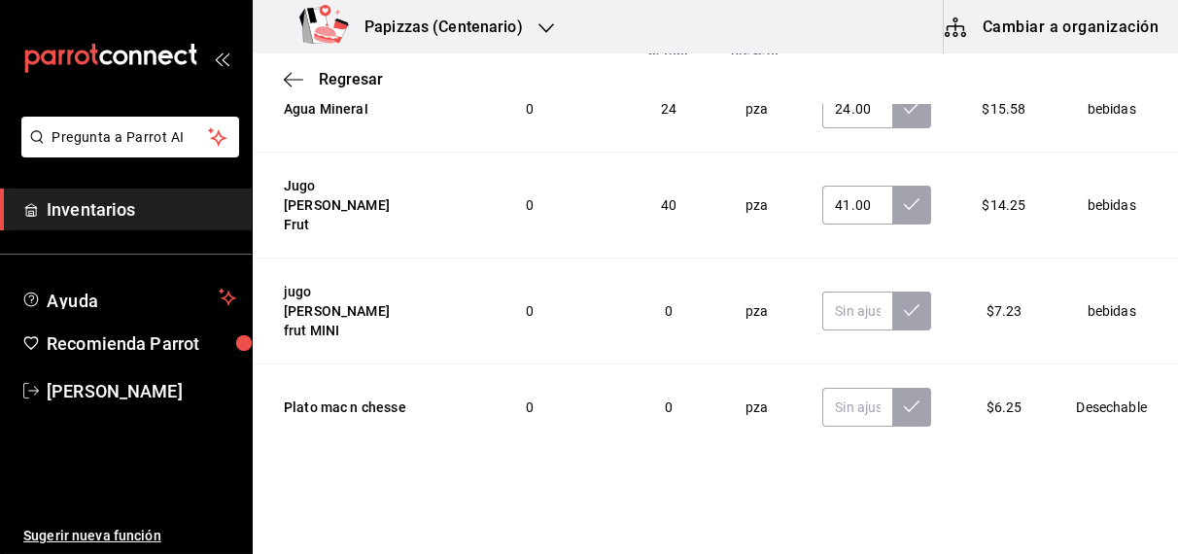
scroll to position [0, 0]
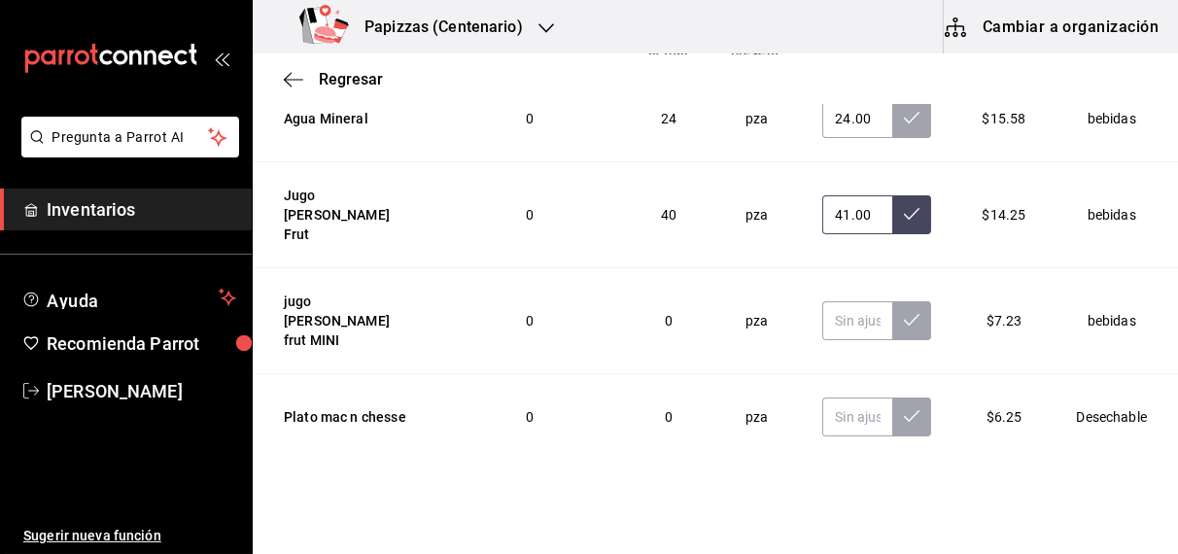
click at [904, 208] on icon at bounding box center [912, 214] width 16 height 12
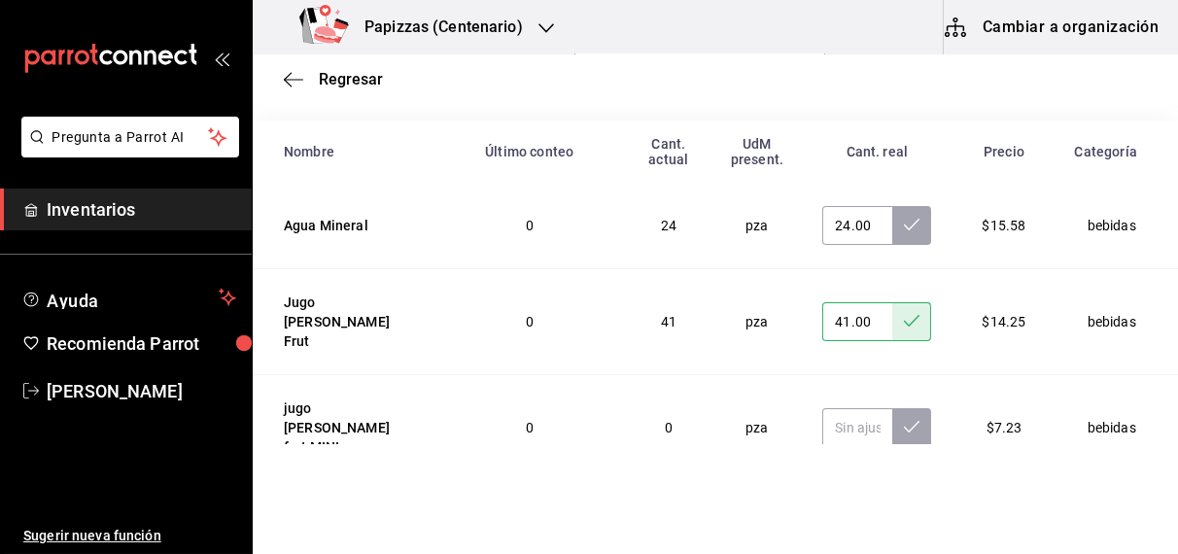
scroll to position [212, 0]
click at [904, 230] on icon at bounding box center [912, 227] width 16 height 12
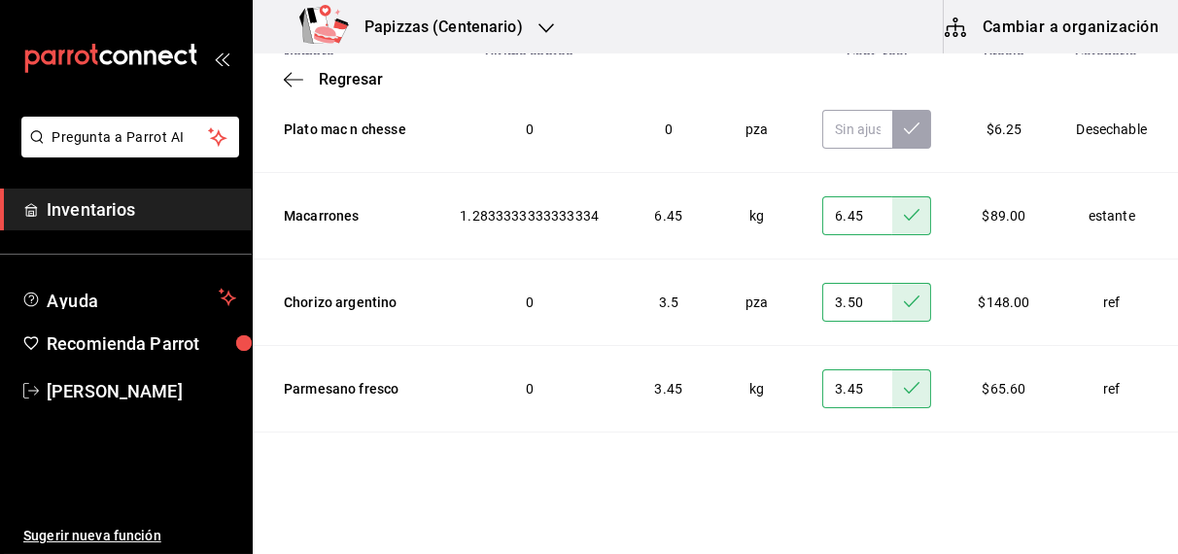
scroll to position [299, 0]
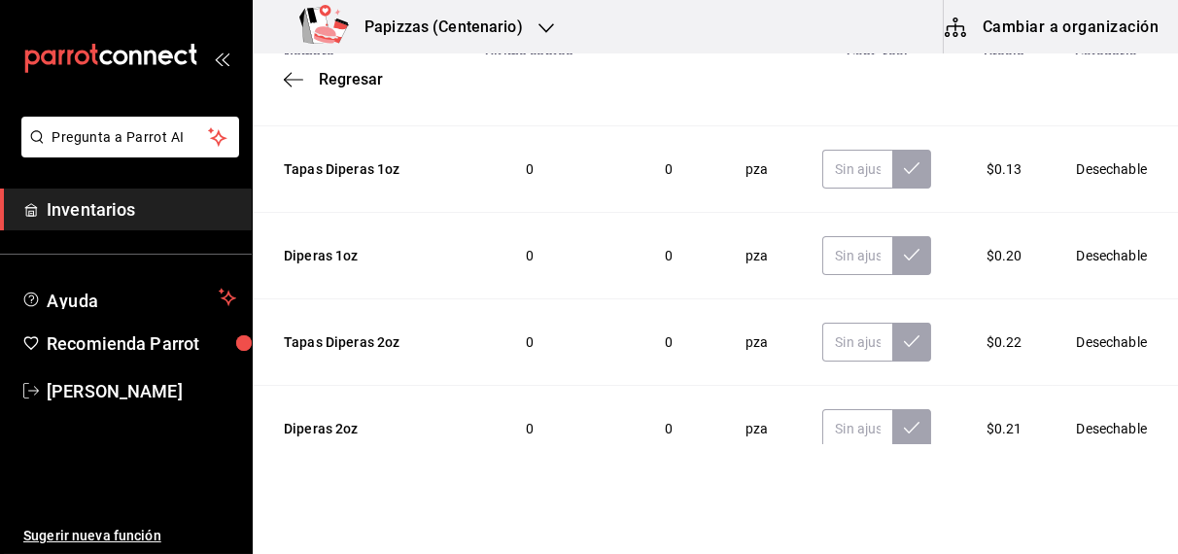
click at [1090, 334] on td "Desechable" at bounding box center [1115, 342] width 125 height 87
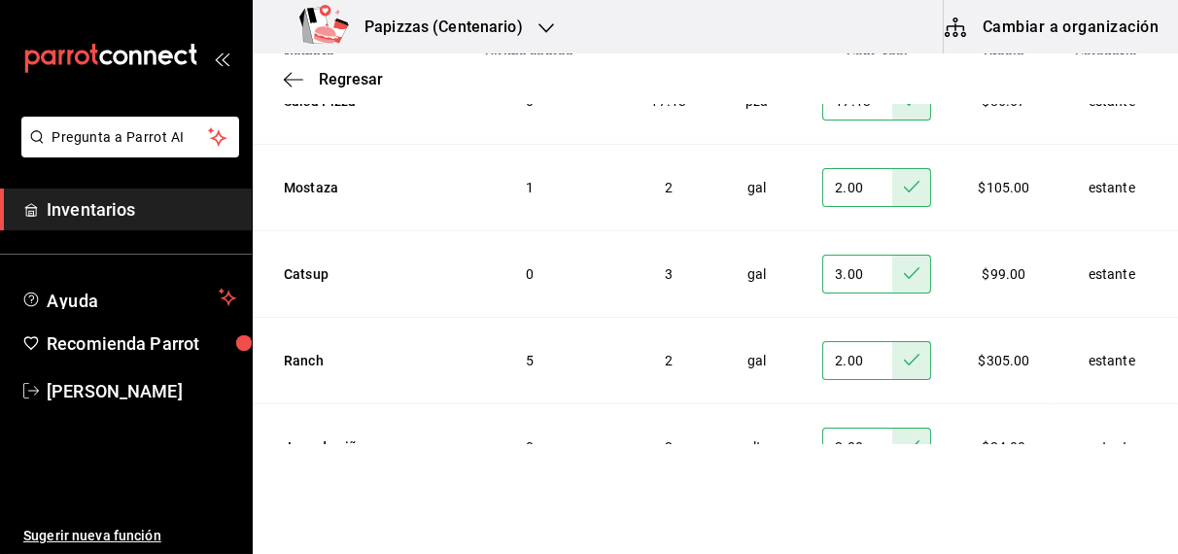
scroll to position [6556, 0]
click at [1097, 490] on td "estante" at bounding box center [1115, 533] width 125 height 87
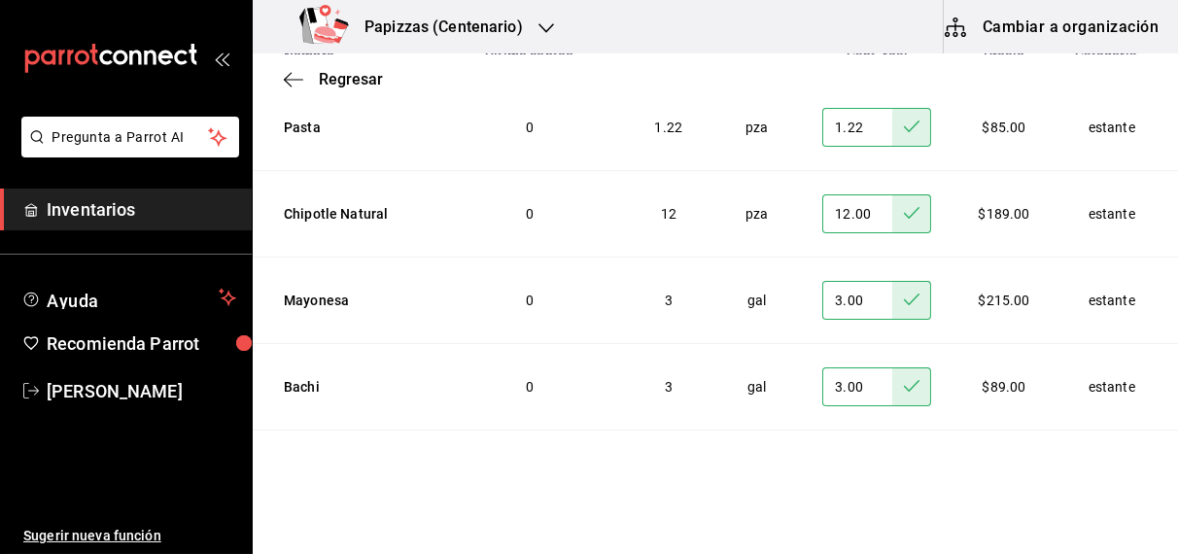
scroll to position [321, 0]
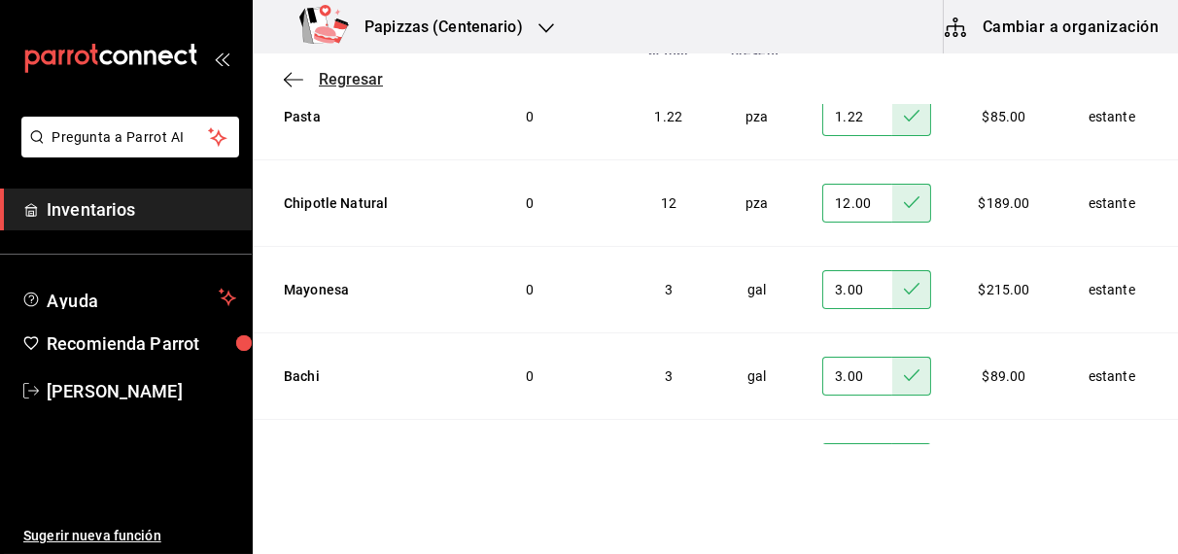
click at [352, 86] on span "Regresar" at bounding box center [351, 79] width 64 height 18
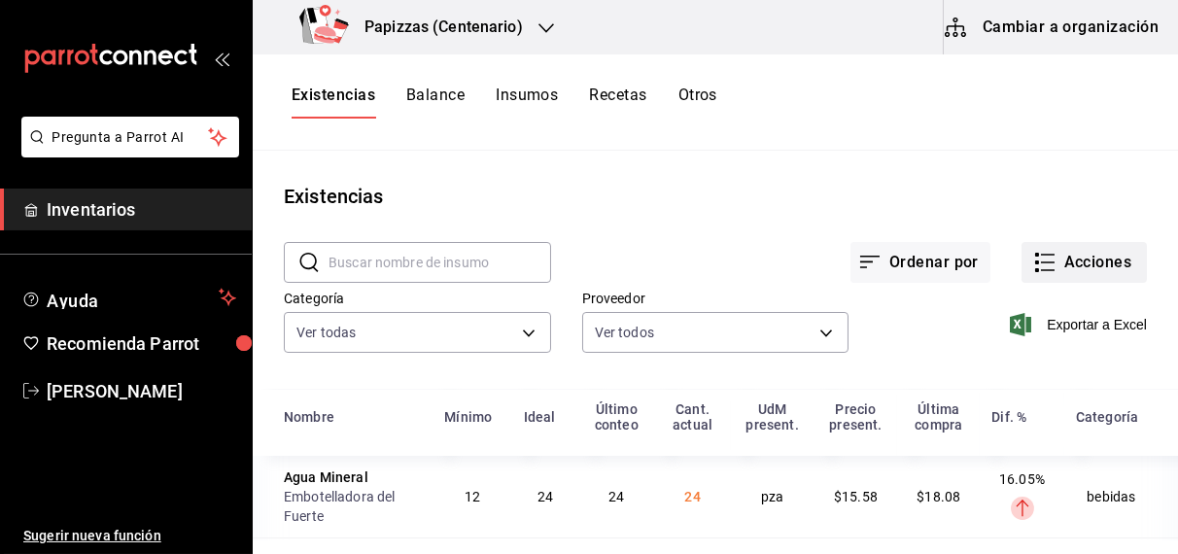
click at [1095, 266] on button "Acciones" at bounding box center [1084, 262] width 125 height 41
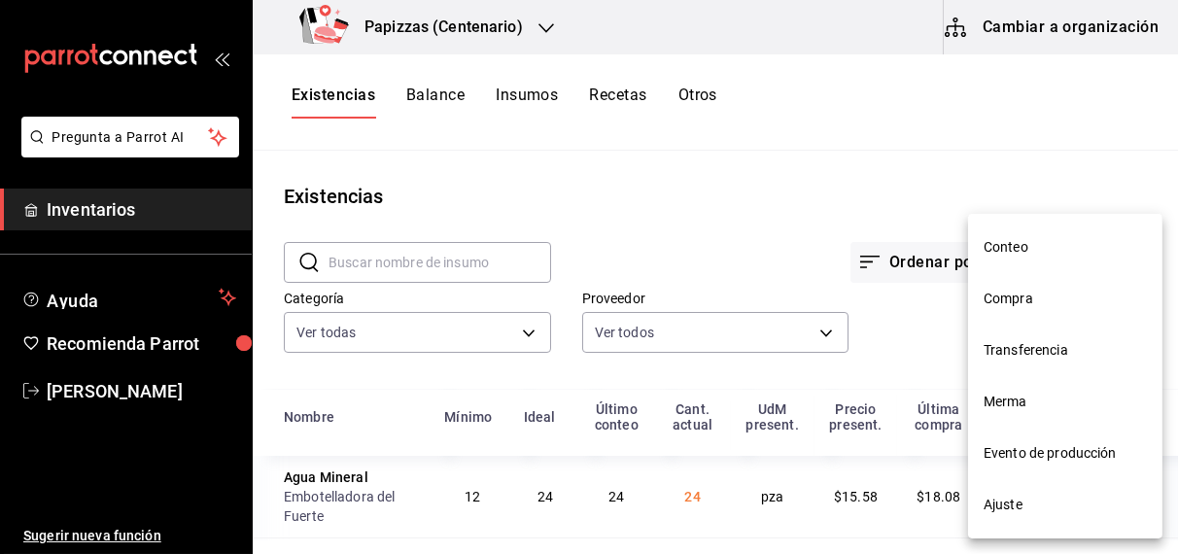
click at [1025, 403] on span "Merma" at bounding box center [1065, 402] width 163 height 20
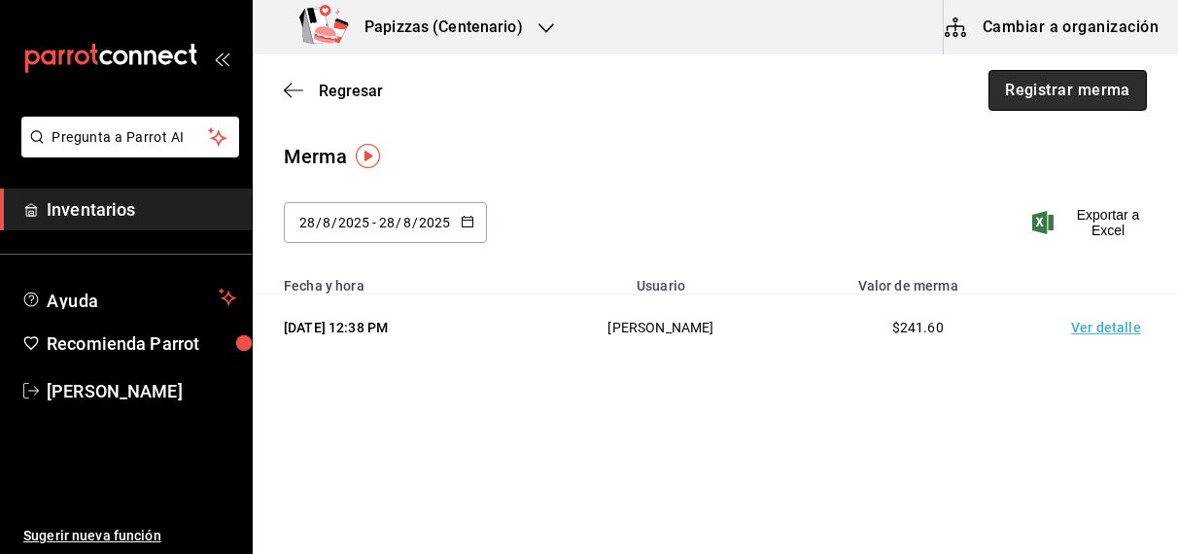
click at [1028, 108] on button "Registrar merma" at bounding box center [1068, 90] width 158 height 41
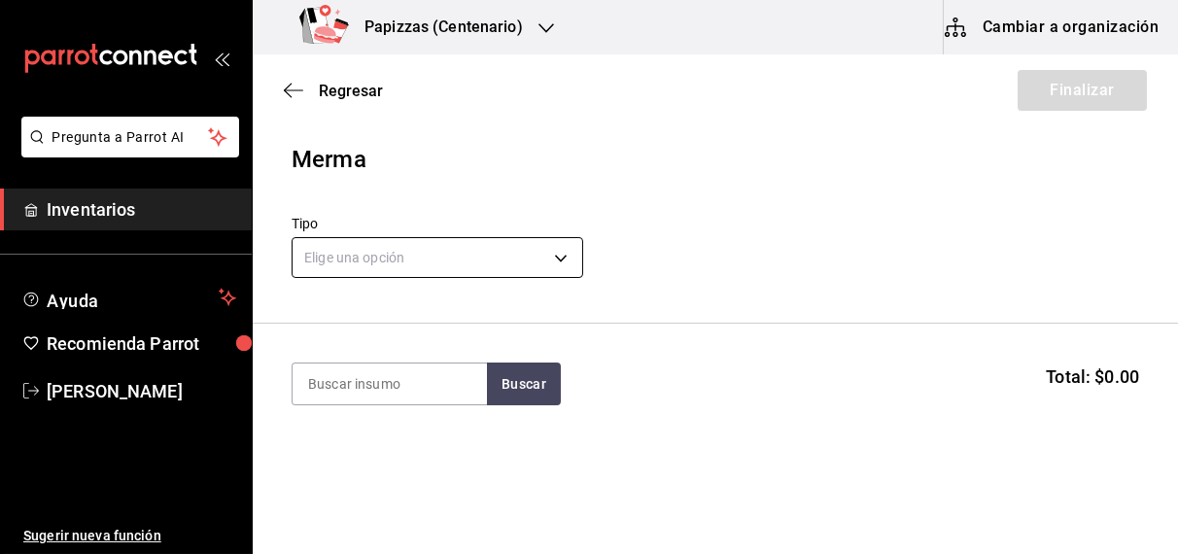
click at [520, 265] on body "Pregunta a Parrot AI Inventarios Ayuda Recomienda Parrot [PERSON_NAME] Sugerir …" at bounding box center [589, 222] width 1178 height 444
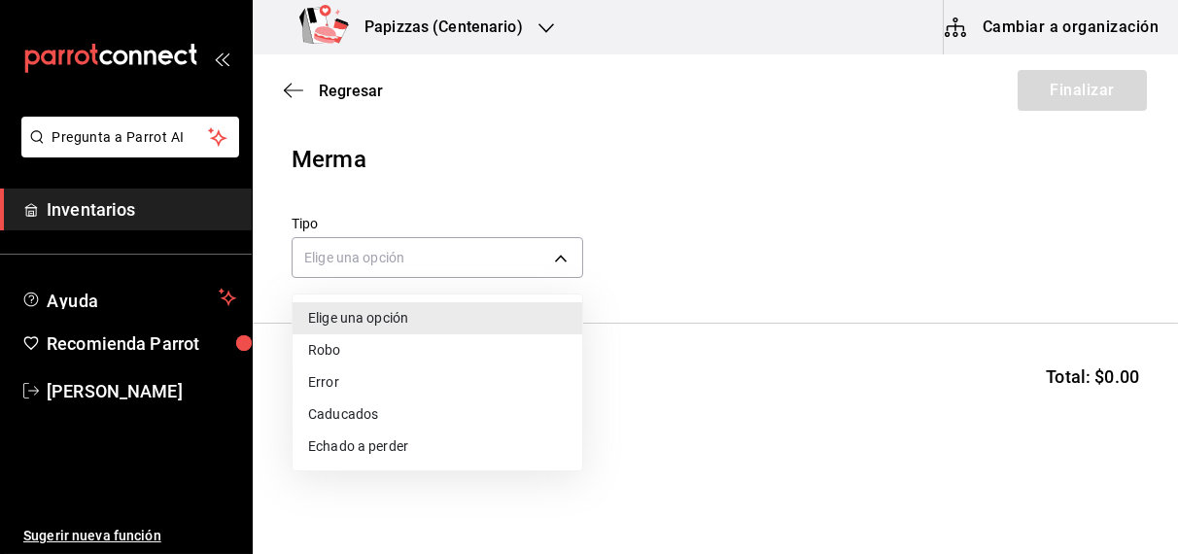
click at [336, 454] on li "Echado a perder" at bounding box center [438, 447] width 290 height 32
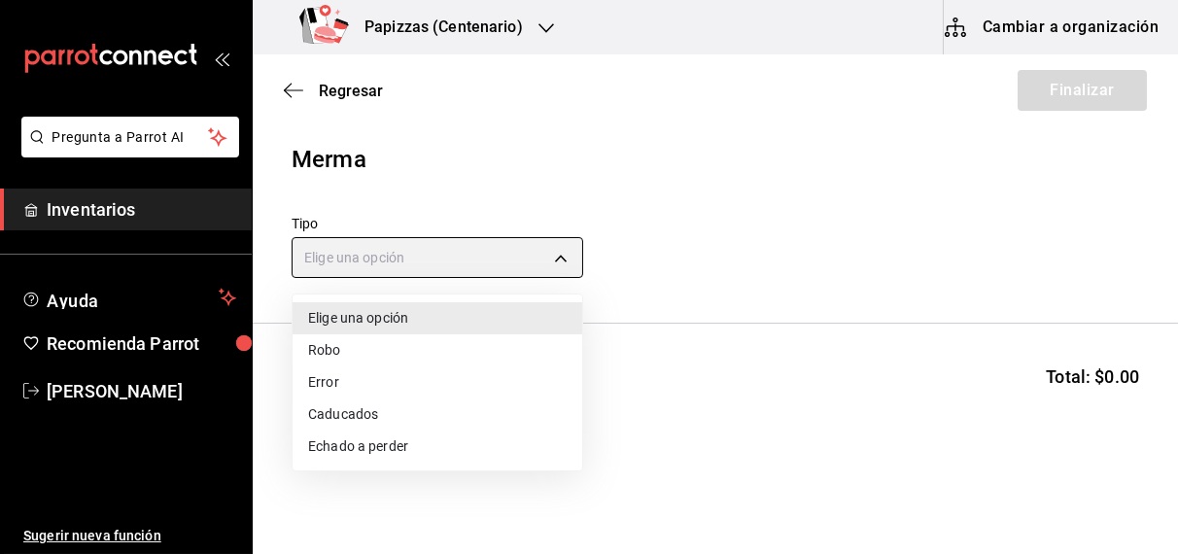
type input "SPOILED"
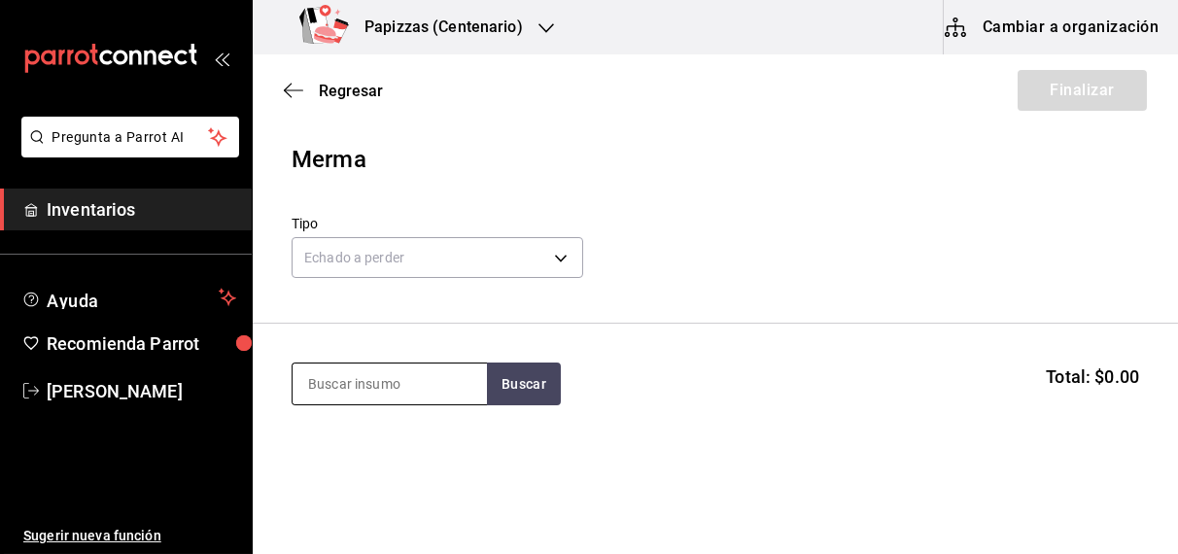
click at [401, 384] on input at bounding box center [390, 384] width 194 height 41
type input "ACEITE"
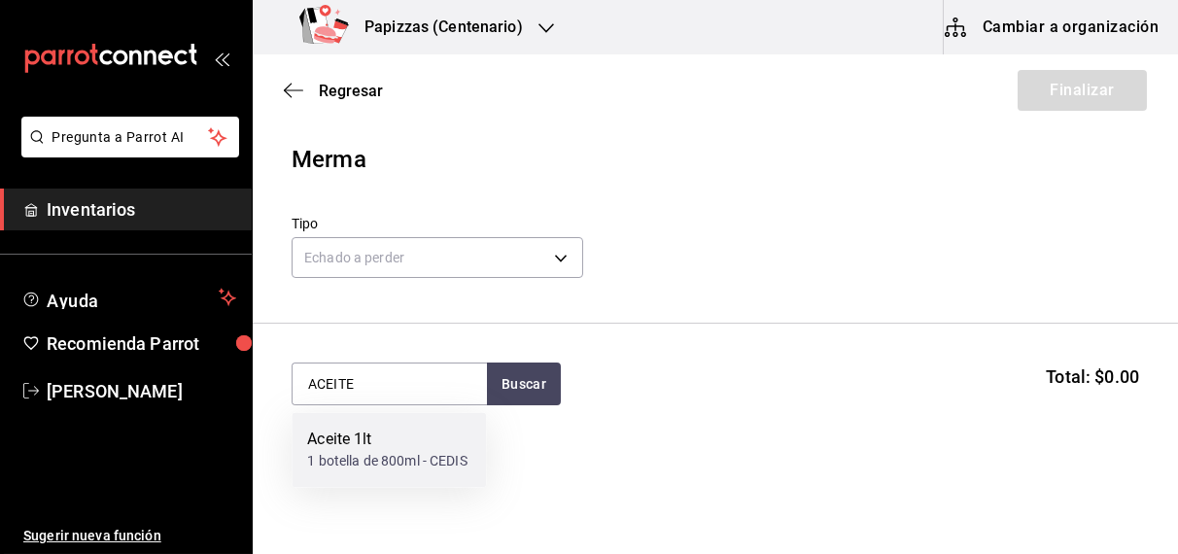
click at [411, 463] on div "1 botella de 800ml - CEDIS" at bounding box center [386, 462] width 159 height 20
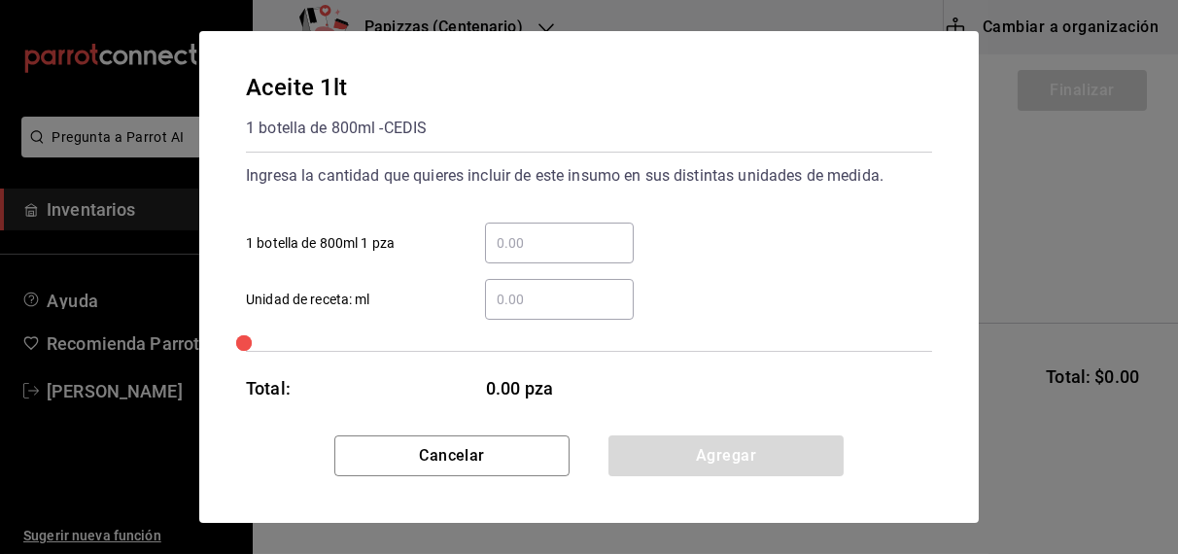
click at [550, 299] on input "​ Unidad de receta: ml" at bounding box center [559, 299] width 149 height 23
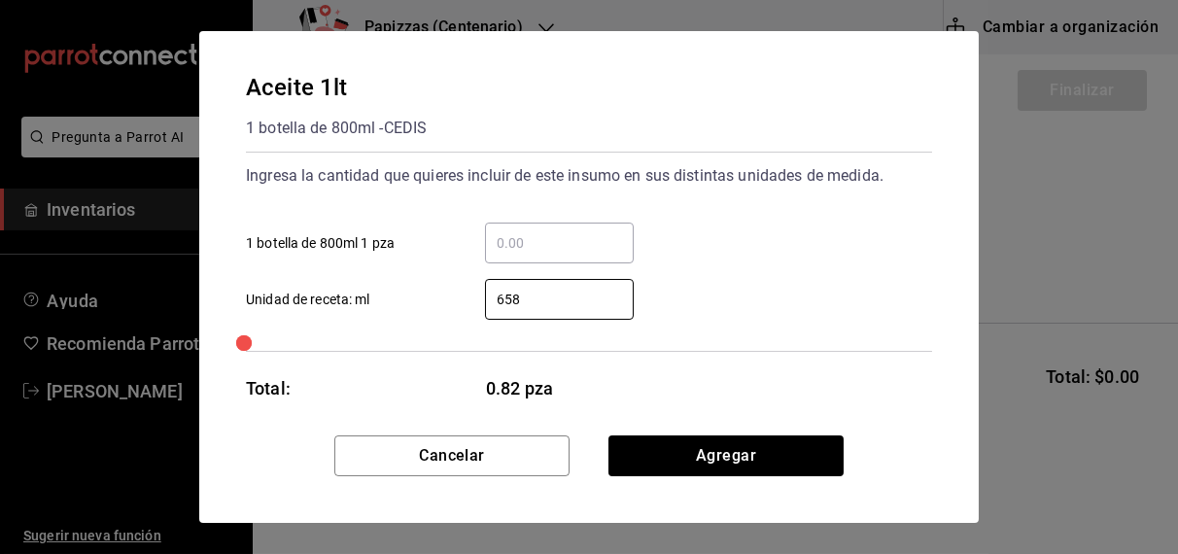
type input "658.75"
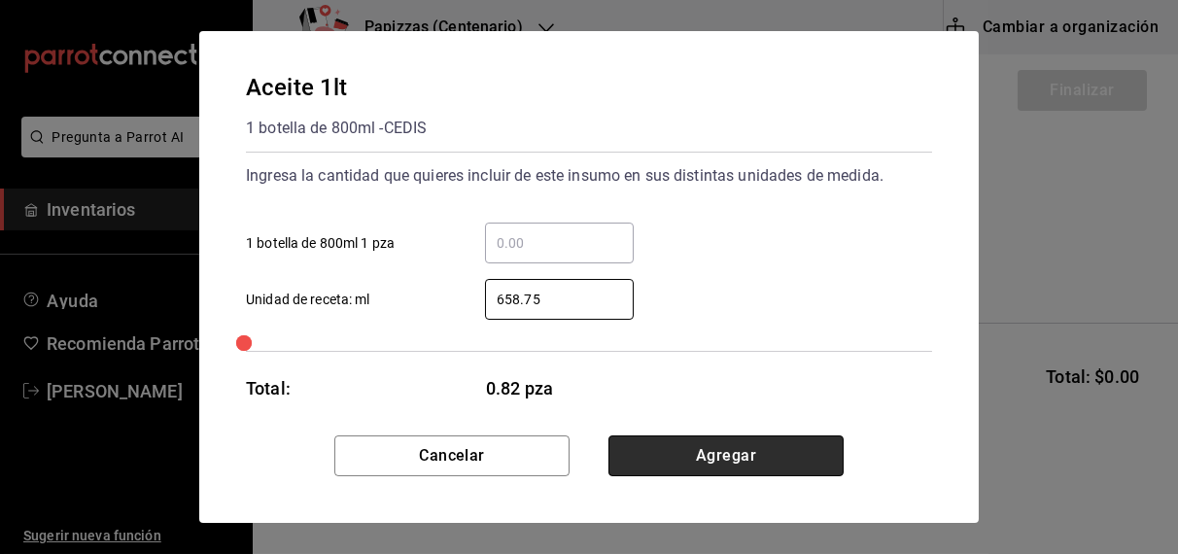
click at [721, 472] on button "Agregar" at bounding box center [726, 456] width 235 height 41
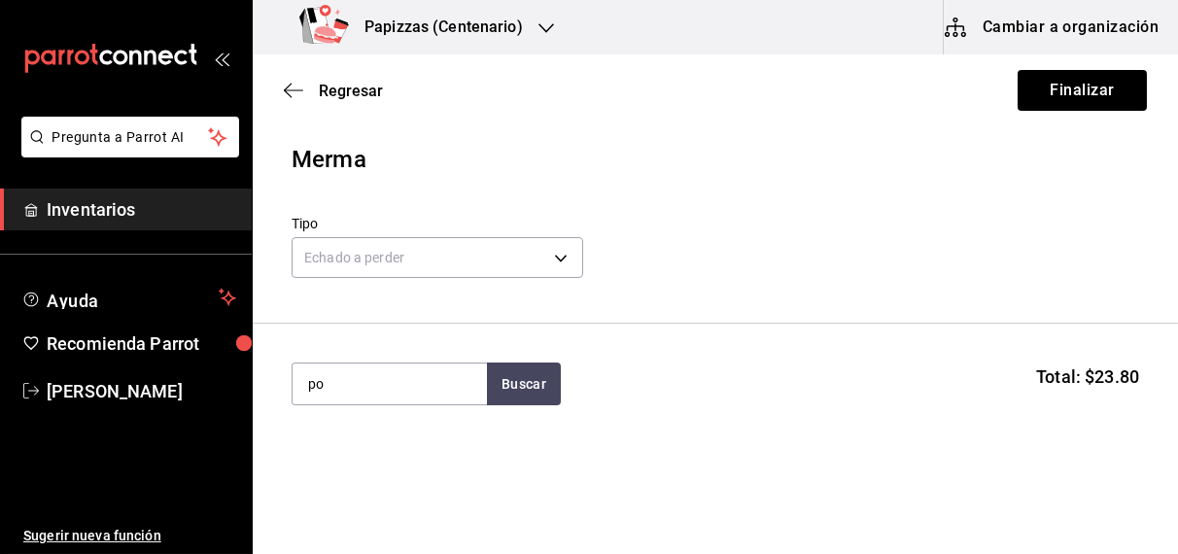
type input "p"
type input "harina"
click at [348, 447] on div "Harina" at bounding box center [377, 440] width 140 height 23
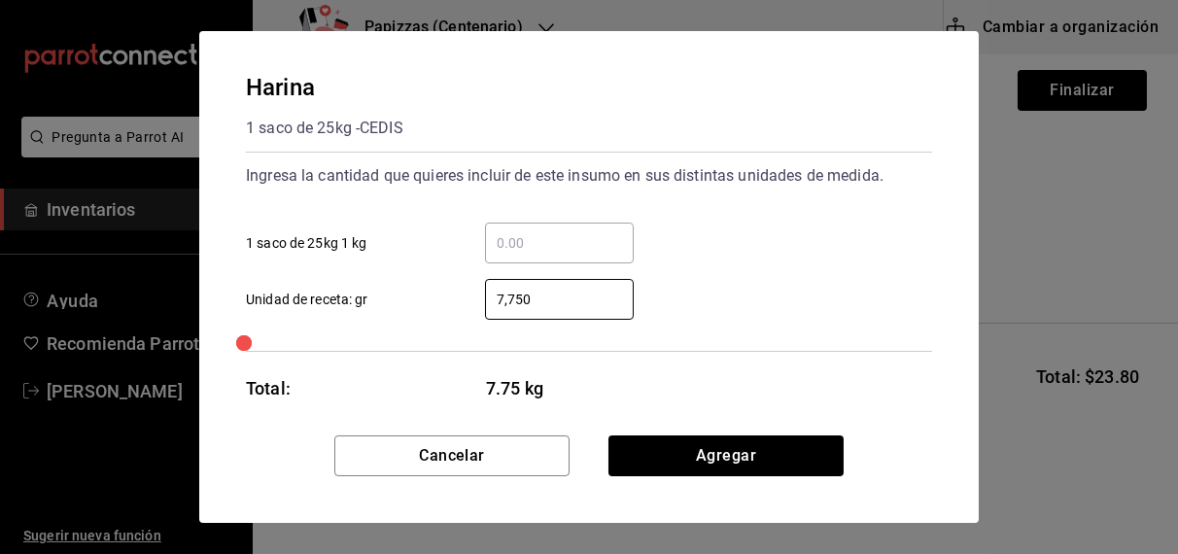
type input "7,750"
click button "Agregar" at bounding box center [726, 456] width 235 height 41
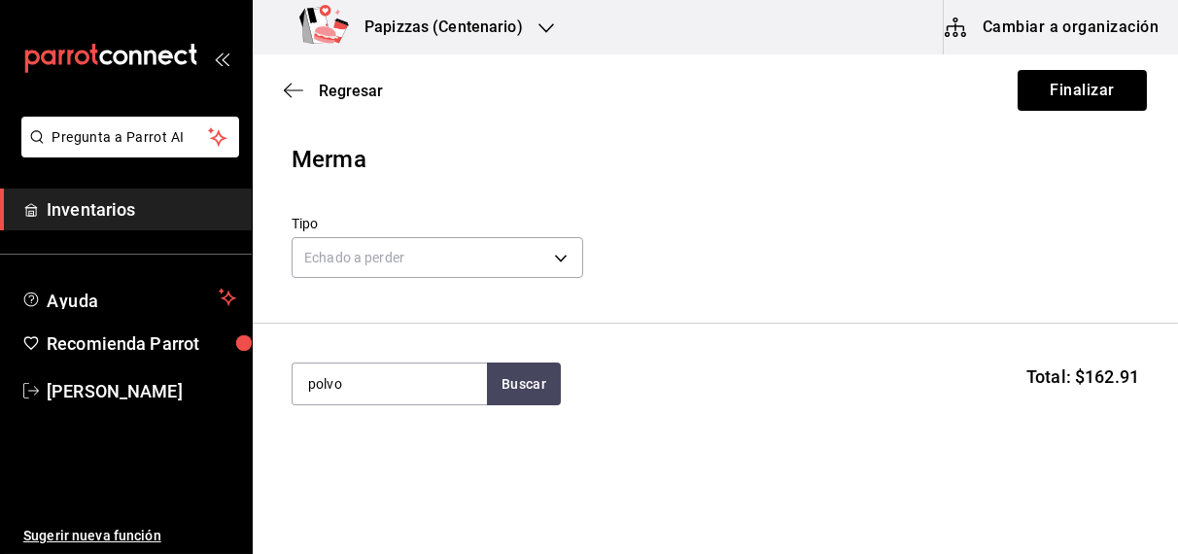
type input "polvo"
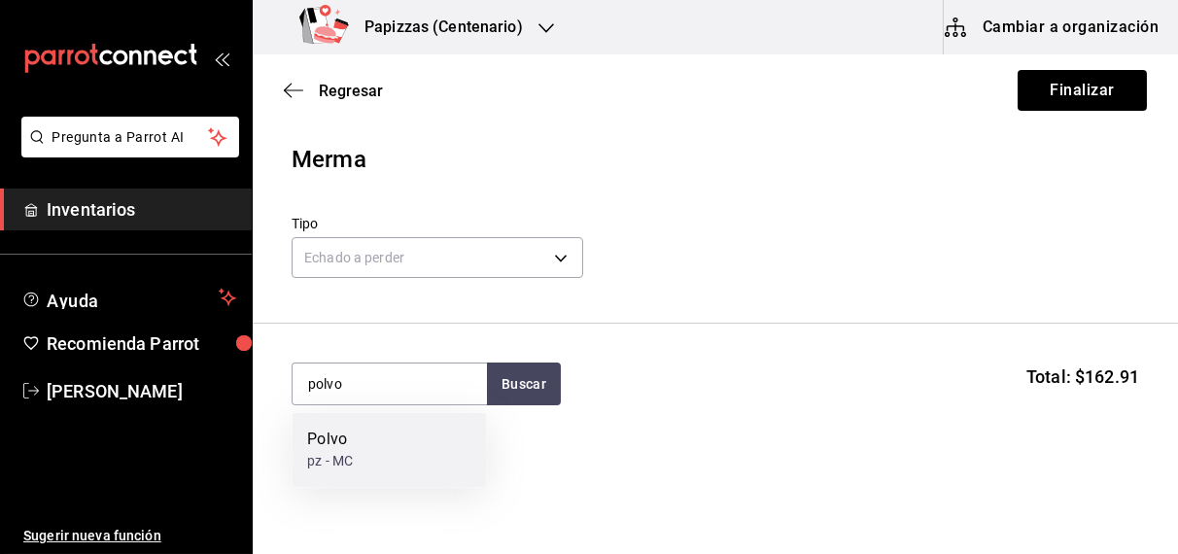
click at [348, 447] on div "Polvo" at bounding box center [330, 440] width 46 height 23
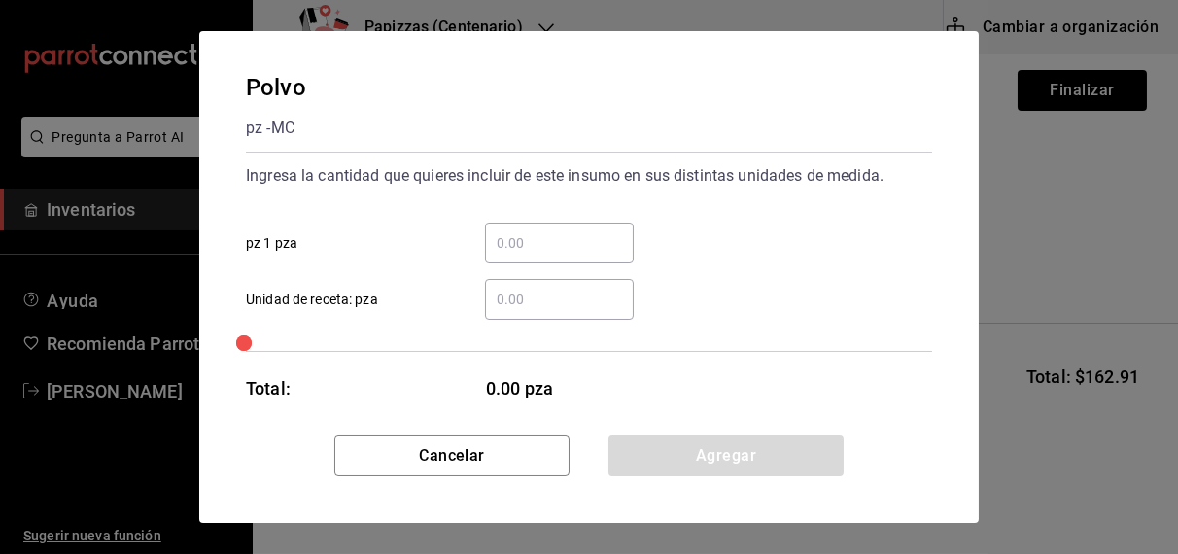
click at [547, 302] on input "​ Unidad de receta: pza" at bounding box center [559, 299] width 149 height 23
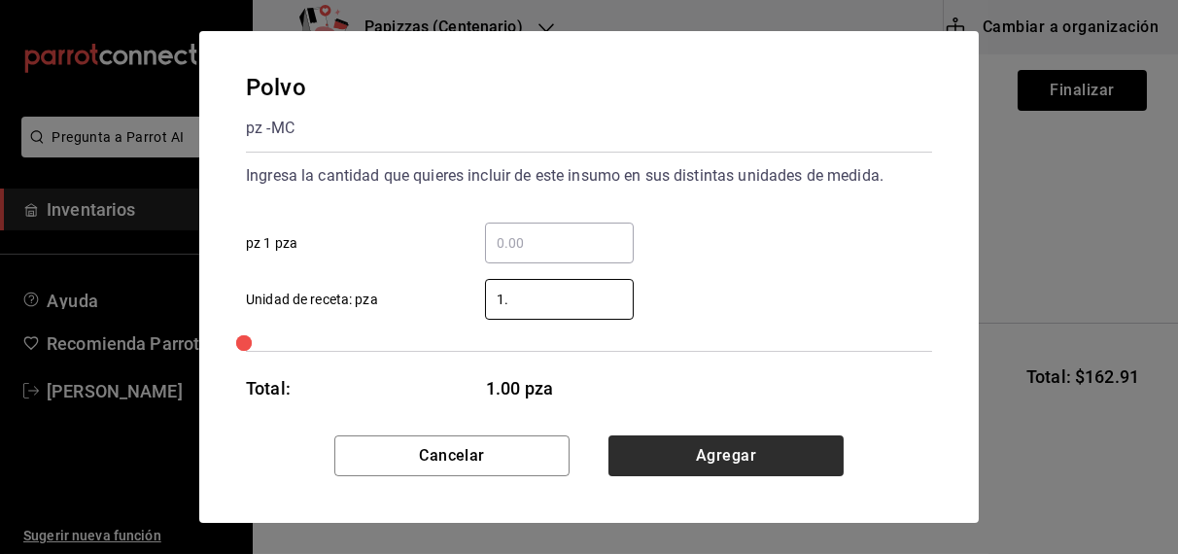
type input "1.6"
click at [725, 468] on button "Agregar" at bounding box center [726, 456] width 235 height 41
